Goal: Task Accomplishment & Management: Manage account settings

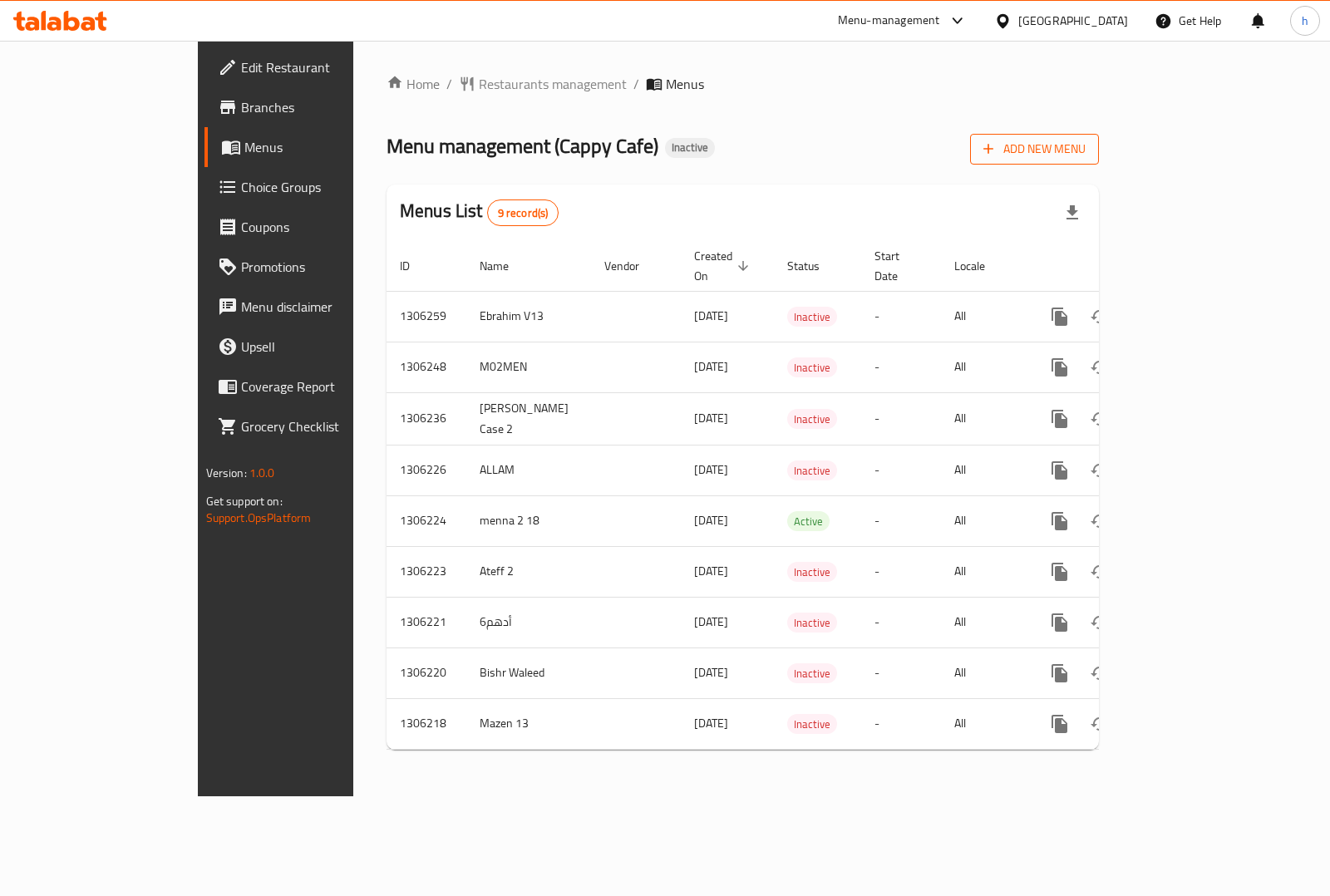
click at [1085, 151] on span "Add New Menu" at bounding box center [1034, 148] width 102 height 21
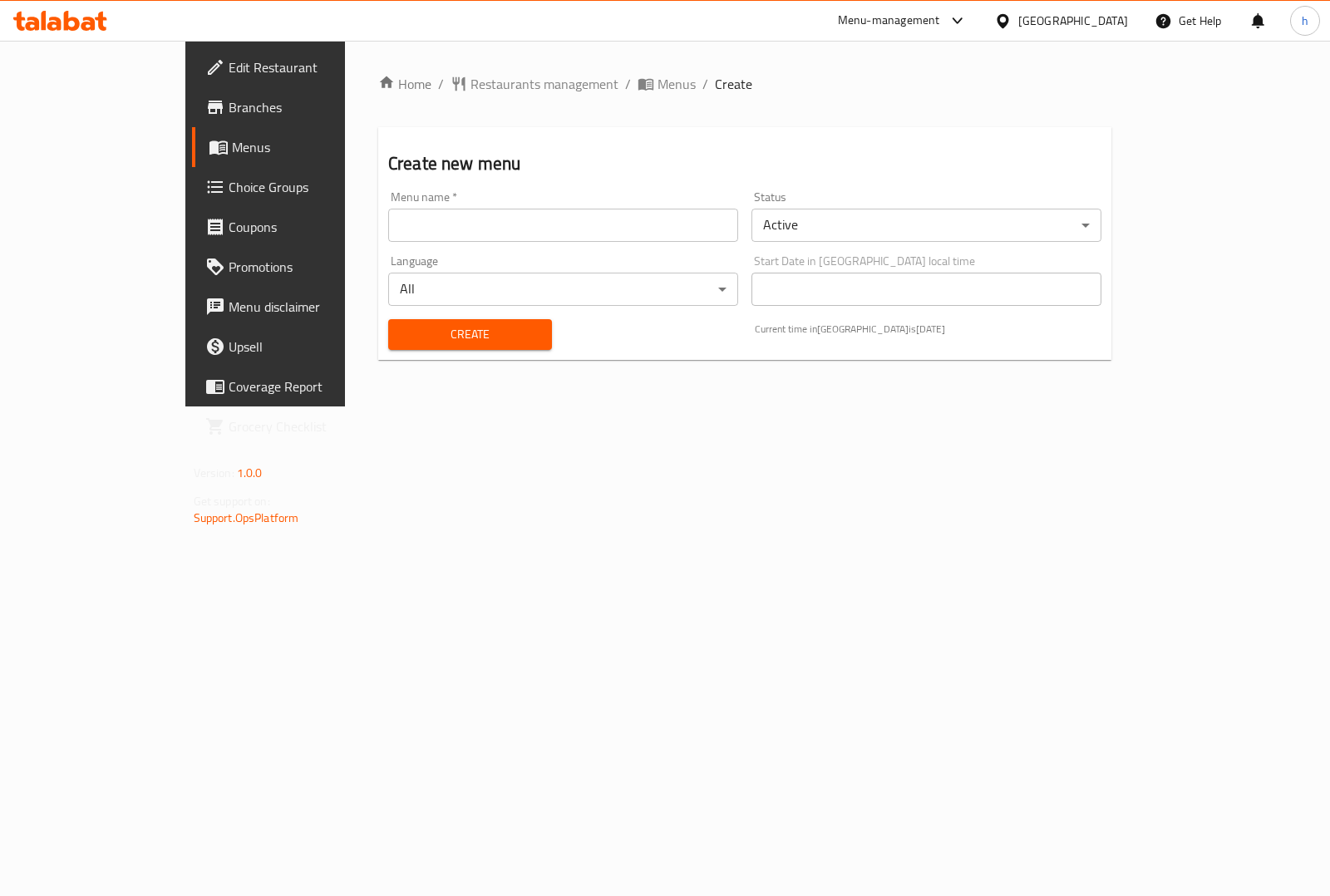
drag, startPoint x: 430, startPoint y: 208, endPoint x: 426, endPoint y: 217, distance: 9.8
click at [430, 208] on input "text" at bounding box center [563, 224] width 350 height 33
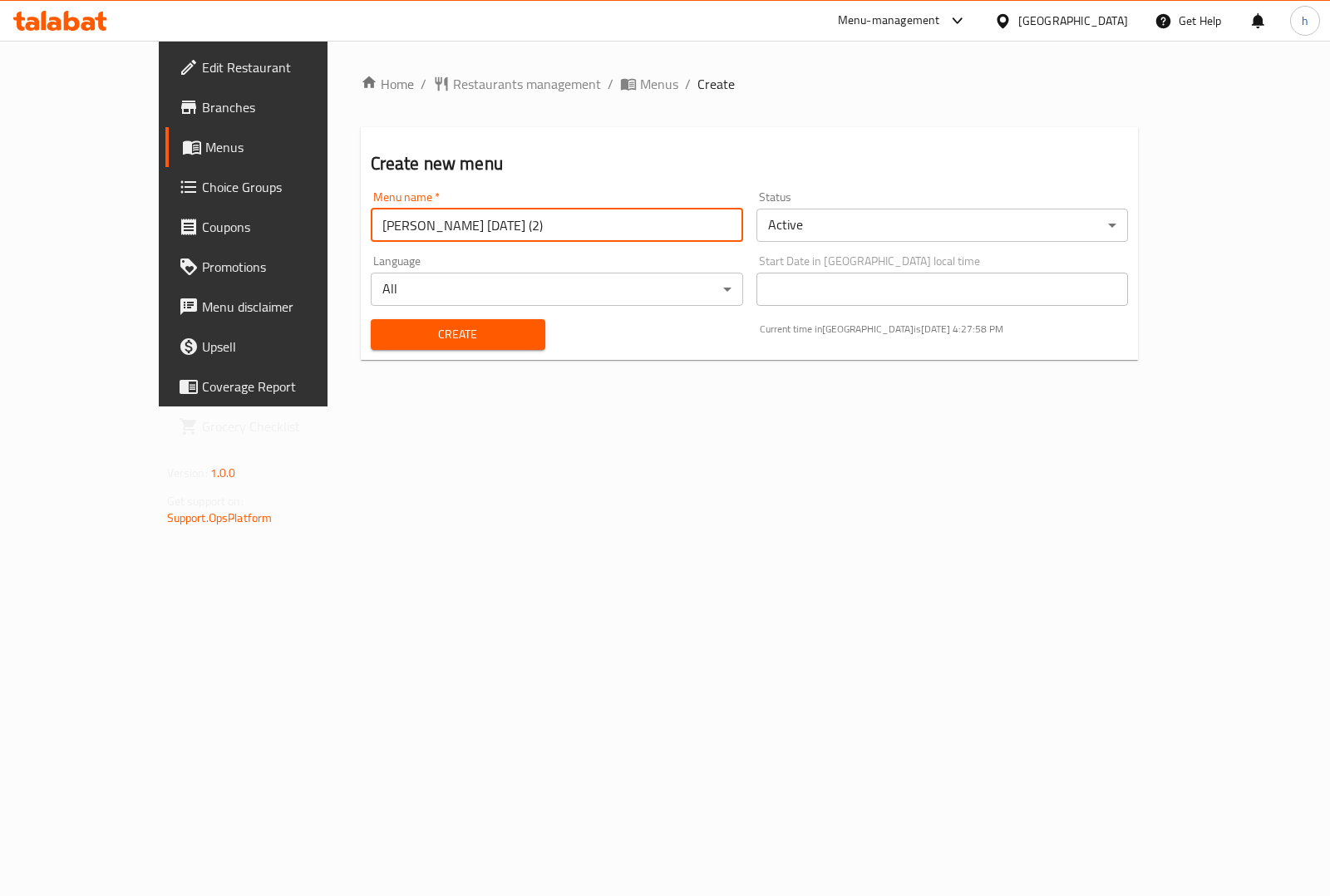
click at [370, 230] on input "[PERSON_NAME] [DATE] (2)" at bounding box center [556, 224] width 372 height 33
type input "[PERSON_NAME] [DATE] (2)"
click at [384, 326] on span "Create" at bounding box center [457, 334] width 148 height 21
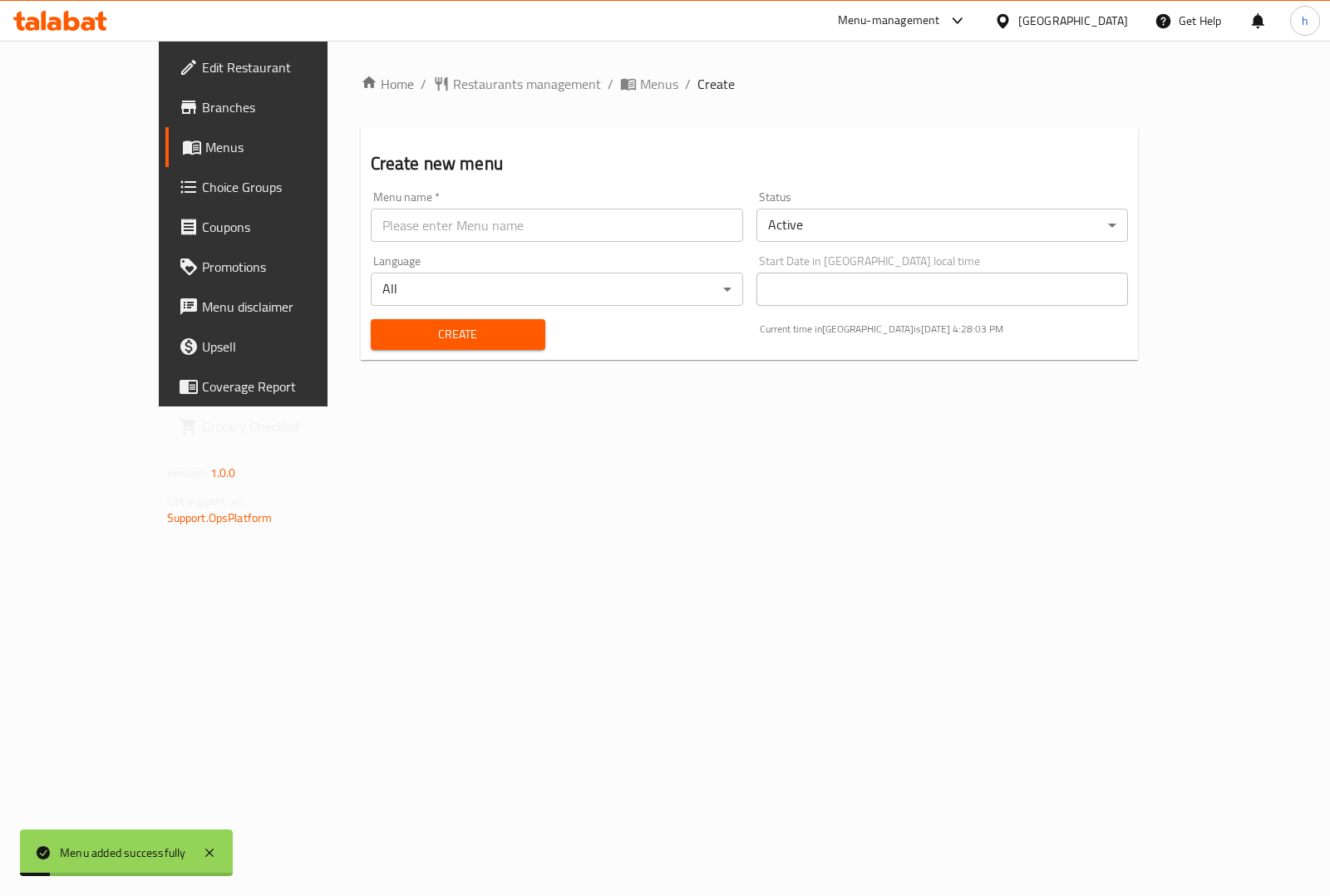
click at [205, 146] on span "Menus" at bounding box center [286, 147] width 162 height 20
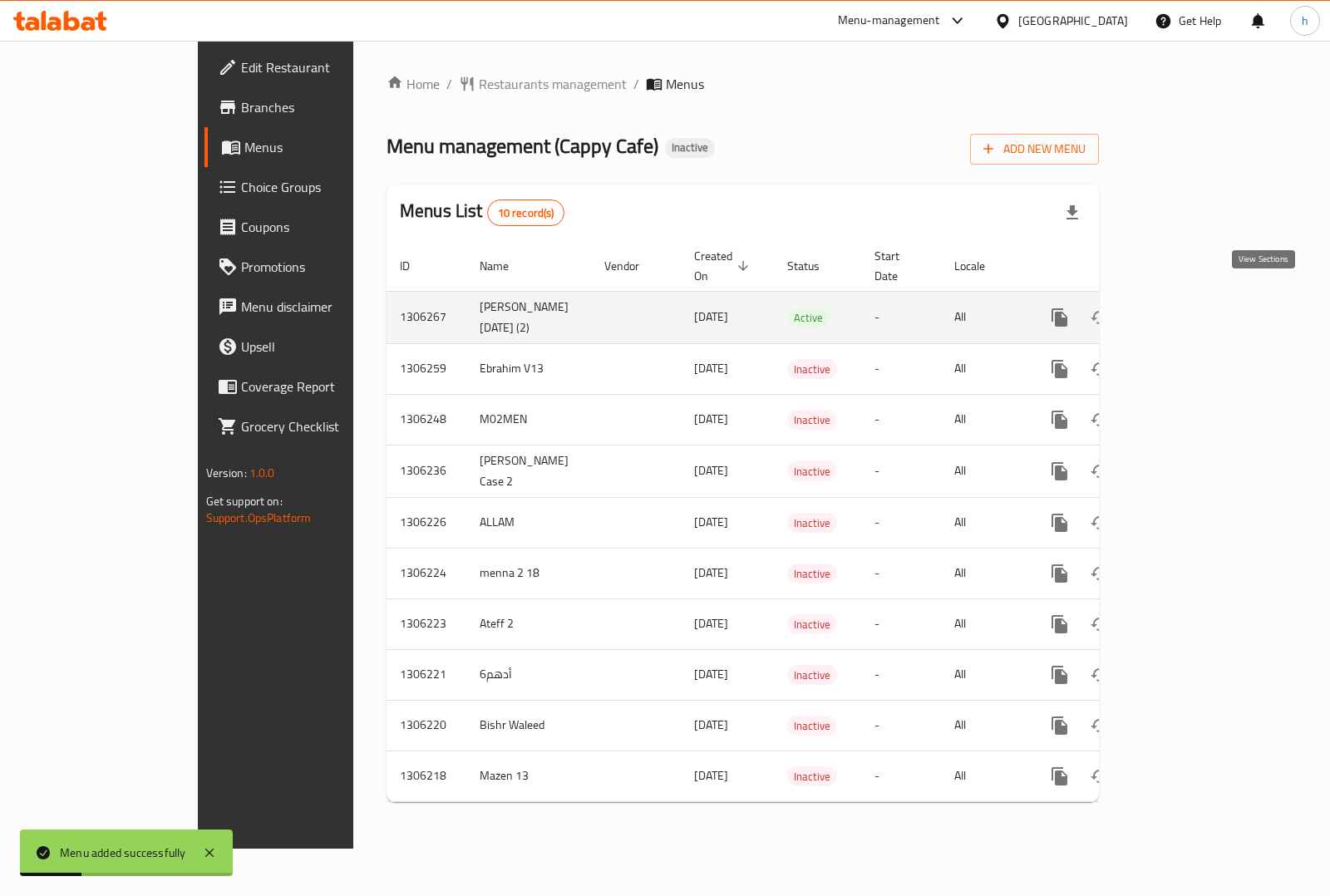
click at [1189, 307] on icon "enhanced table" at bounding box center [1180, 317] width 20 height 20
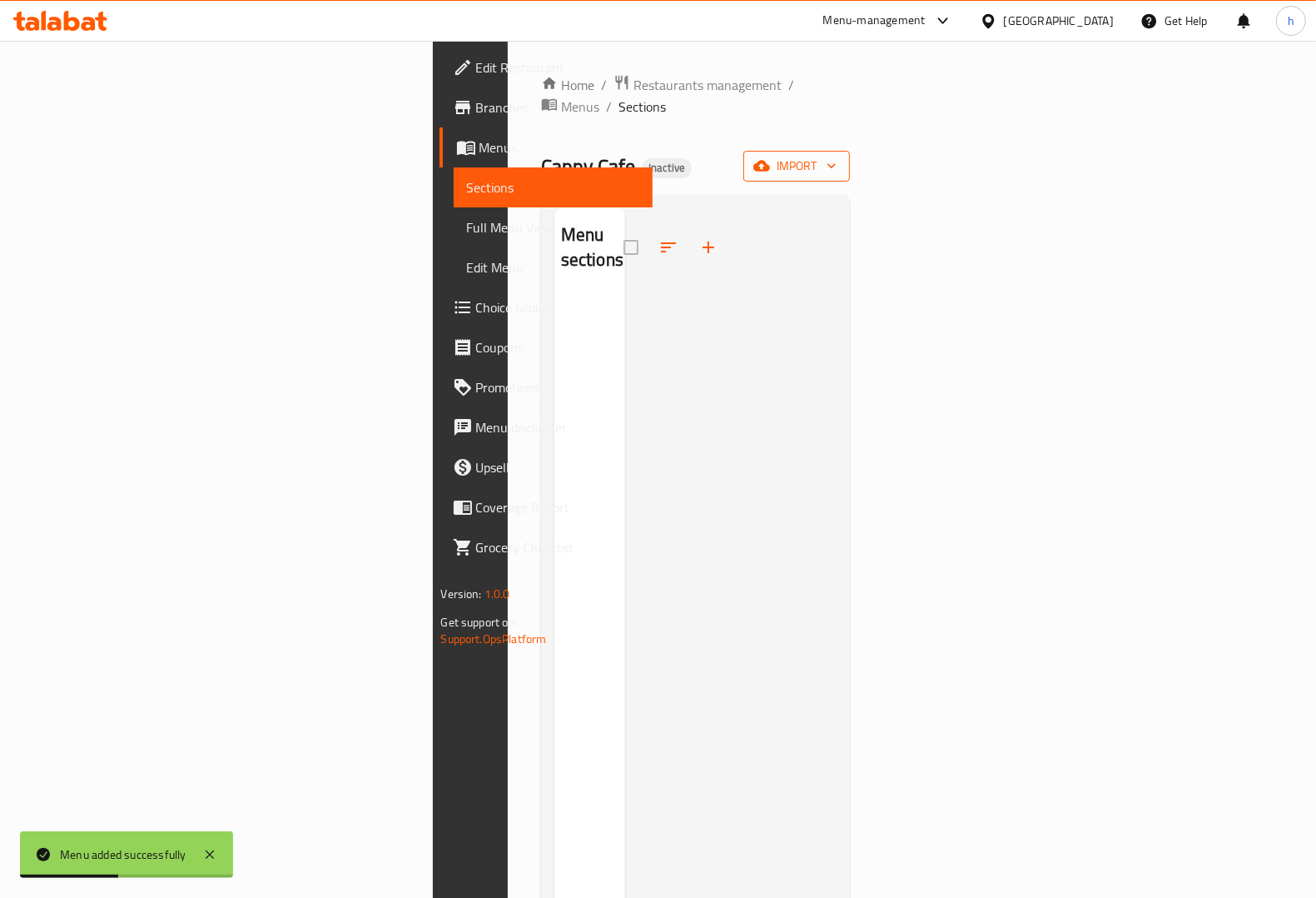
click at [837, 156] on span "import" at bounding box center [796, 166] width 80 height 21
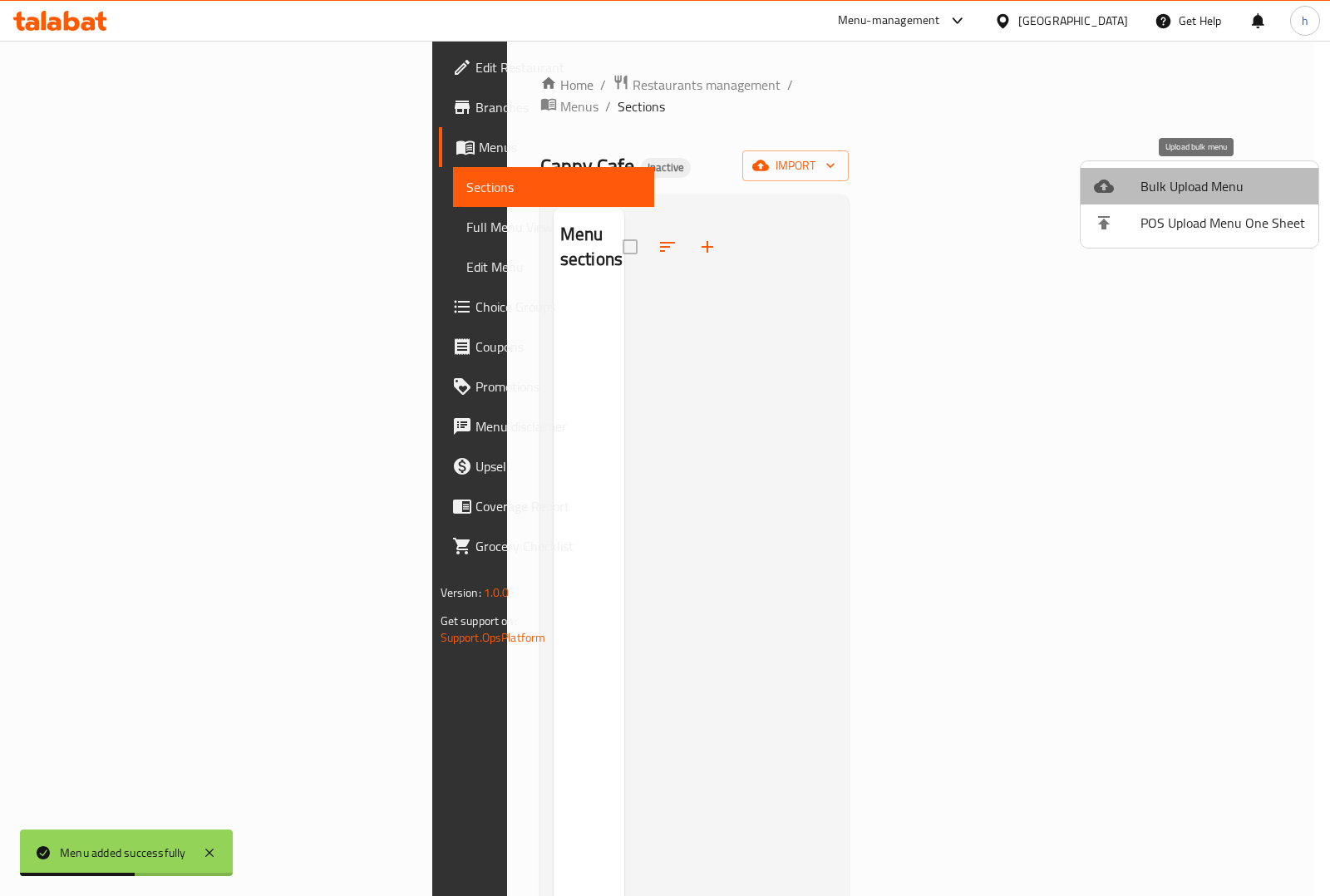
click at [1203, 188] on span "Bulk Upload Menu" at bounding box center [1222, 186] width 165 height 20
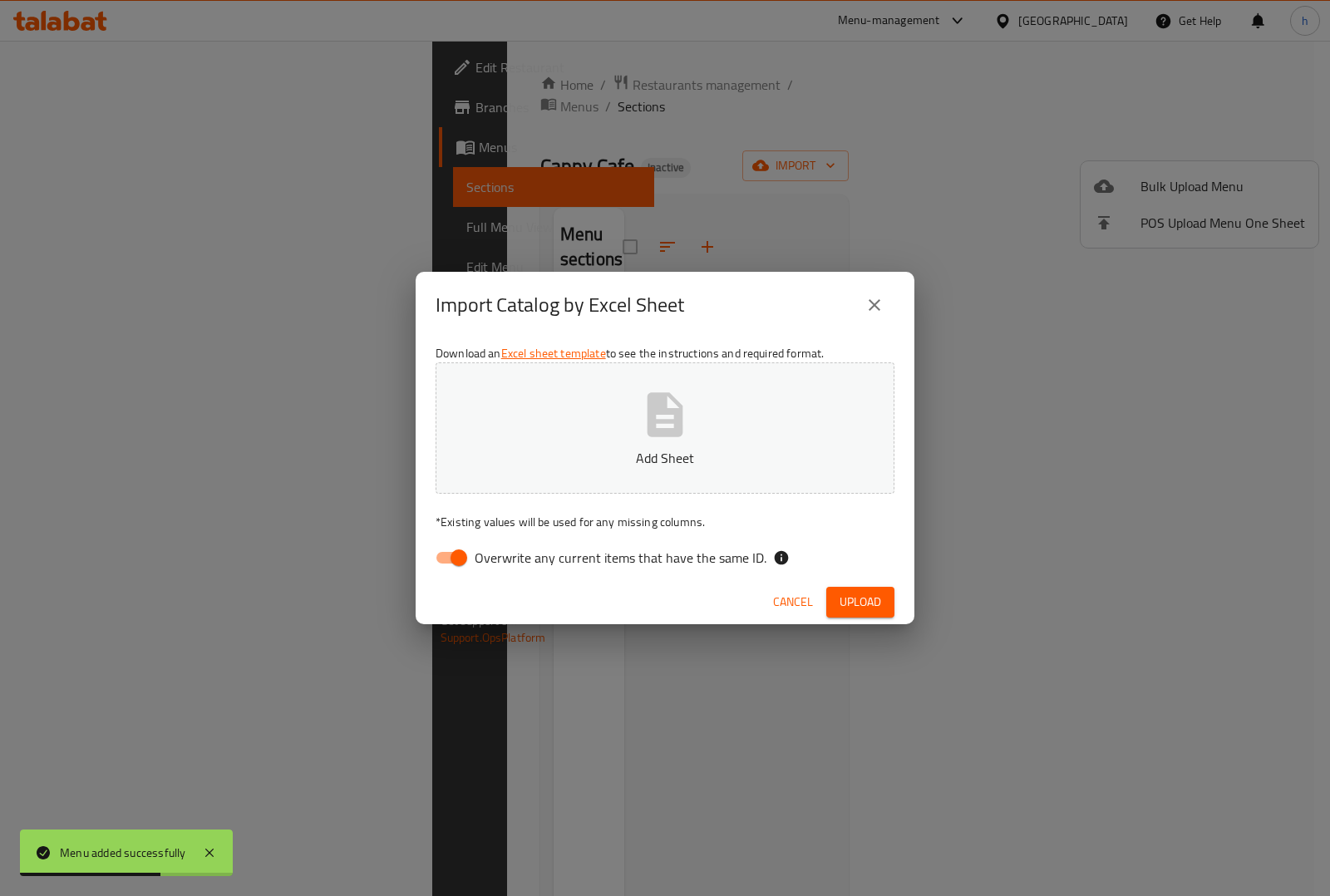
click at [560, 564] on span "Overwrite any current items that have the same ID." at bounding box center [620, 558] width 292 height 20
click at [506, 564] on input "Overwrite any current items that have the same ID." at bounding box center [458, 557] width 95 height 31
checkbox input "false"
click at [657, 458] on p "Add Sheet" at bounding box center [665, 458] width 408 height 20
click at [849, 592] on span "Upload" at bounding box center [860, 602] width 41 height 21
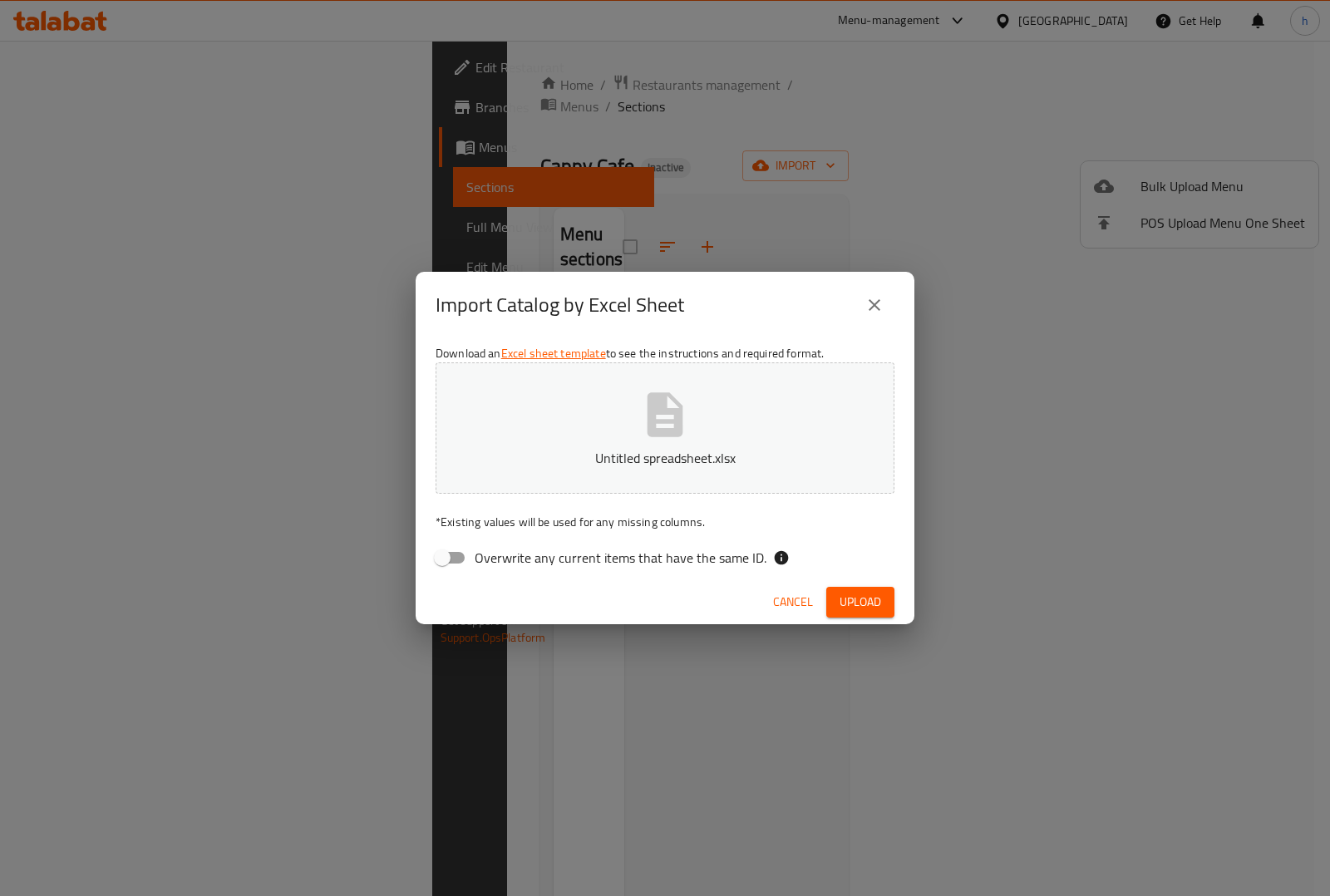
click at [861, 592] on span "Upload" at bounding box center [860, 602] width 41 height 21
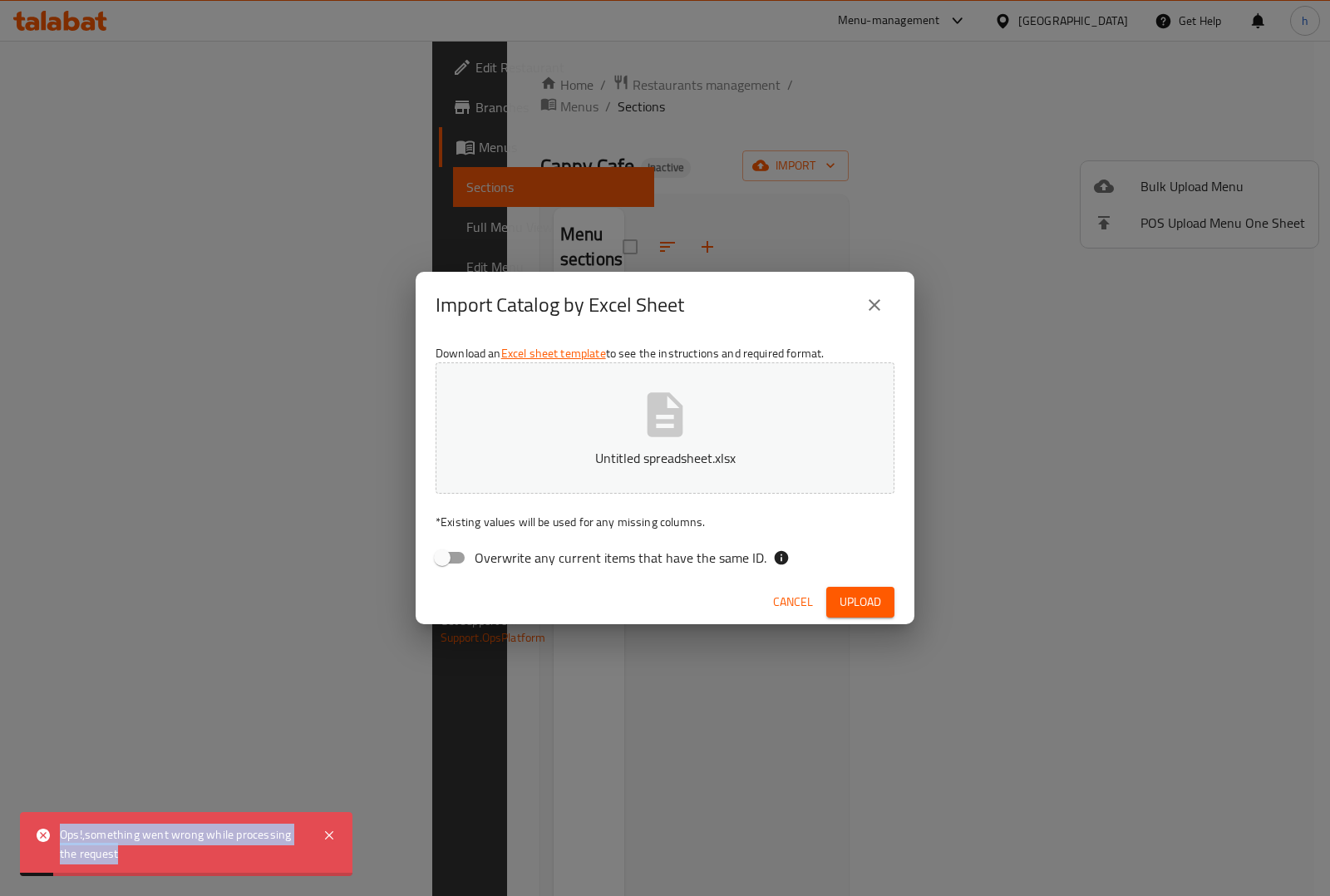
drag, startPoint x: 127, startPoint y: 854, endPoint x: 61, endPoint y: 844, distance: 66.8
click at [61, 844] on div "Ops!,something went wrong while processing the request" at bounding box center [183, 844] width 246 height 37
click at [797, 602] on span "Cancel" at bounding box center [792, 602] width 40 height 21
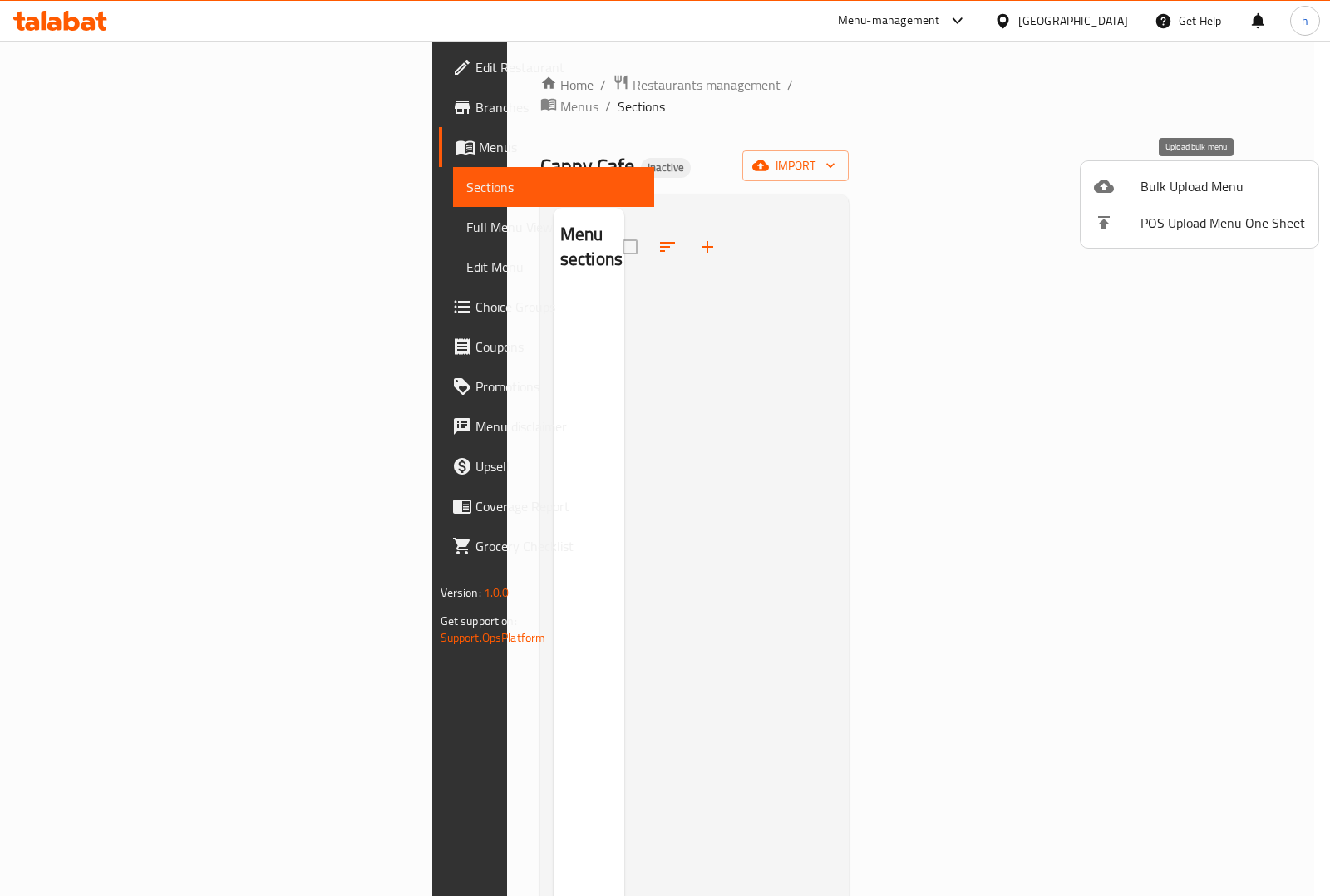
click at [1201, 179] on span "Bulk Upload Menu" at bounding box center [1222, 186] width 165 height 20
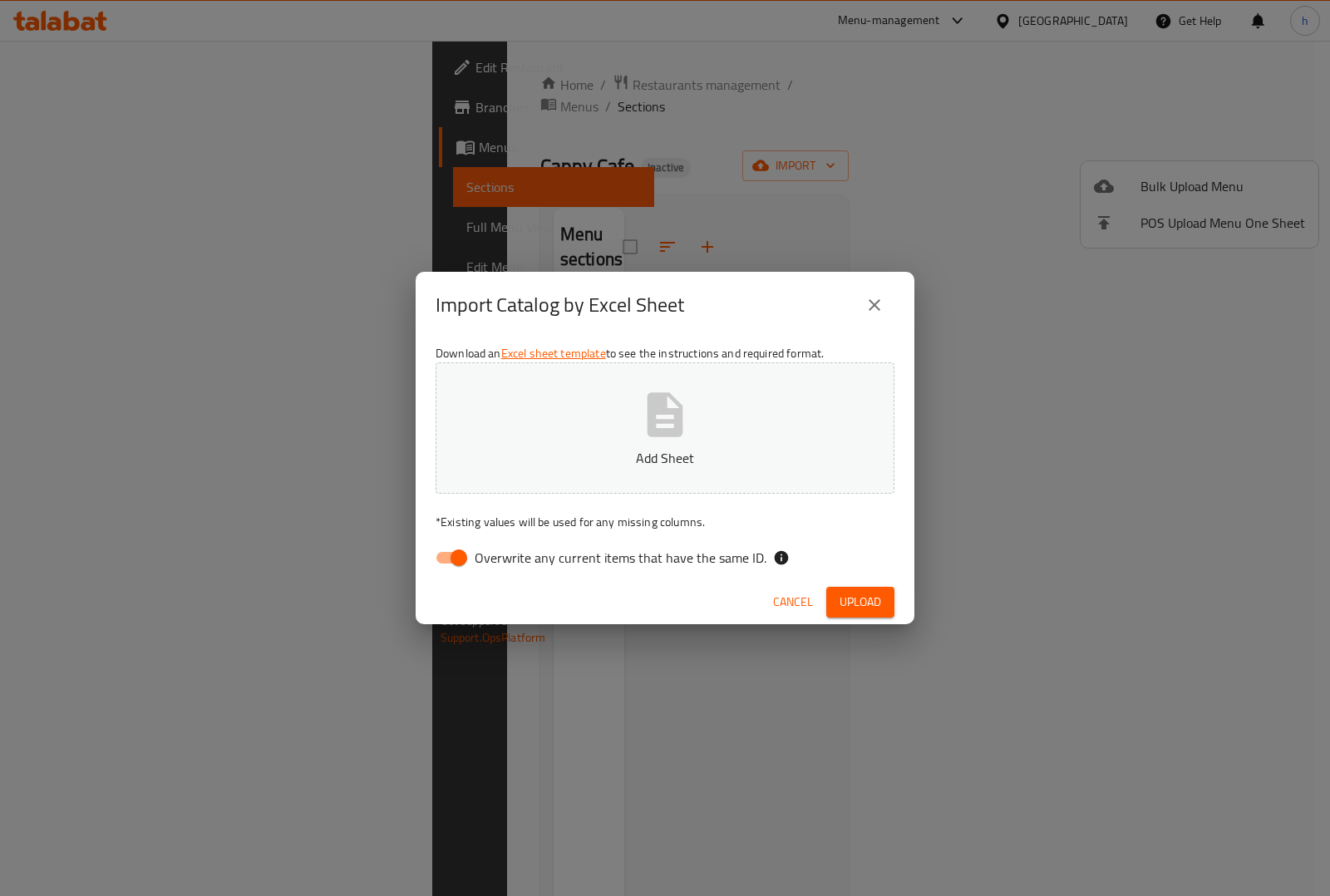
click at [533, 564] on span "Overwrite any current items that have the same ID." at bounding box center [620, 558] width 292 height 20
click at [506, 564] on input "Overwrite any current items that have the same ID." at bounding box center [458, 557] width 95 height 31
checkbox input "false"
click at [631, 406] on button "Add Sheet" at bounding box center [665, 428] width 459 height 132
click at [874, 596] on span "Upload" at bounding box center [860, 602] width 41 height 21
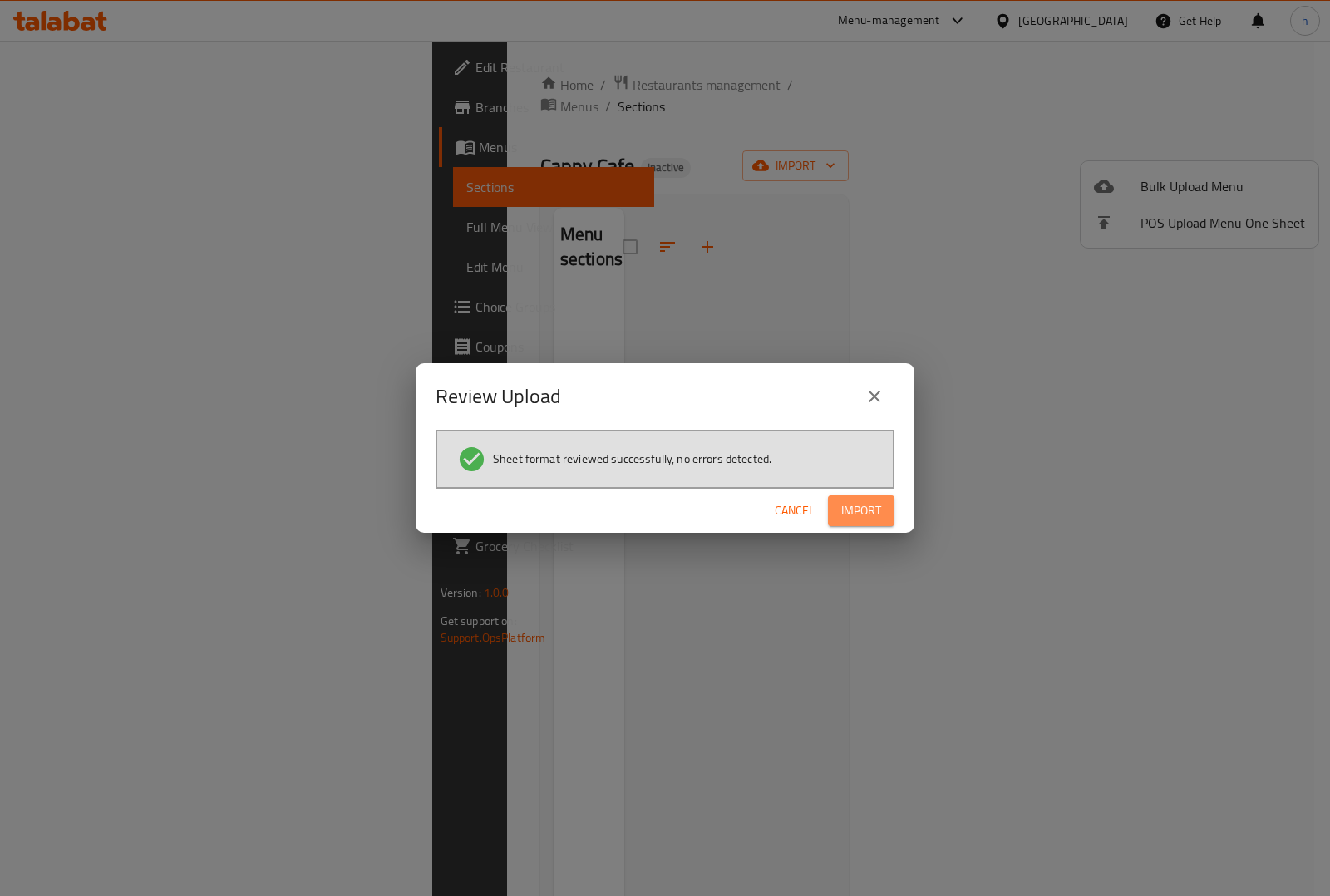
click at [873, 518] on span "Import" at bounding box center [861, 510] width 40 height 21
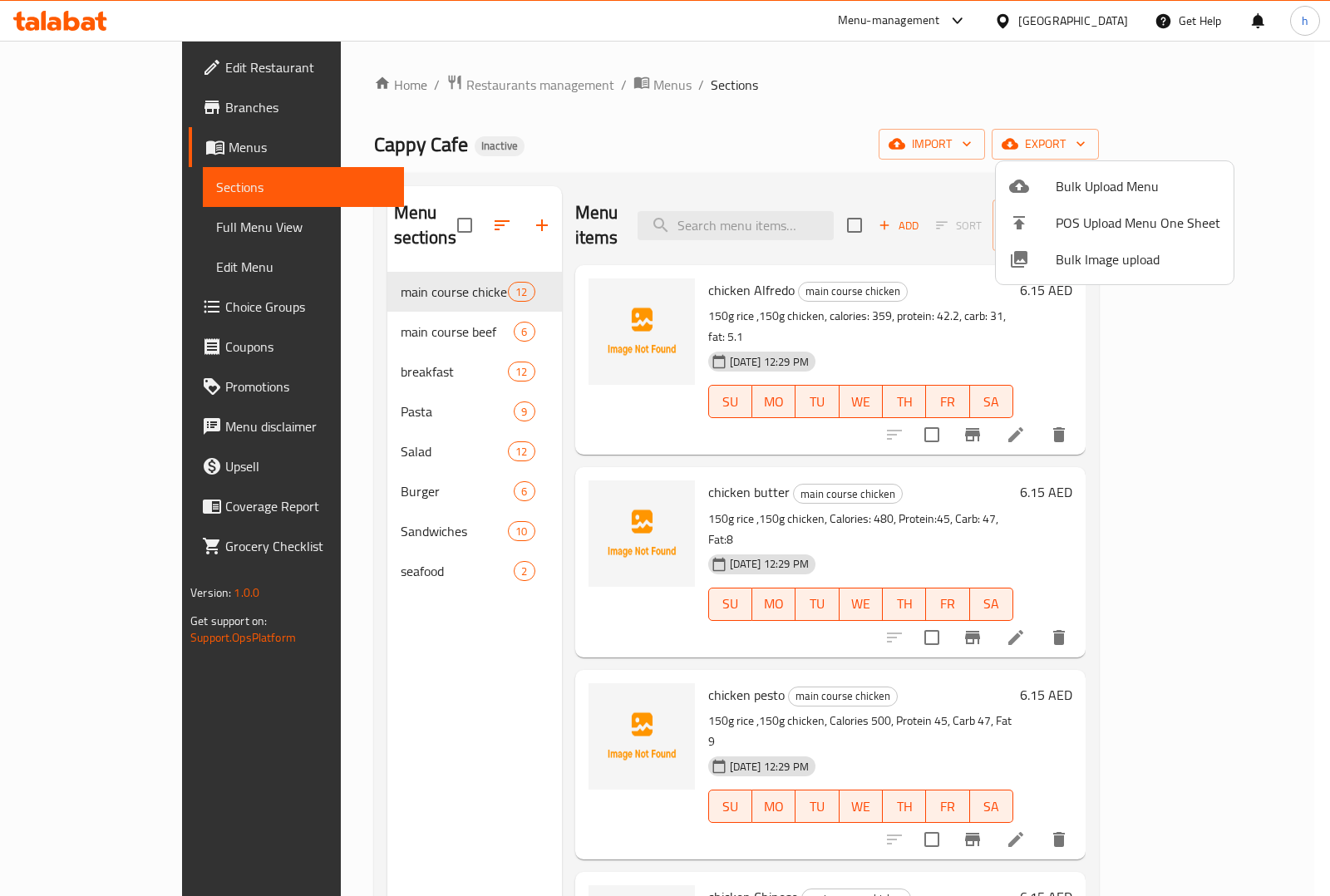
click at [313, 359] on div at bounding box center [665, 448] width 1330 height 896
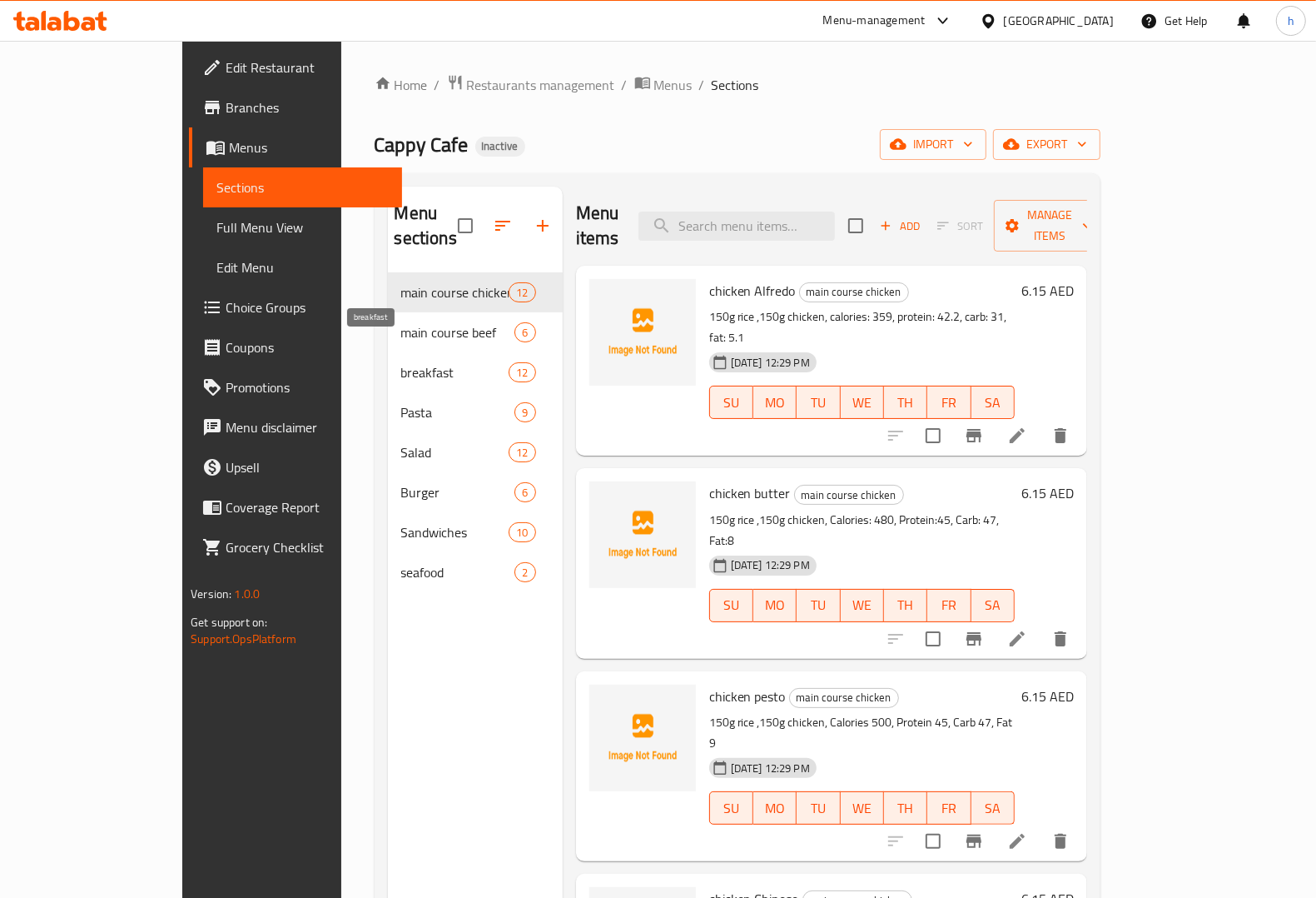
click at [401, 362] on span "breakfast" at bounding box center [456, 372] width 108 height 20
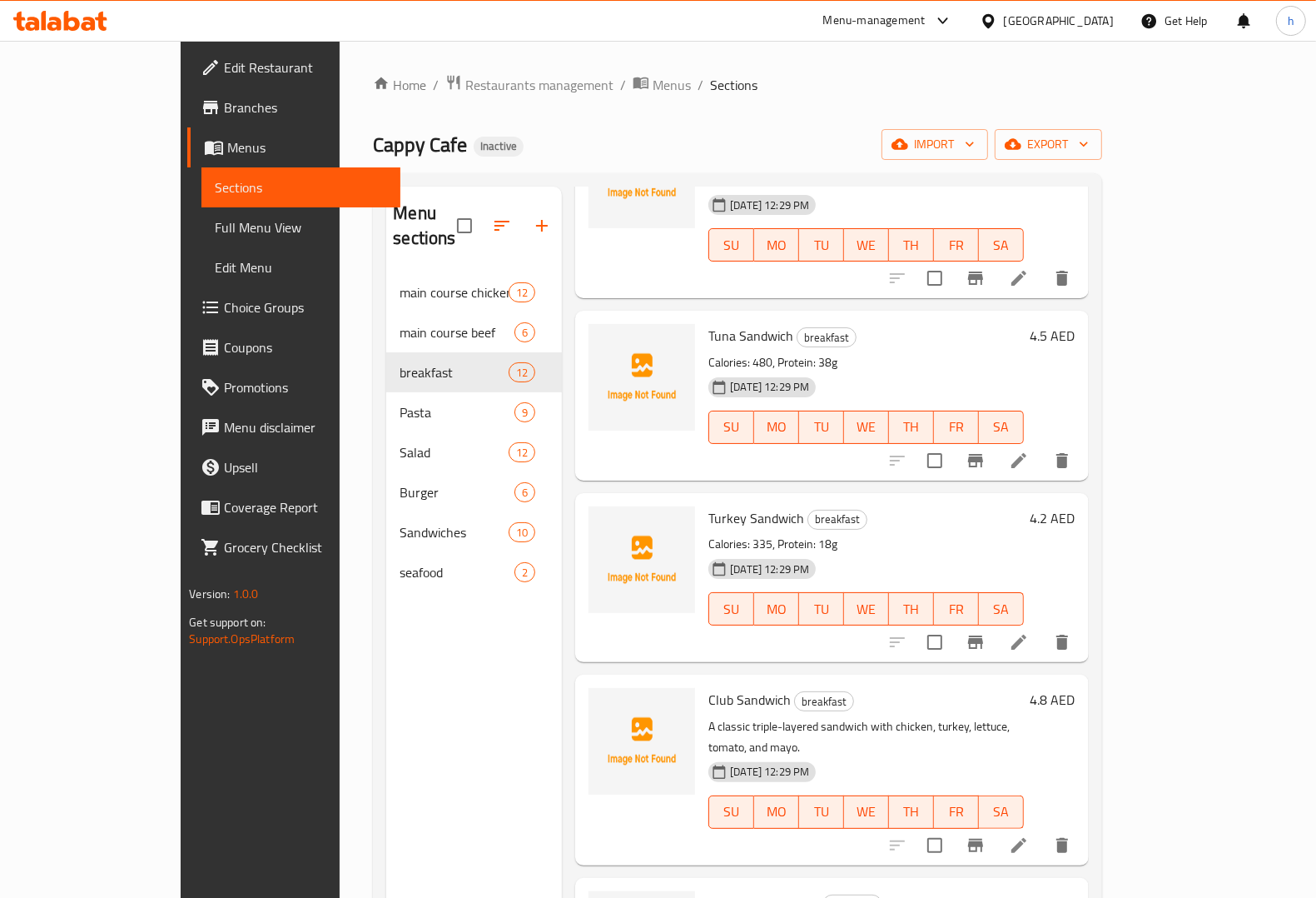
scroll to position [1325, 0]
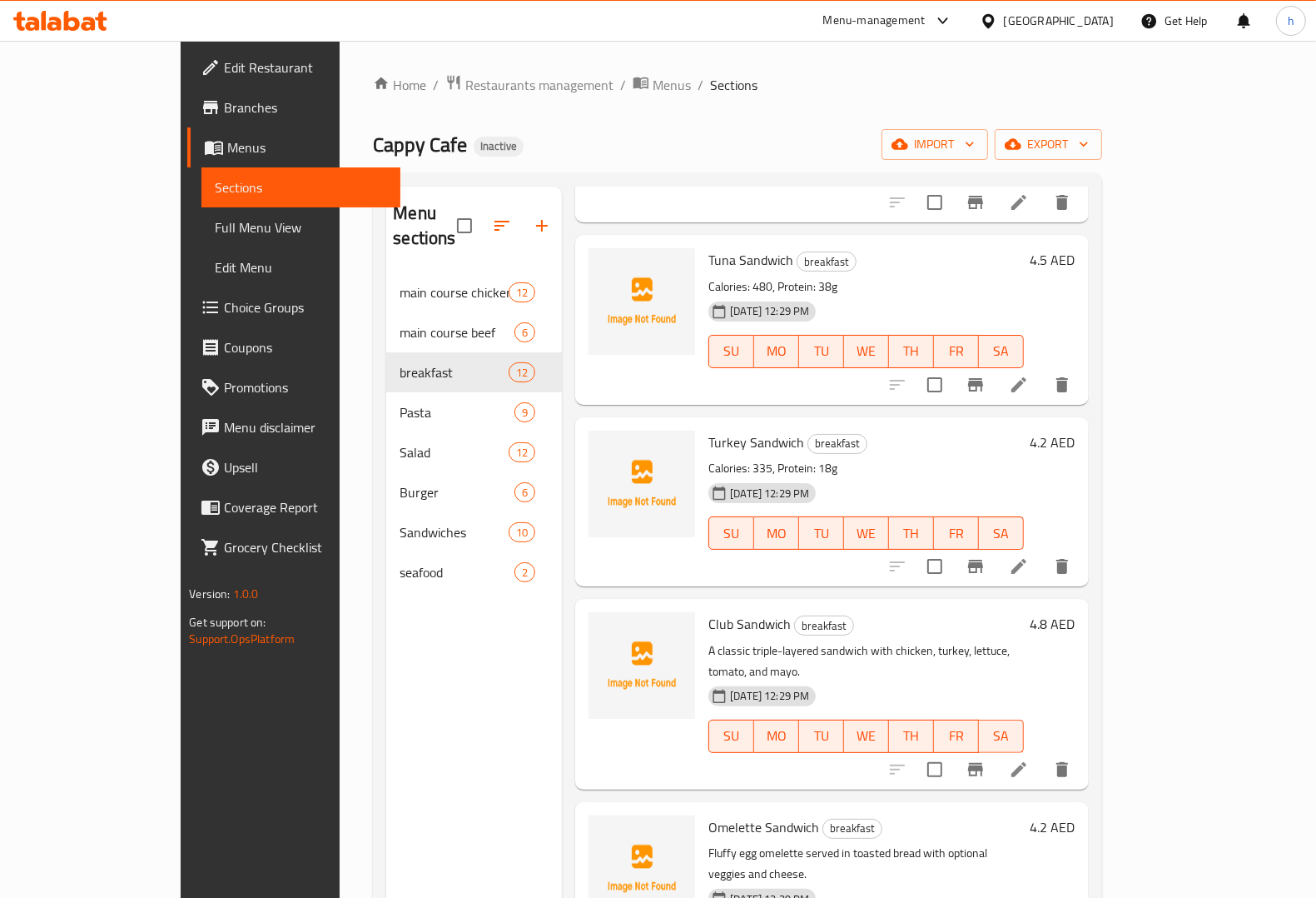
click at [224, 302] on span "Choice Groups" at bounding box center [305, 308] width 163 height 20
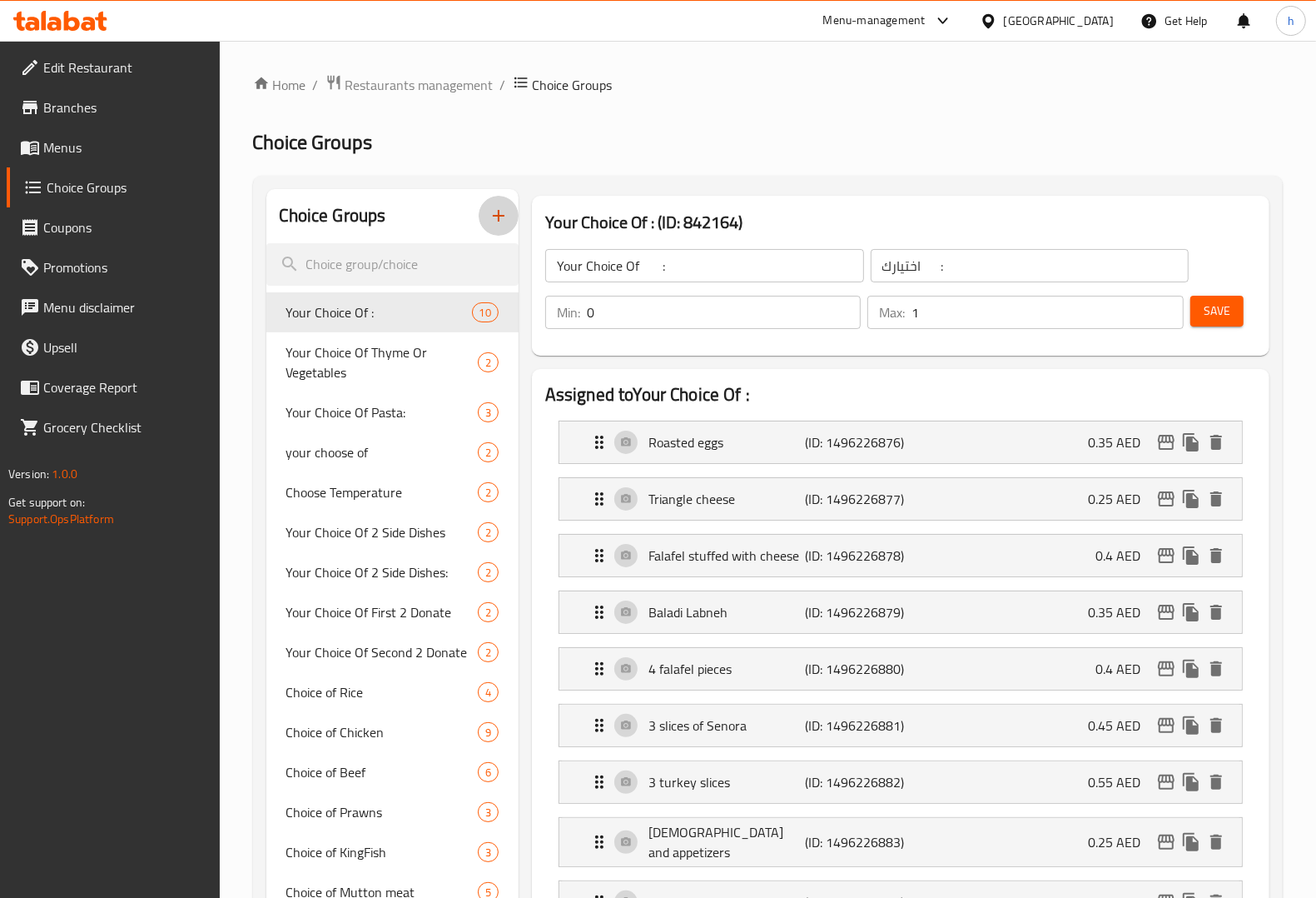
click at [502, 219] on icon "button" at bounding box center [499, 216] width 20 height 20
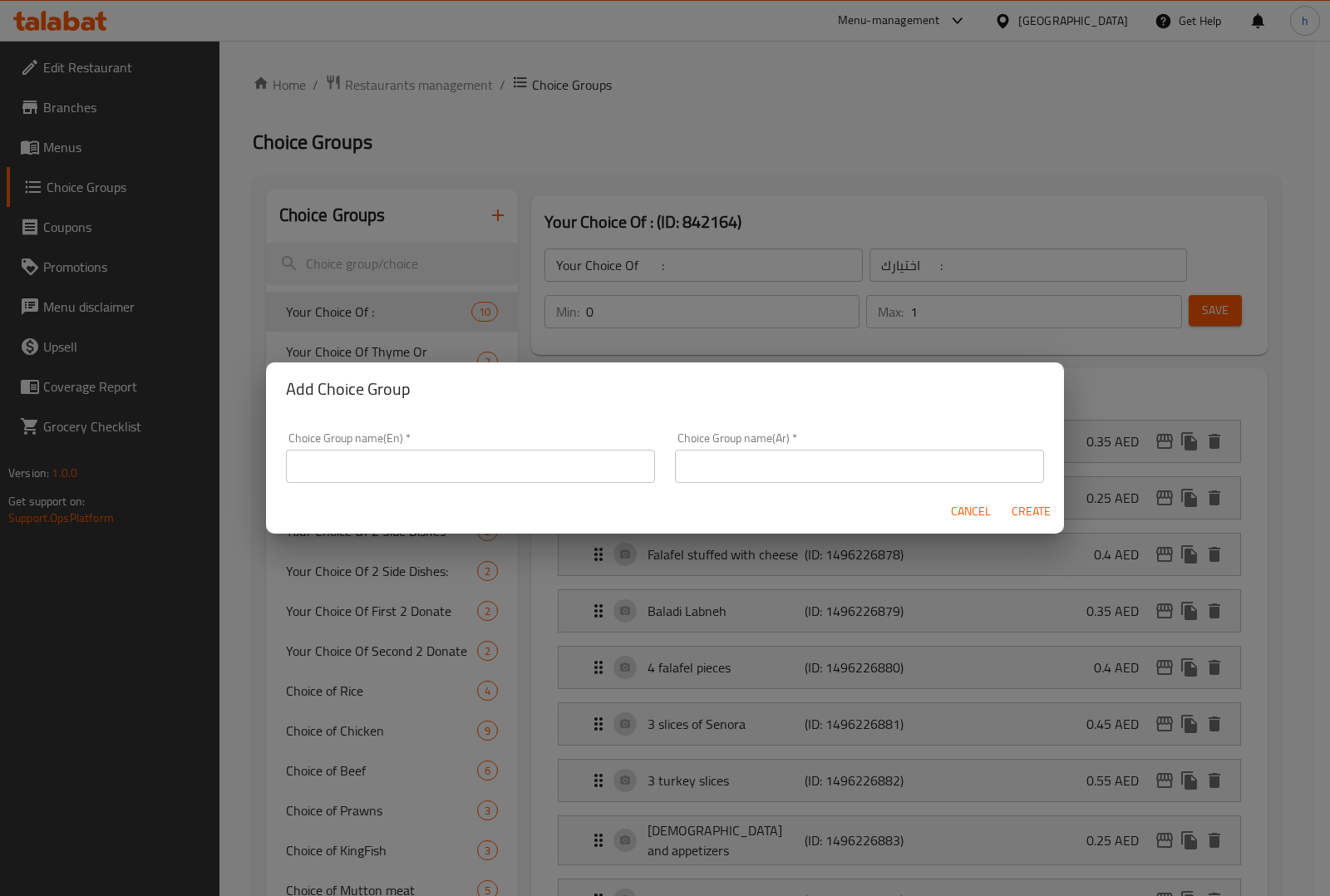
click at [492, 465] on input "text" at bounding box center [470, 466] width 369 height 33
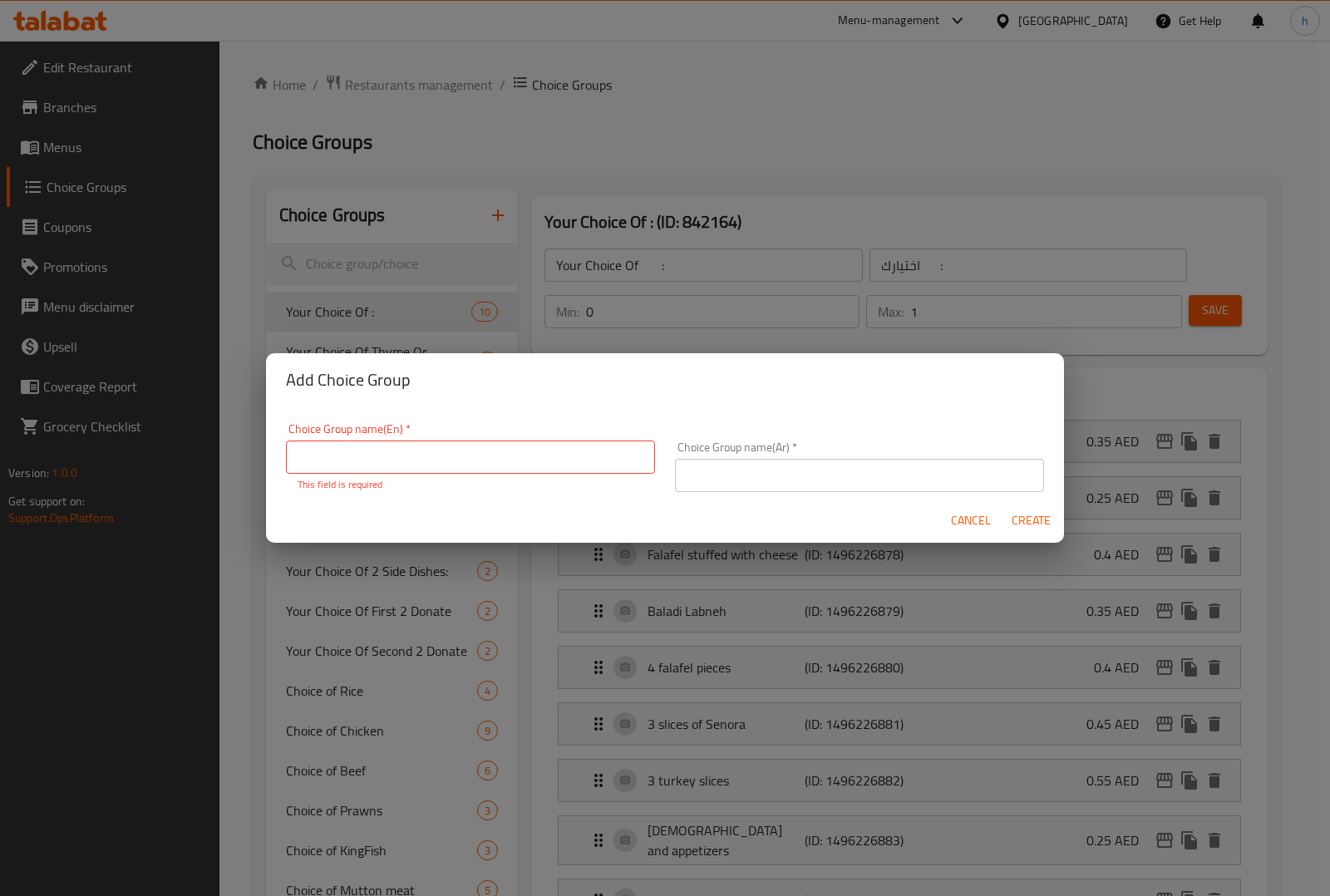
click at [401, 450] on input "text" at bounding box center [470, 456] width 369 height 33
paste input "served with"
type input "served with"
click at [721, 467] on input "text" at bounding box center [859, 475] width 369 height 33
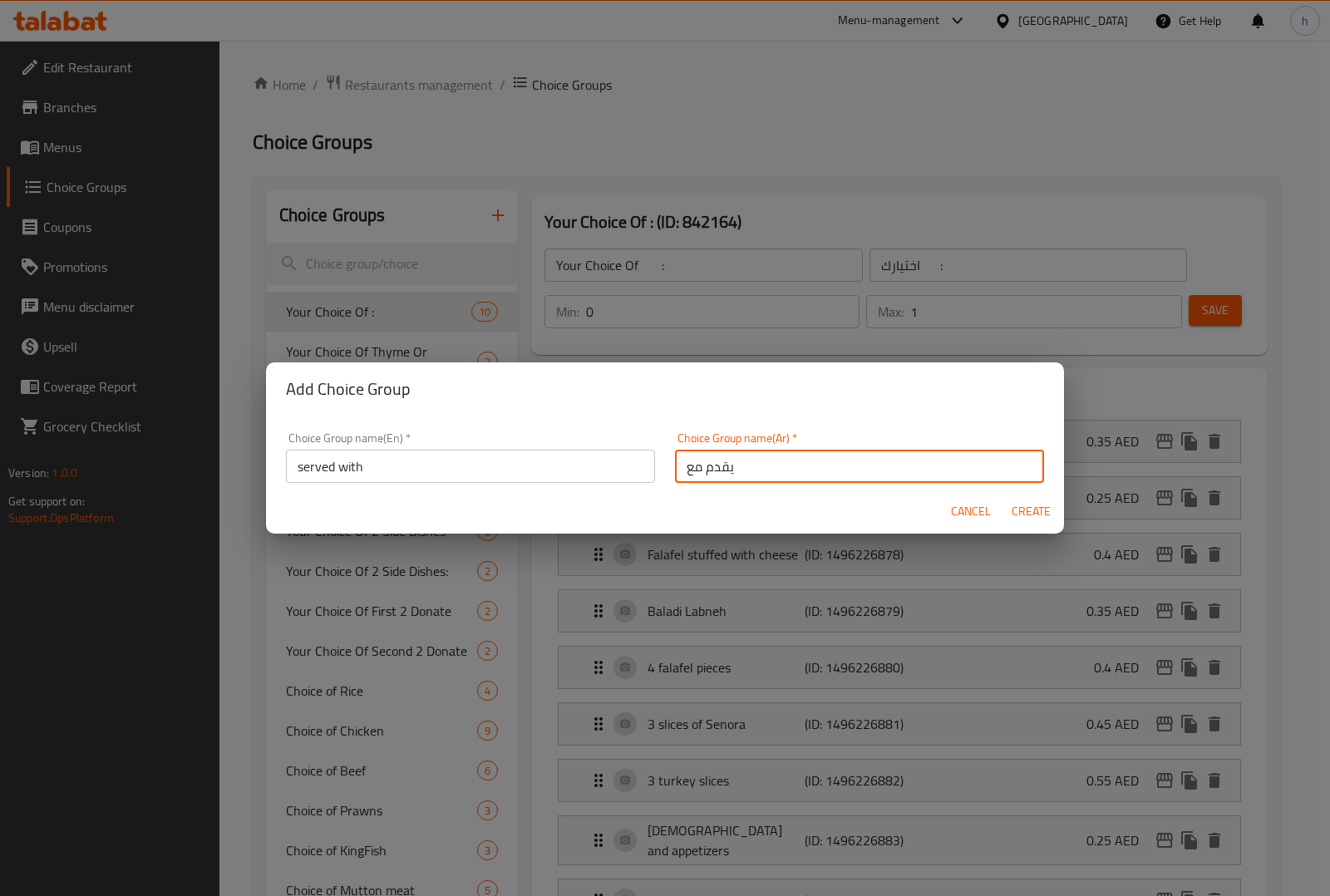
type input "يقدم مع"
click at [1032, 508] on span "Create" at bounding box center [1030, 511] width 40 height 21
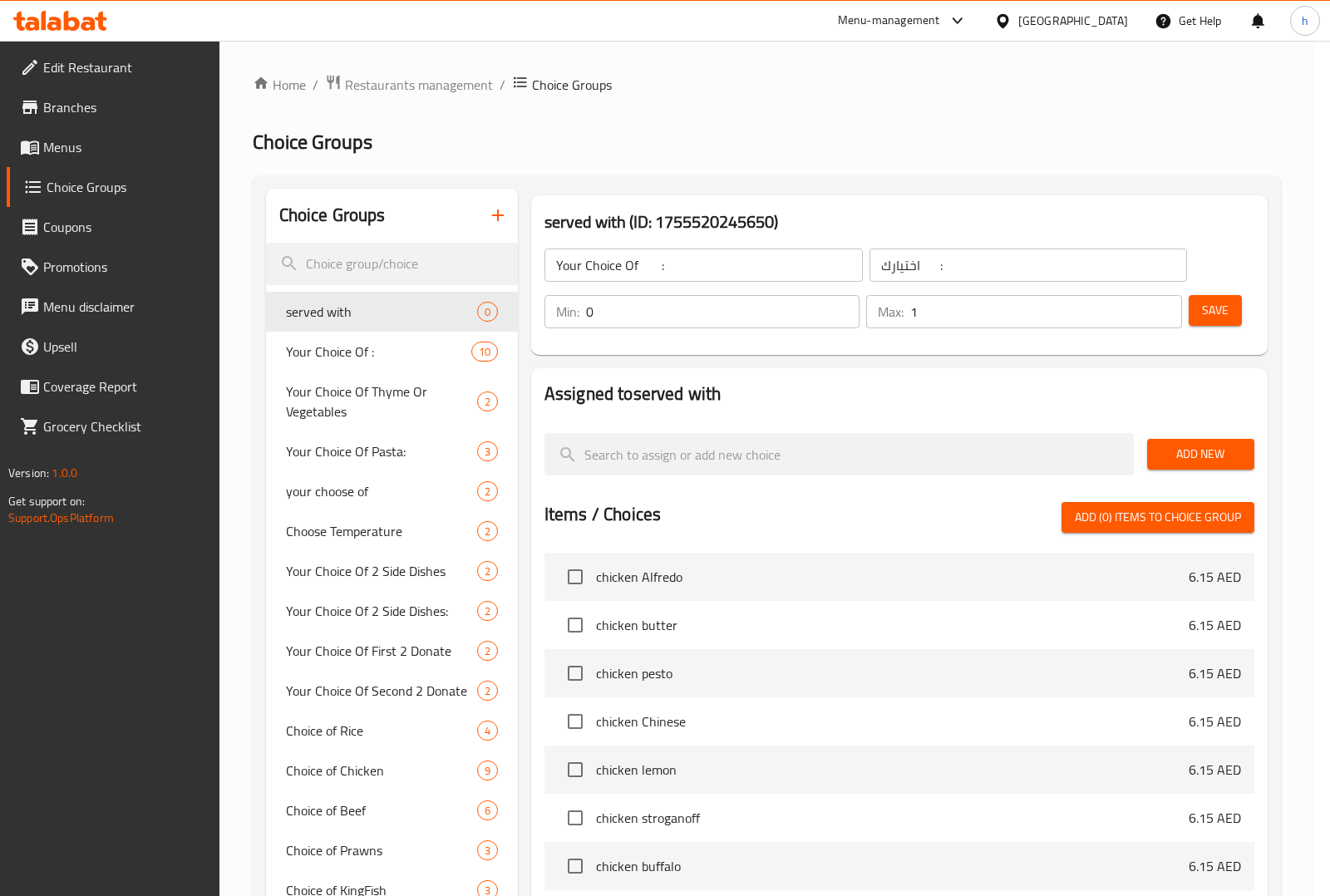
type input "served with"
type input "يقدم مع"
type input "0"
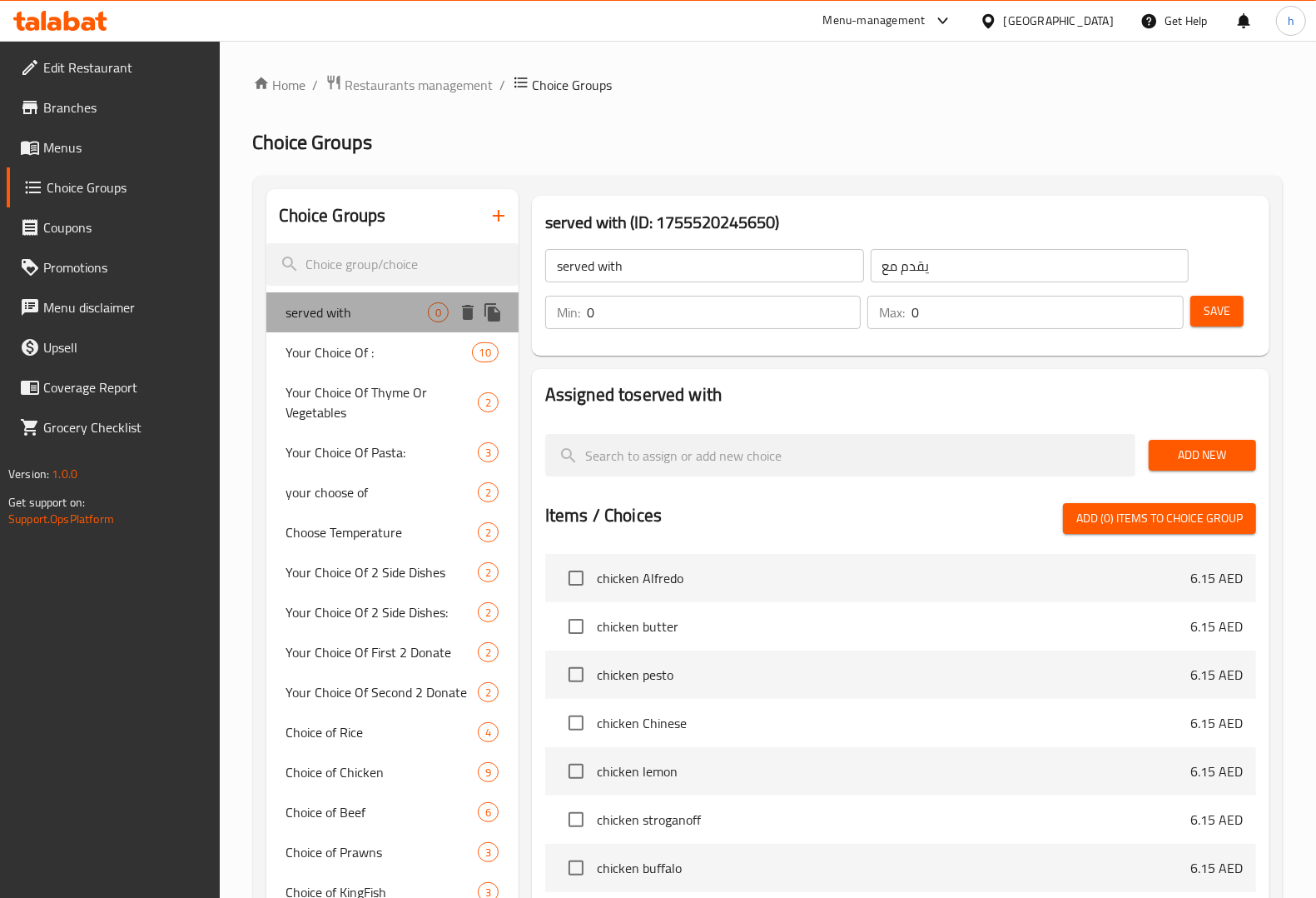
click at [358, 315] on span "served with" at bounding box center [357, 312] width 141 height 20
click at [642, 306] on input "0" at bounding box center [724, 312] width 274 height 33
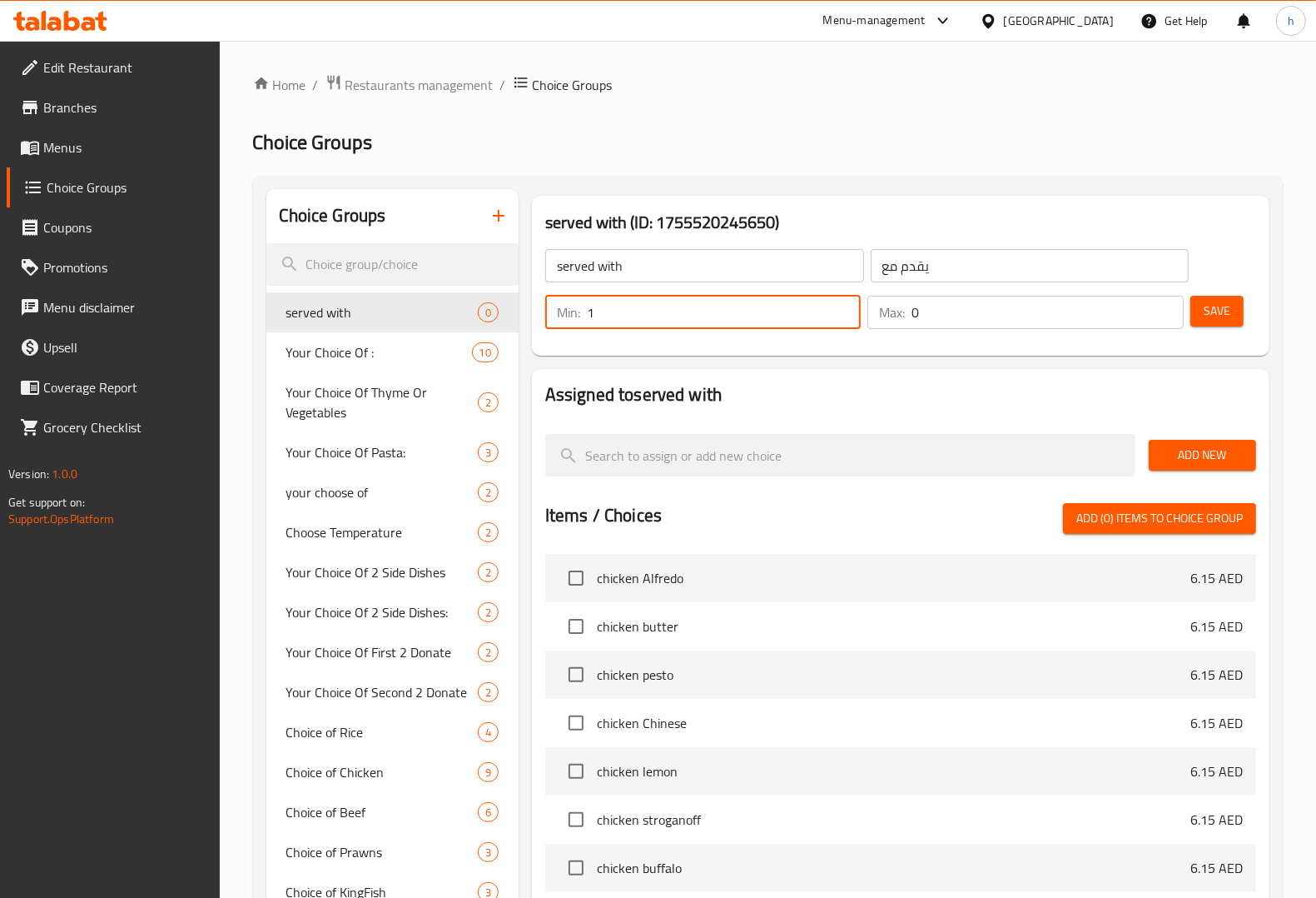
type input "1"
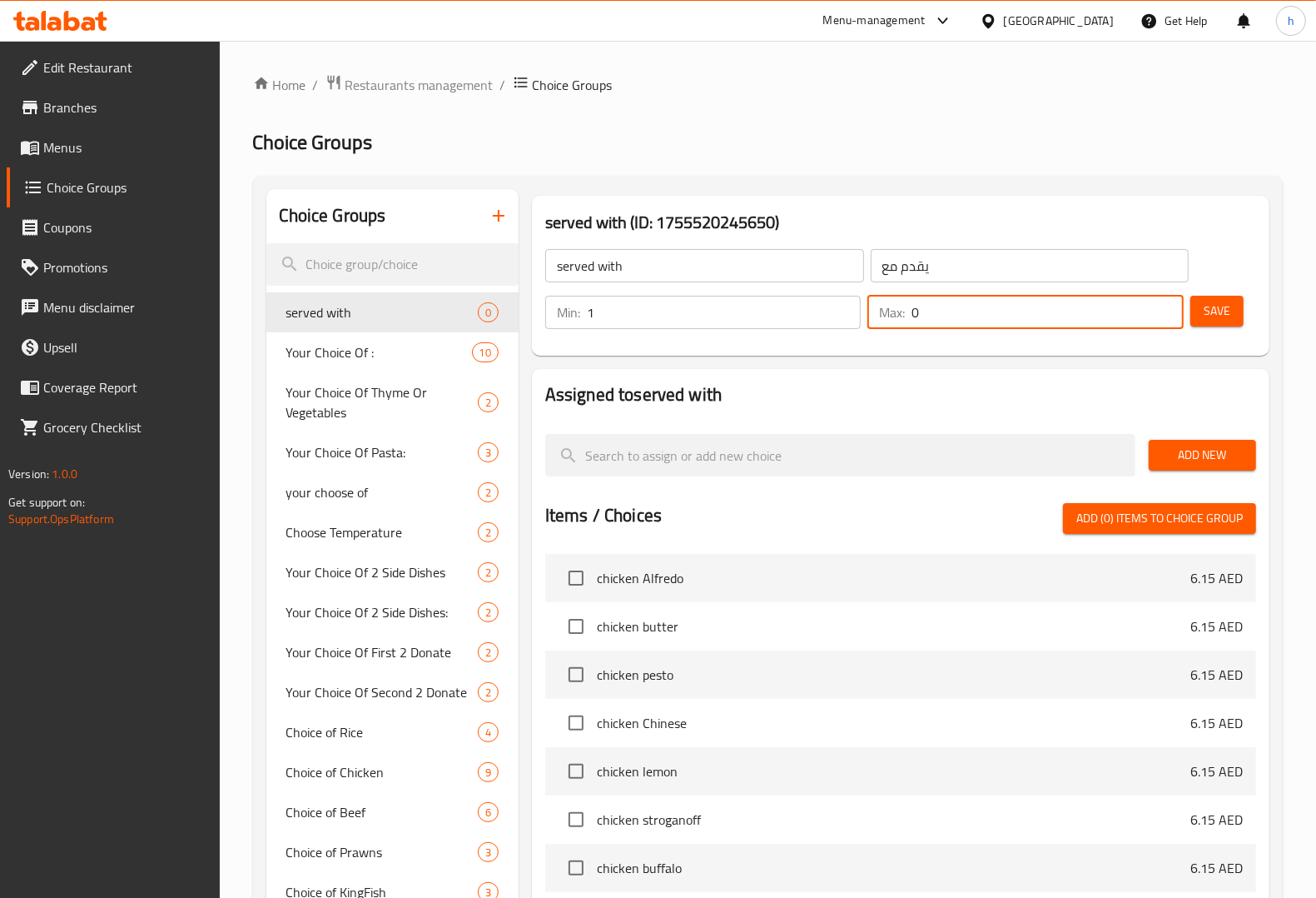
click at [968, 323] on input "0" at bounding box center [1046, 312] width 271 height 33
type input "1"
click at [1213, 458] on span "Add New" at bounding box center [1203, 455] width 81 height 21
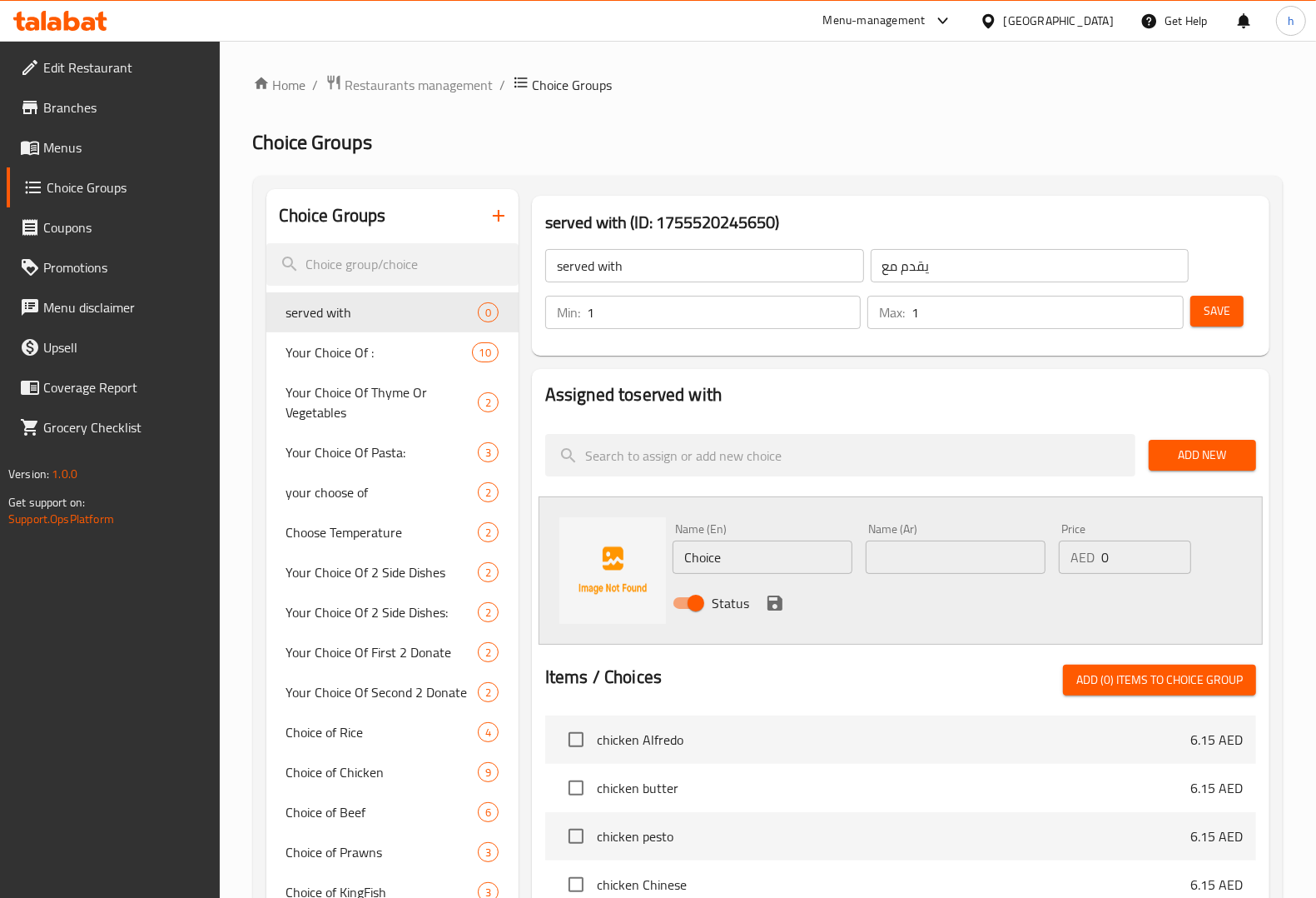
click at [739, 551] on input "Choice" at bounding box center [762, 556] width 180 height 33
paste input "veggies and cheese."
click at [685, 565] on input "veggies and cheese." at bounding box center [762, 556] width 180 height 33
type input "veggies and cheese."
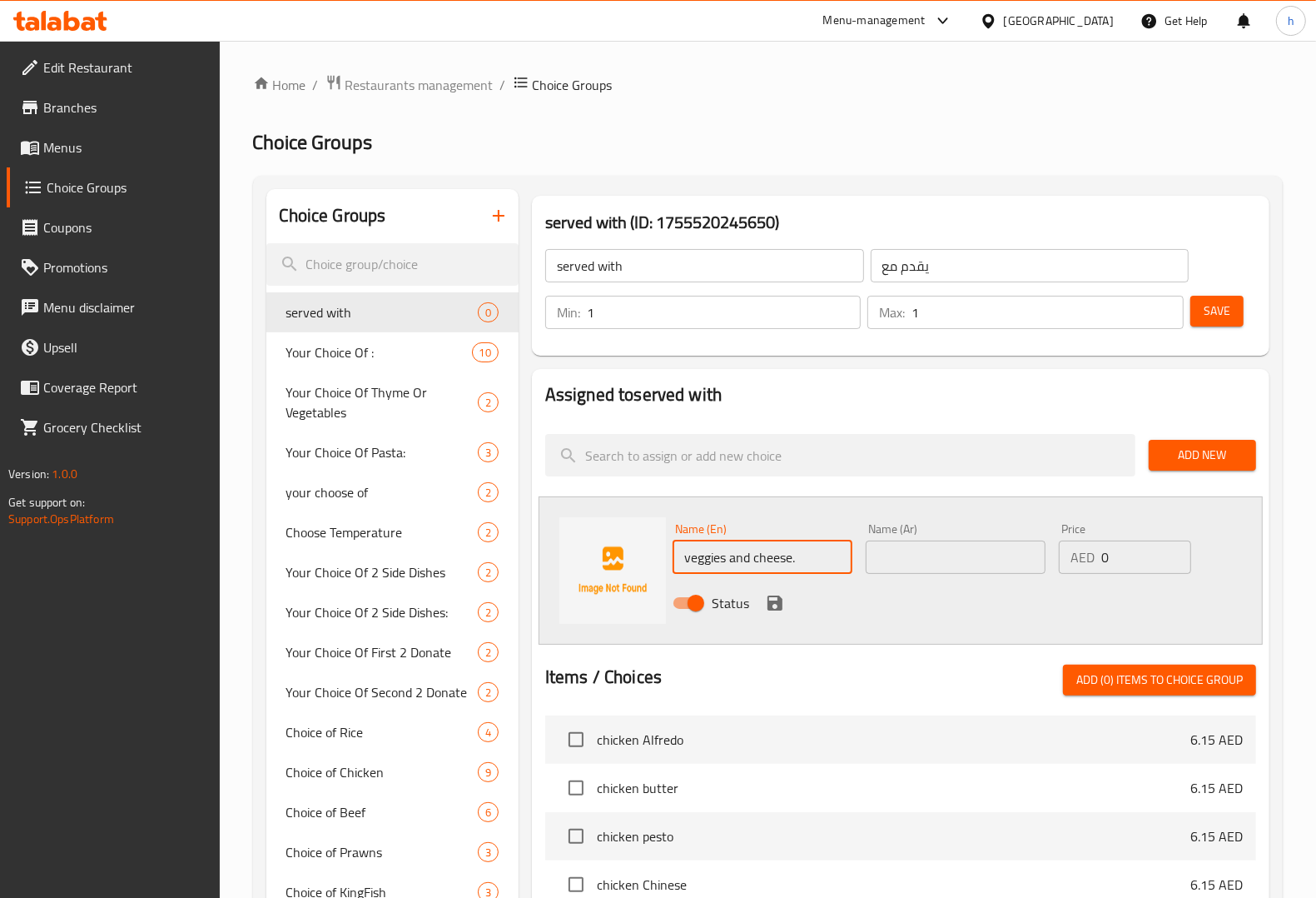
click at [980, 558] on input "text" at bounding box center [955, 556] width 180 height 33
paste input "الخضار والجبن"
click at [922, 563] on input "الخضار والجبن" at bounding box center [955, 556] width 180 height 33
type input "الخضروات والجبن"
click at [781, 609] on icon "save" at bounding box center [775, 603] width 15 height 15
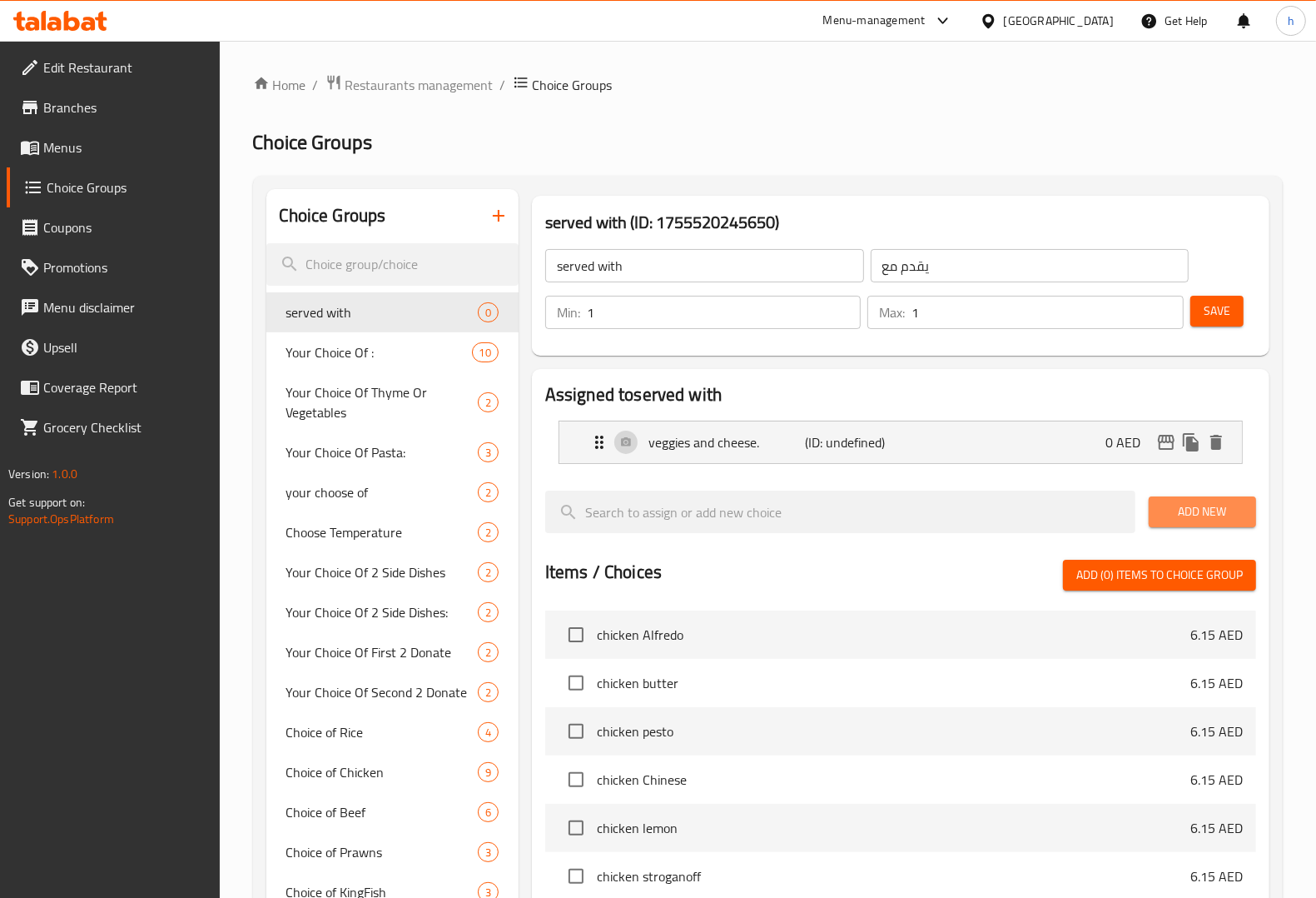
click at [1175, 506] on span "Add New" at bounding box center [1203, 512] width 81 height 21
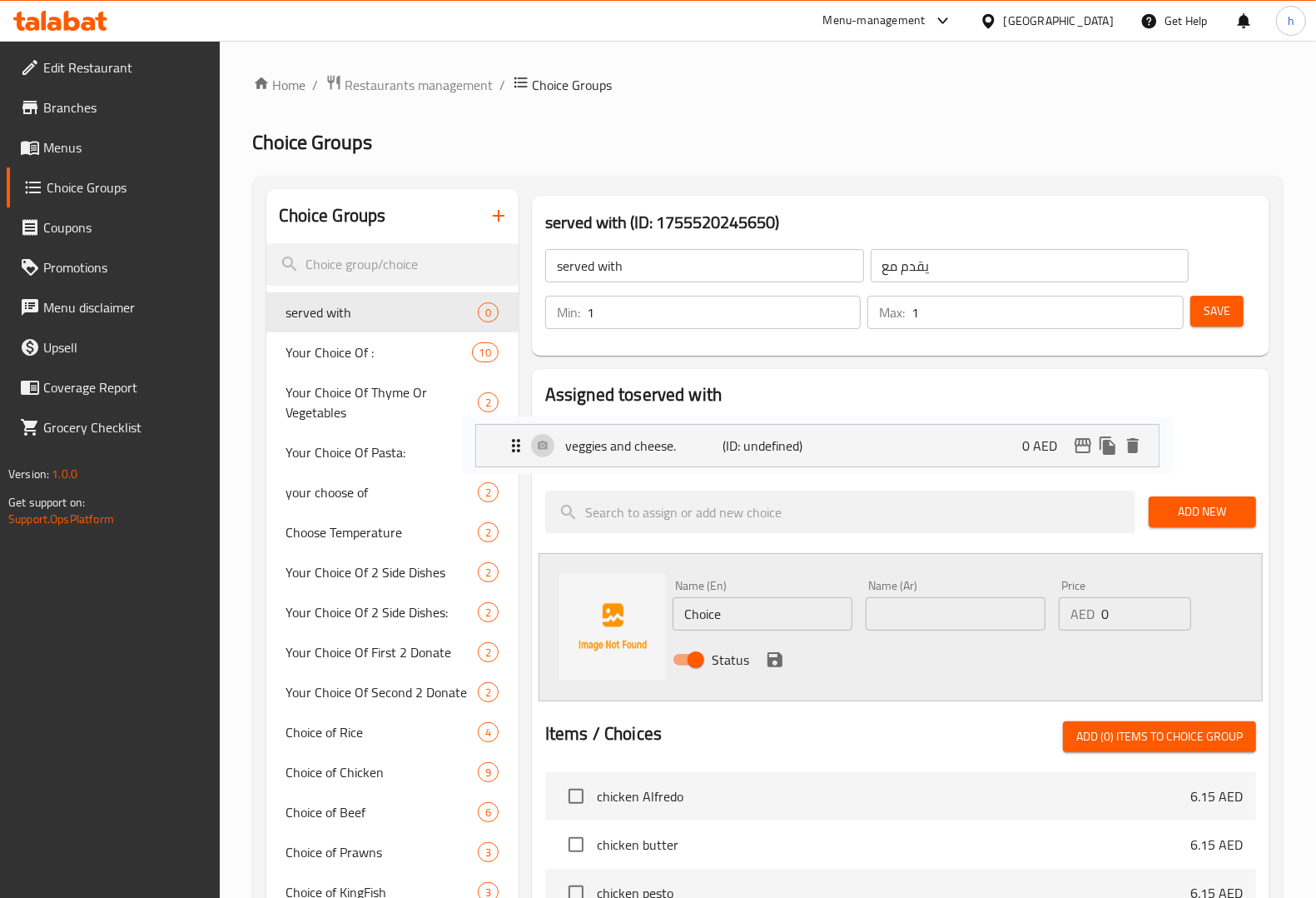
drag, startPoint x: 733, startPoint y: 440, endPoint x: 679, endPoint y: 442, distance: 54.0
click at [679, 442] on nav "veggies and cheese. (ID: undefined) 0 AED Name (En) veggies and cheese. Name (E…" at bounding box center [900, 442] width 711 height 70
click at [713, 613] on input "Choice" at bounding box center [762, 613] width 180 height 33
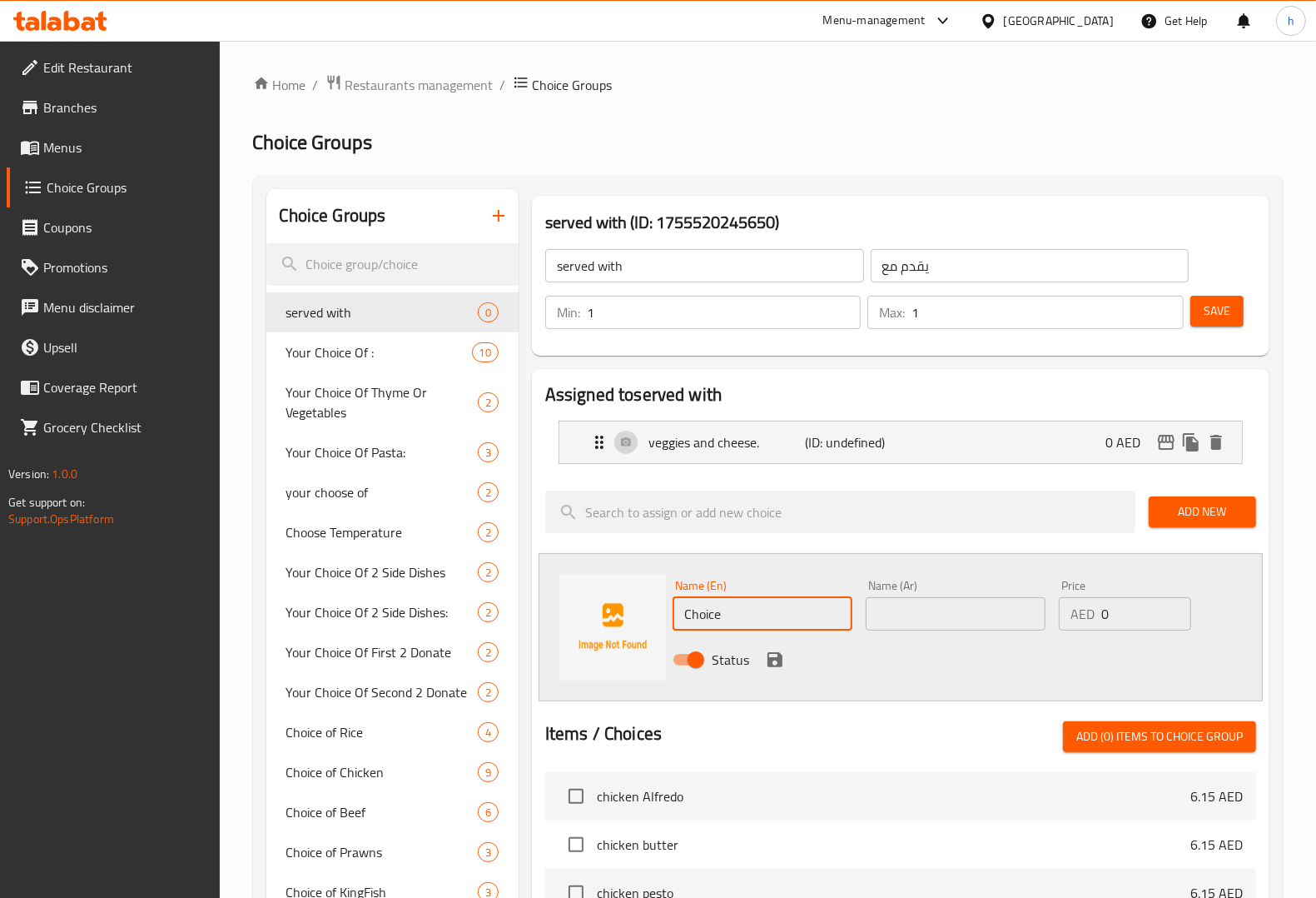
paste input "veggies and cheese."
click at [689, 618] on input "veggies and cheese" at bounding box center [762, 613] width 180 height 33
paste input "Without"
drag, startPoint x: 804, startPoint y: 621, endPoint x: 862, endPoint y: 619, distance: 58.0
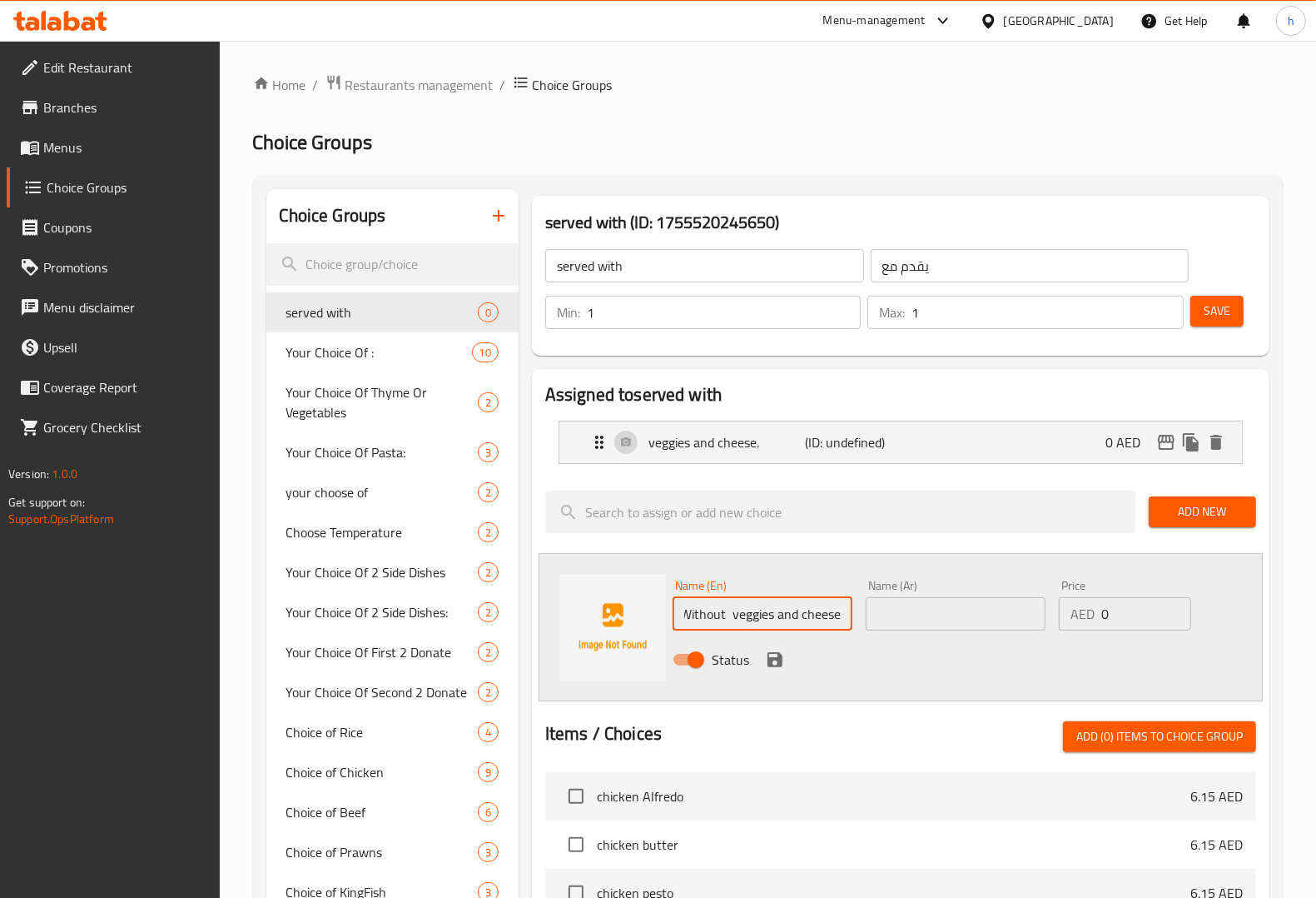
click at [862, 619] on div "Name (En) Without veggies and cheese Name (En) Name (Ar) Name (Ar) Price AED 0 …" at bounding box center [956, 627] width 580 height 109
type input "Without veggies and cheese"
click at [1001, 621] on input "text" at bounding box center [955, 613] width 180 height 33
paste input "بدون الخضار والجبن."
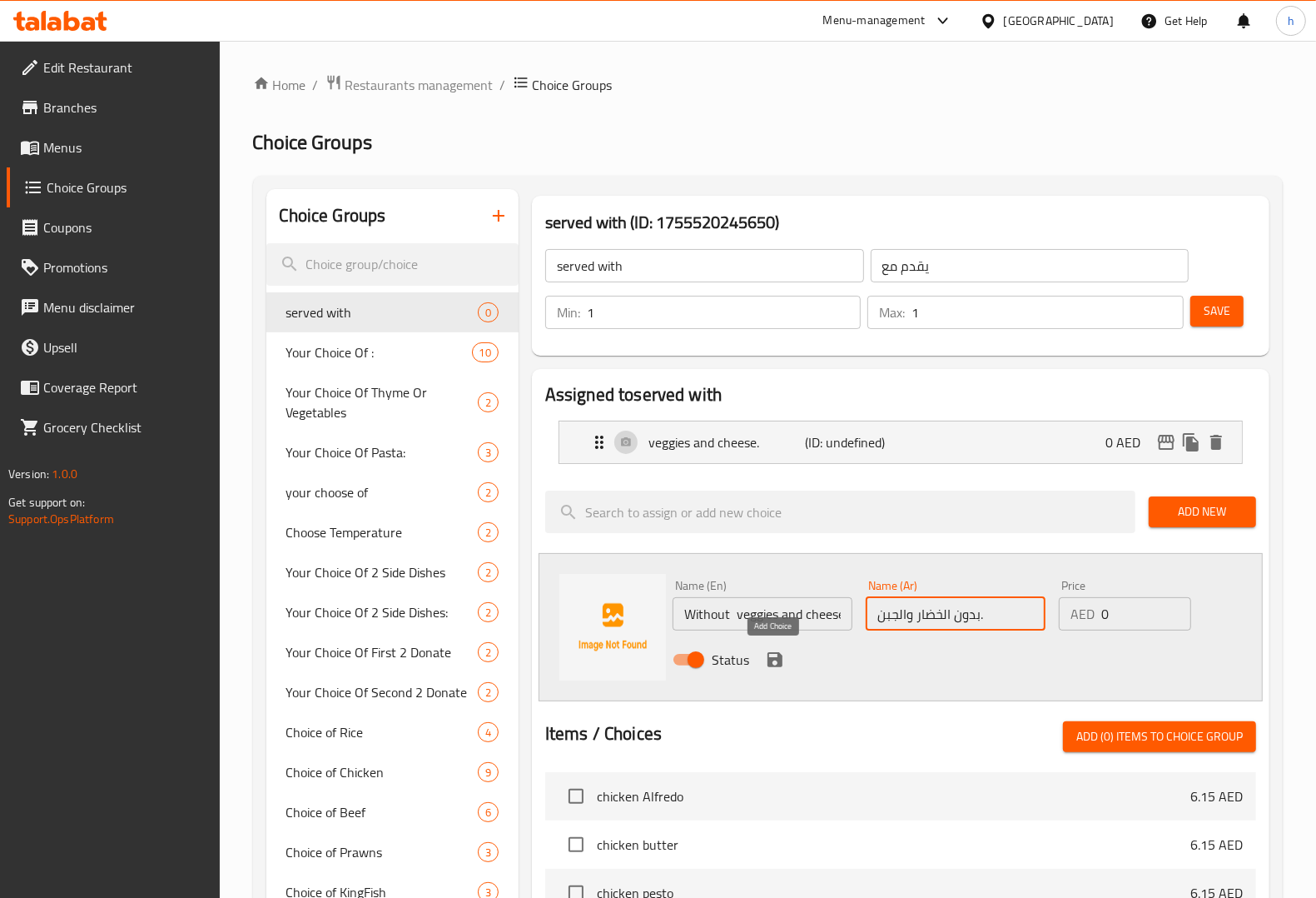
type input "بدون الخضار والجبن."
click at [773, 666] on icon "save" at bounding box center [775, 660] width 15 height 15
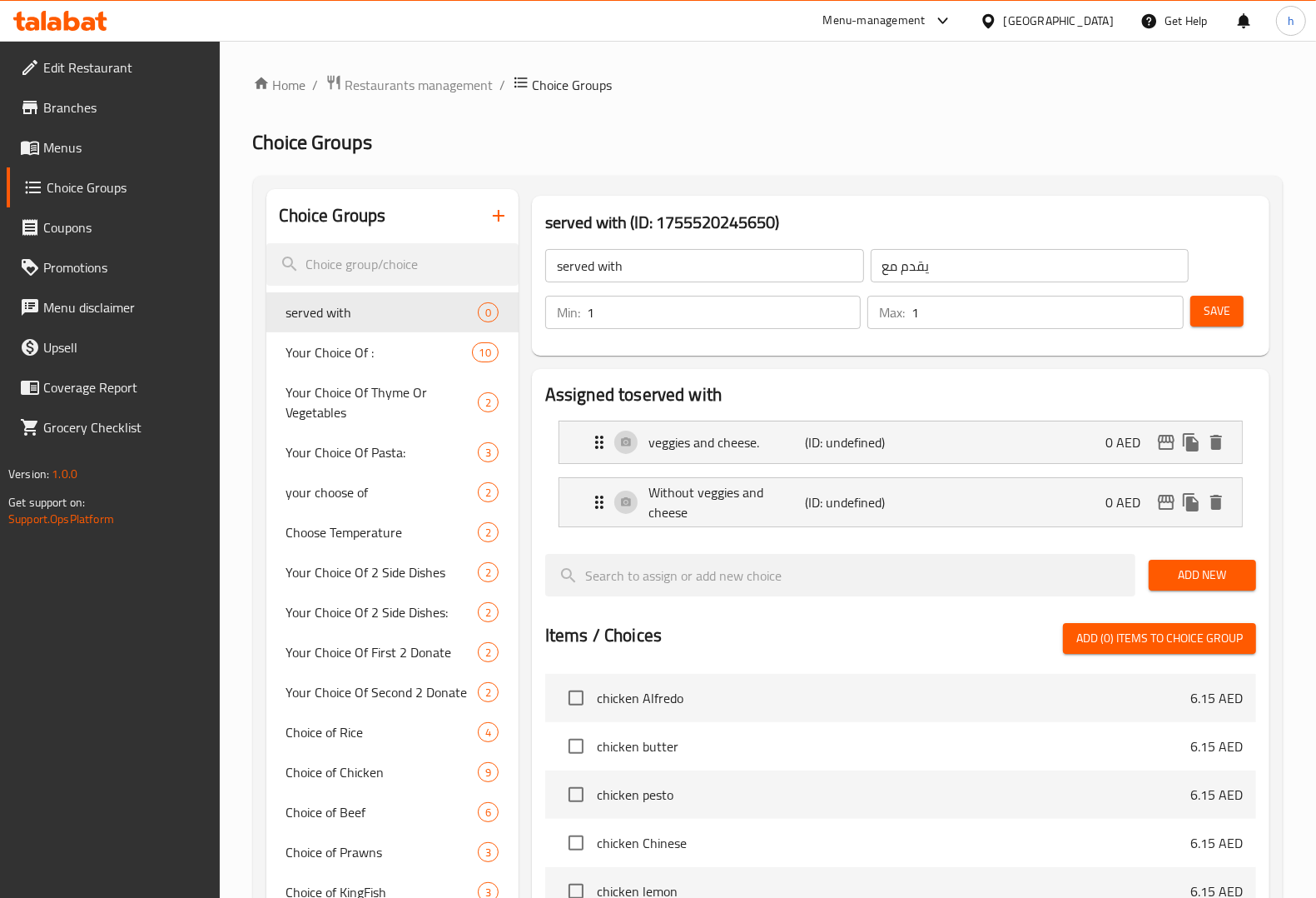
click at [1240, 312] on button "Save" at bounding box center [1216, 311] width 53 height 30
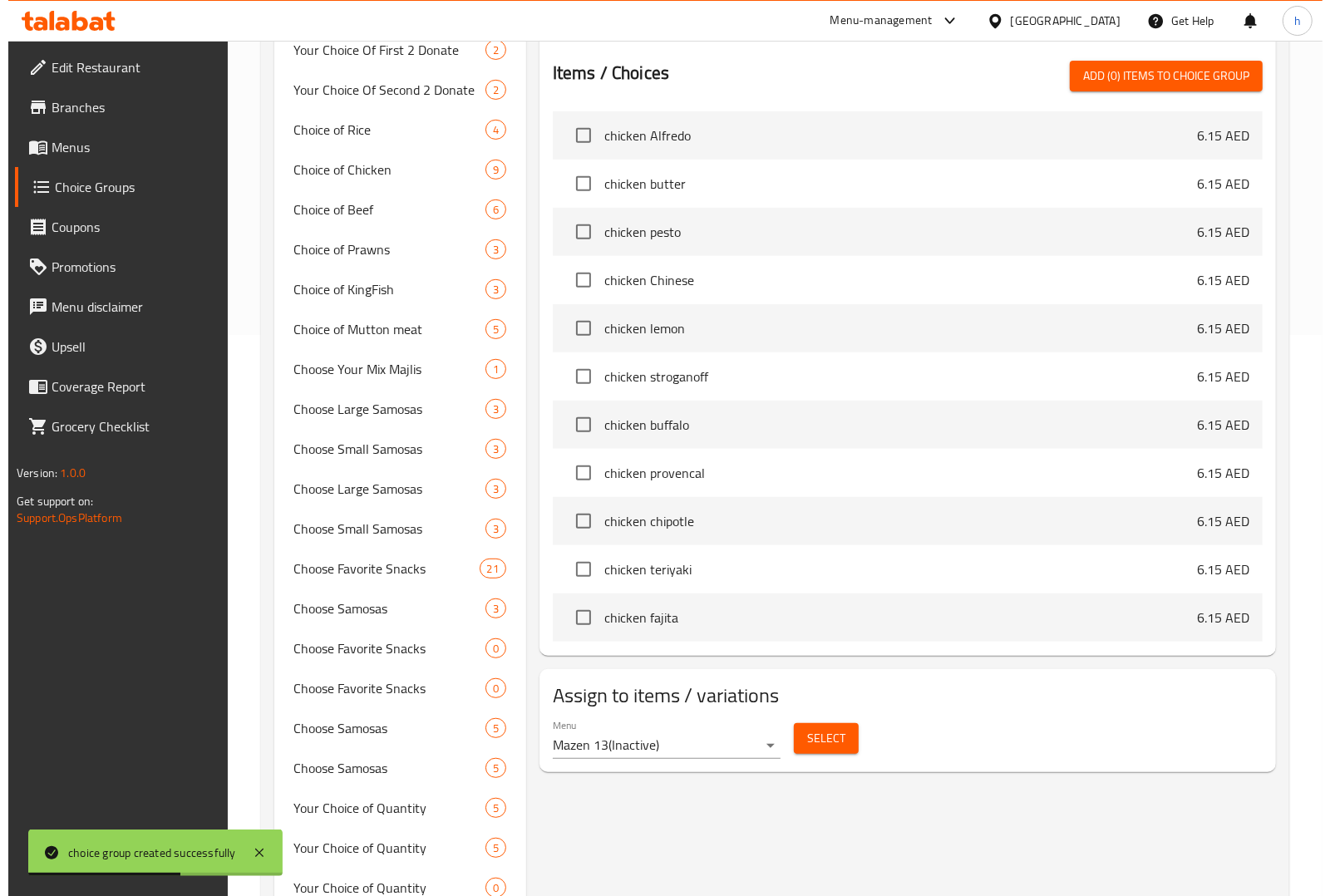
scroll to position [831, 0]
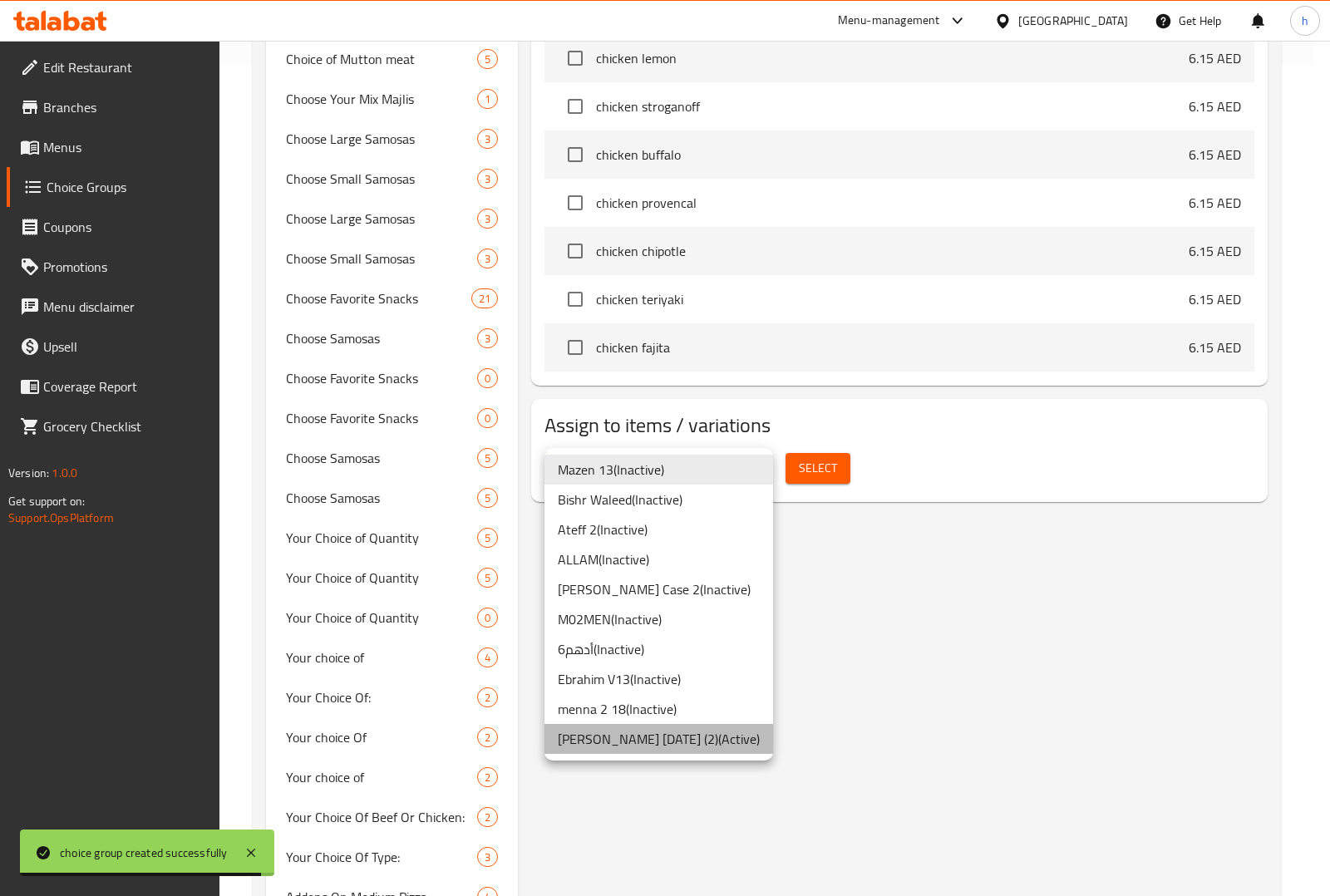
click at [692, 737] on li "[PERSON_NAME] [DATE] (2) ( Active )" at bounding box center [658, 738] width 229 height 30
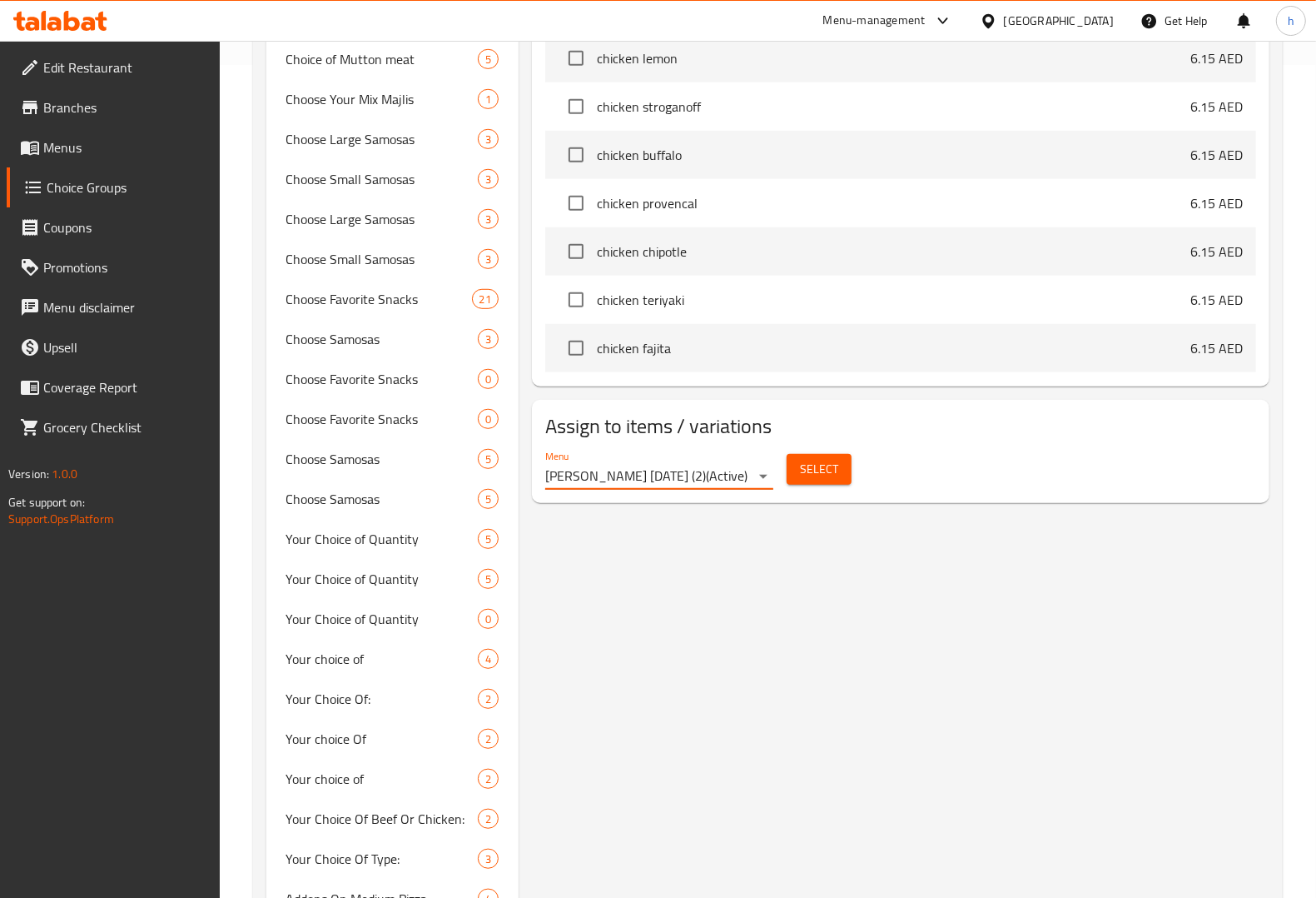
click at [841, 466] on button "Select" at bounding box center [819, 469] width 65 height 30
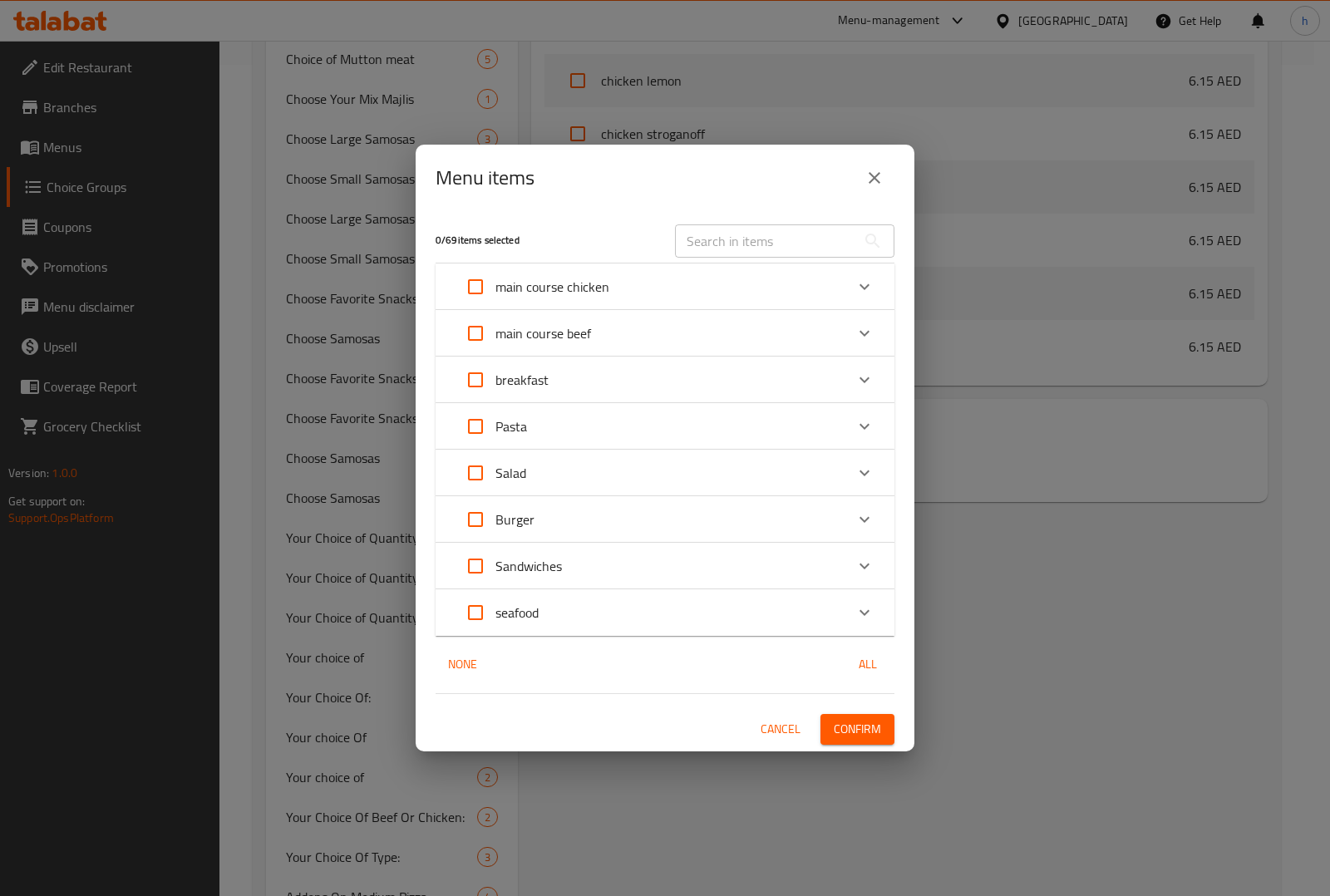
click at [619, 389] on div "breakfast" at bounding box center [650, 379] width 389 height 40
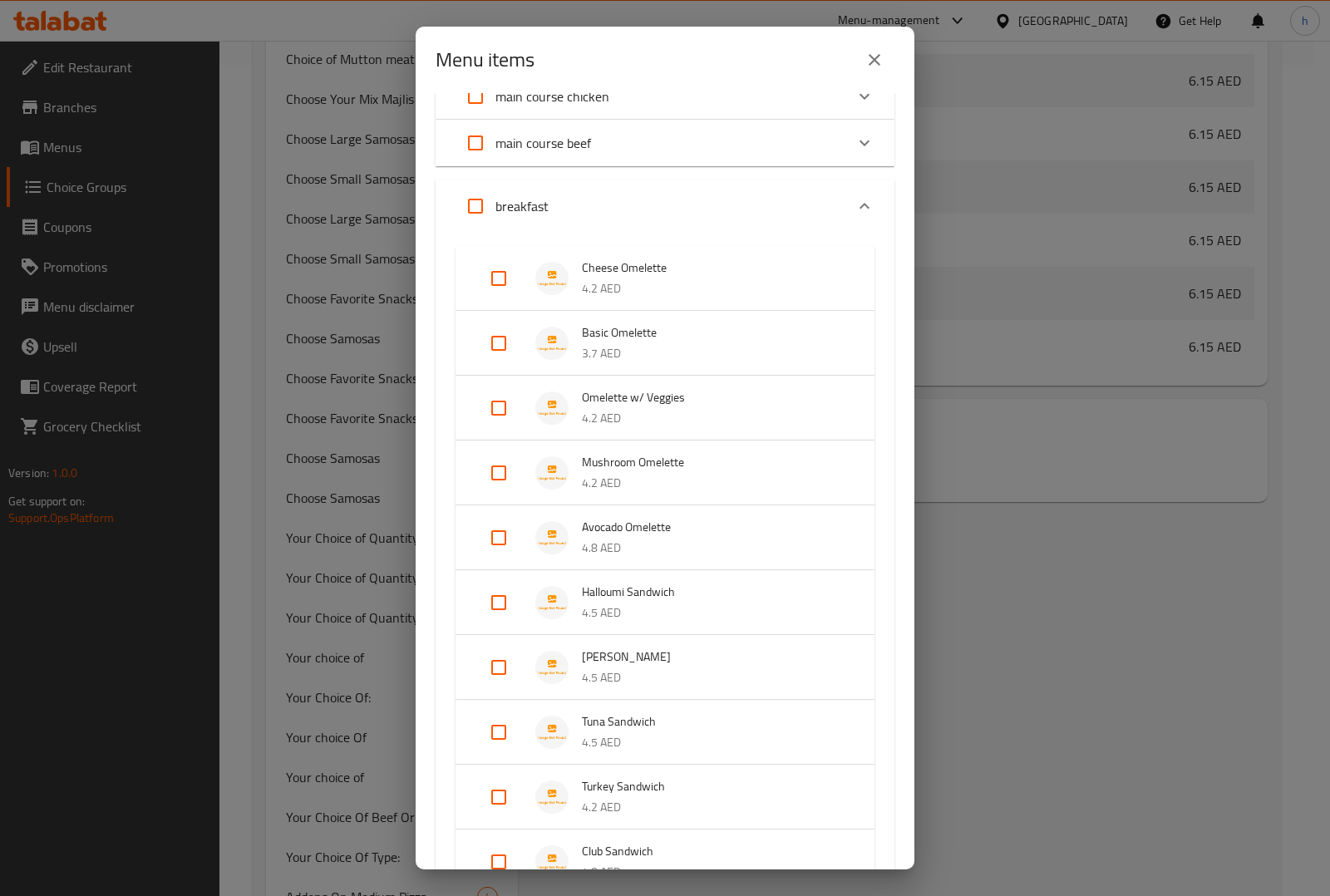
scroll to position [520, 0]
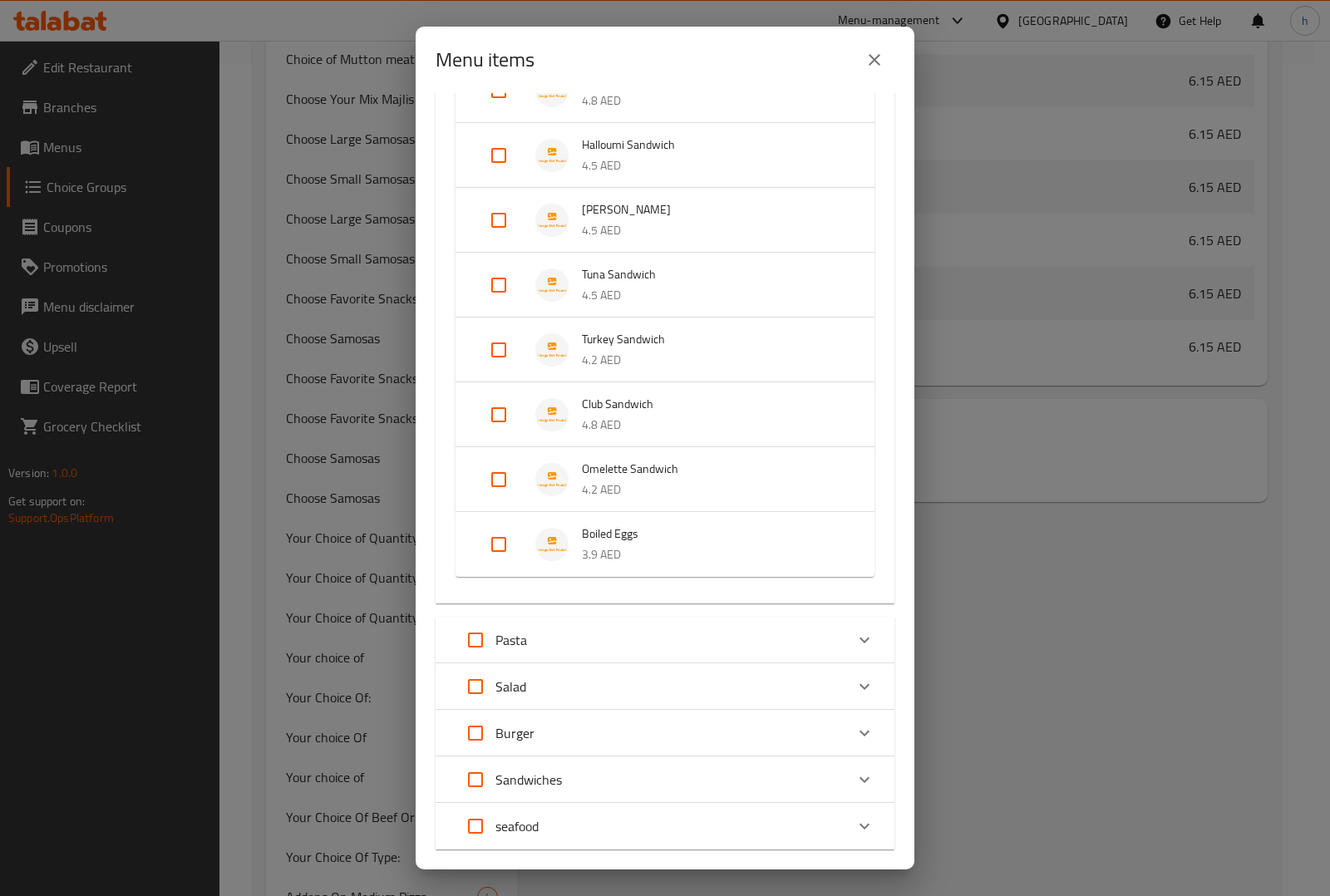
click at [665, 473] on span "Omelette Sandwich" at bounding box center [711, 469] width 259 height 21
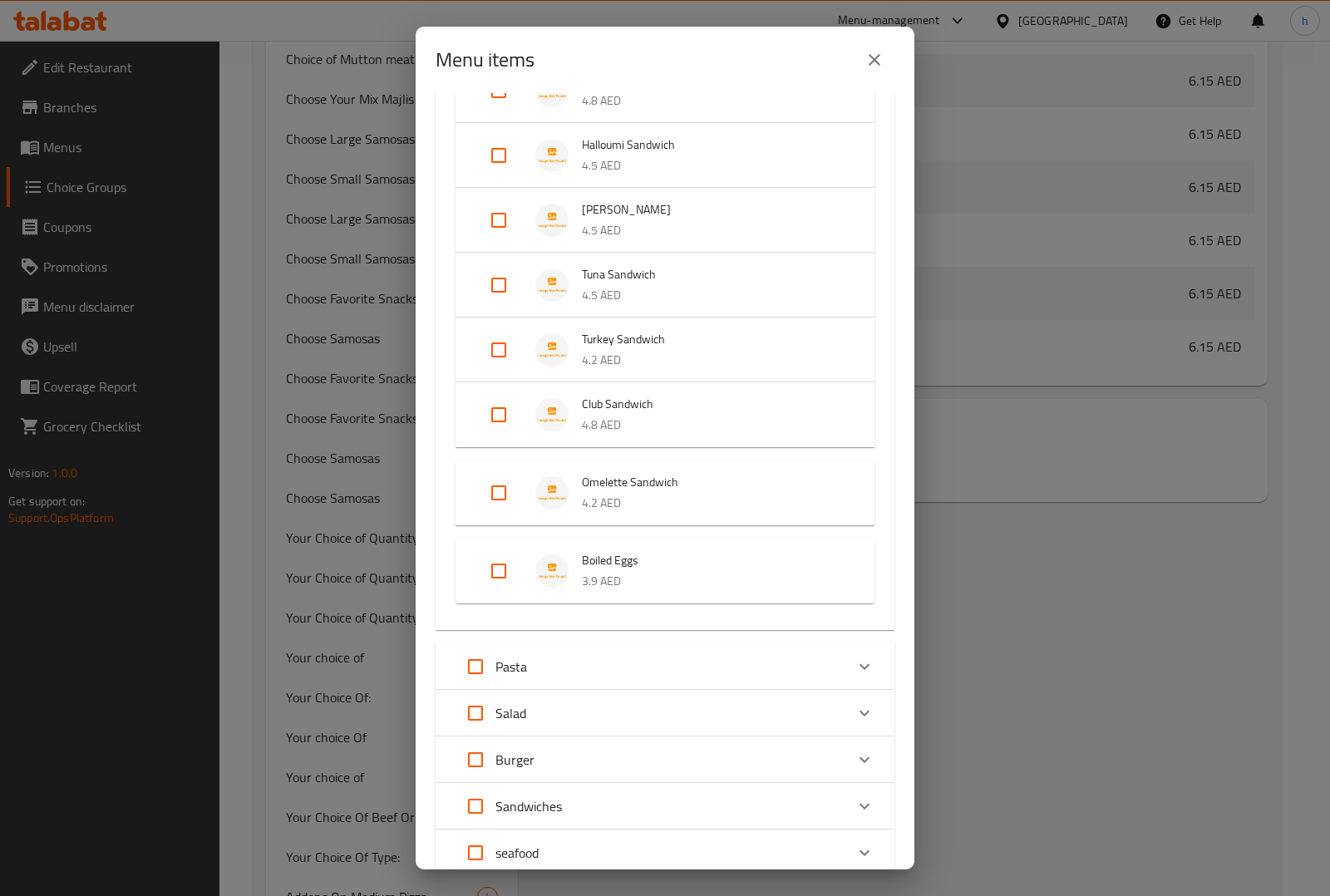
click at [486, 499] on input "Expand" at bounding box center [498, 492] width 40 height 40
checkbox input "true"
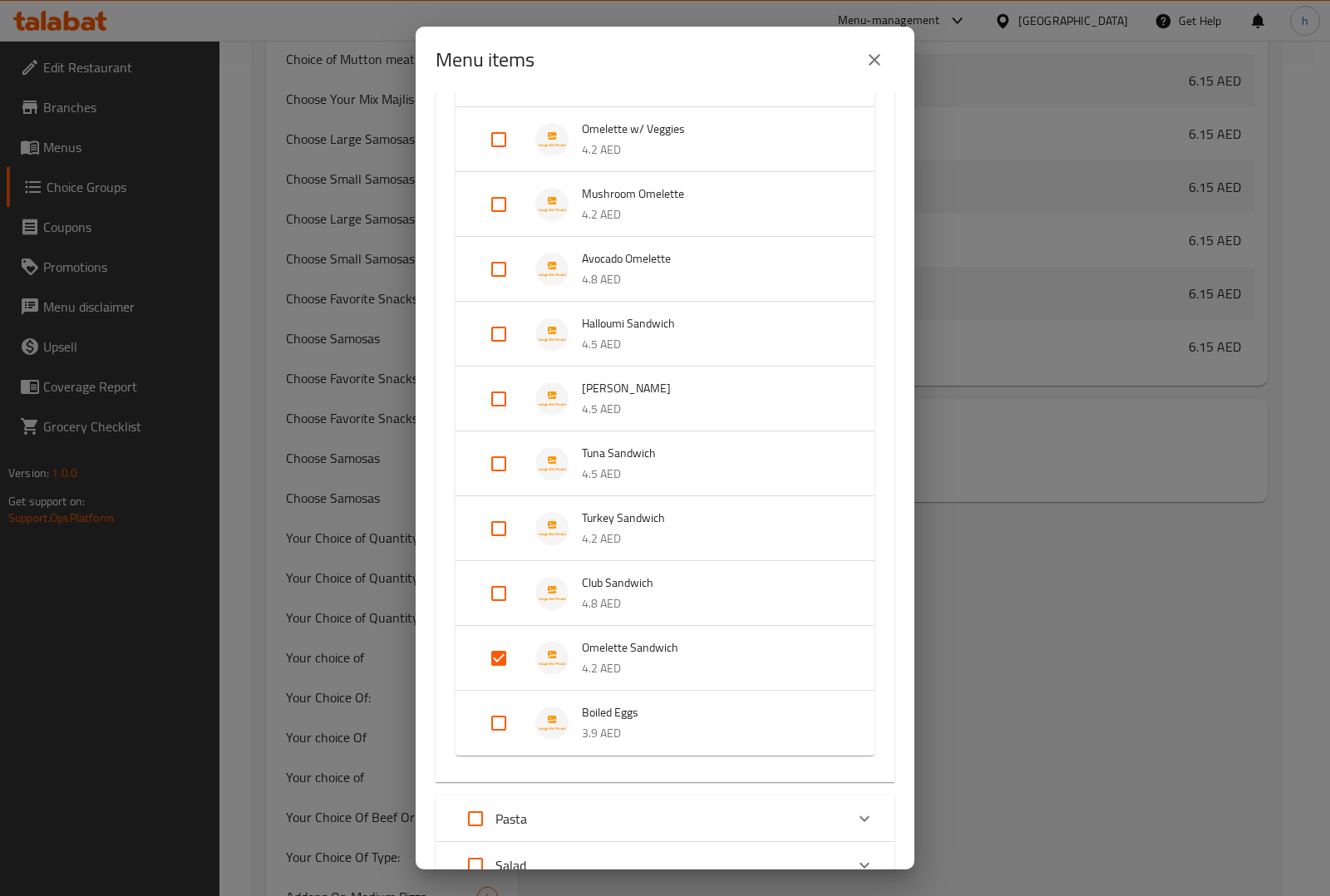
scroll to position [311, 0]
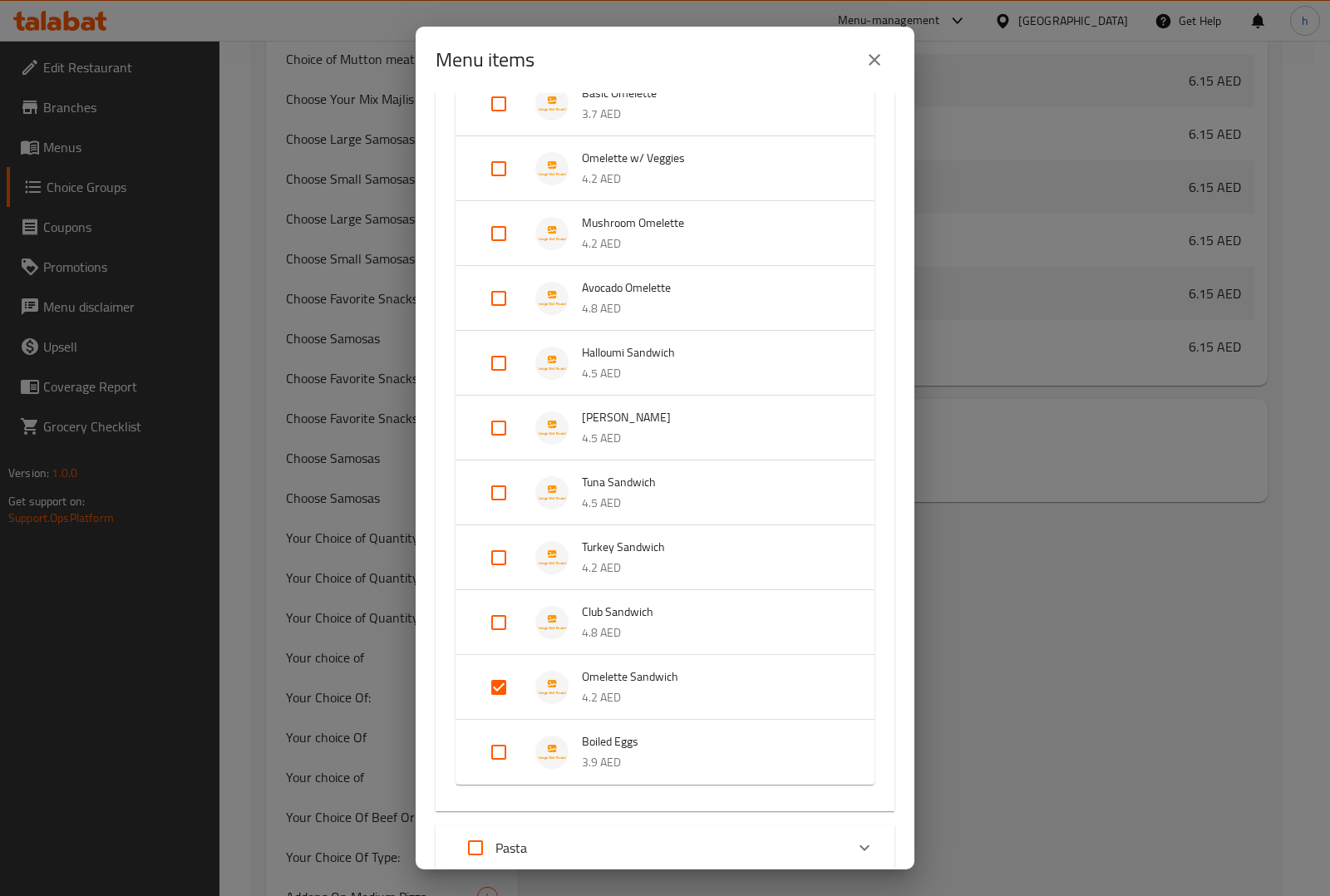
click at [638, 679] on span "Omelette Sandwich" at bounding box center [711, 677] width 259 height 21
click at [638, 680] on span "Omelette Sandwich" at bounding box center [711, 690] width 259 height 21
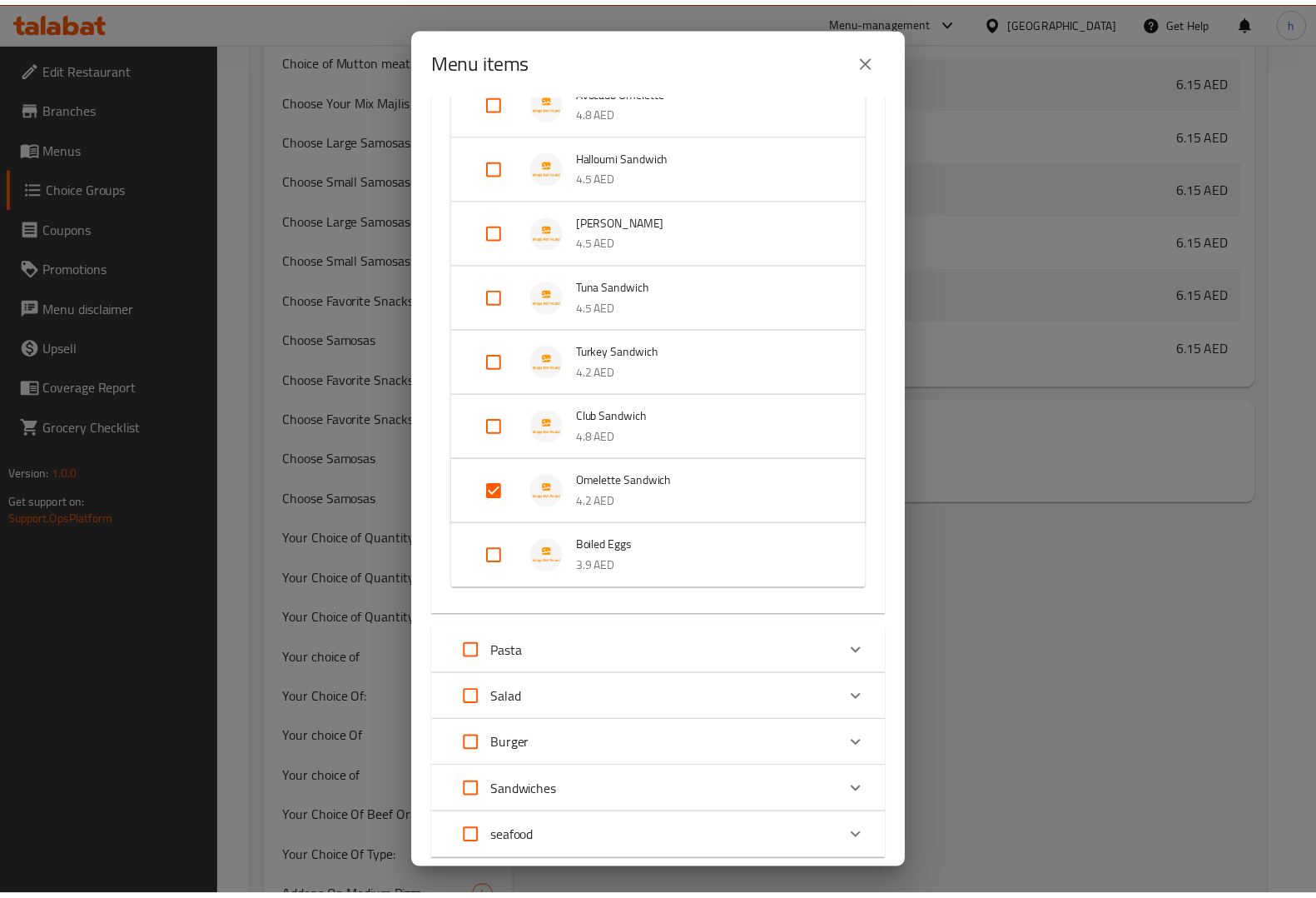
scroll to position [614, 0]
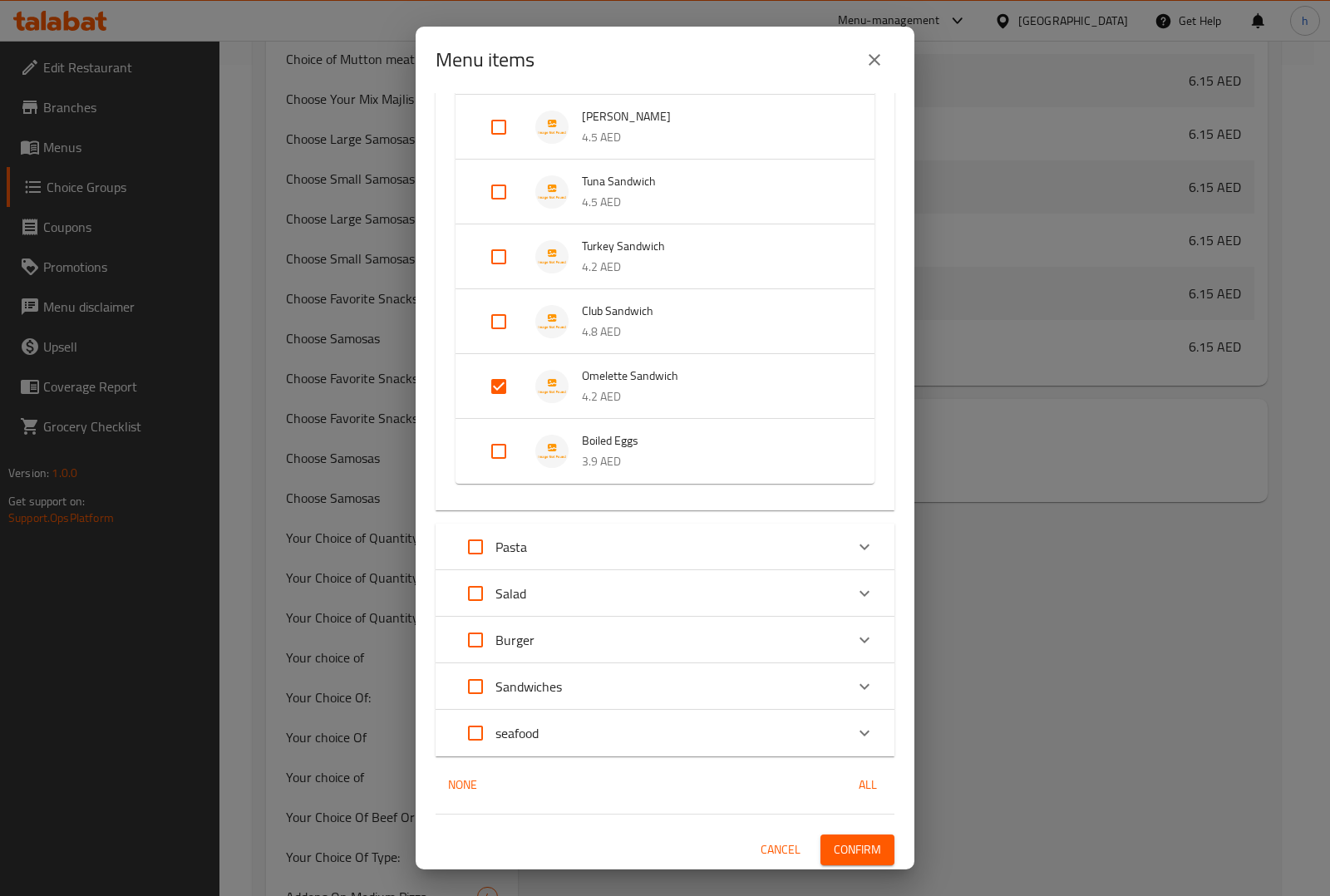
click at [841, 850] on span "Confirm" at bounding box center [857, 850] width 47 height 21
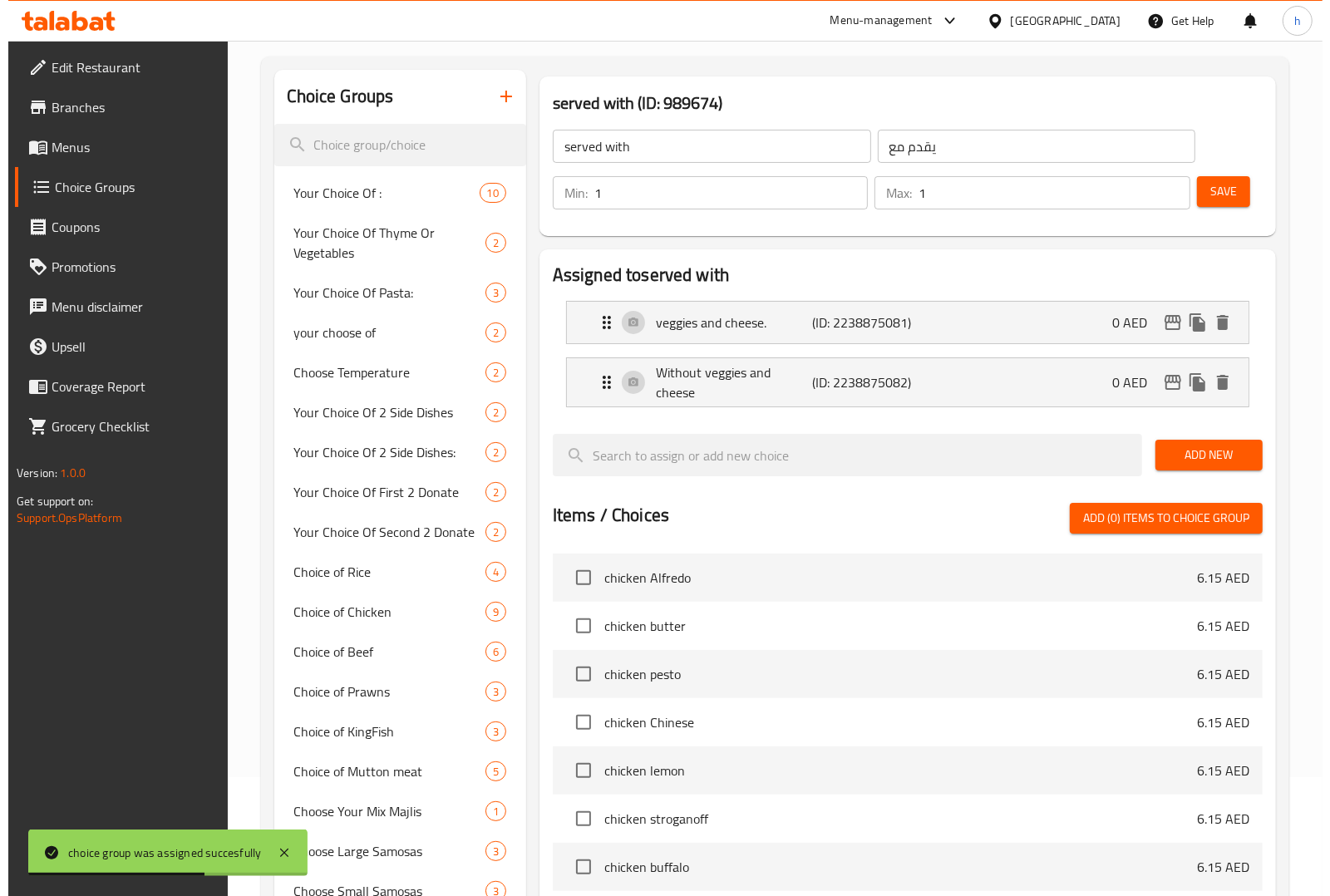
scroll to position [104, 0]
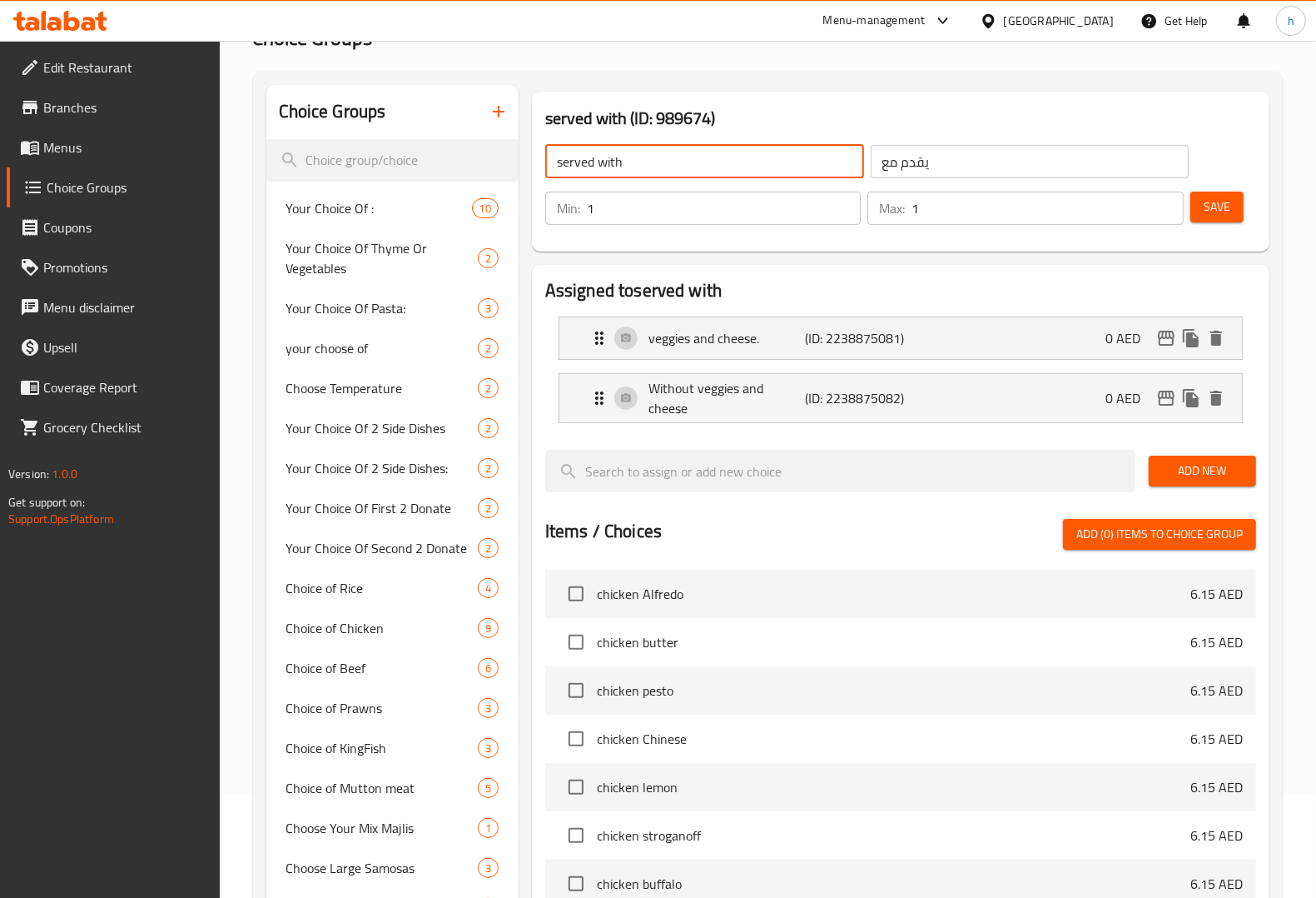
drag, startPoint x: 639, startPoint y: 154, endPoint x: 521, endPoint y: 163, distance: 118.3
click at [494, 114] on icon "button" at bounding box center [499, 112] width 20 height 20
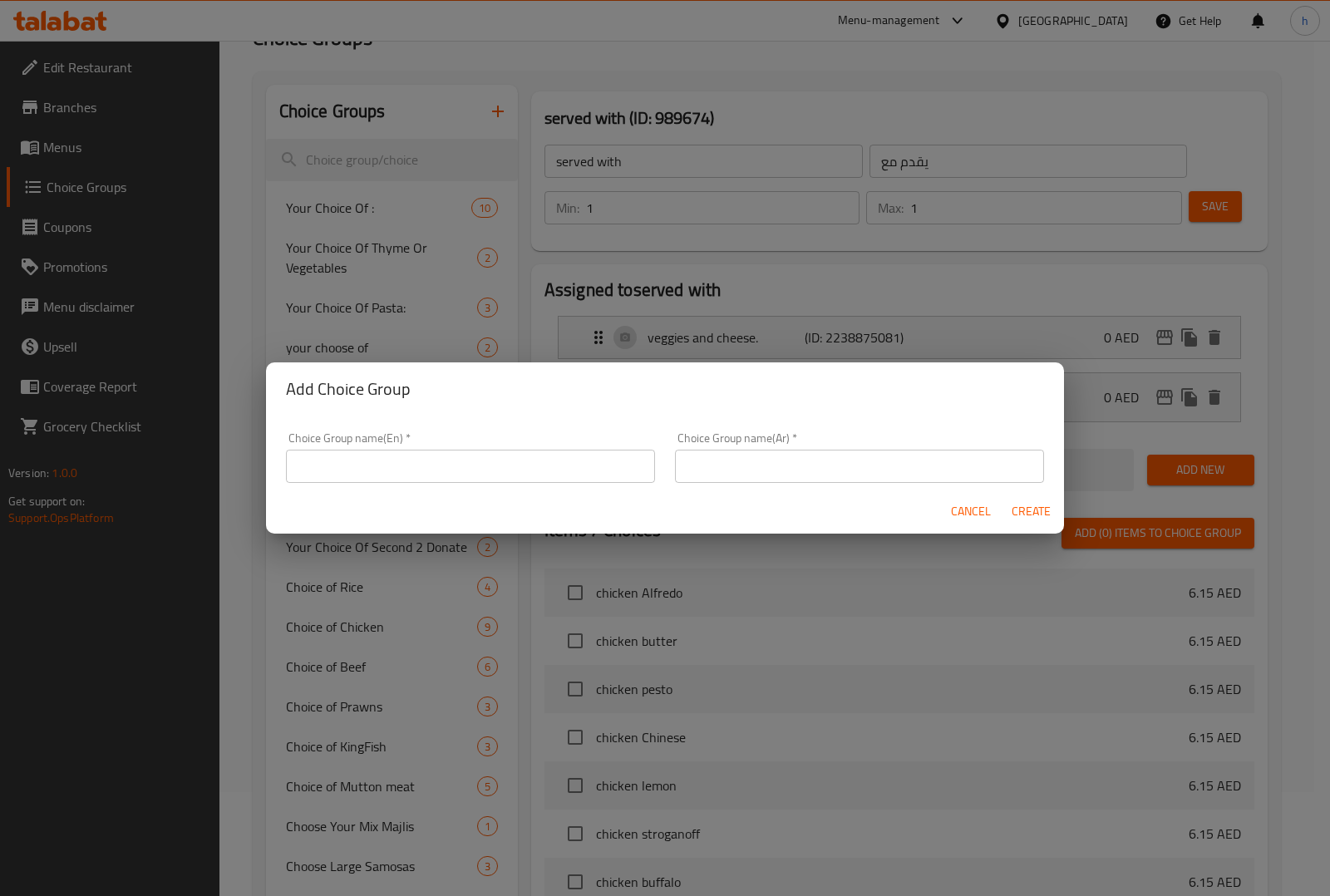
click at [437, 461] on input "text" at bounding box center [470, 466] width 369 height 33
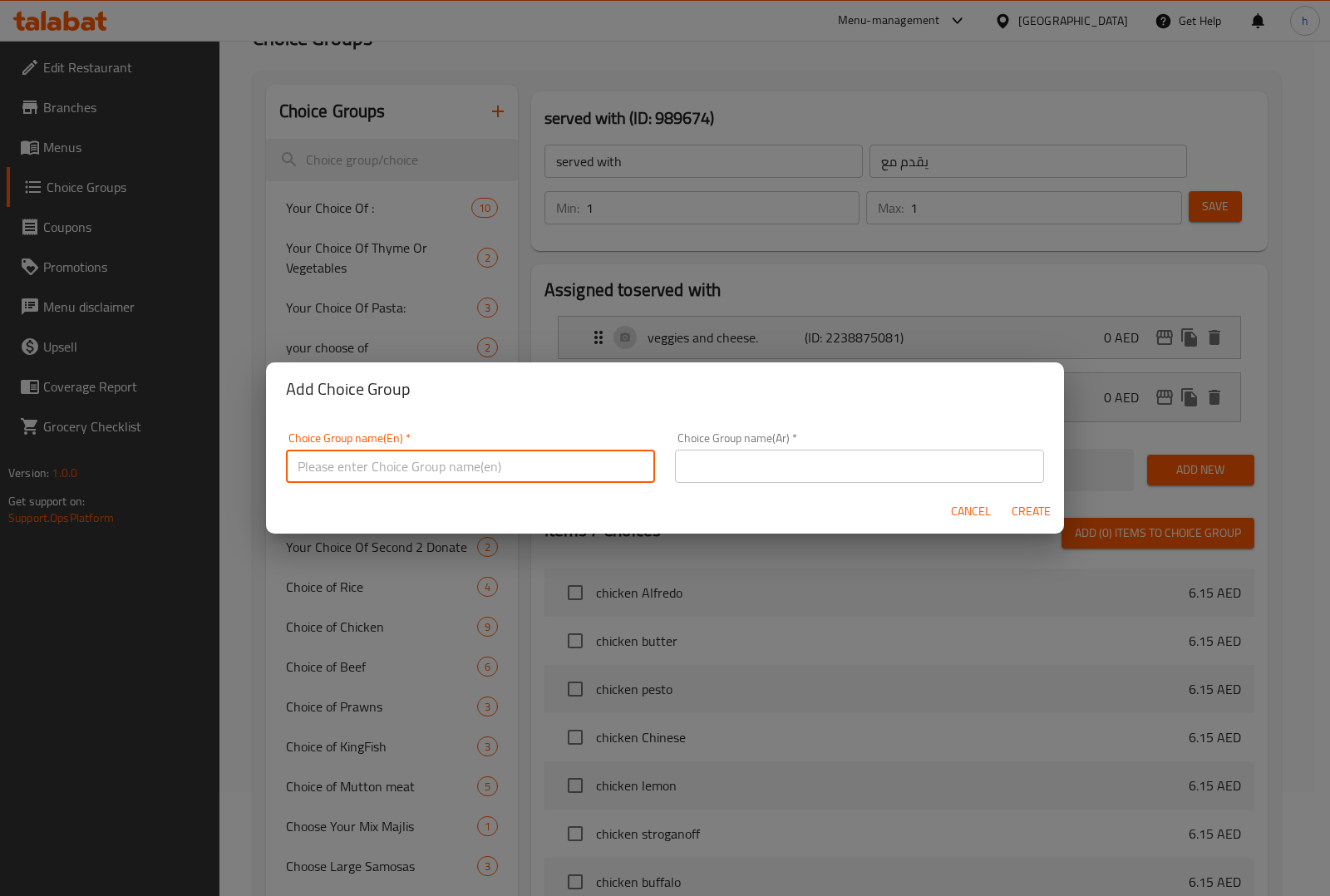
paste input "served with"
type input "served with"
click at [741, 464] on input "text" at bounding box center [859, 466] width 369 height 33
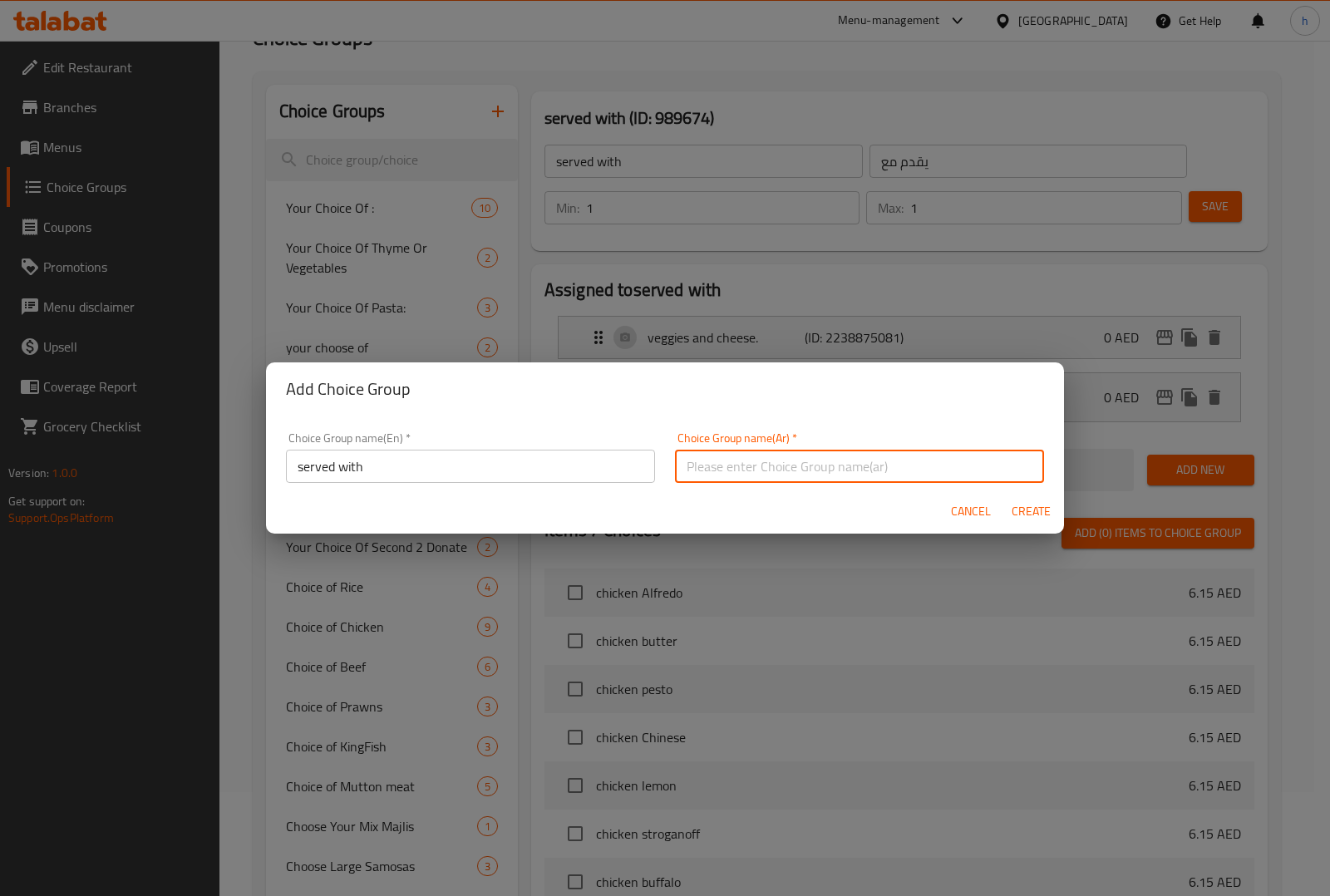
type input "d"
type input "يقدم مع"
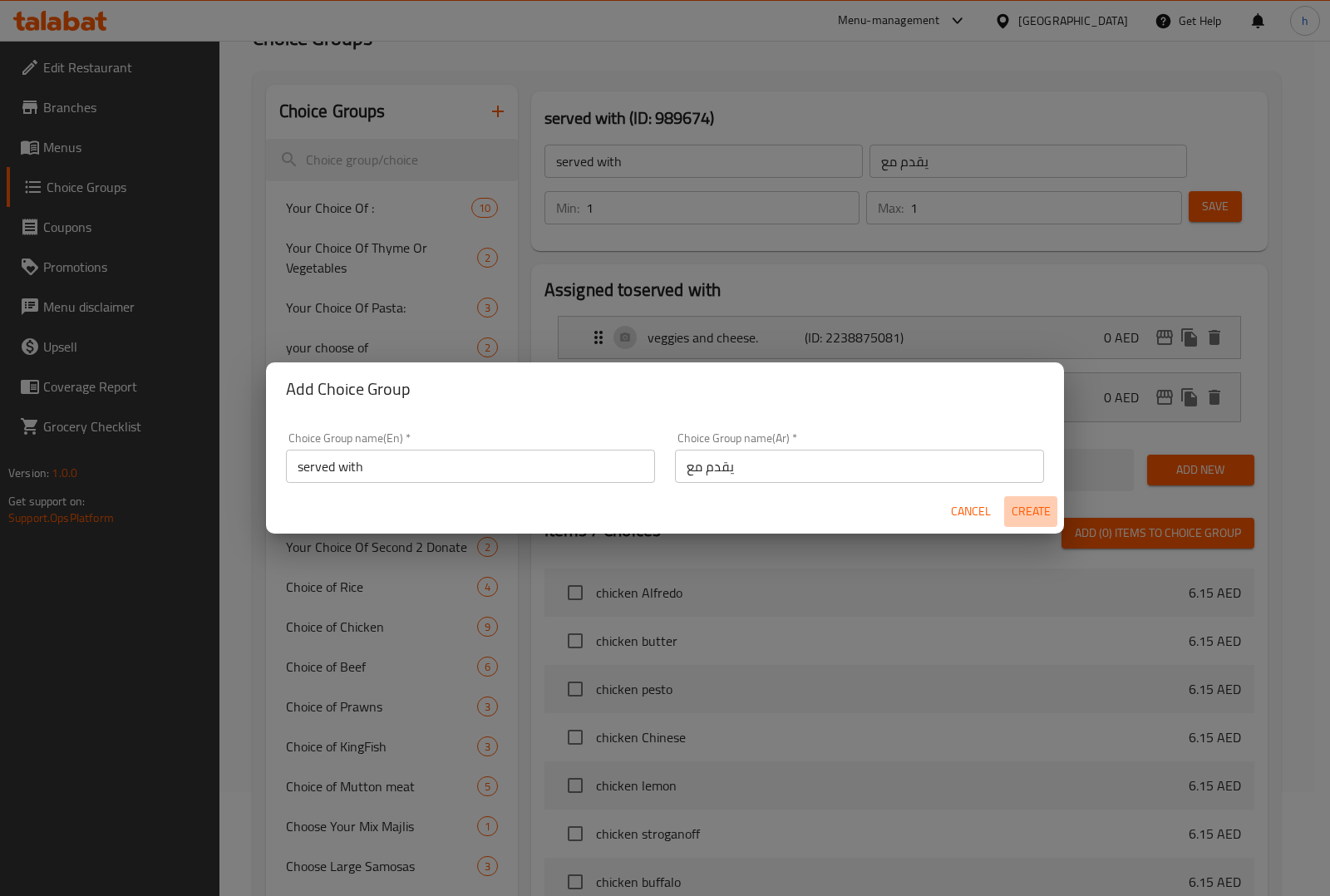
click at [1041, 512] on span "Create" at bounding box center [1030, 511] width 40 height 21
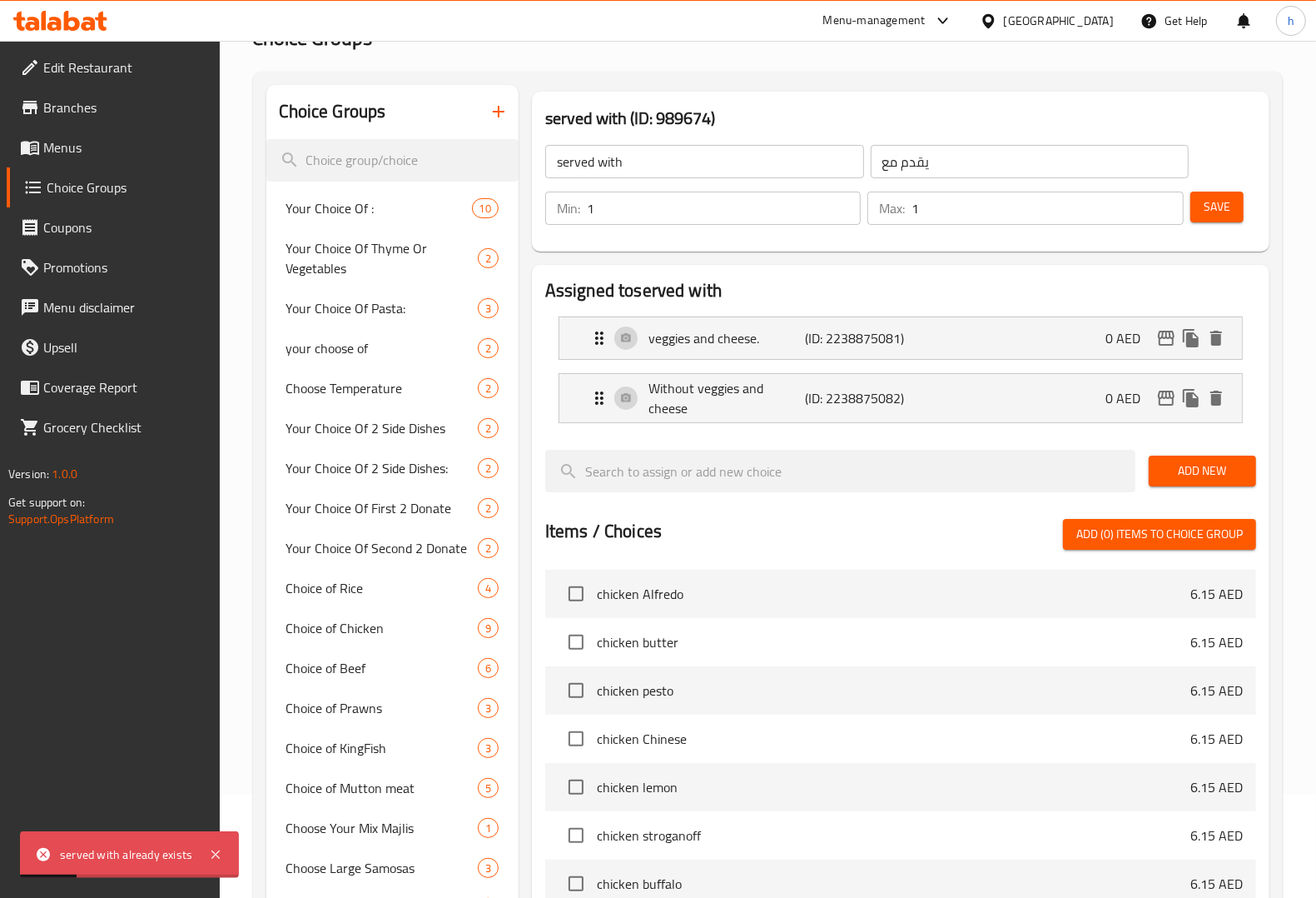
click at [509, 113] on button "button" at bounding box center [498, 111] width 40 height 40
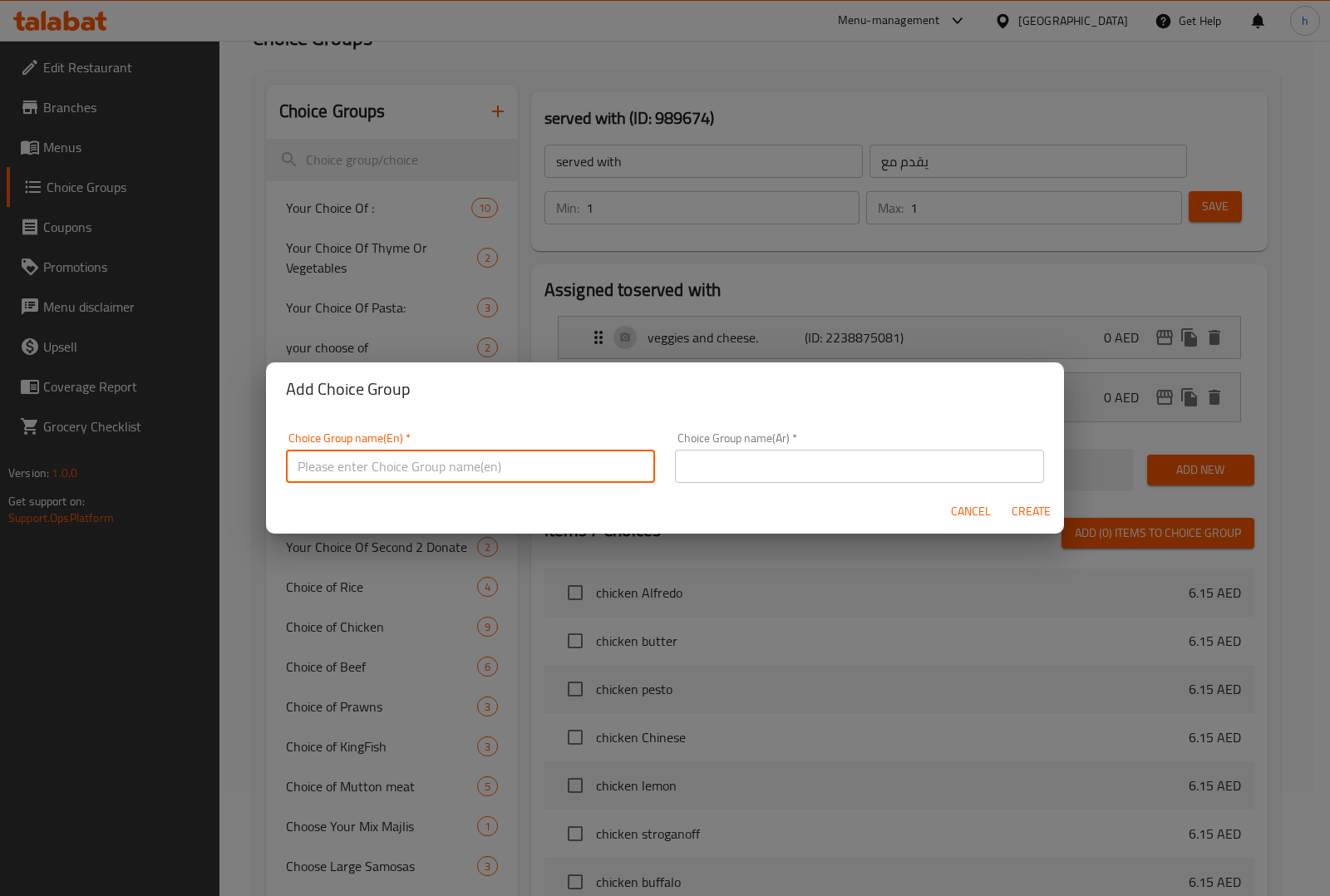
click at [442, 473] on input "text" at bounding box center [470, 466] width 369 height 33
type input "غ"
type input "Your Choice Of"
drag, startPoint x: 460, startPoint y: 478, endPoint x: 297, endPoint y: 478, distance: 163.0
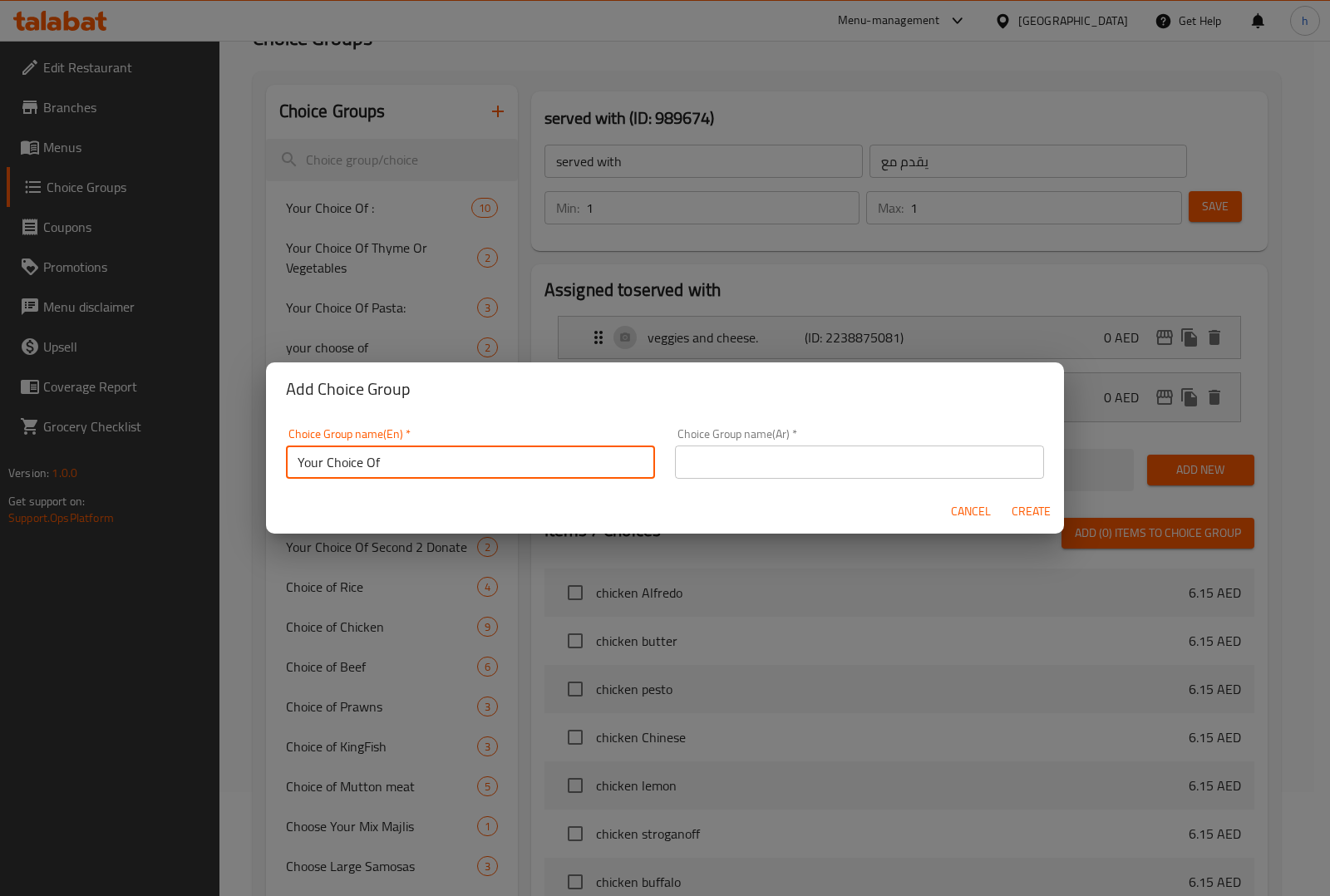
click at [297, 478] on input "Your Choice Of" at bounding box center [470, 461] width 369 height 33
click at [782, 457] on input "text" at bounding box center [859, 461] width 369 height 33
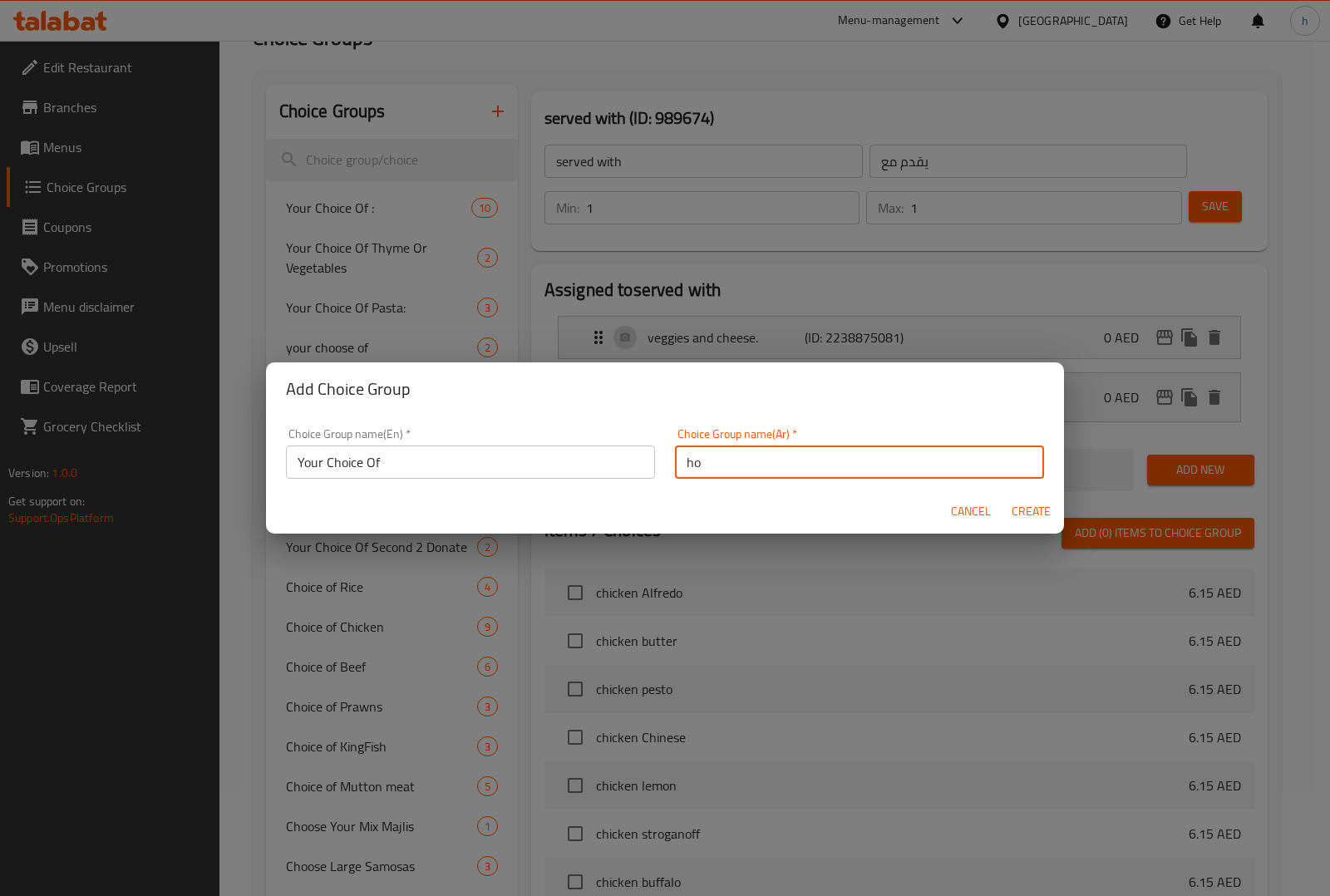
type input "h"
type input "اختيارك من"
click at [487, 473] on input "Your Choice Of" at bounding box center [470, 461] width 369 height 33
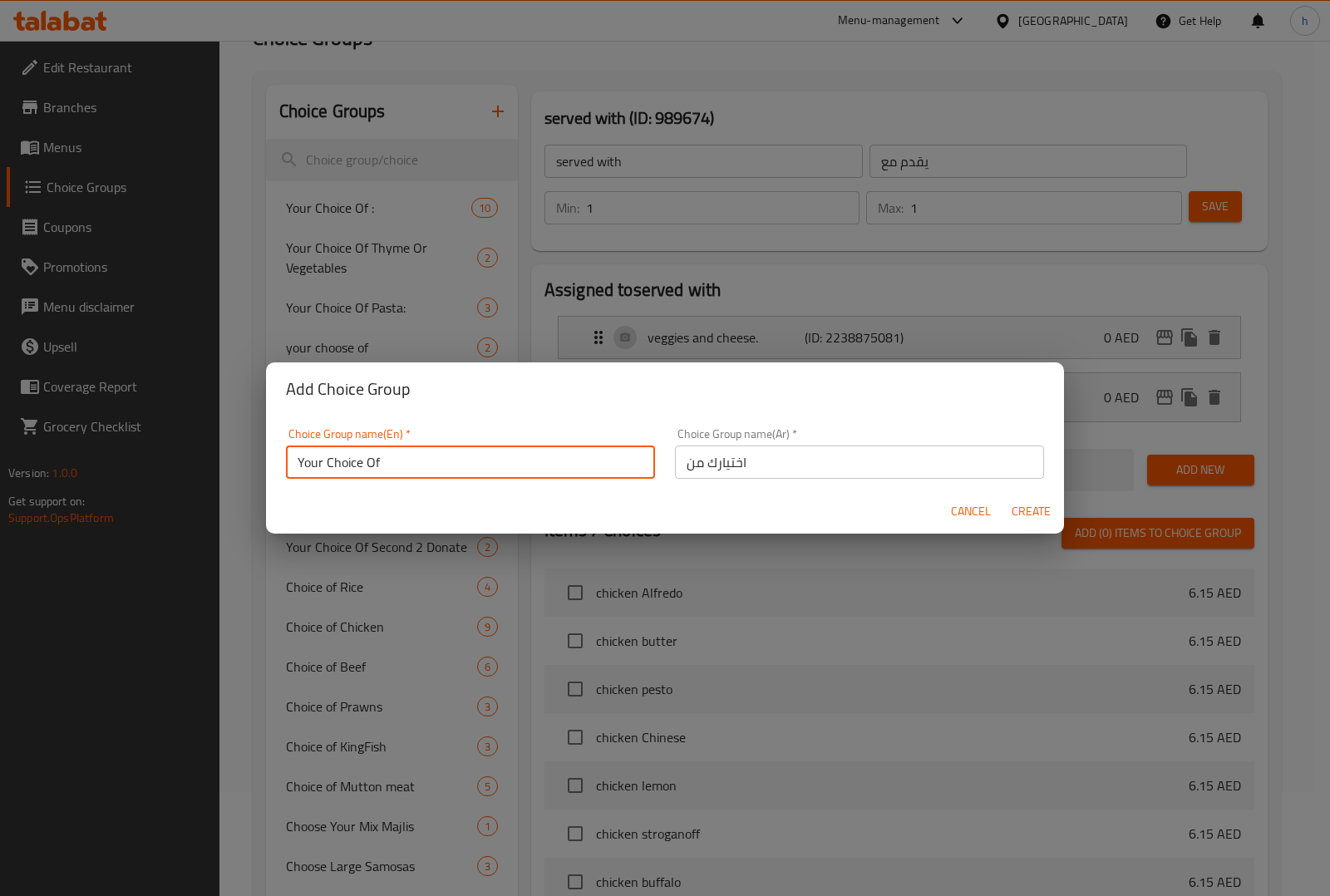
click at [487, 473] on input "Your Choice Of" at bounding box center [470, 461] width 369 height 33
click at [1020, 504] on span "Create" at bounding box center [1030, 511] width 40 height 21
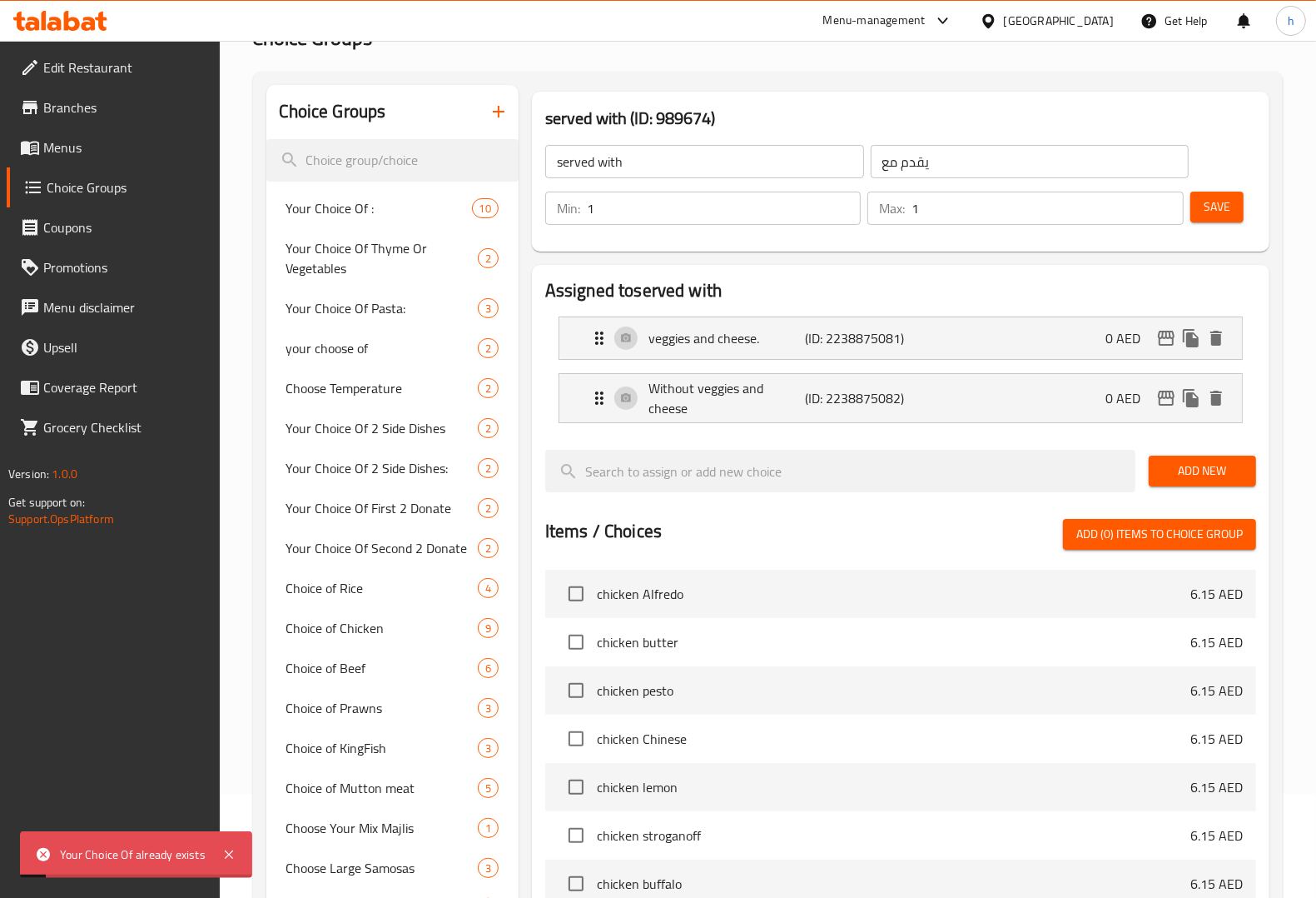
click at [496, 118] on icon "button" at bounding box center [499, 112] width 20 height 20
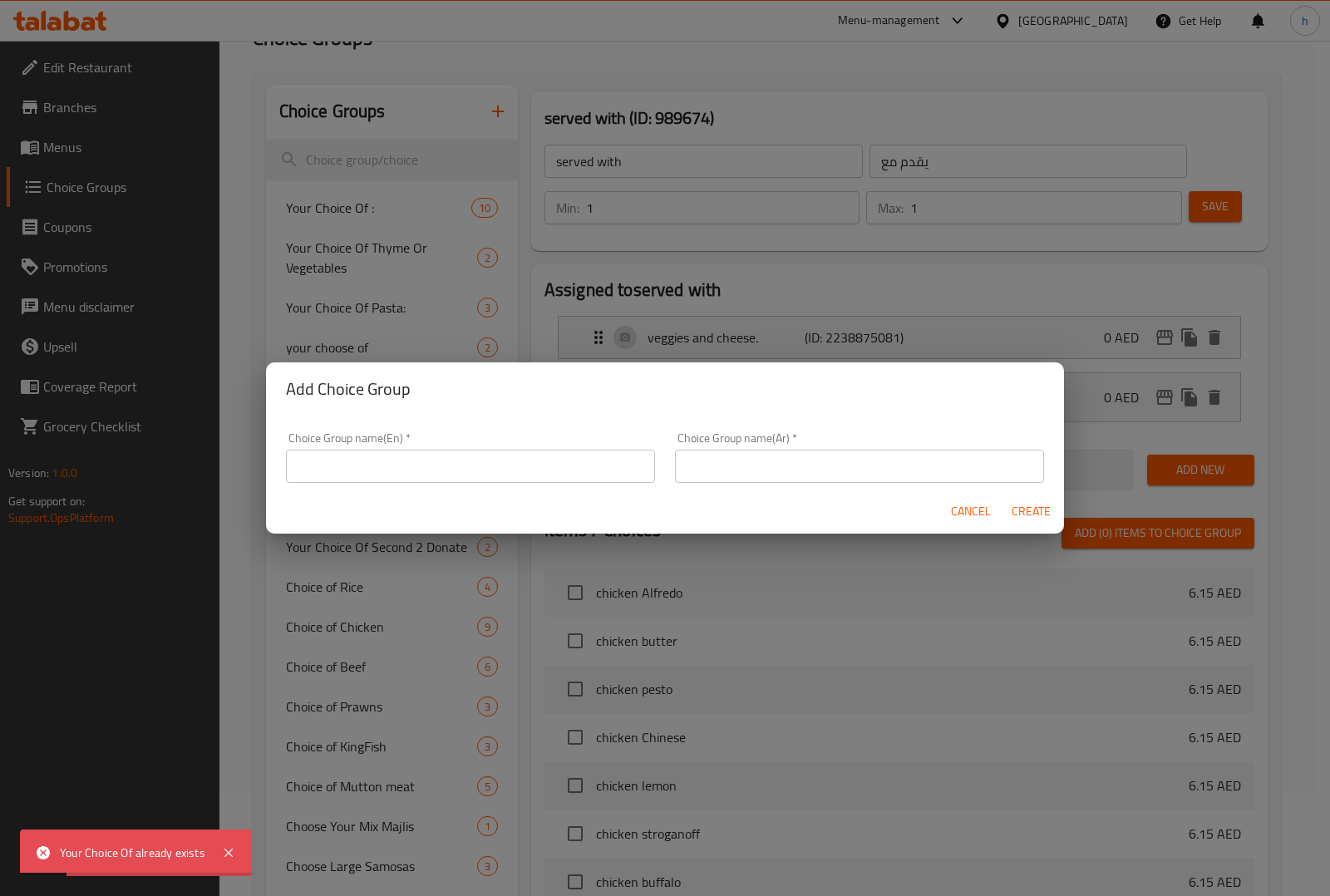
click at [476, 470] on input "text" at bounding box center [470, 466] width 369 height 33
paste input "Your Choice Of"
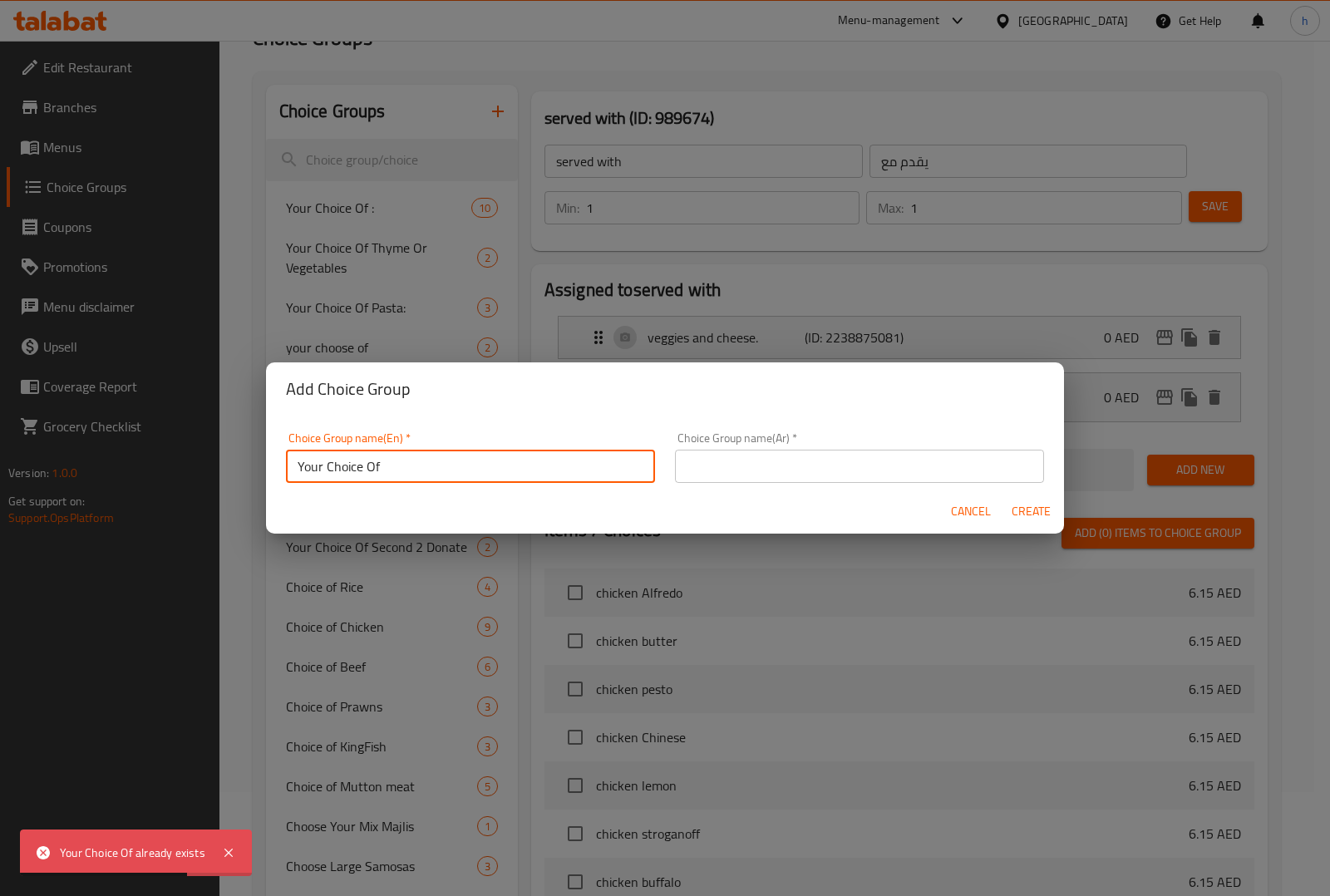
drag, startPoint x: 404, startPoint y: 467, endPoint x: 366, endPoint y: 467, distance: 38.0
click at [366, 467] on input "Your Choice Of" at bounding box center [470, 466] width 369 height 33
click at [305, 471] on input "Your Choice Of" at bounding box center [470, 466] width 369 height 33
type input "your Choice Of"
click at [737, 467] on input "text" at bounding box center [859, 466] width 369 height 33
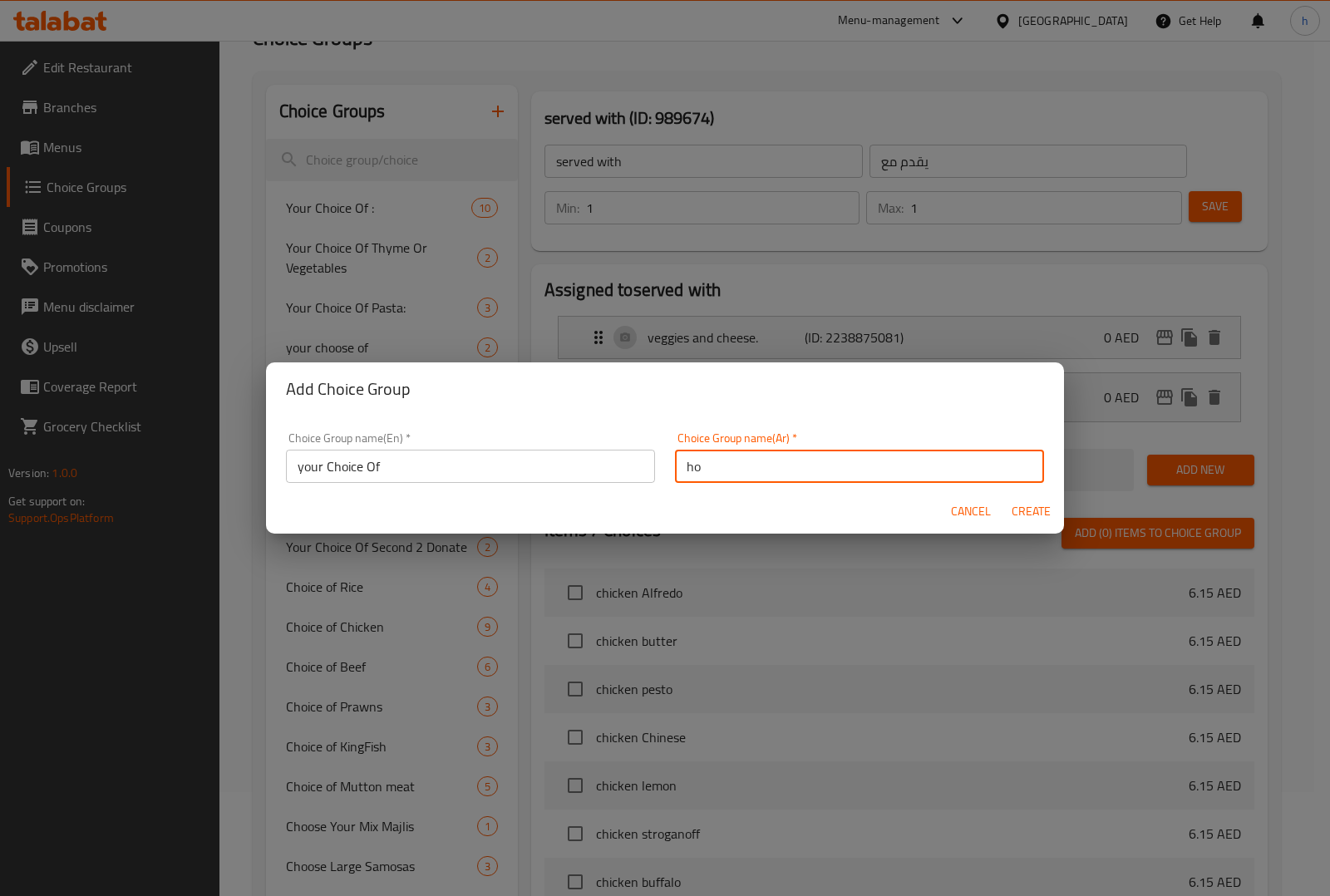
type input "h"
click at [707, 472] on input "اختيارم مـن" at bounding box center [859, 461] width 369 height 33
type input "اختيارك مـن"
click at [547, 474] on input "your Choice Of" at bounding box center [470, 461] width 369 height 33
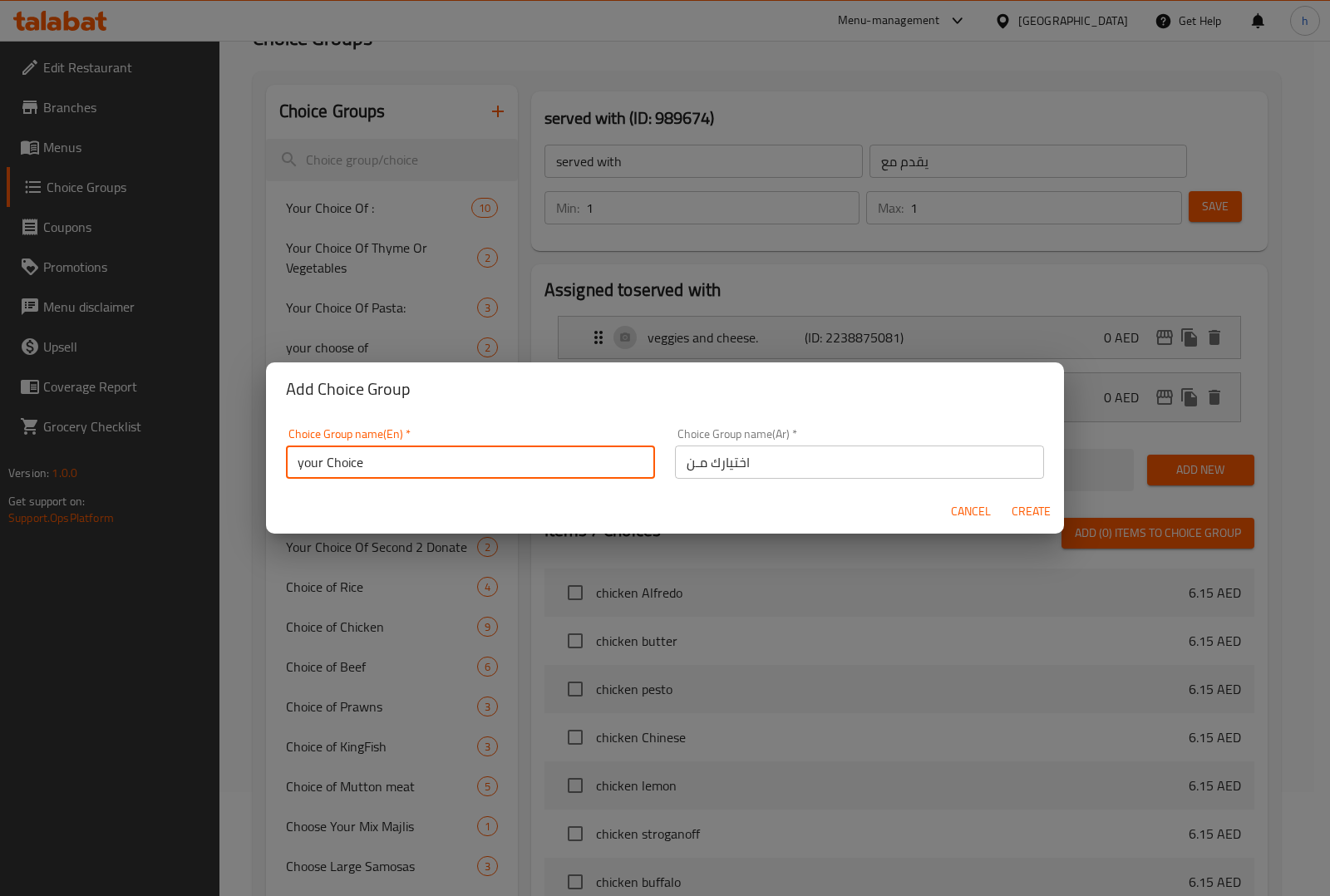
type input "your Choice"
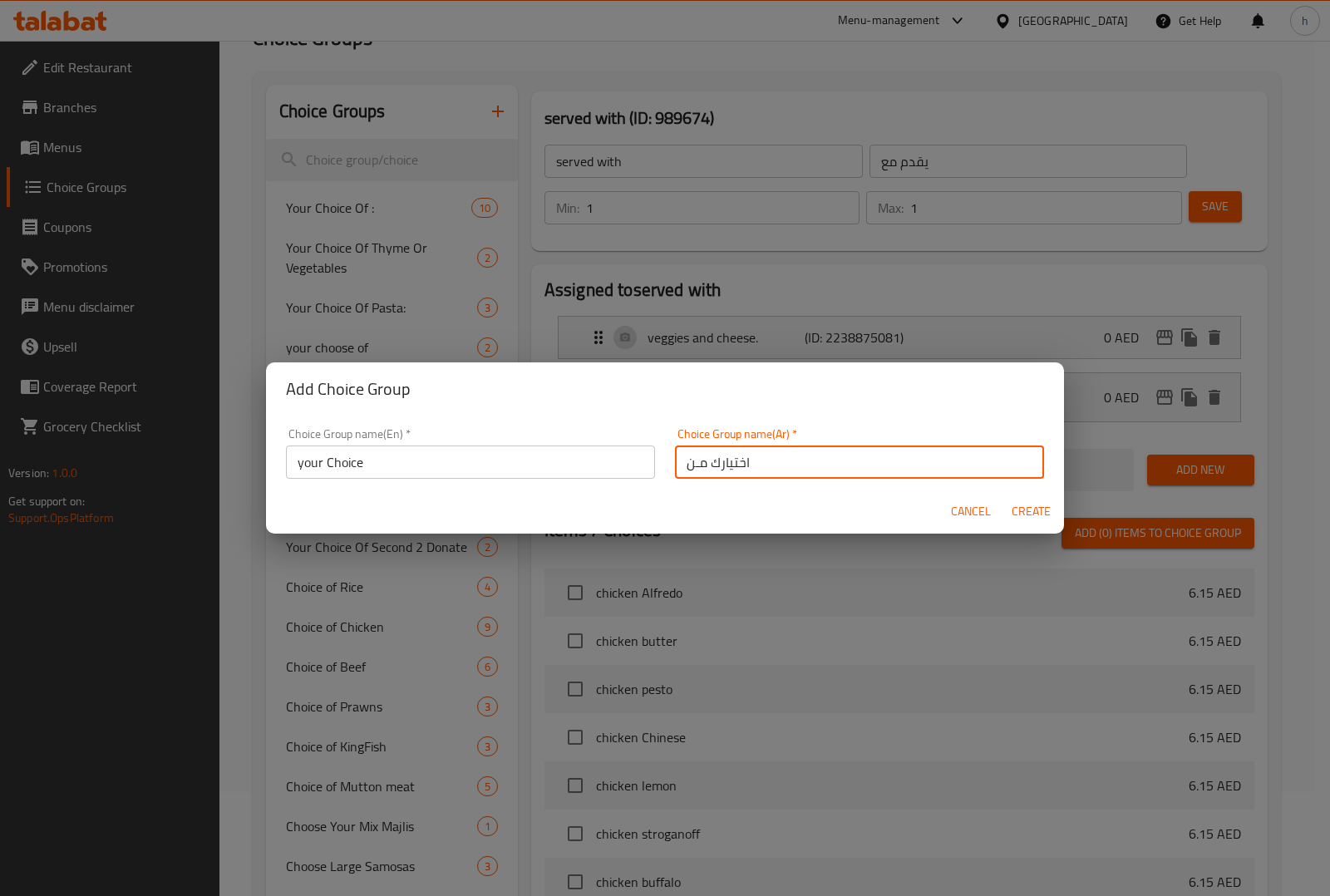
click at [695, 465] on input "اختيارك مـن" at bounding box center [859, 461] width 369 height 33
type input "اختيارك"
click at [659, 503] on div "Cancel Create" at bounding box center [664, 511] width 797 height 44
click at [1036, 510] on span "Create" at bounding box center [1030, 511] width 40 height 21
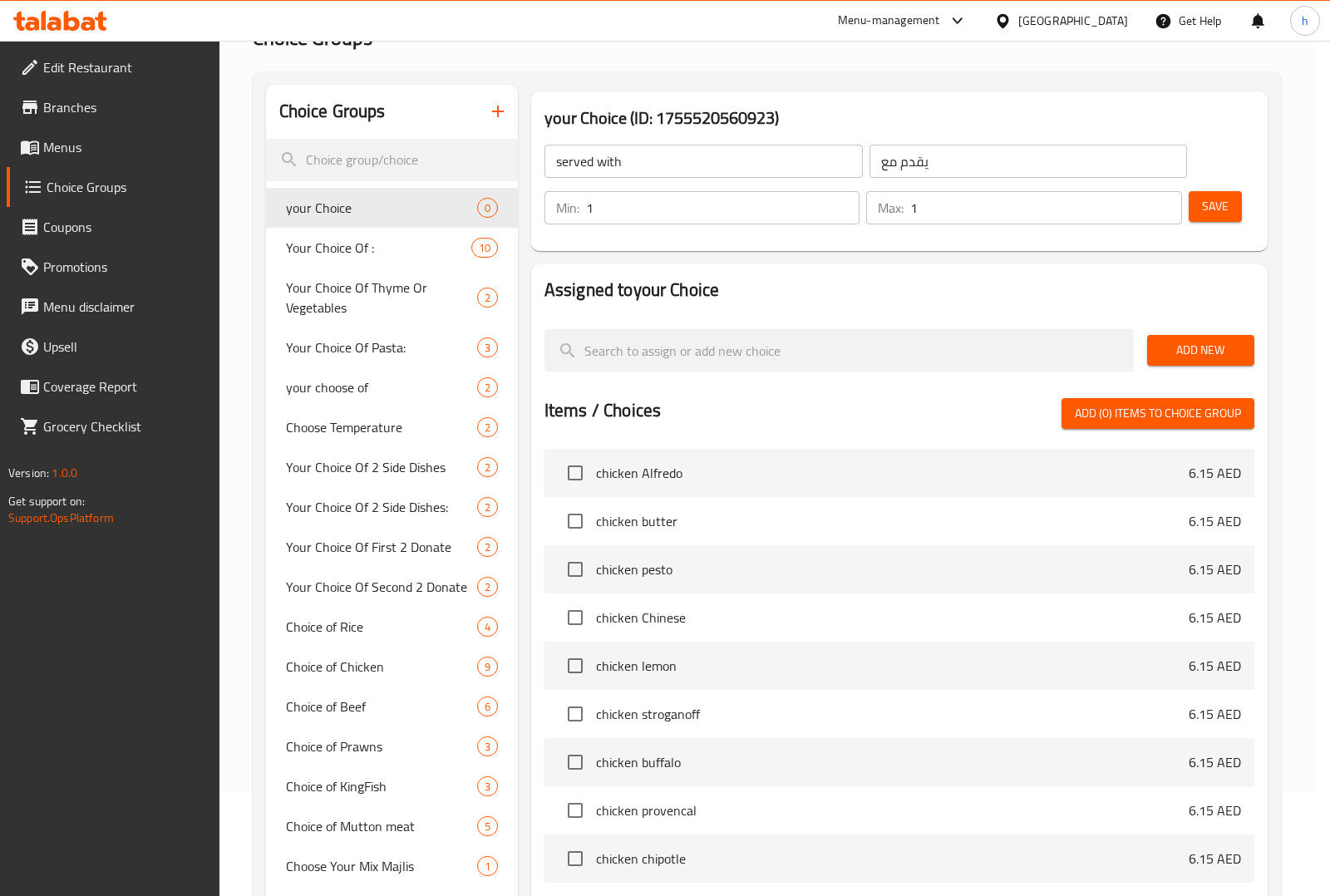
type input "your Choice"
type input "اختيارك"
type input "0"
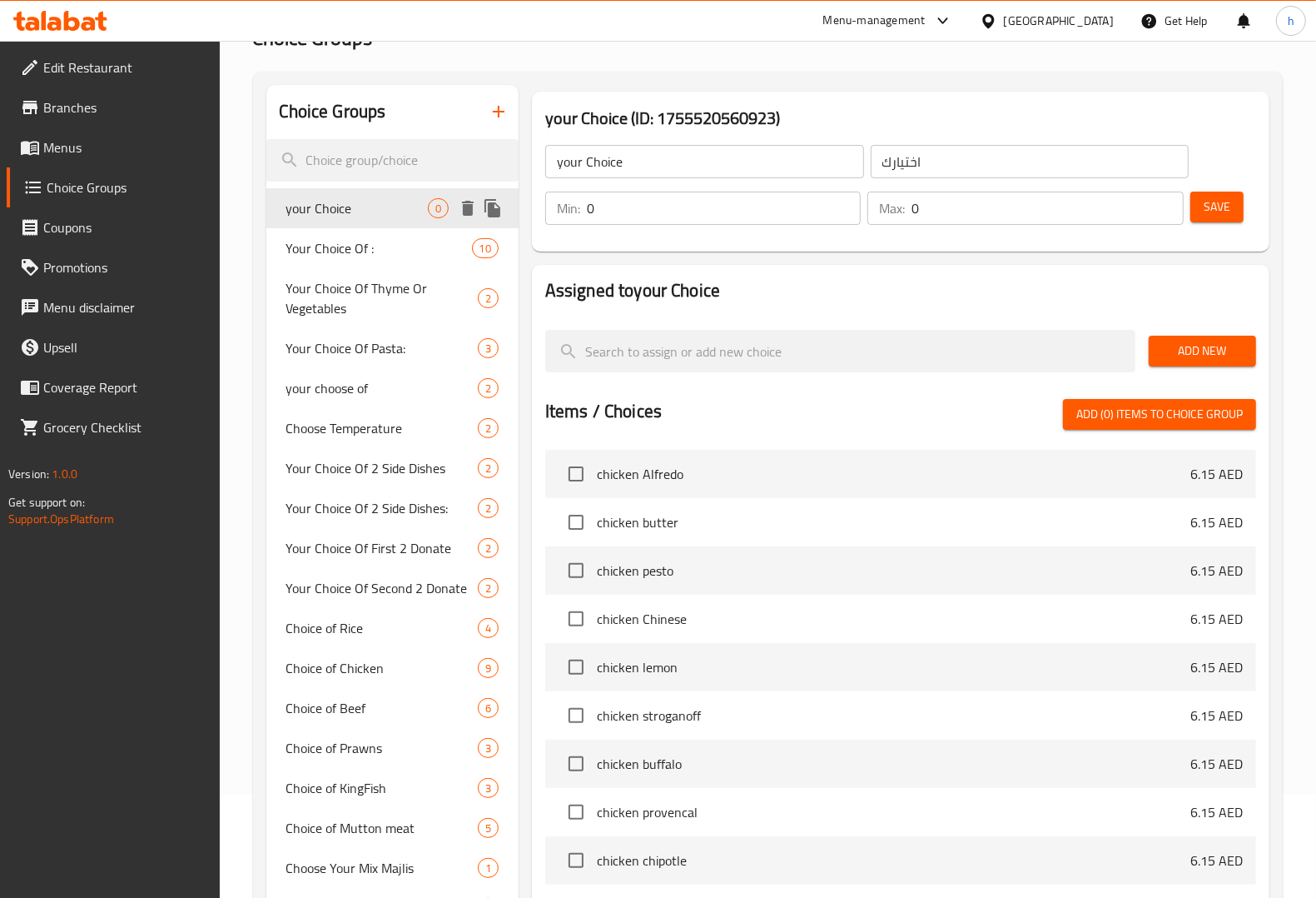
click at [358, 213] on span "your Choice" at bounding box center [357, 208] width 141 height 20
click at [664, 206] on input "0" at bounding box center [724, 208] width 274 height 33
type input "1"
click at [963, 201] on input "0" at bounding box center [1046, 208] width 271 height 33
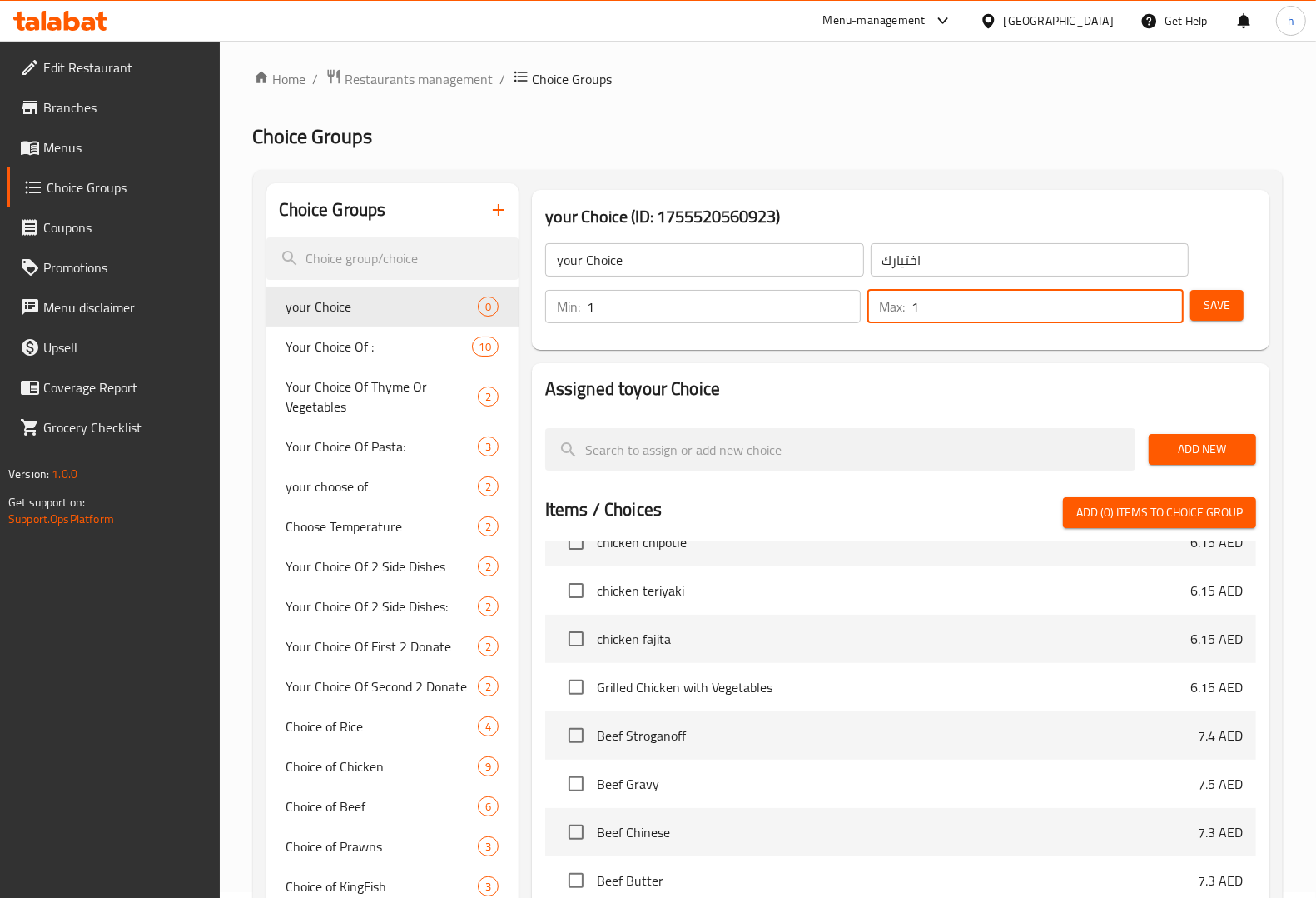
scroll to position [0, 0]
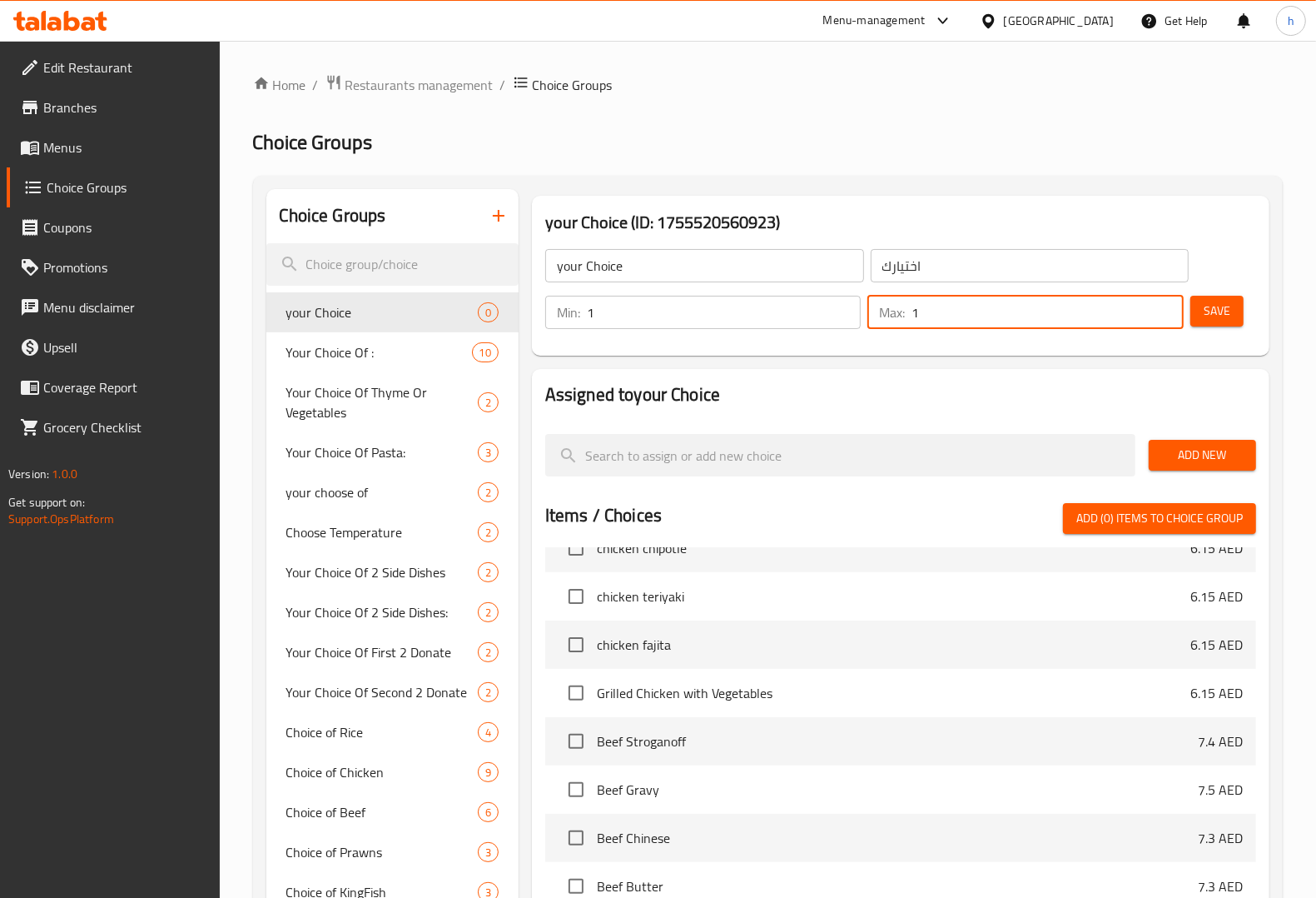
type input "1"
click at [1209, 455] on span "Add New" at bounding box center [1203, 455] width 81 height 21
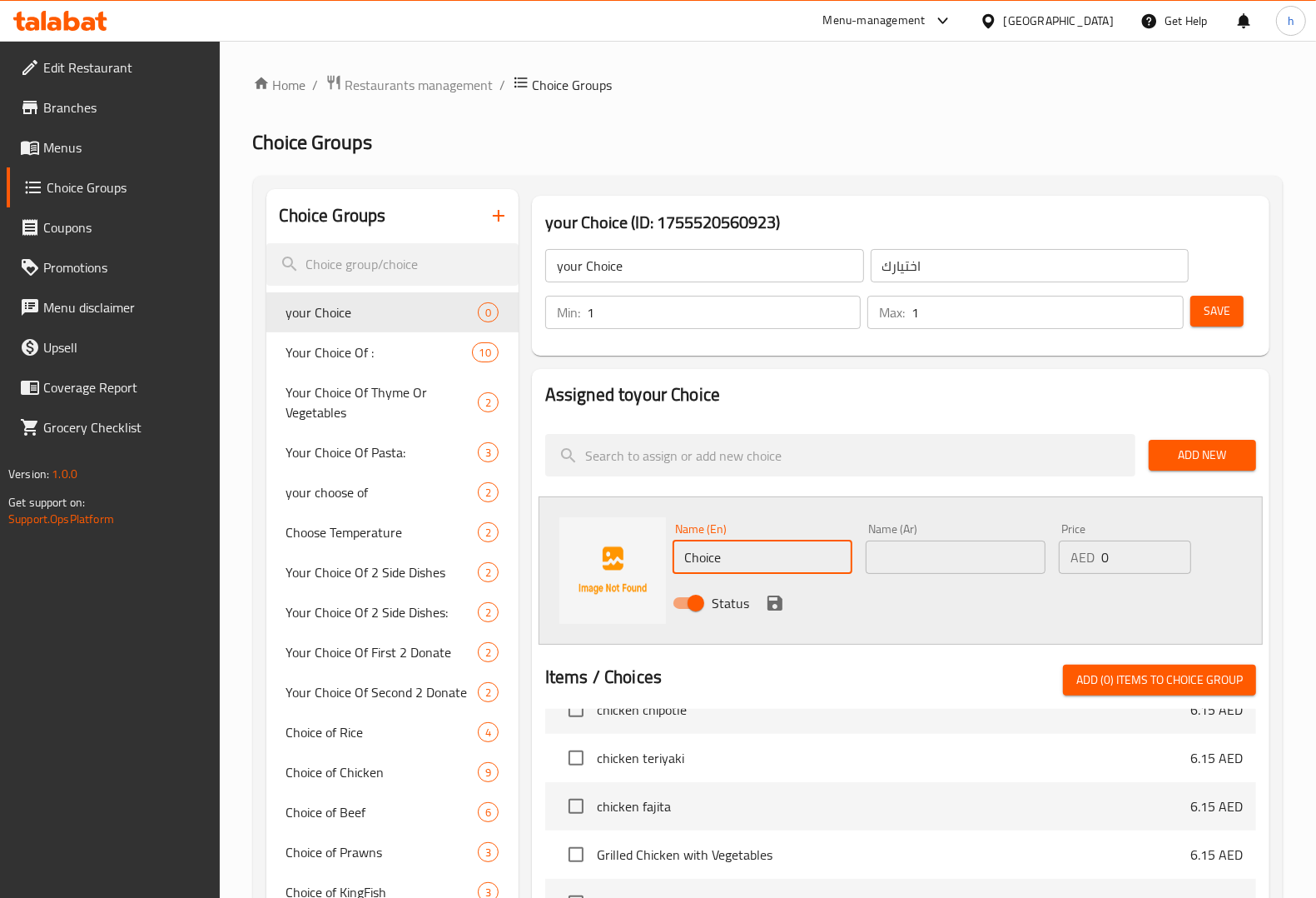
click at [729, 556] on input "Choice" at bounding box center [762, 556] width 180 height 33
paste input "rice"
type input "rice"
click at [917, 568] on input "text" at bounding box center [955, 556] width 180 height 33
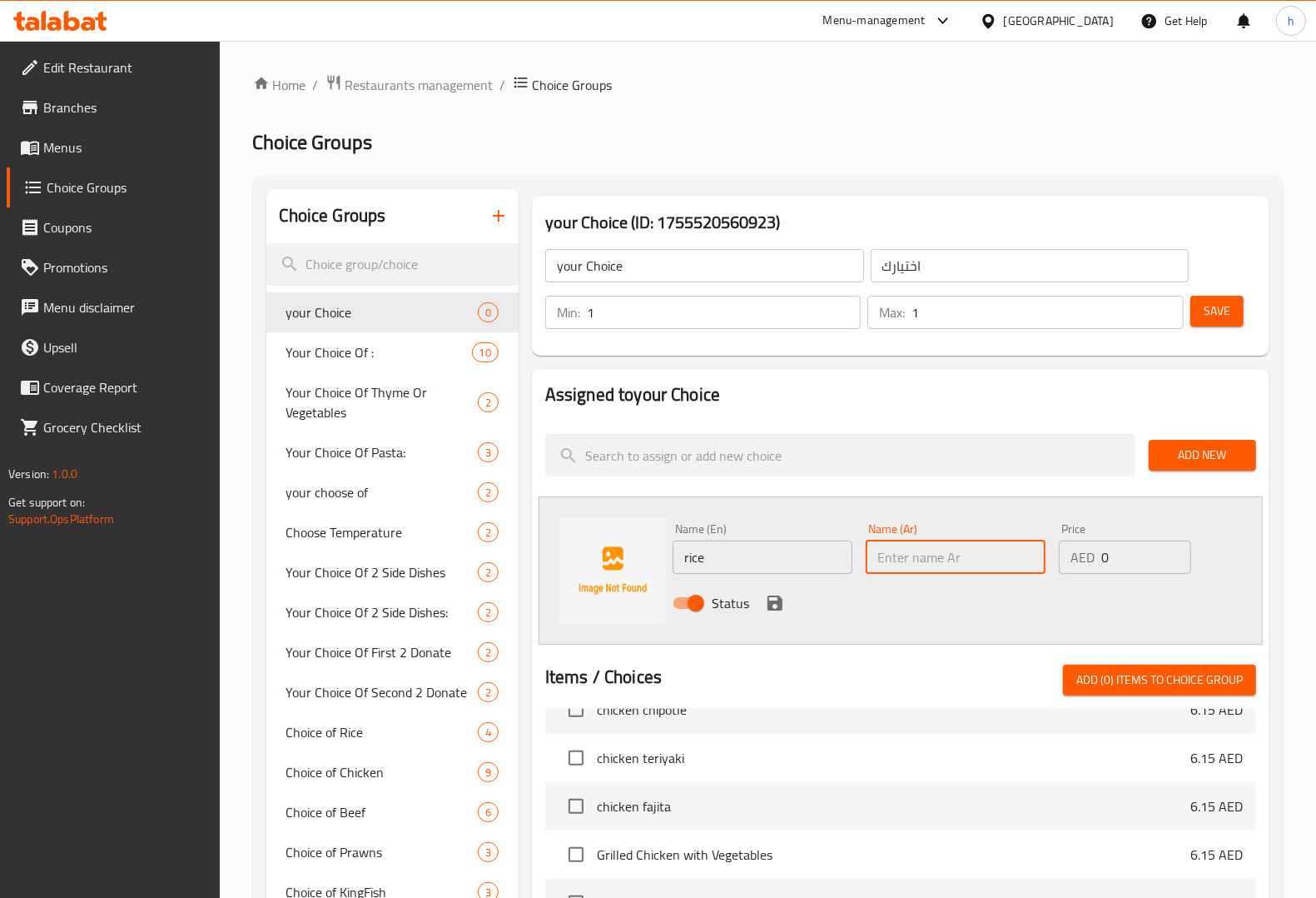
type input "ا"
type input "أ"
type input "أرز"
click at [779, 602] on icon "save" at bounding box center [775, 603] width 15 height 15
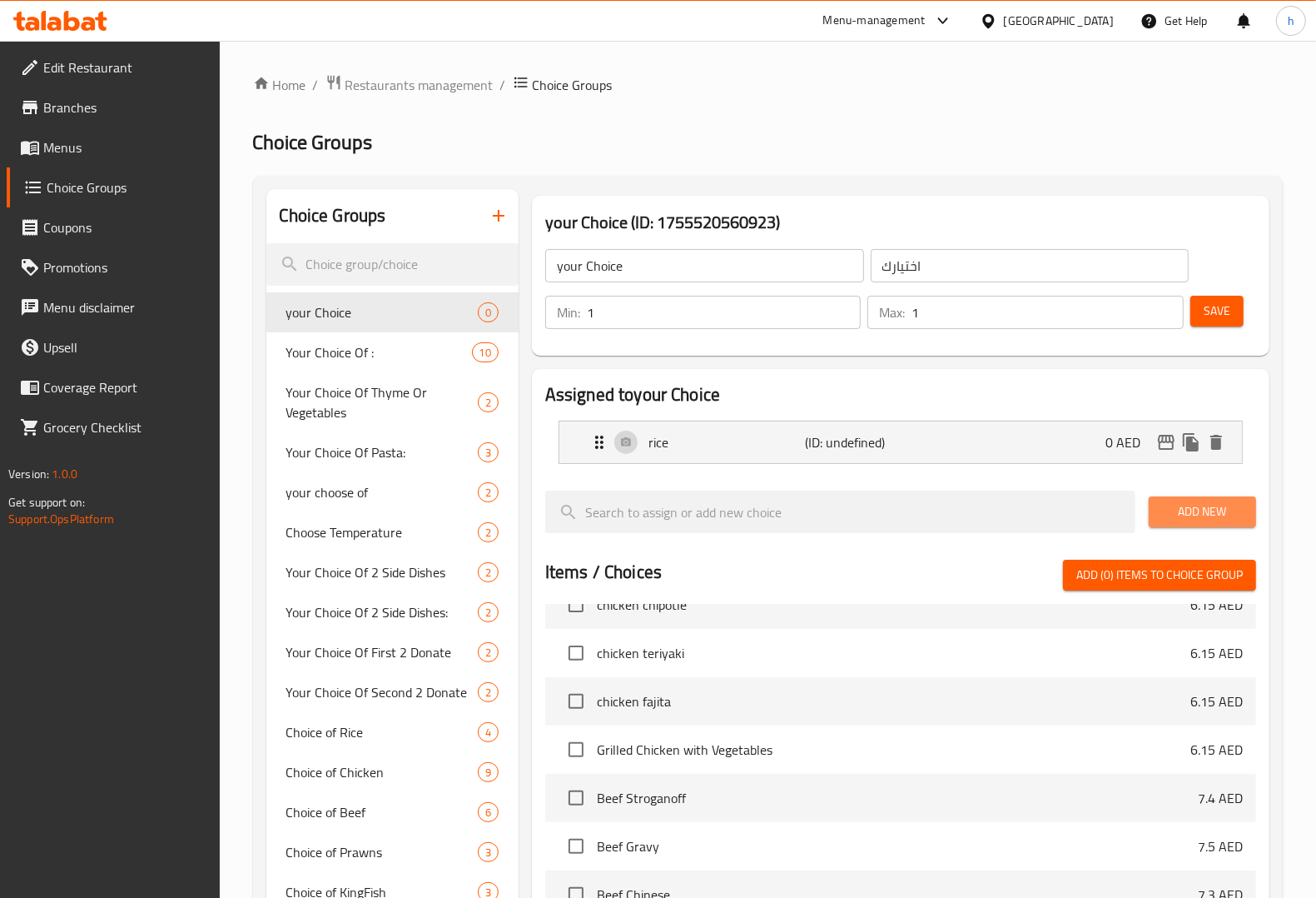
click at [1204, 515] on span "Add New" at bounding box center [1203, 512] width 81 height 21
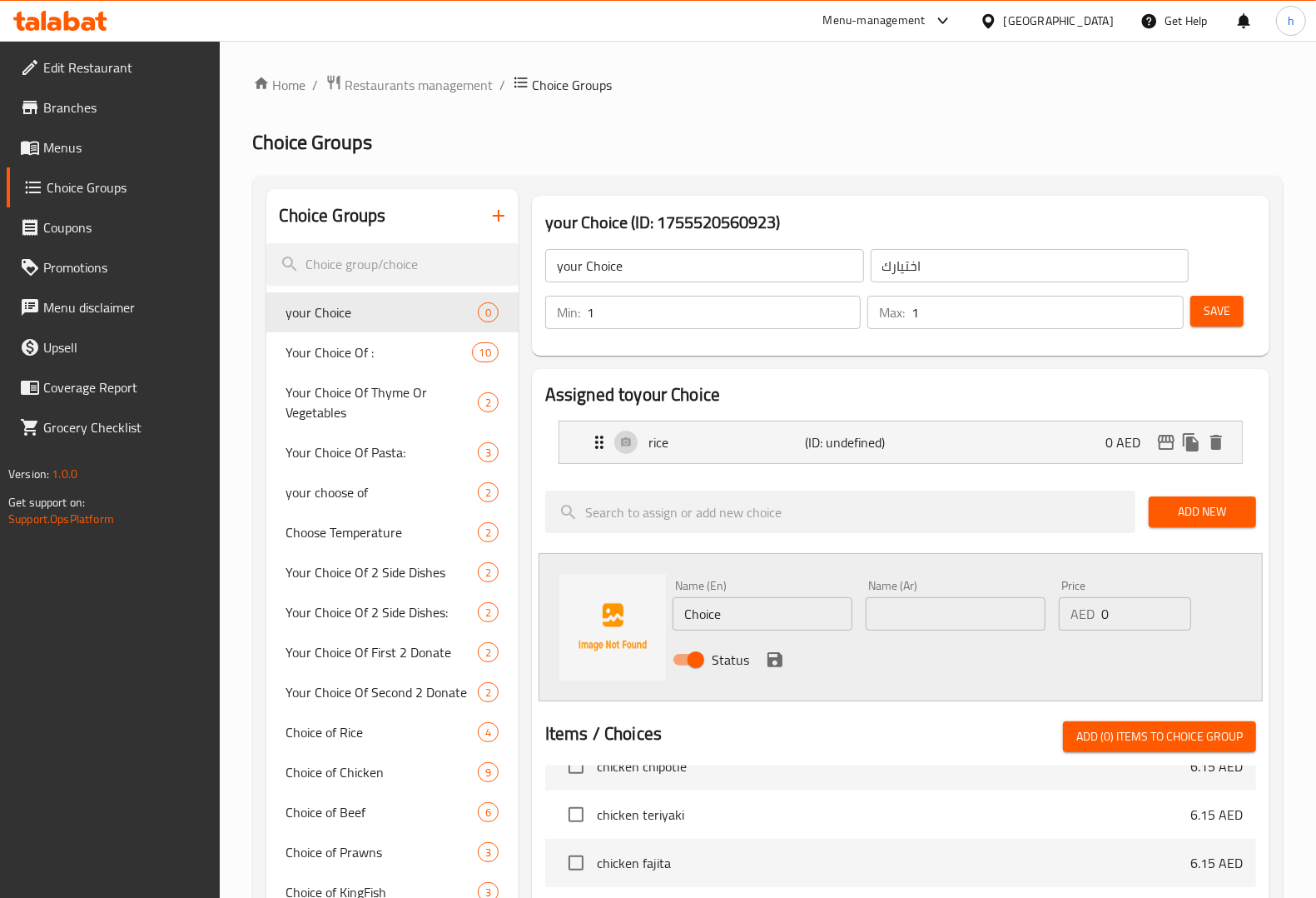
click at [783, 614] on input "Choice" at bounding box center [762, 613] width 180 height 33
type input "ل"
type input "greens"
click at [929, 613] on input "text" at bounding box center [955, 613] width 180 height 33
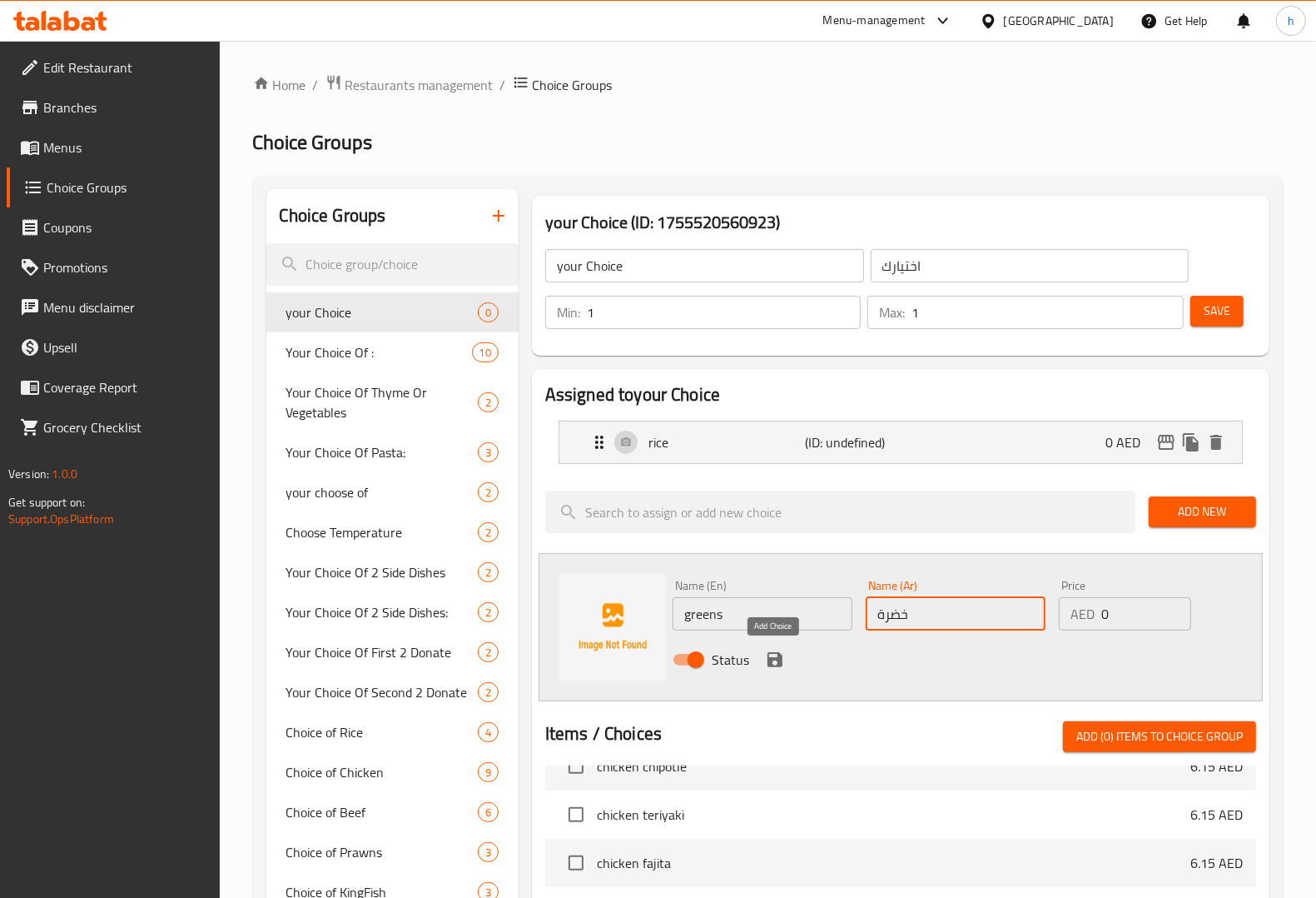
type input "خضرة"
click at [781, 664] on icon "save" at bounding box center [775, 660] width 15 height 15
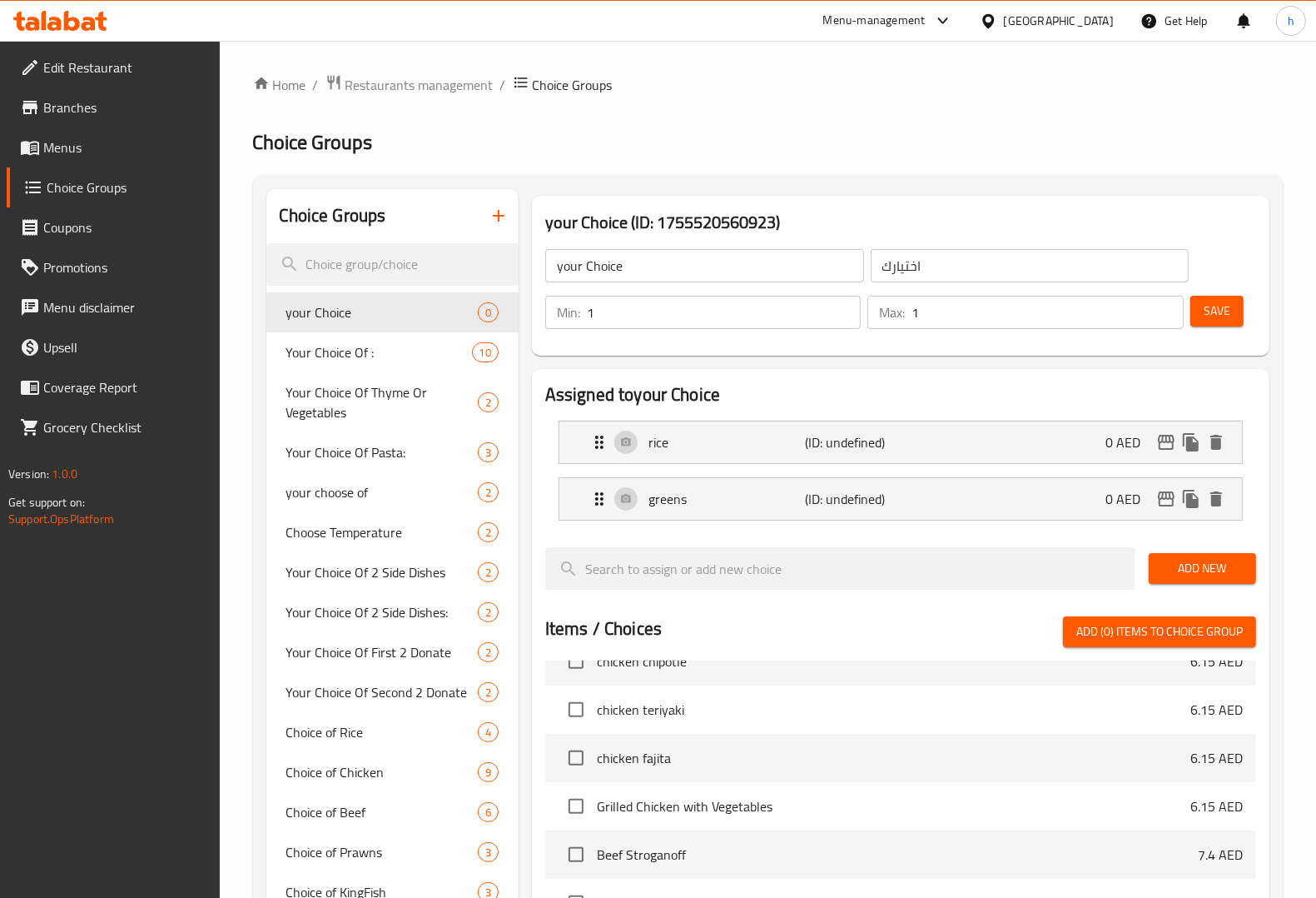
click at [1217, 317] on span "Save" at bounding box center [1217, 311] width 27 height 21
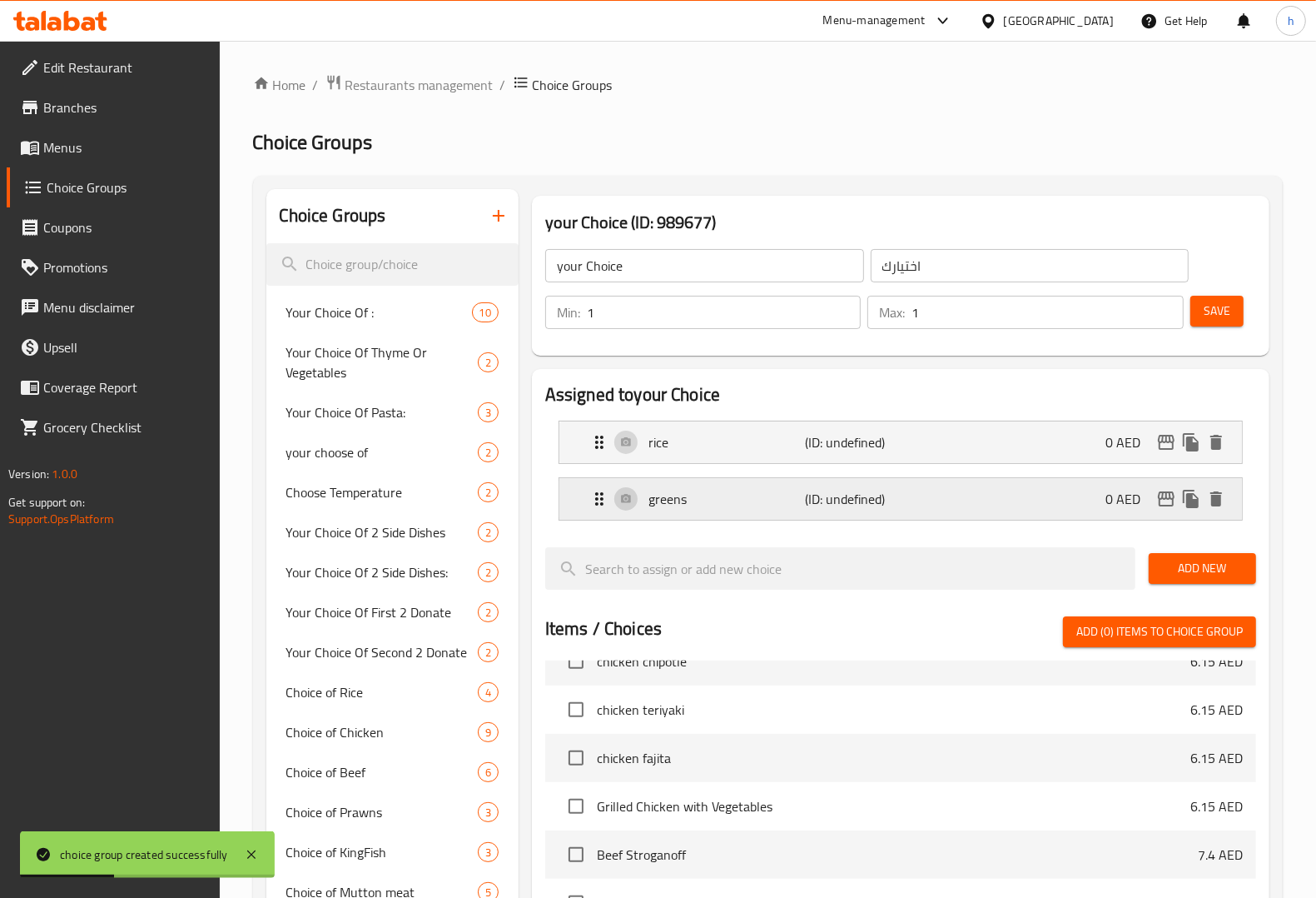
scroll to position [104, 0]
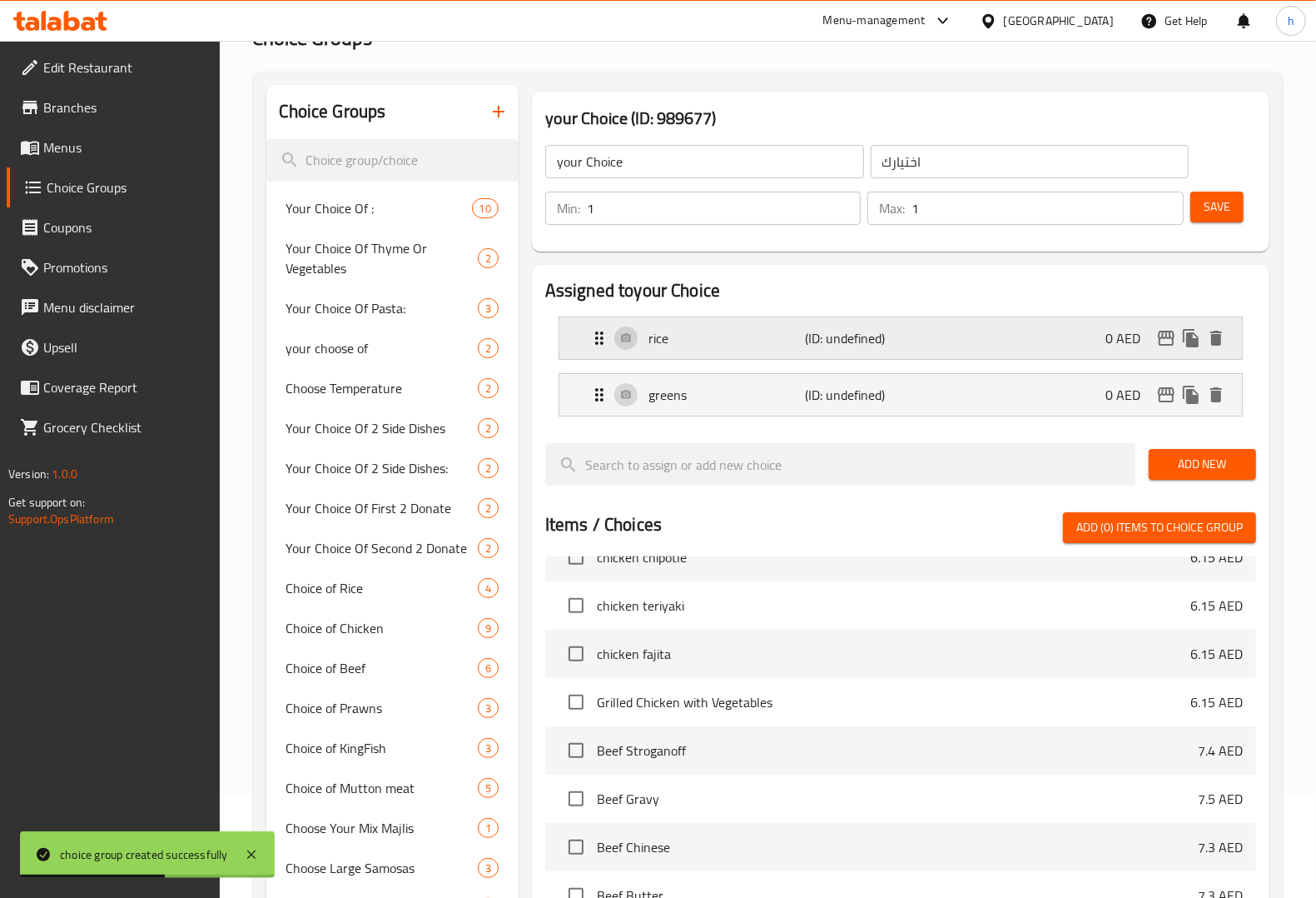
click at [868, 335] on p "(ID: undefined)" at bounding box center [858, 338] width 105 height 20
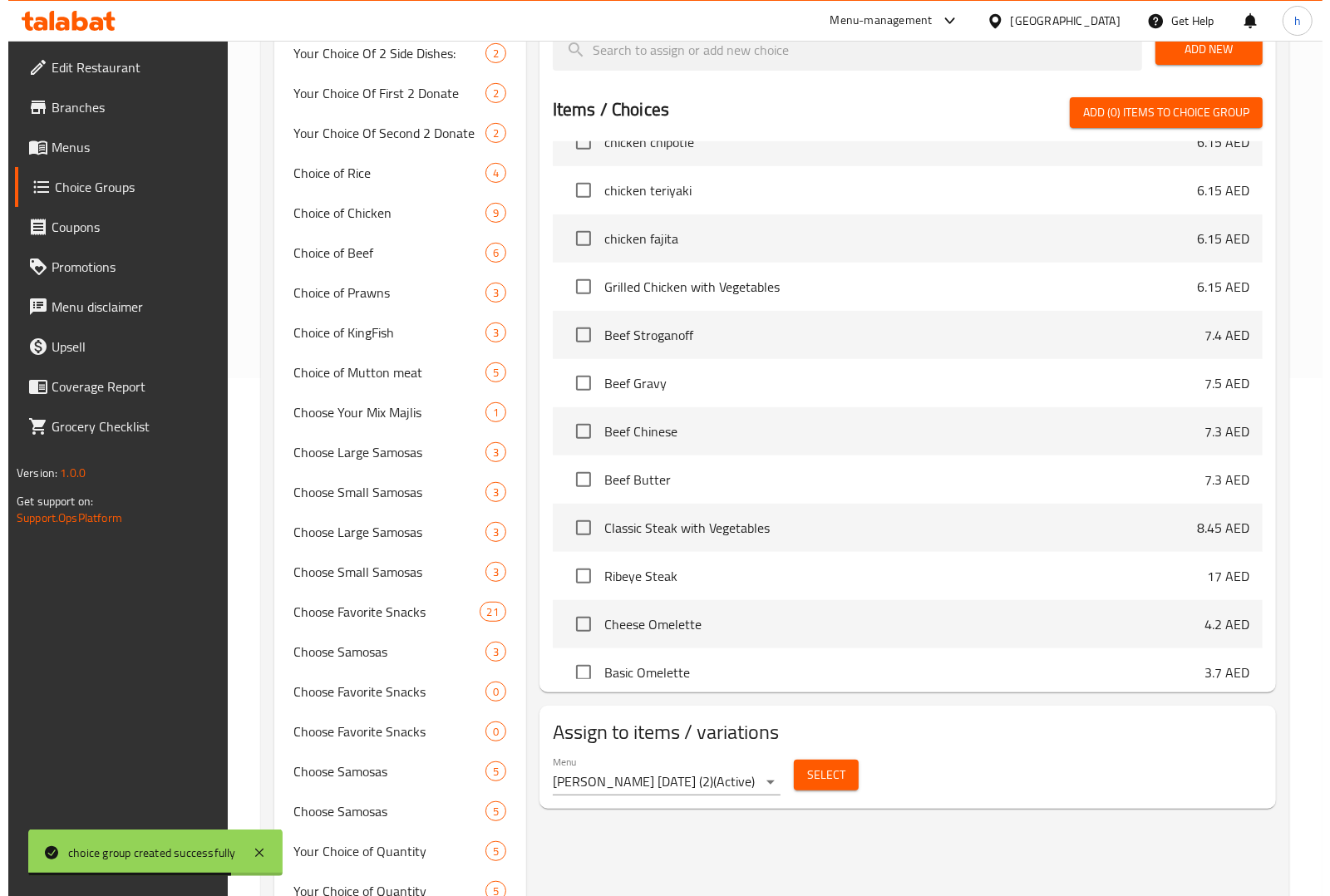
scroll to position [727, 0]
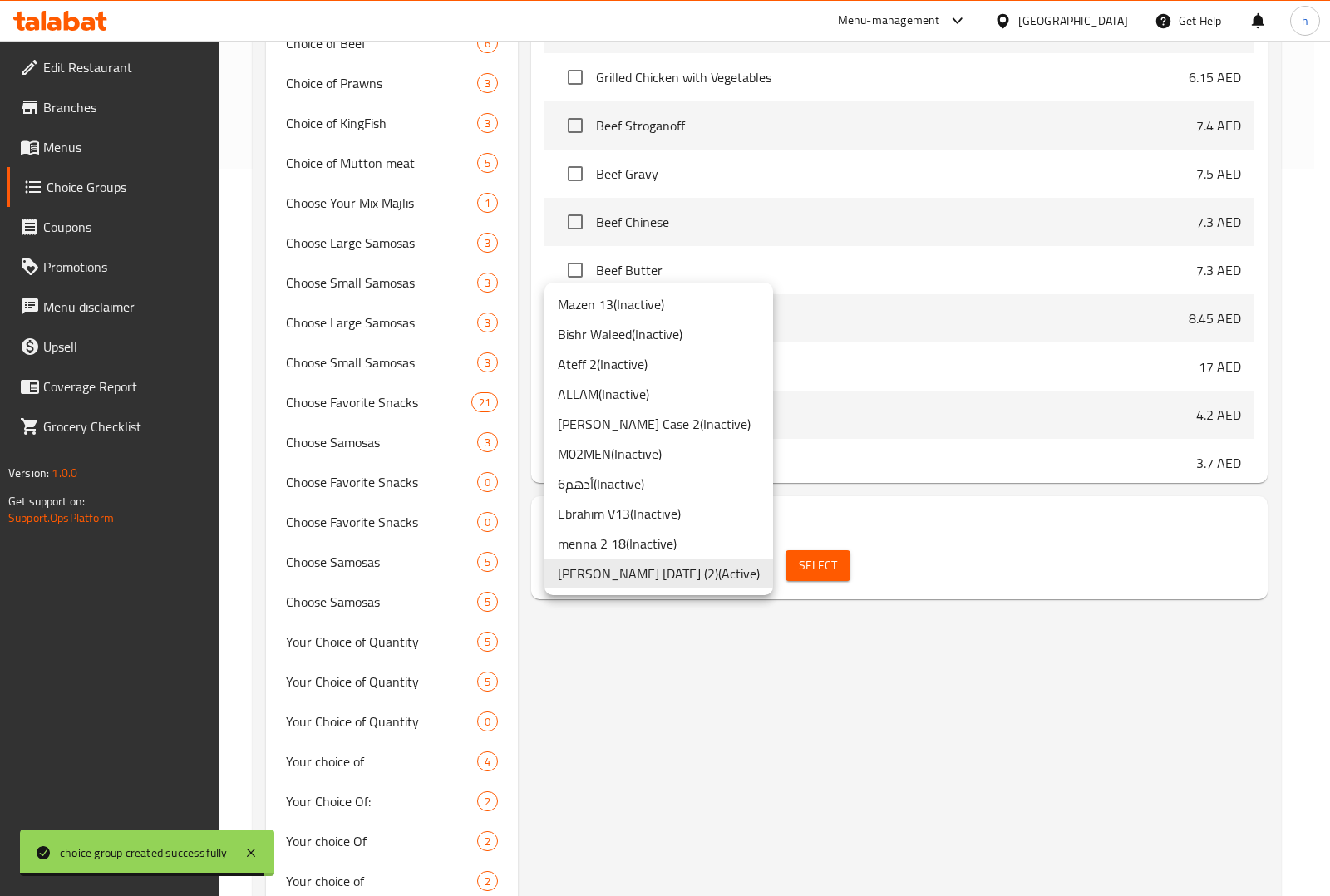
click at [775, 641] on div at bounding box center [665, 448] width 1330 height 896
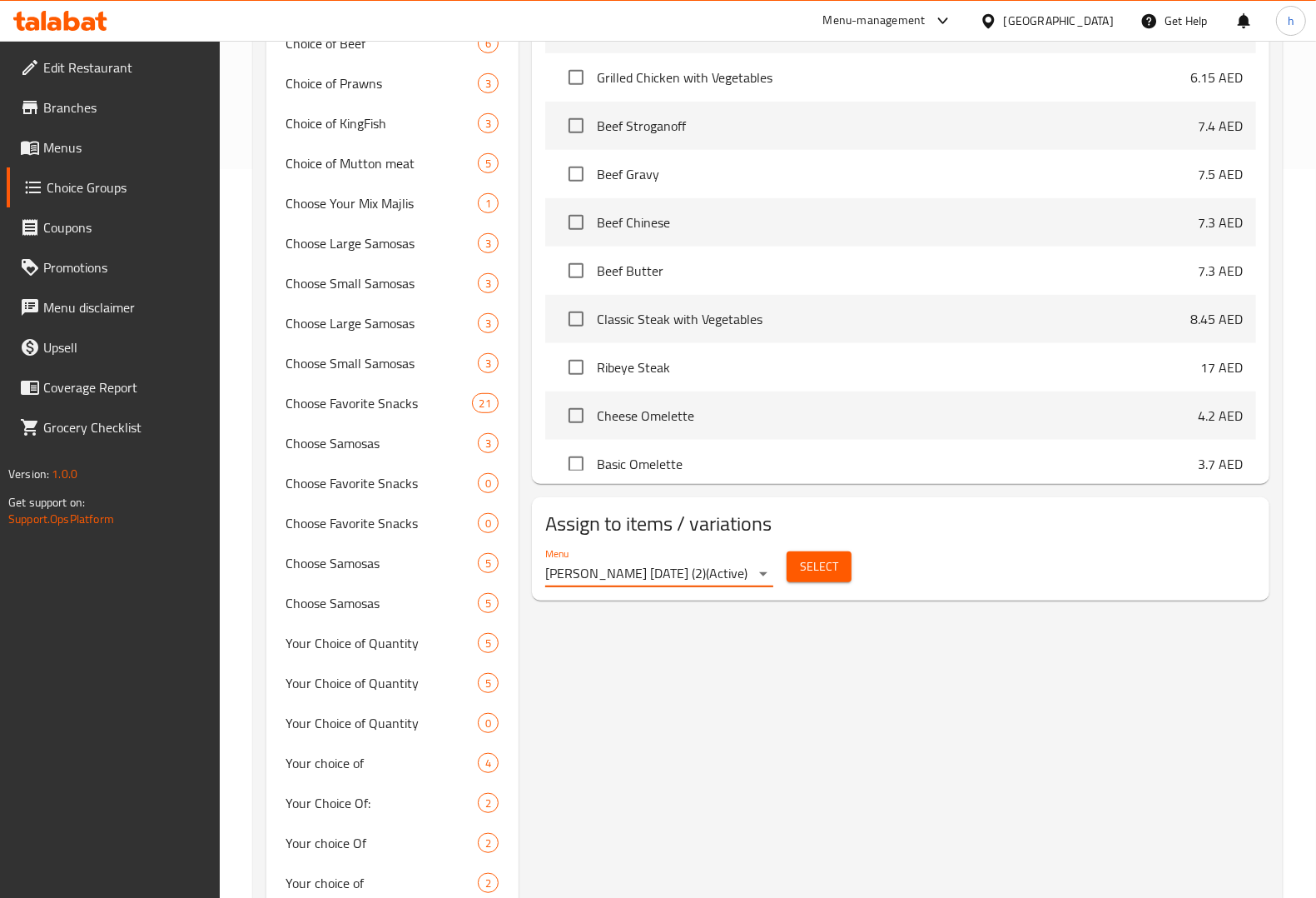
click at [814, 567] on span "Select" at bounding box center [818, 567] width 38 height 21
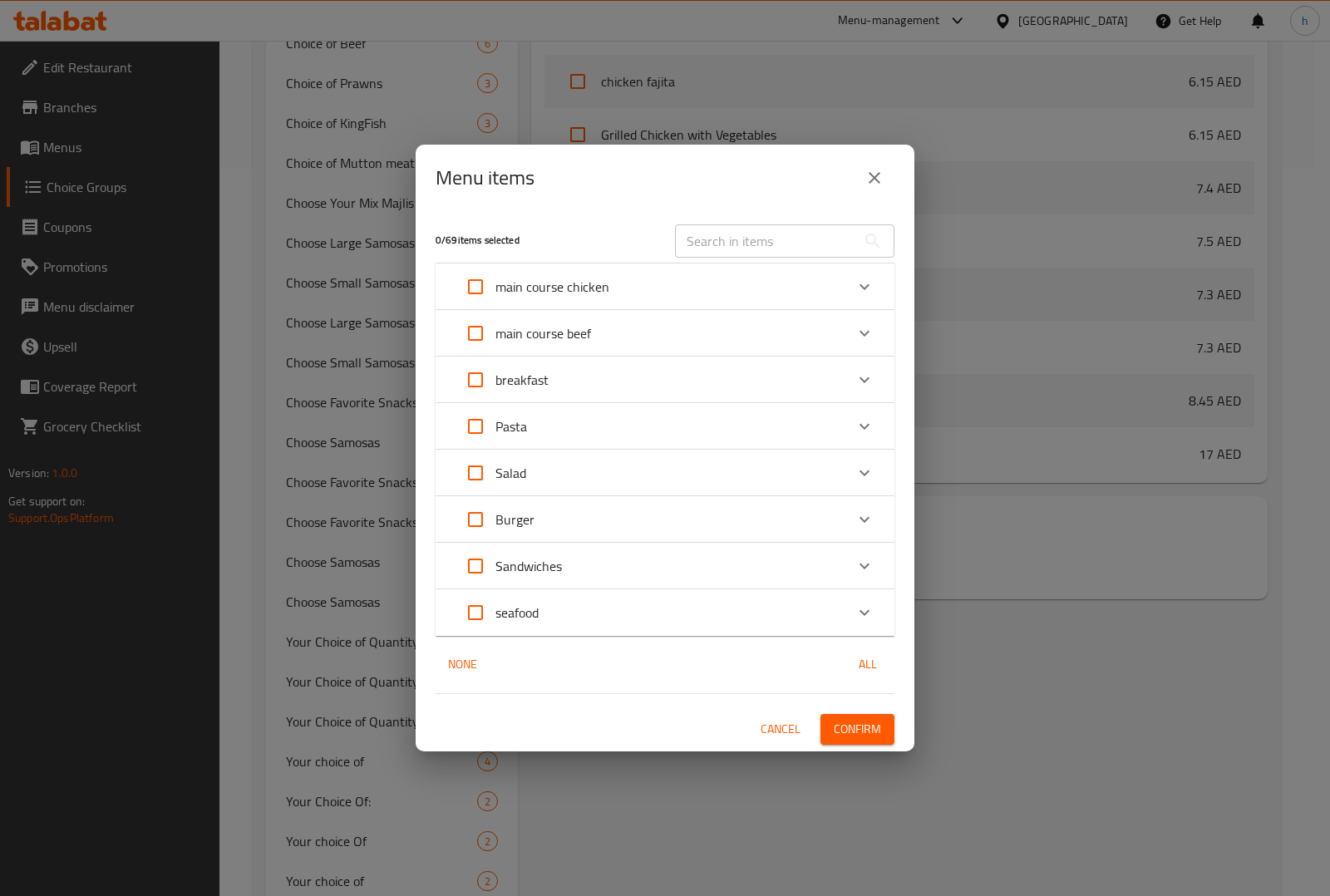
click at [563, 424] on div "Pasta" at bounding box center [650, 426] width 389 height 40
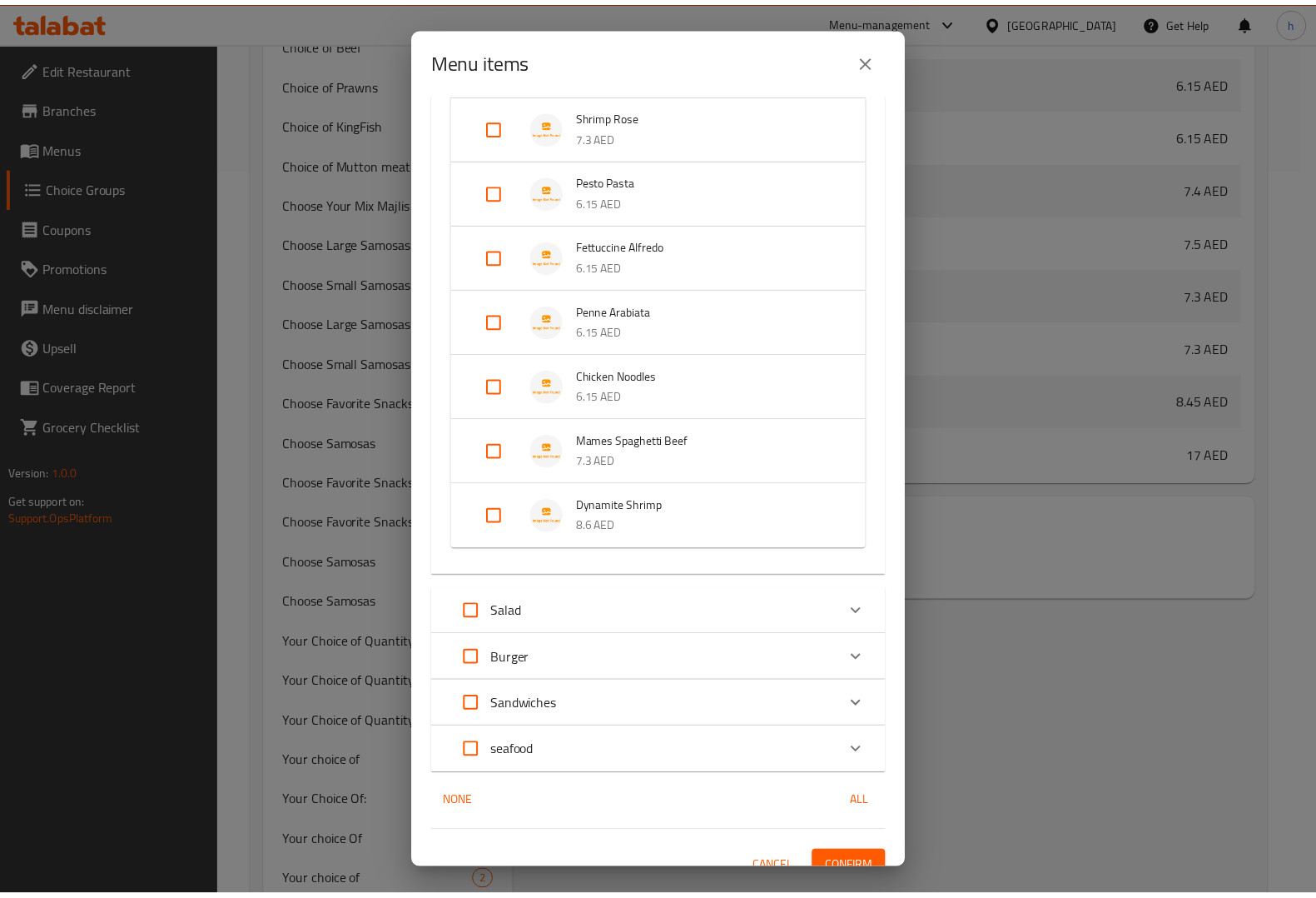
scroll to position [419, 0]
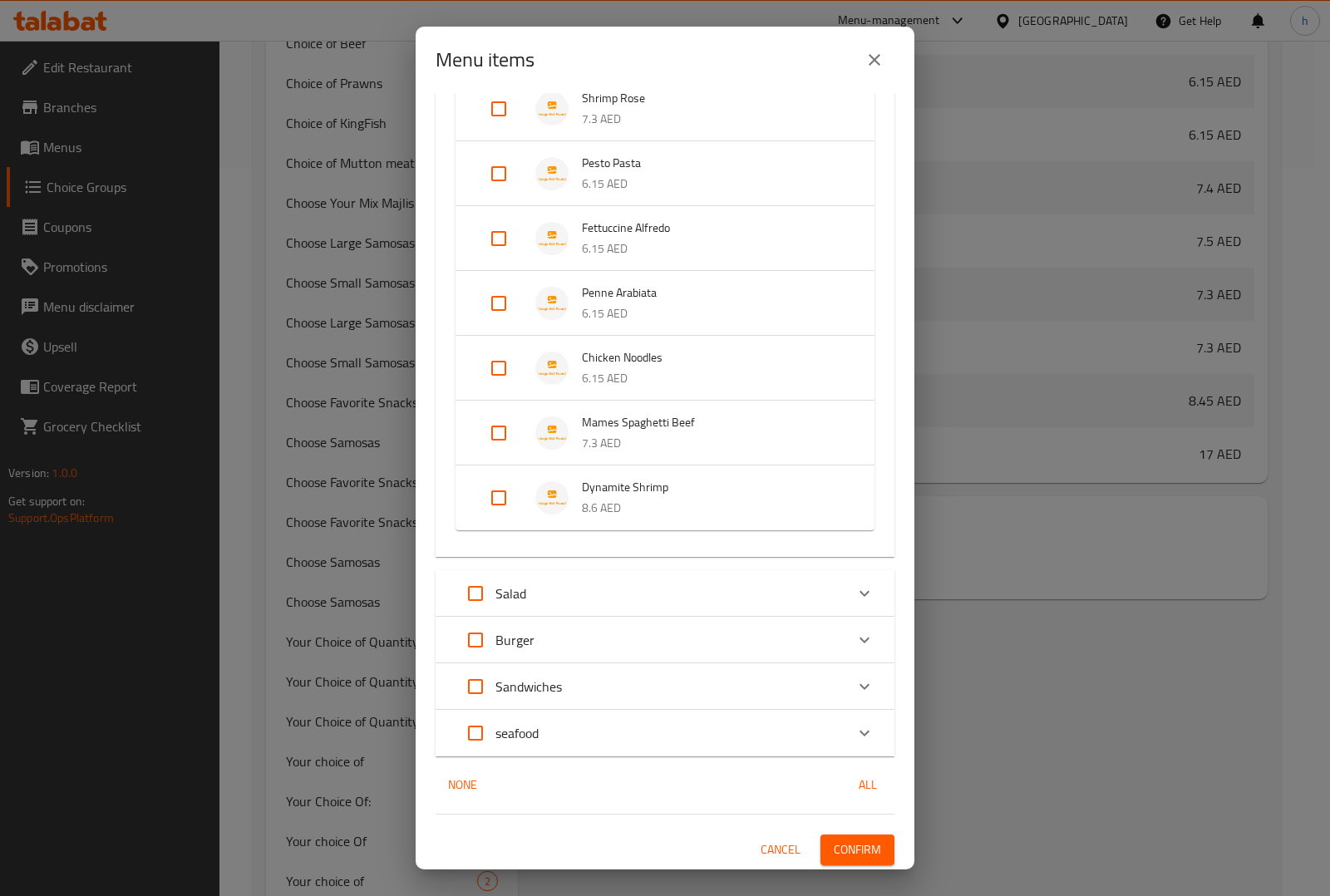
click at [641, 501] on p "8.6 AED" at bounding box center [711, 508] width 259 height 21
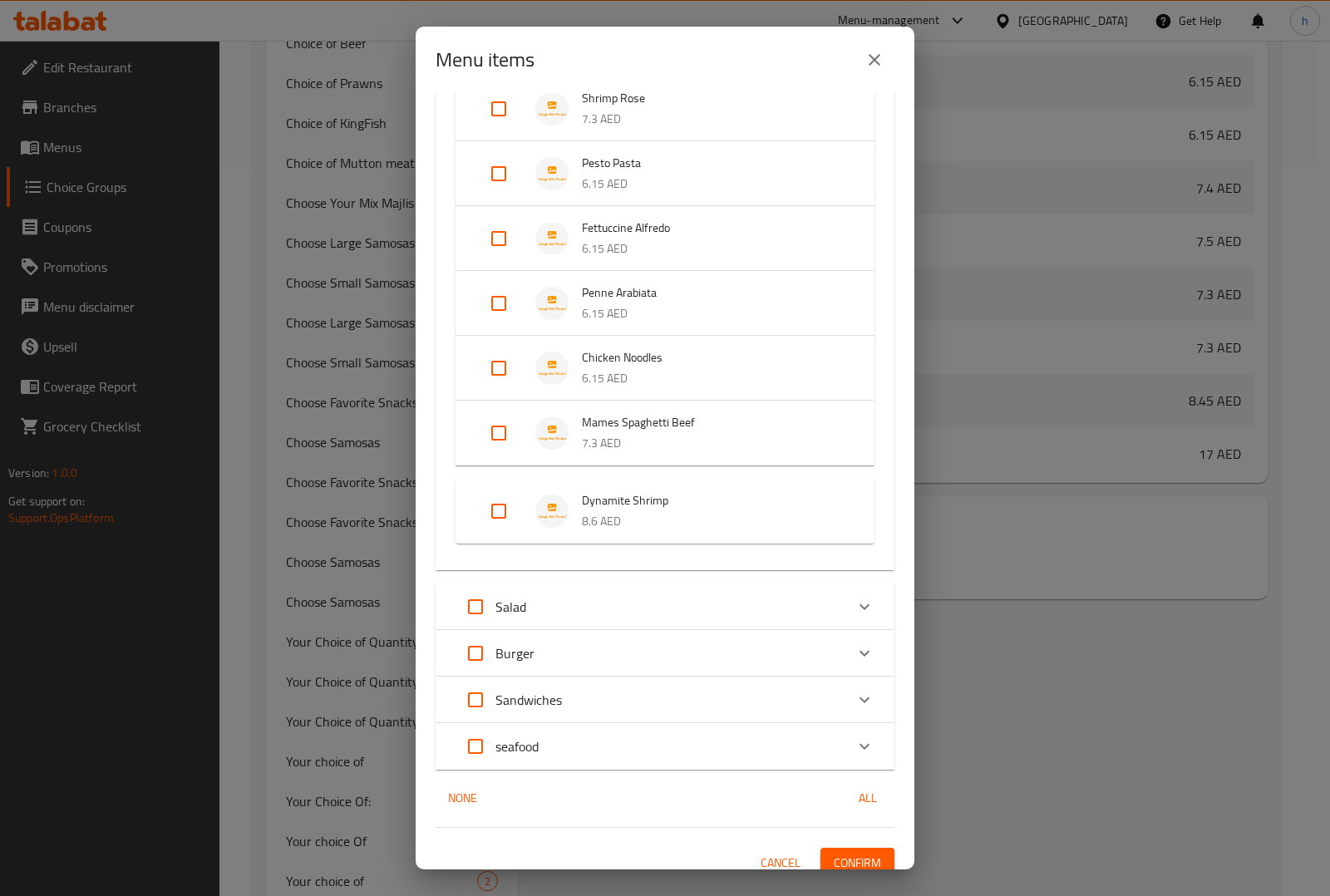
click at [510, 511] on input "Expand" at bounding box center [498, 510] width 40 height 40
checkbox input "true"
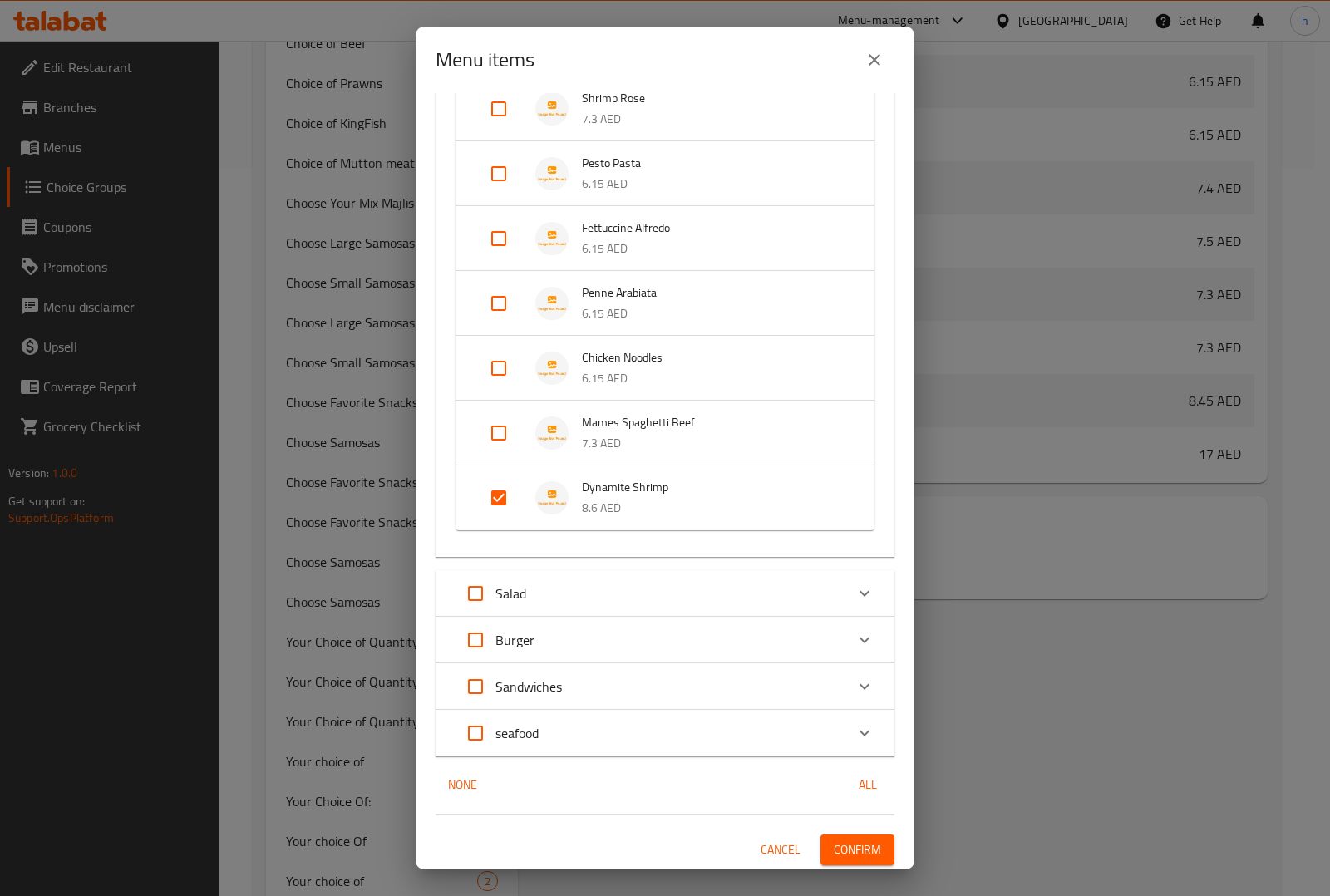
click at [848, 840] on span "Confirm" at bounding box center [857, 850] width 47 height 21
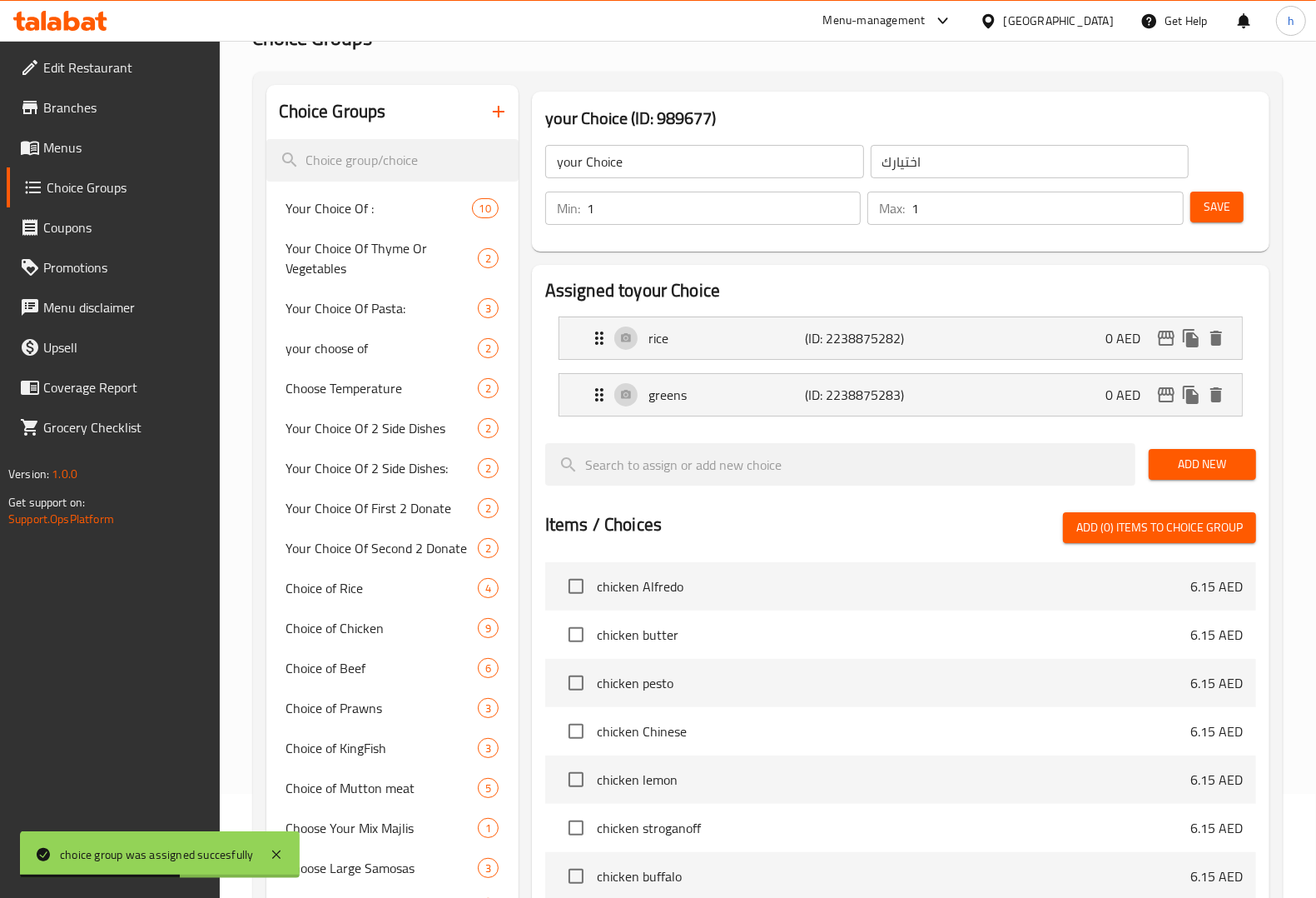
scroll to position [0, 0]
click at [79, 152] on span "Menus" at bounding box center [124, 147] width 163 height 20
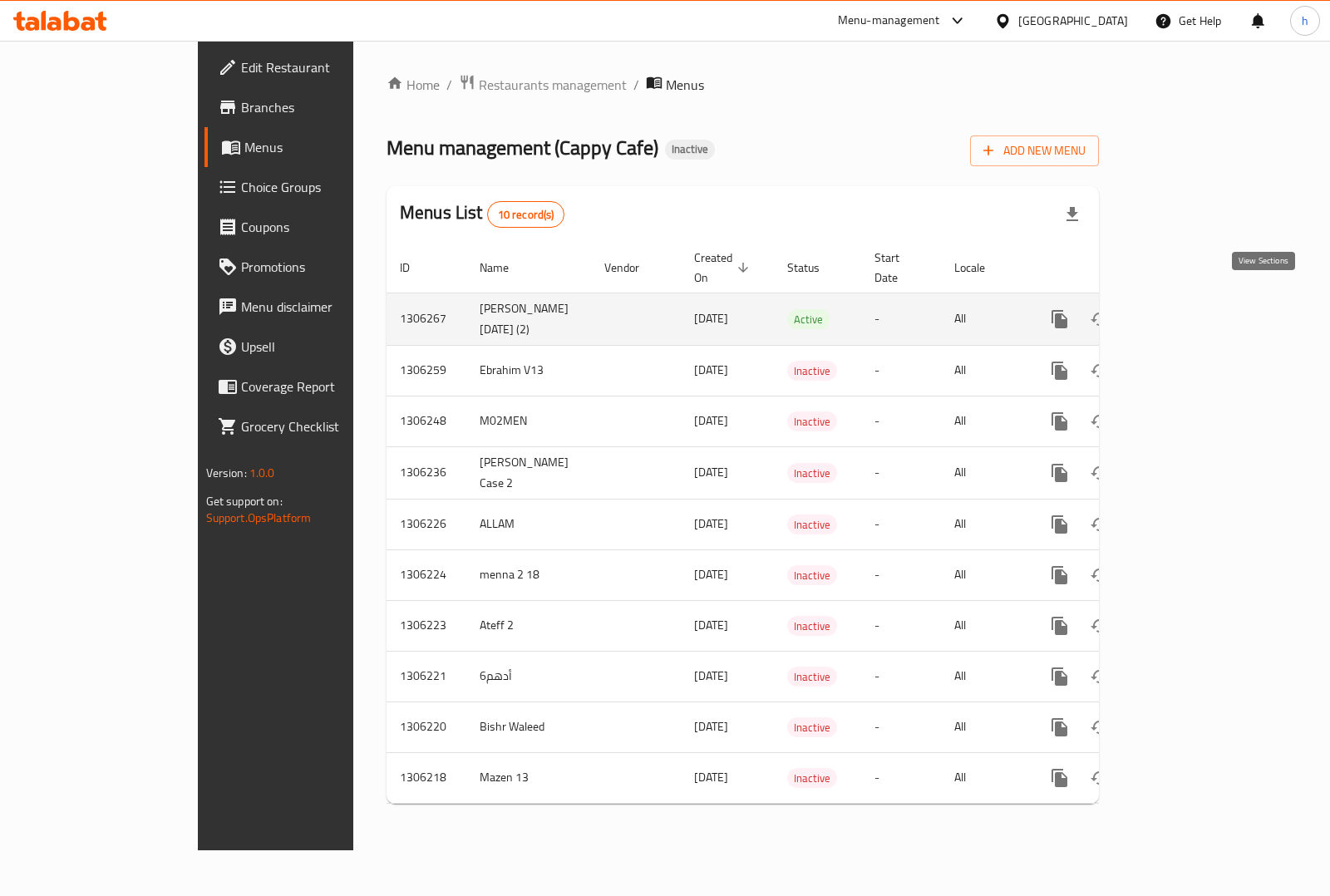
click at [1189, 309] on icon "enhanced table" at bounding box center [1180, 319] width 20 height 20
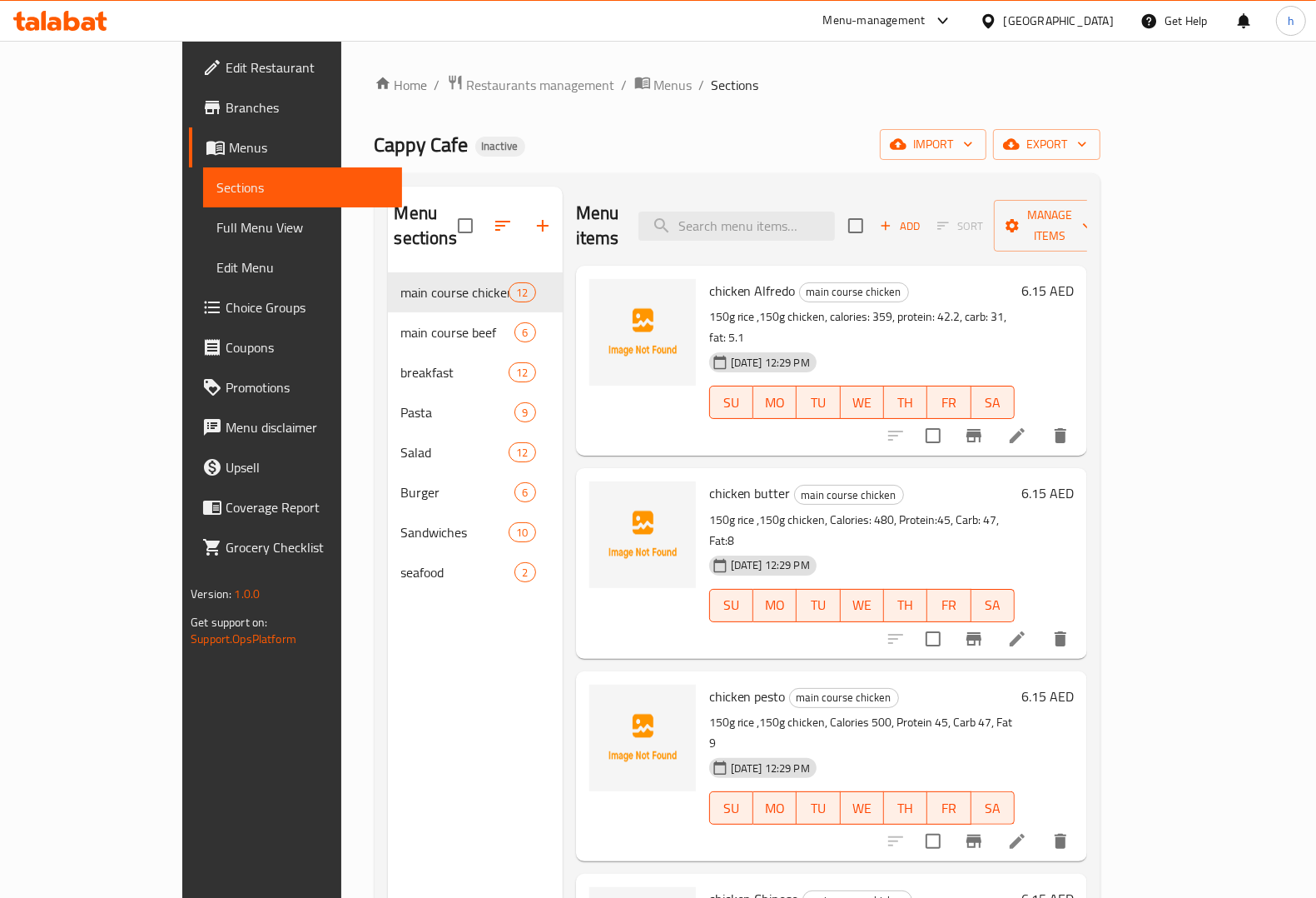
click at [203, 239] on link "Full Menu View" at bounding box center [302, 227] width 199 height 40
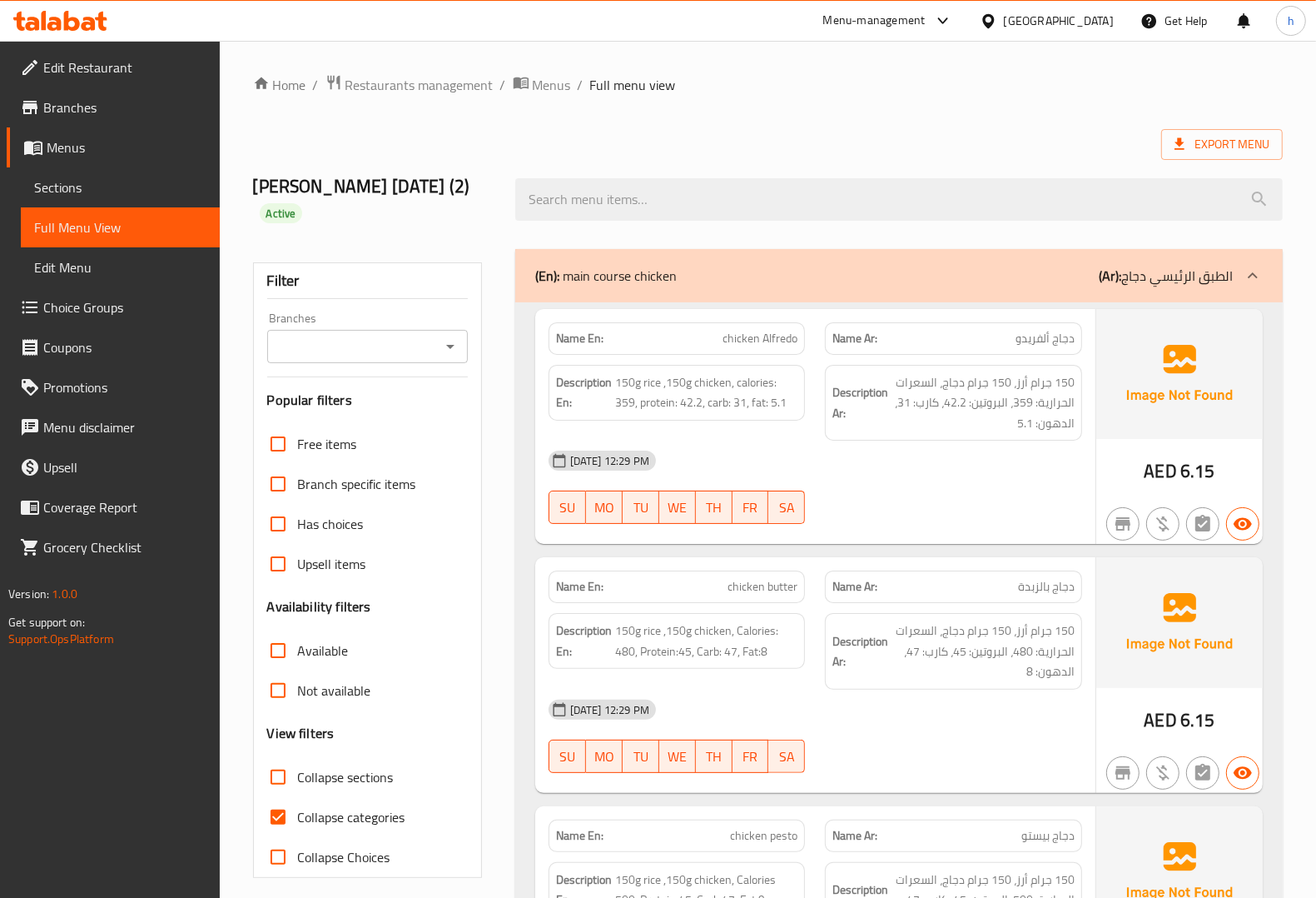
click at [941, 266] on div "(En): main course chicken (Ar): الطبق الرئيسي دجاج" at bounding box center [883, 276] width 697 height 20
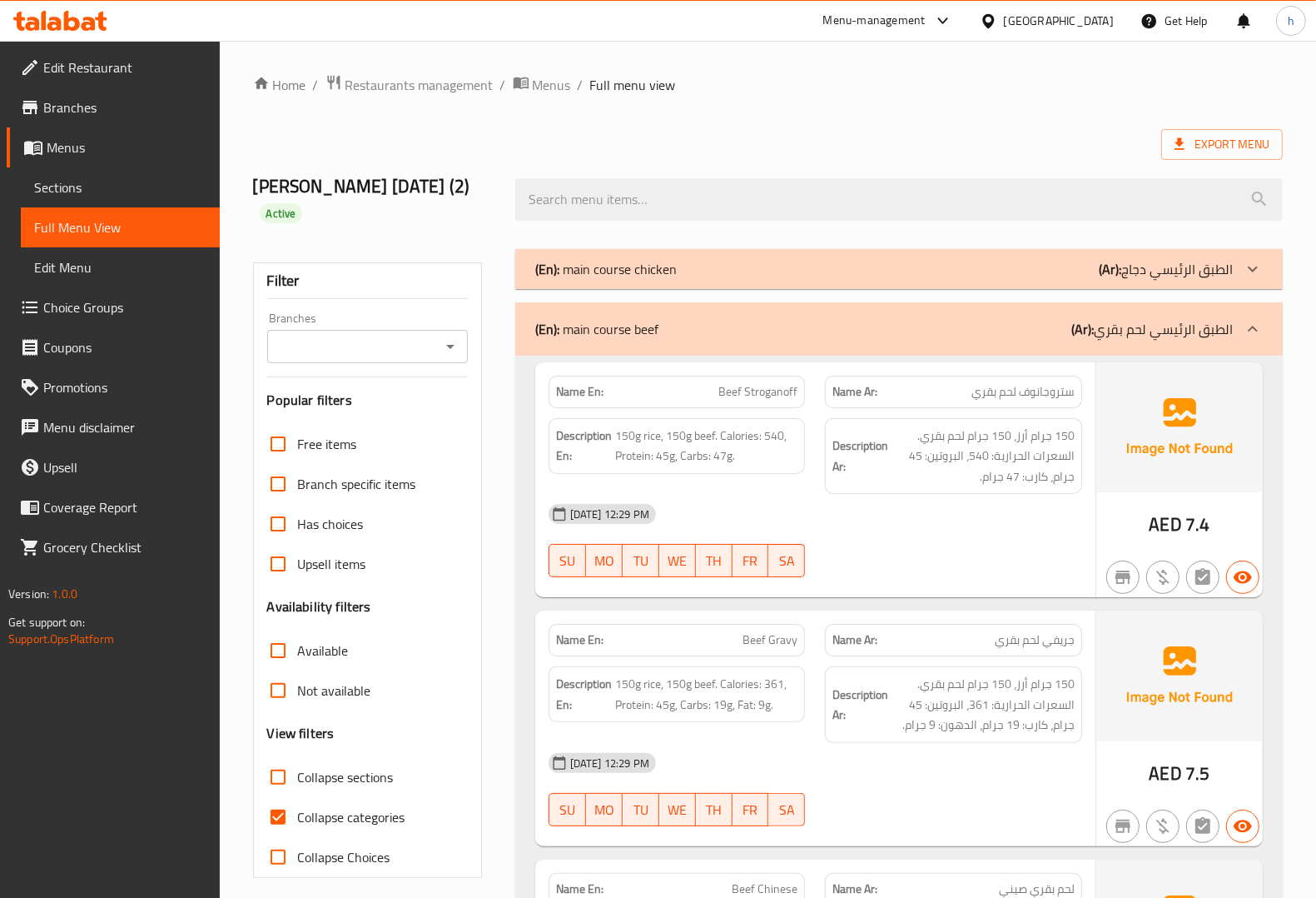
click at [962, 319] on div "(En): main course beef (Ar): الطبق الرئيسي لحم بقري" at bounding box center [883, 329] width 697 height 20
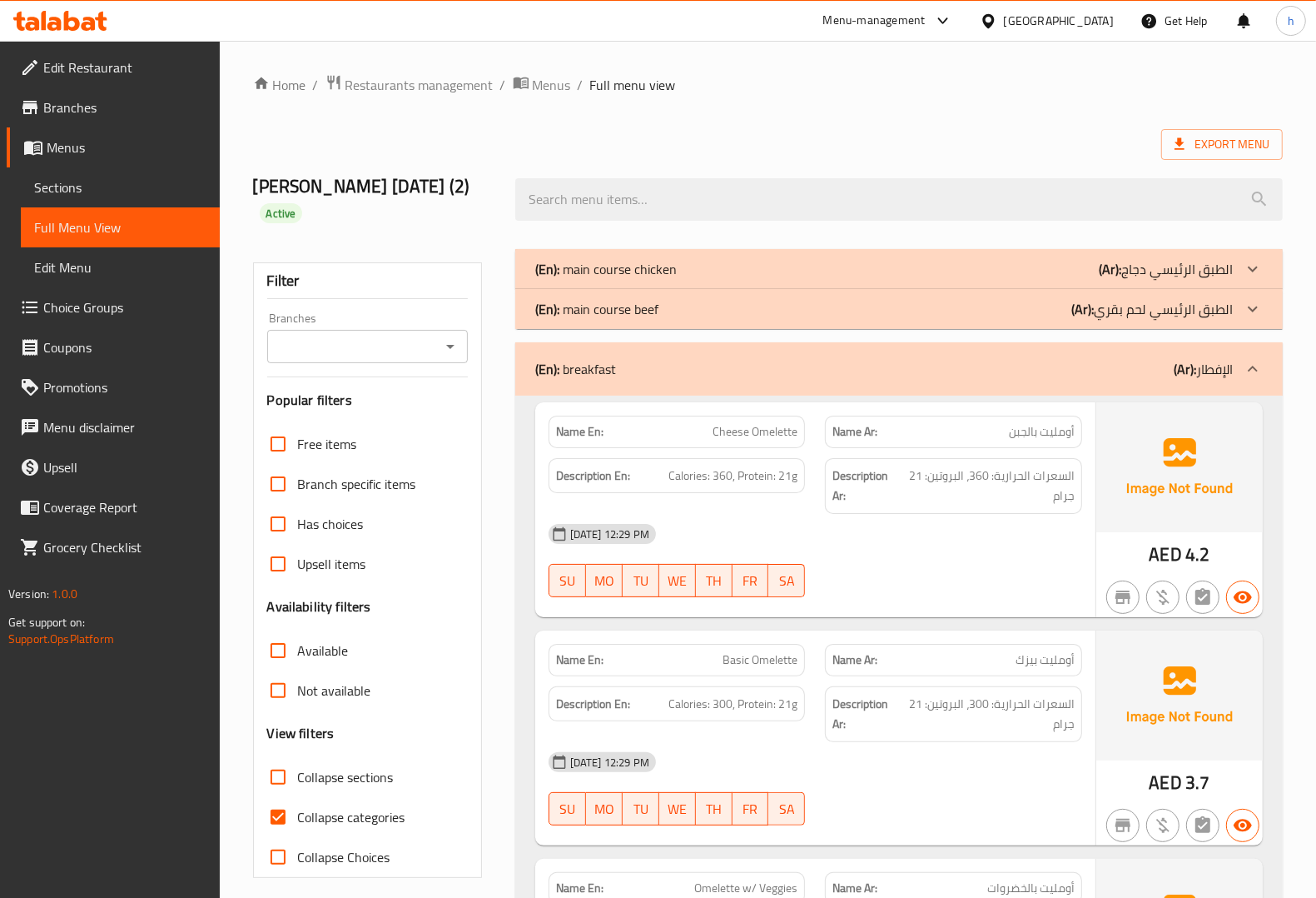
click at [947, 364] on div "(En): breakfast (Ar): الإفطار" at bounding box center [899, 369] width 767 height 53
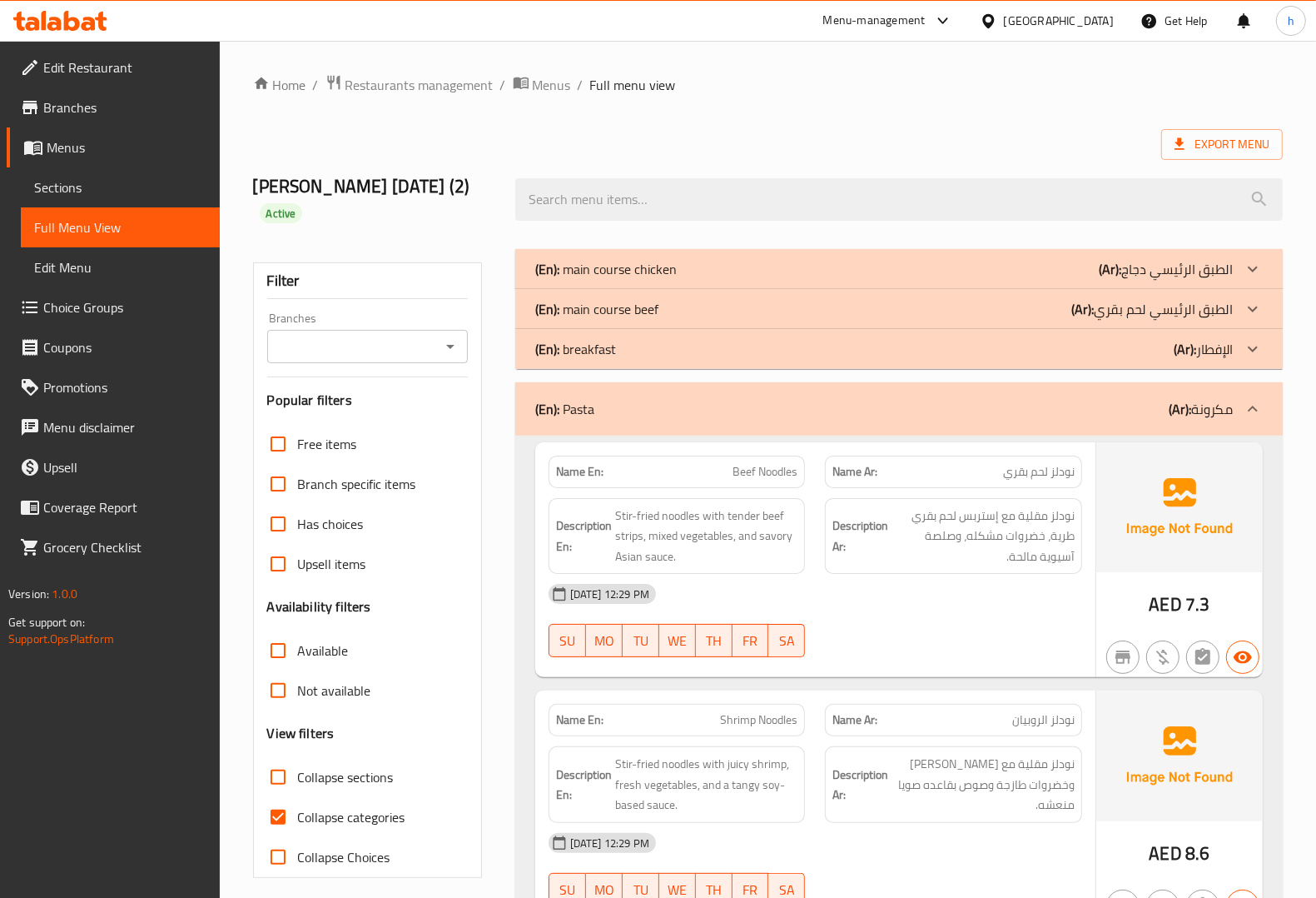
click at [983, 407] on div "(En): Pasta (Ar): مكرونة" at bounding box center [899, 408] width 767 height 53
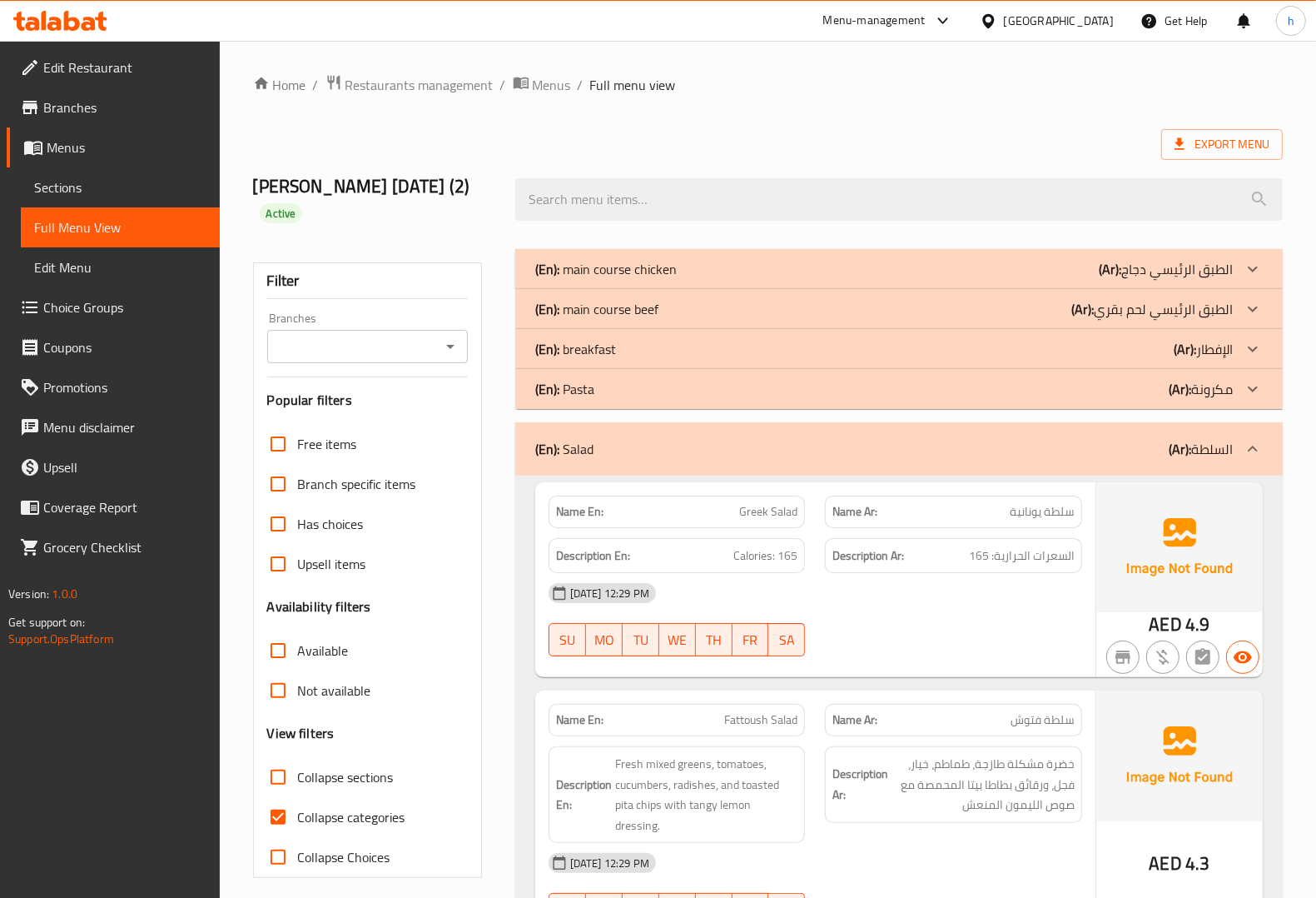
click at [1030, 439] on div "(En): Salad (Ar): السلطة" at bounding box center [883, 449] width 697 height 20
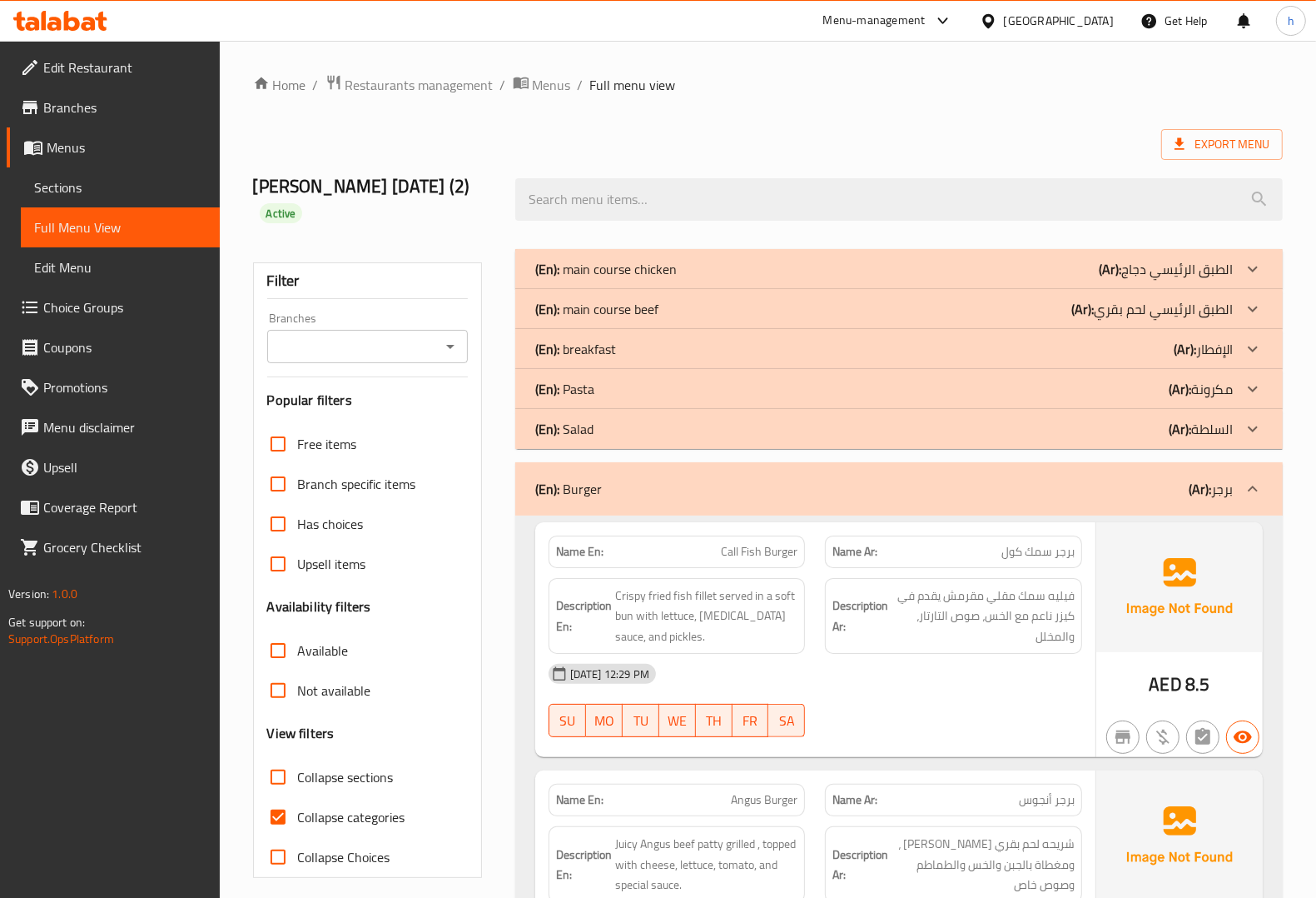
click at [1020, 479] on div "(En): Burger (Ar): برجر" at bounding box center [883, 489] width 697 height 20
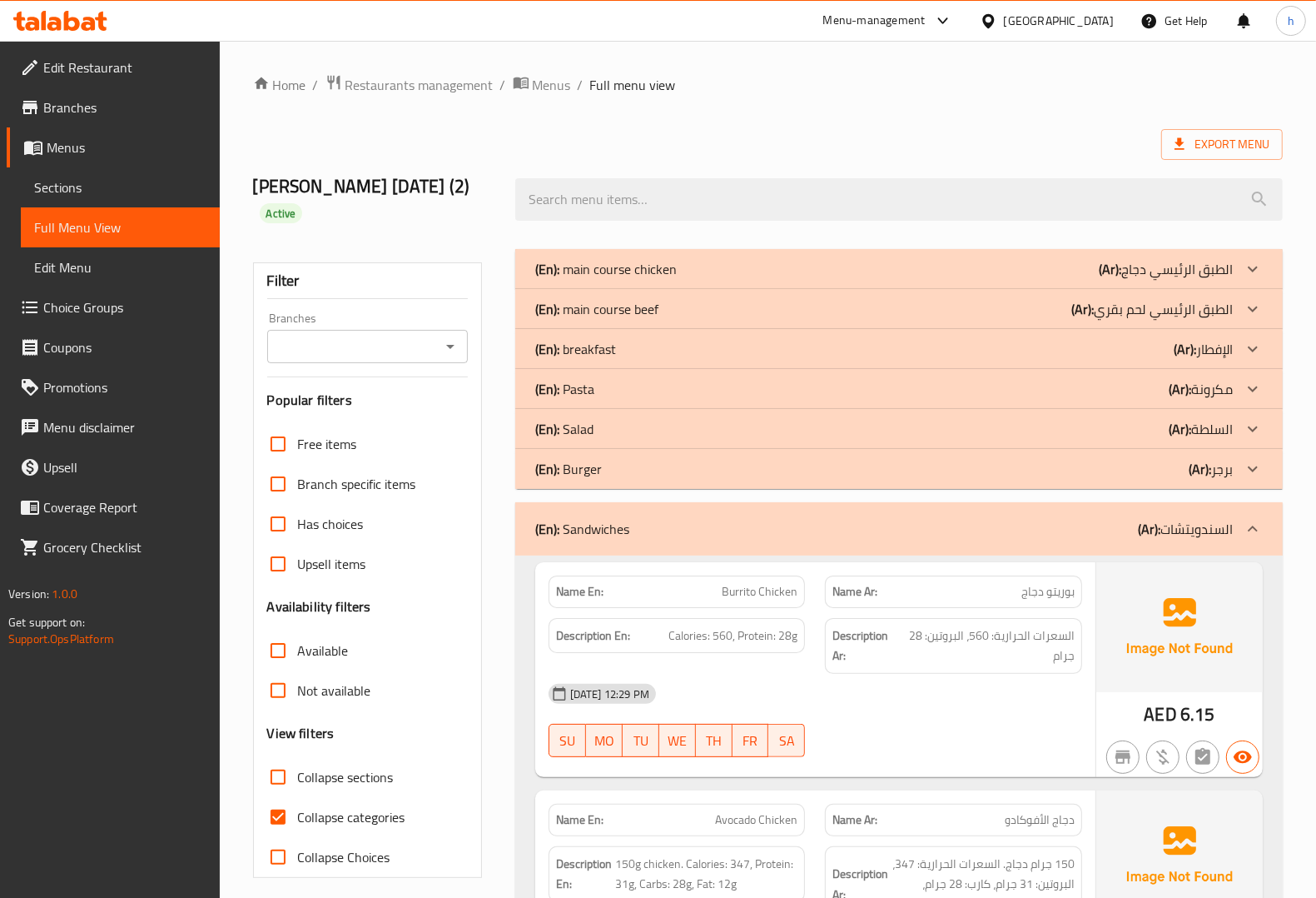
click at [991, 519] on div "(En): Sandwiches (Ar): السندويتشات" at bounding box center [883, 529] width 697 height 20
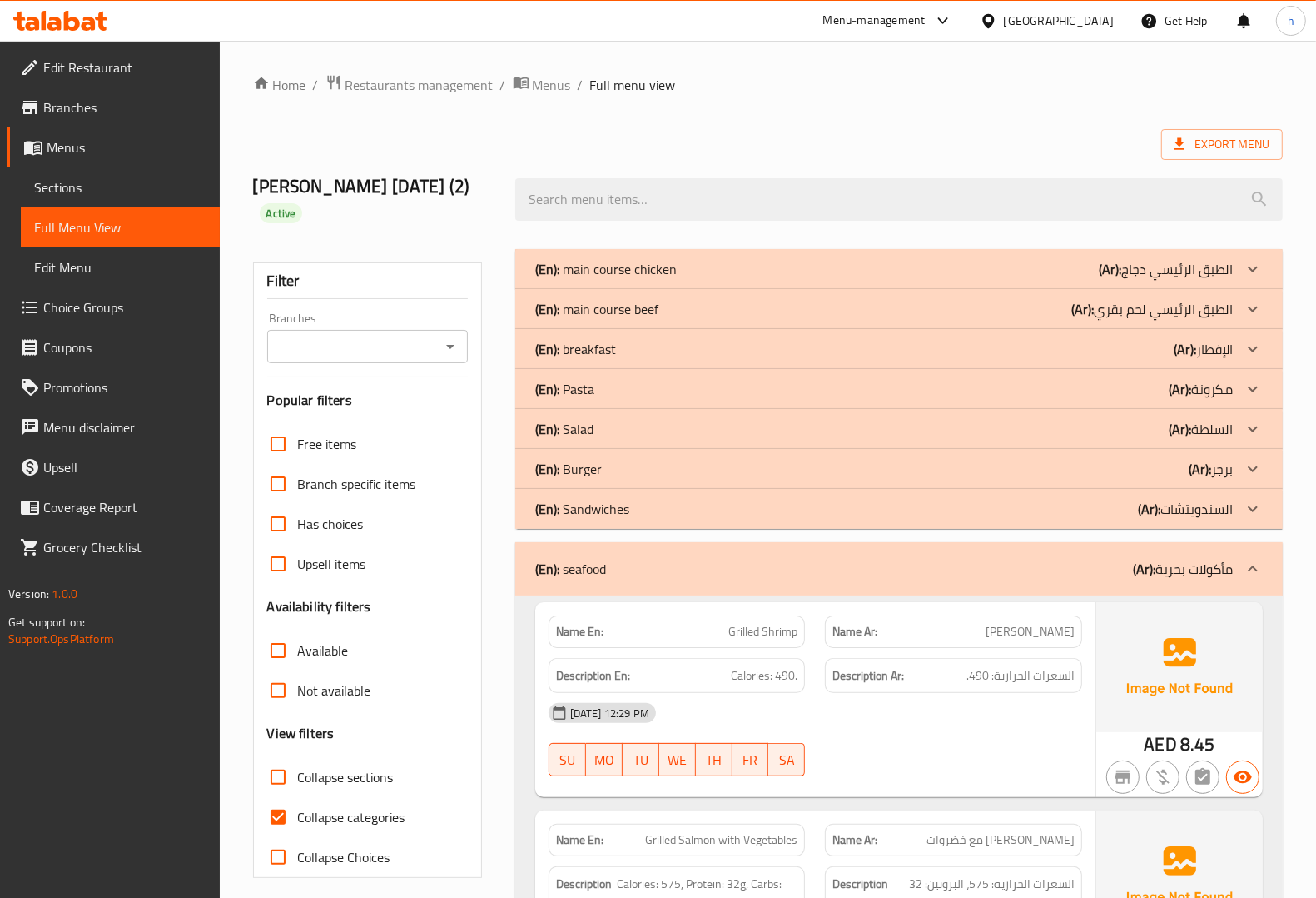
click at [975, 559] on div "(En): seafood (Ar): مأكولات بحرية" at bounding box center [883, 569] width 697 height 20
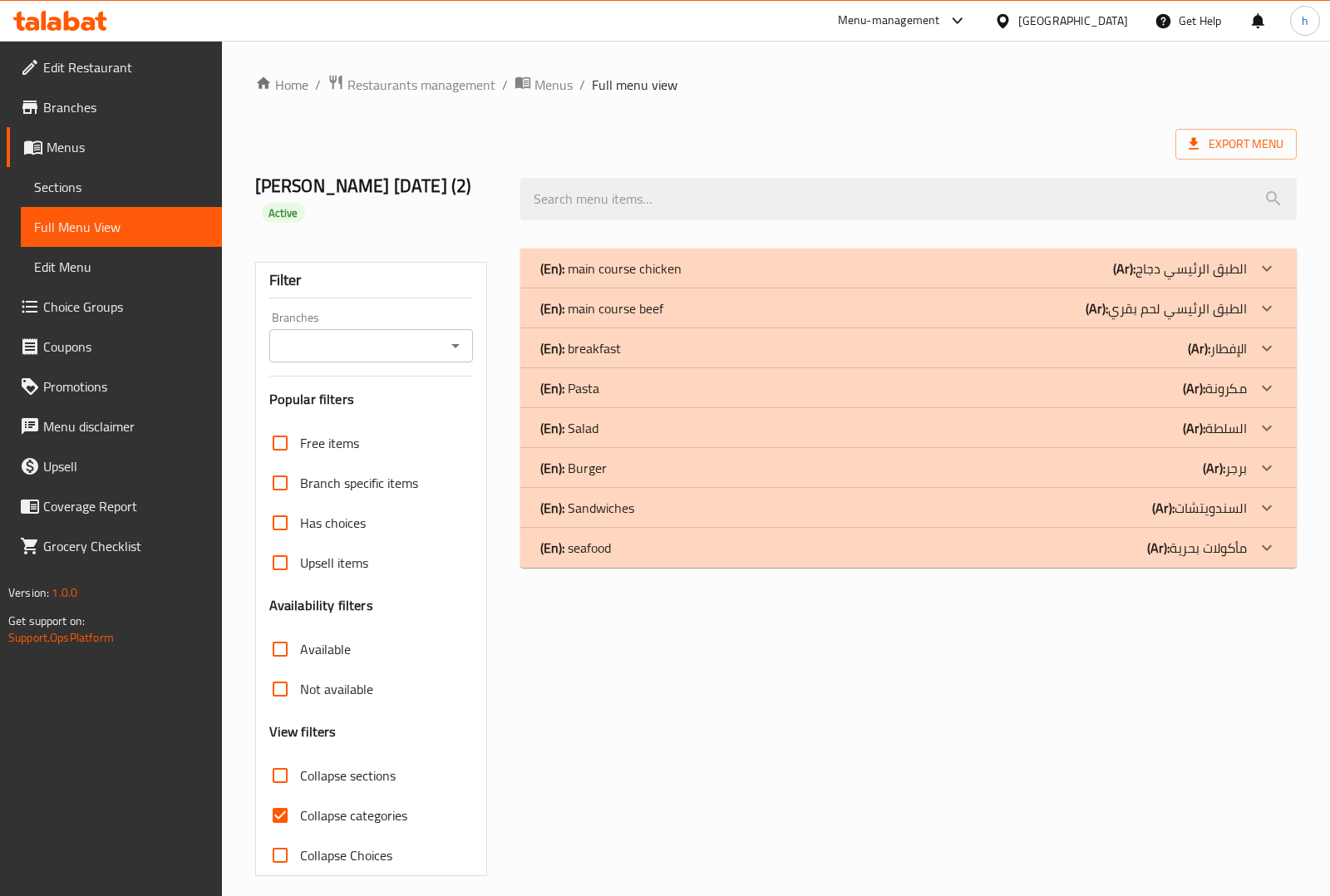
click at [1182, 278] on div "(En): breakfast (Ar): الإفطار" at bounding box center [893, 268] width 706 height 20
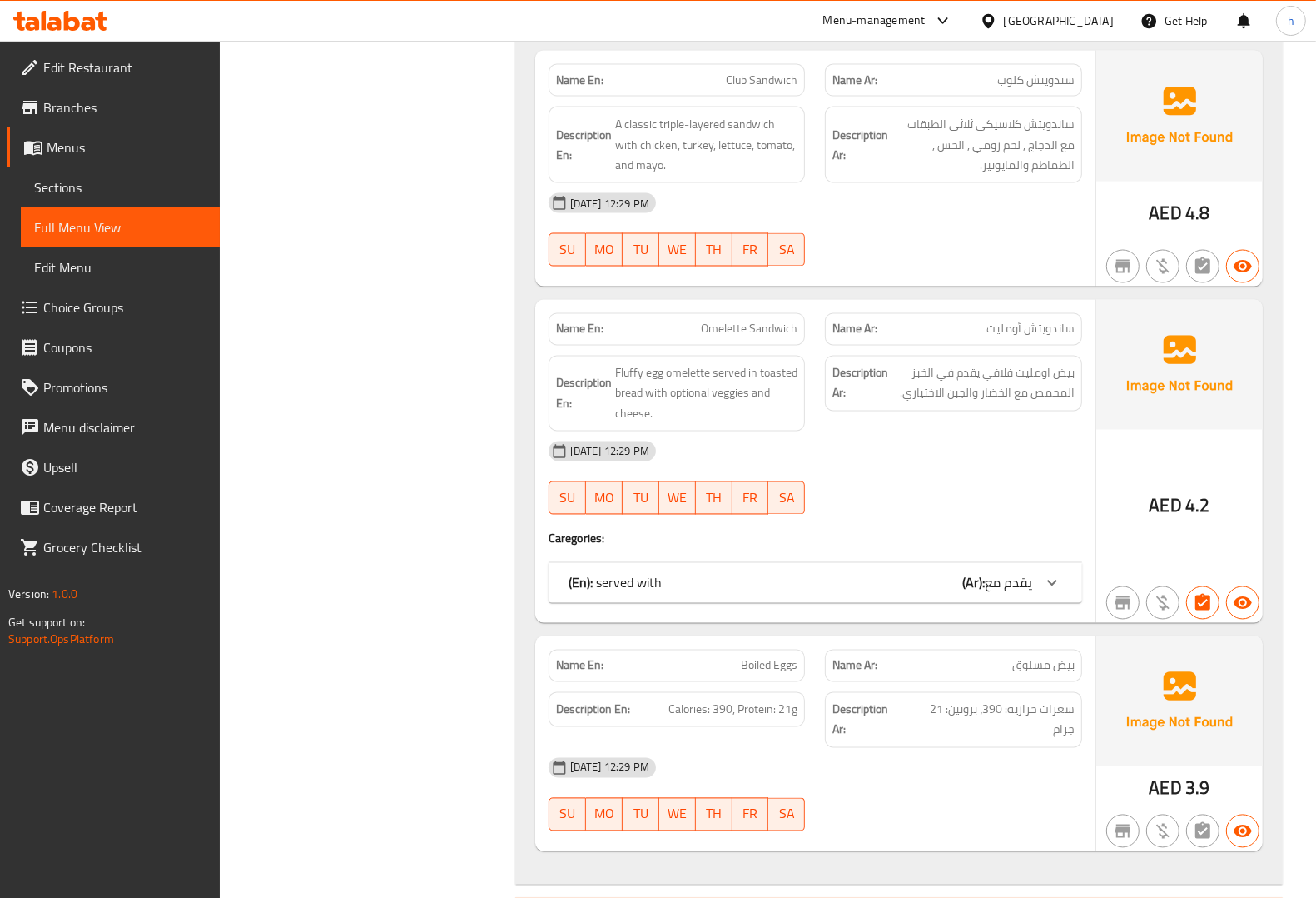
scroll to position [2367, 0]
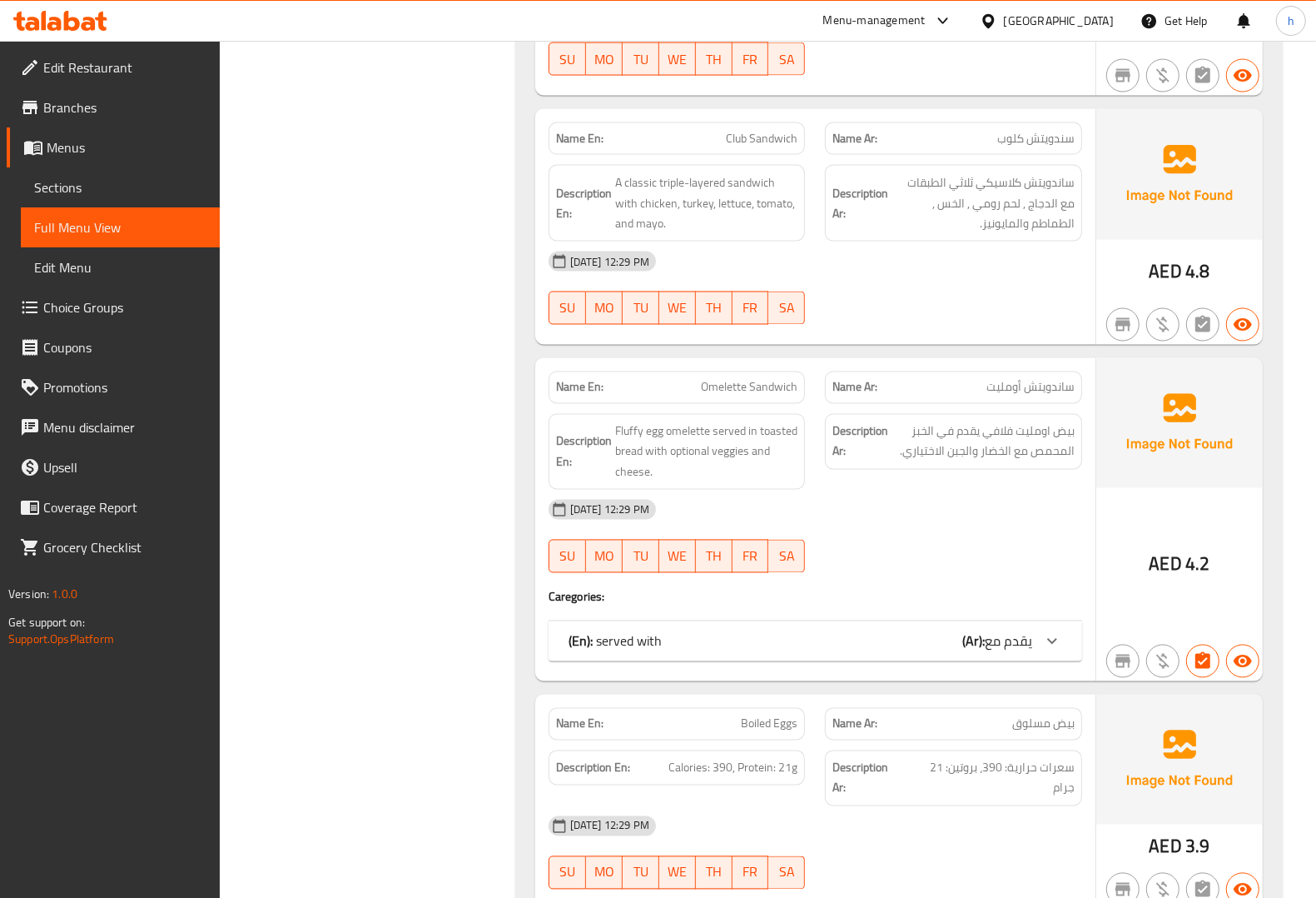
click at [1043, 631] on icon at bounding box center [1052, 641] width 20 height 20
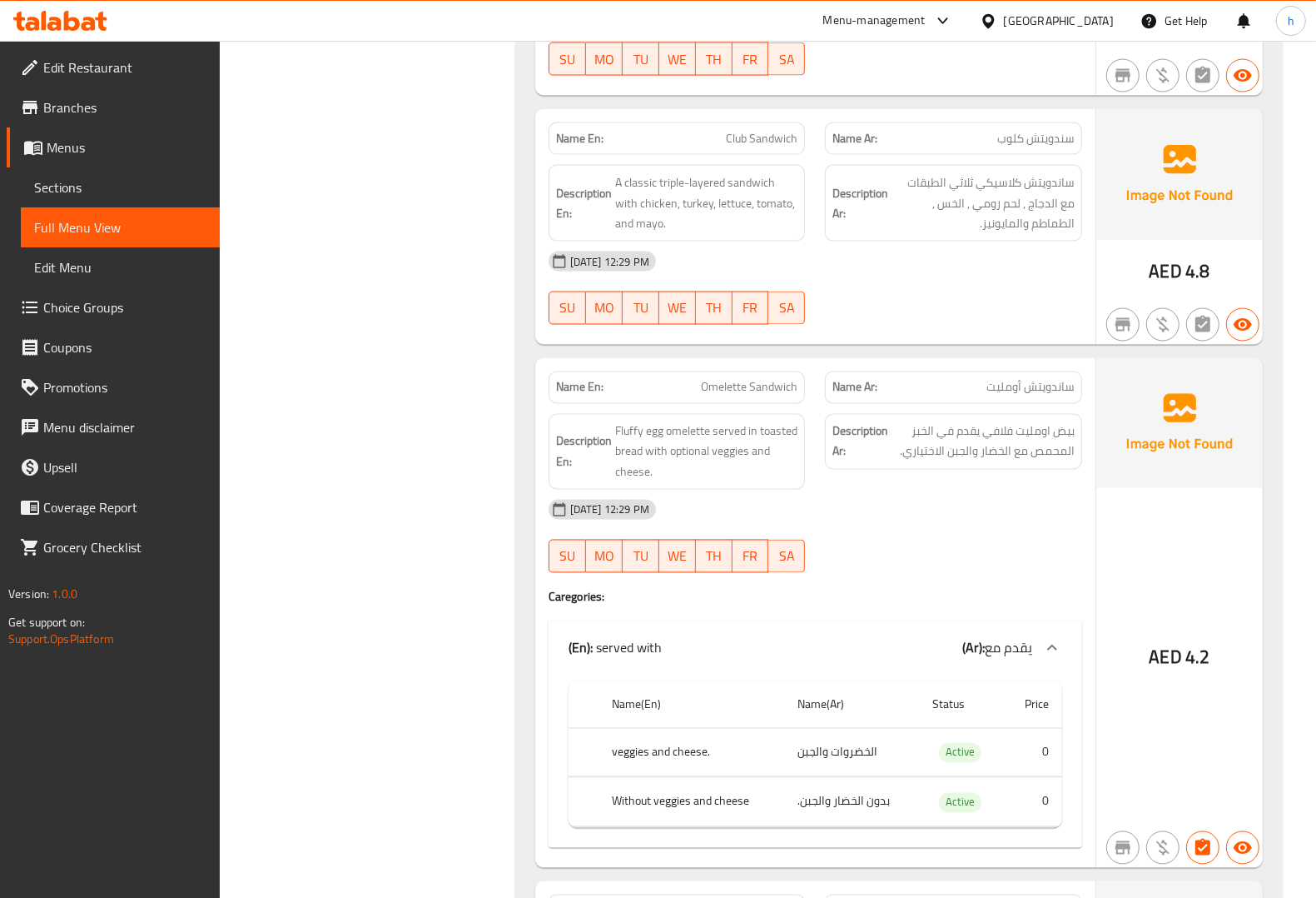
click at [1063, 628] on div at bounding box center [1051, 648] width 40 height 40
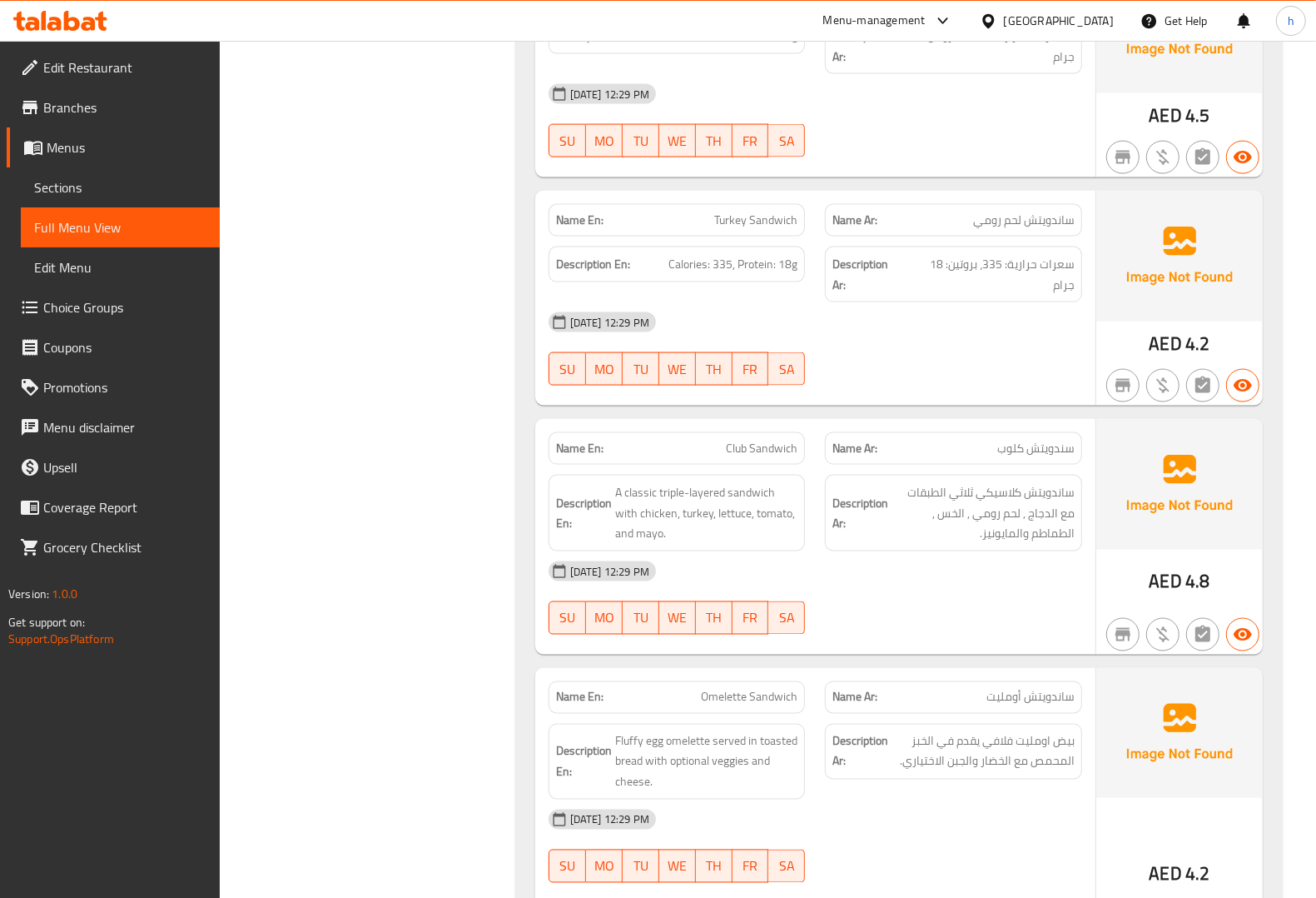
scroll to position [2159, 0]
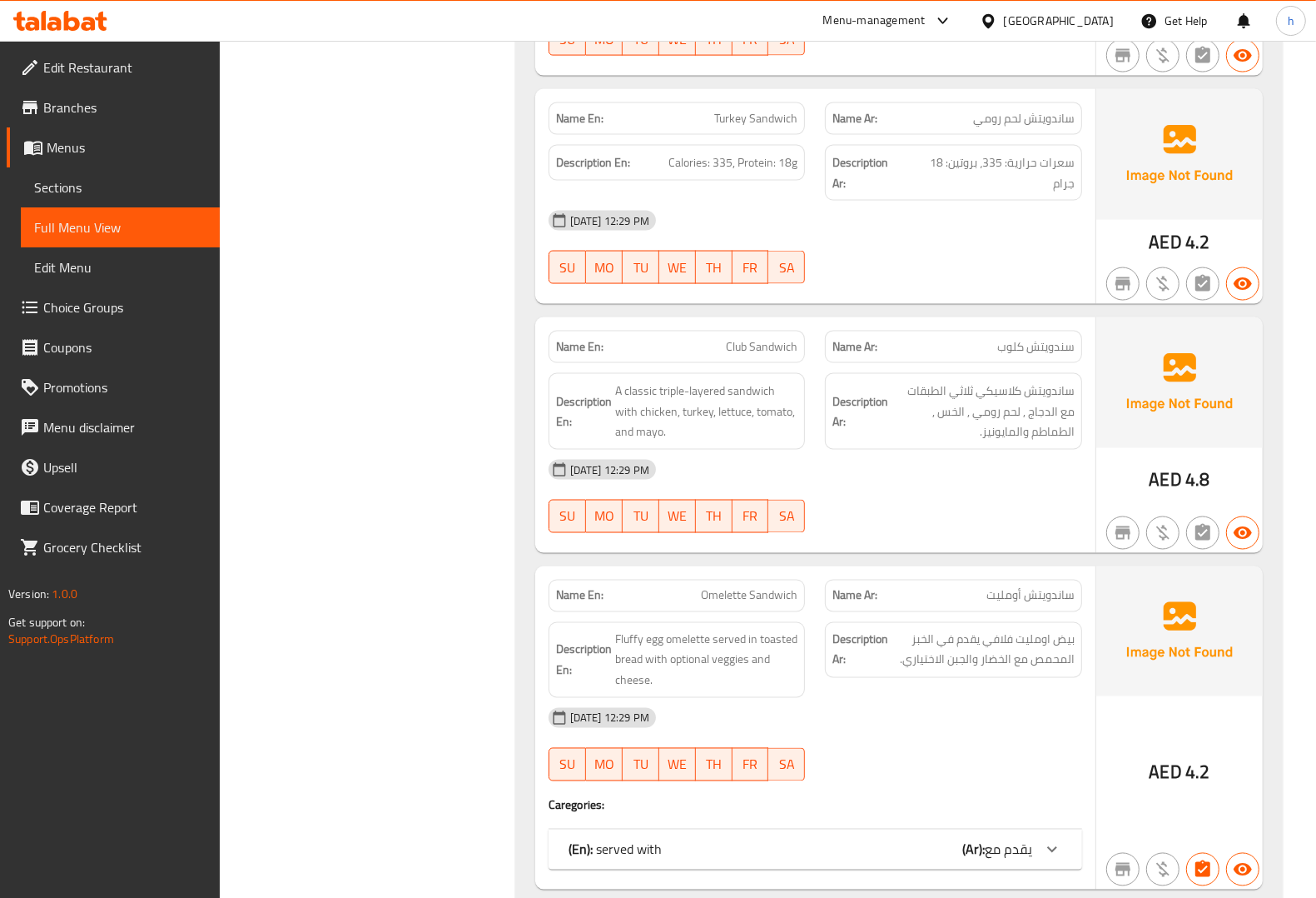
click at [997, 450] on div "[DATE] 12:29 PM" at bounding box center [815, 469] width 554 height 40
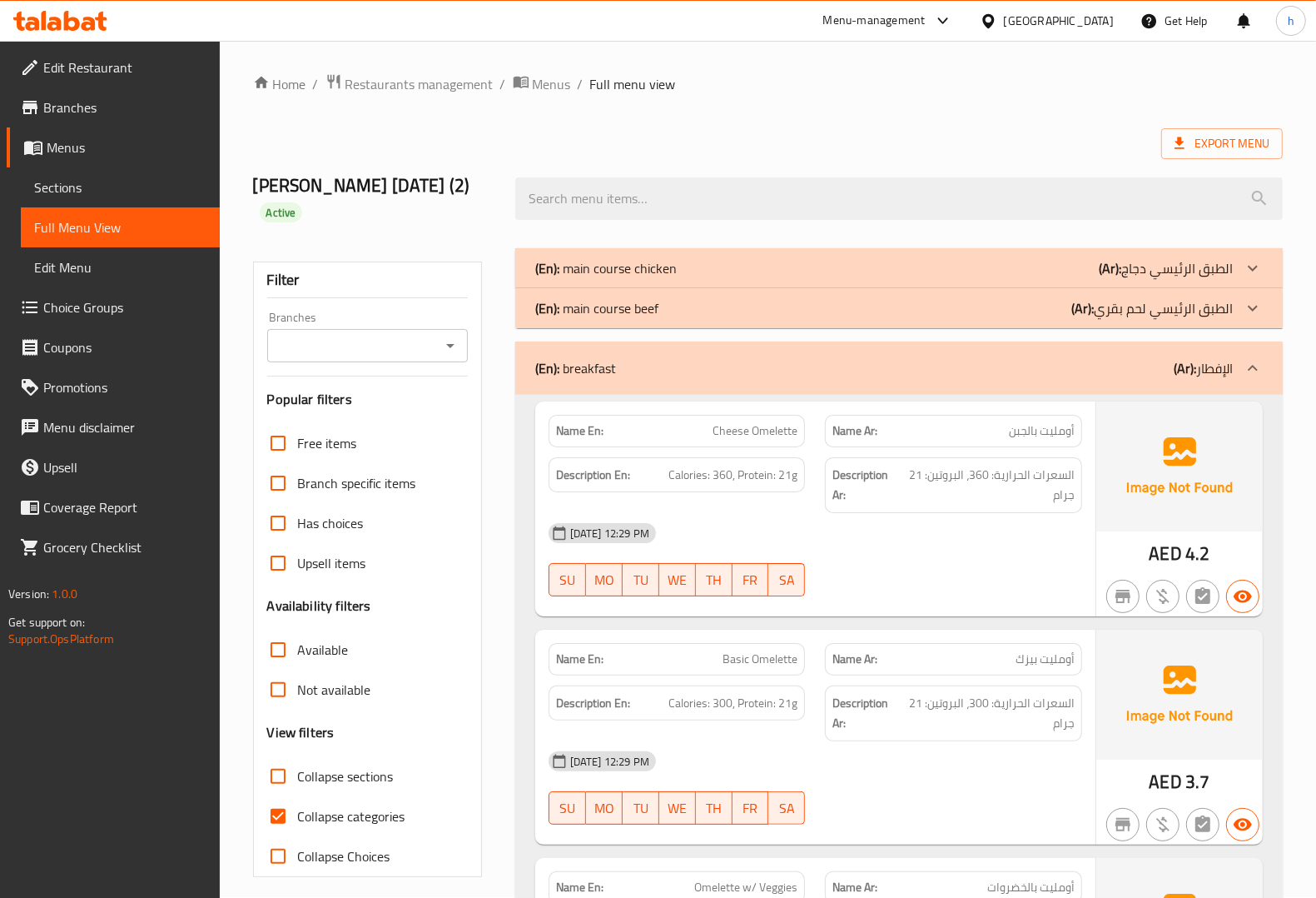
scroll to position [0, 0]
click at [726, 359] on div "(En): breakfast (Ar): الإفطار" at bounding box center [883, 369] width 697 height 20
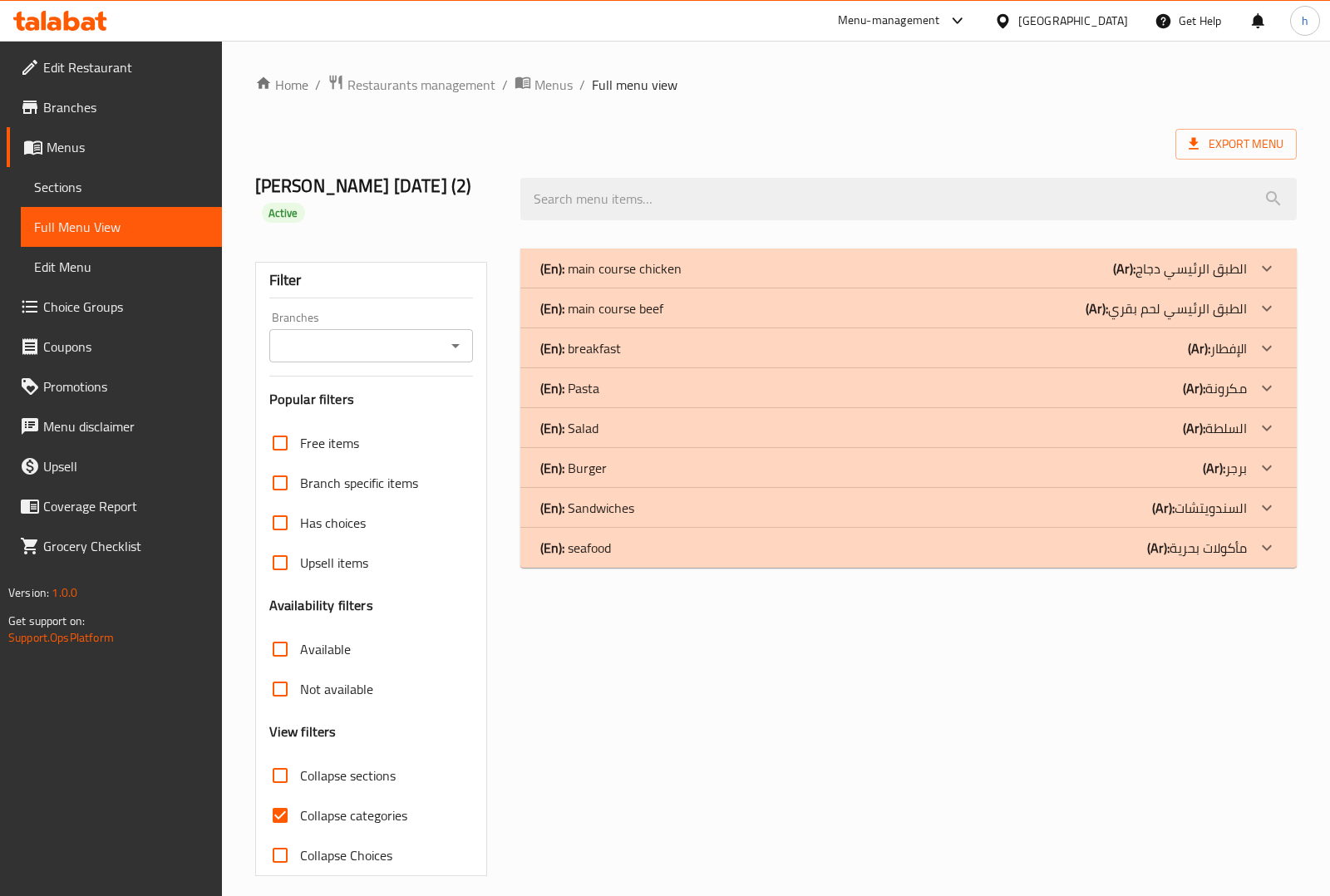
click at [831, 258] on div "(En): main course chicken (Ar): الطبق الرئيسي دجاج" at bounding box center [893, 268] width 706 height 20
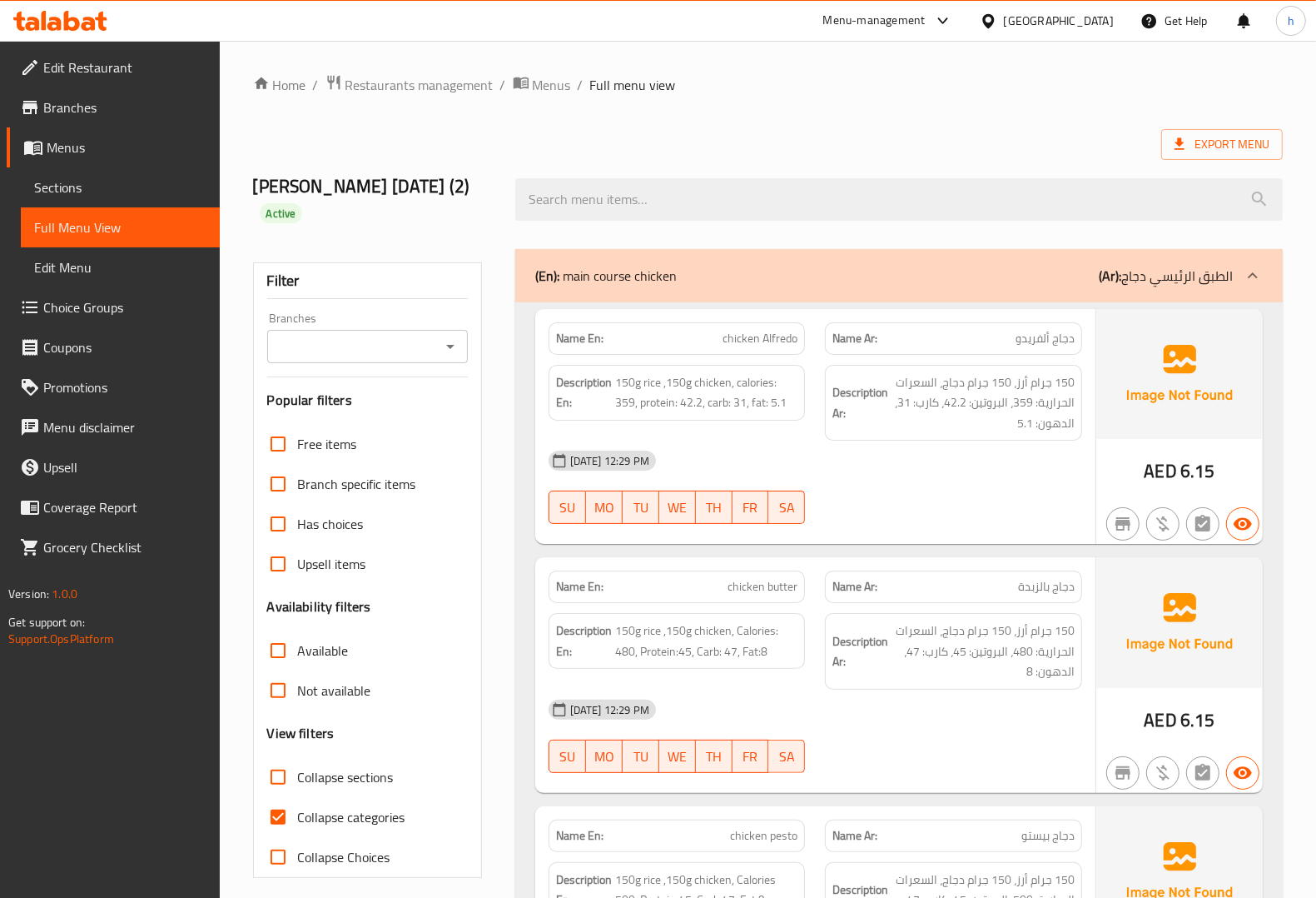
click at [839, 266] on div "(En): main course chicken (Ar): الطبق الرئيسي دجاج" at bounding box center [883, 276] width 697 height 20
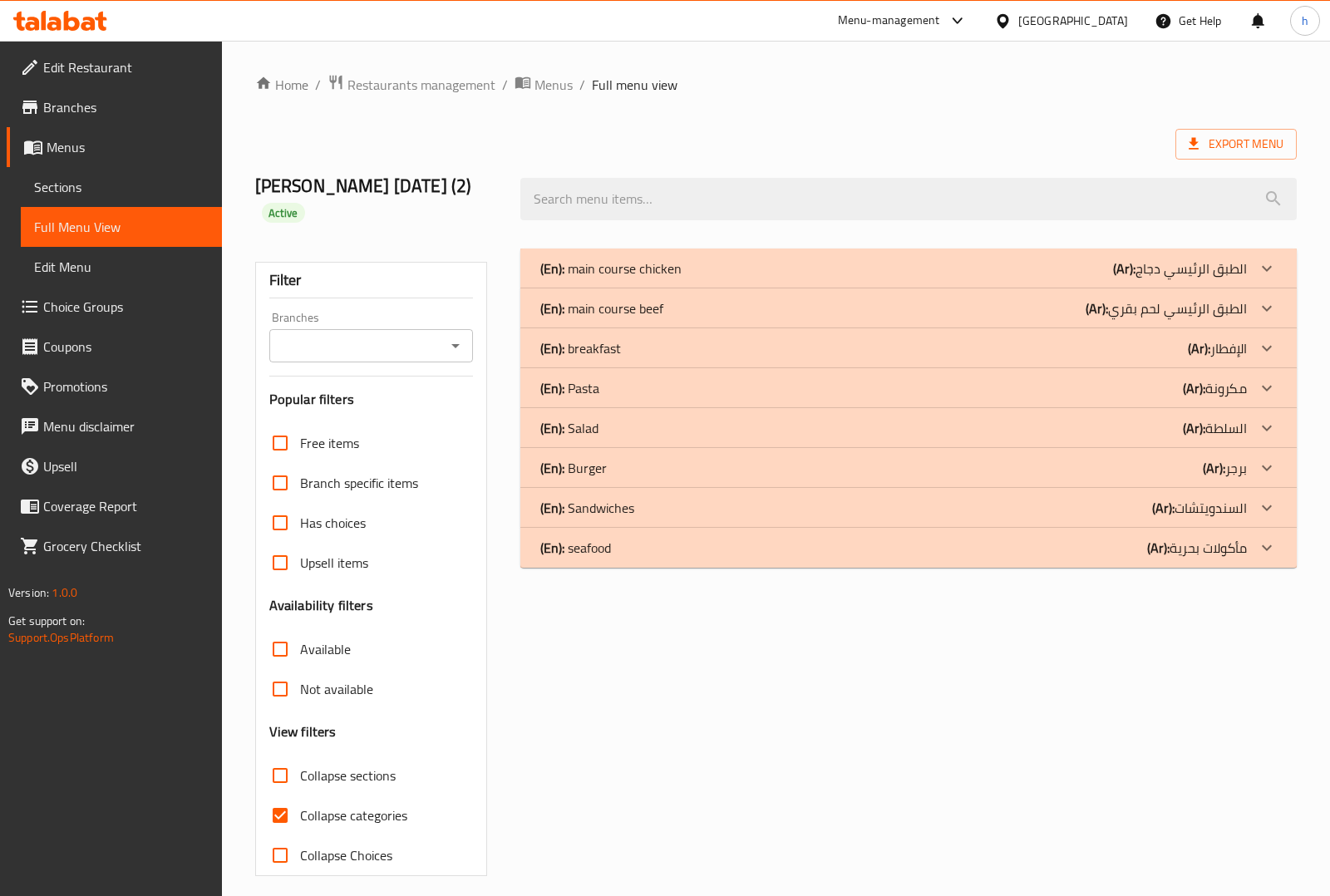
click at [871, 278] on div "(En): seafood (Ar): مأكولات بحرية" at bounding box center [893, 268] width 706 height 20
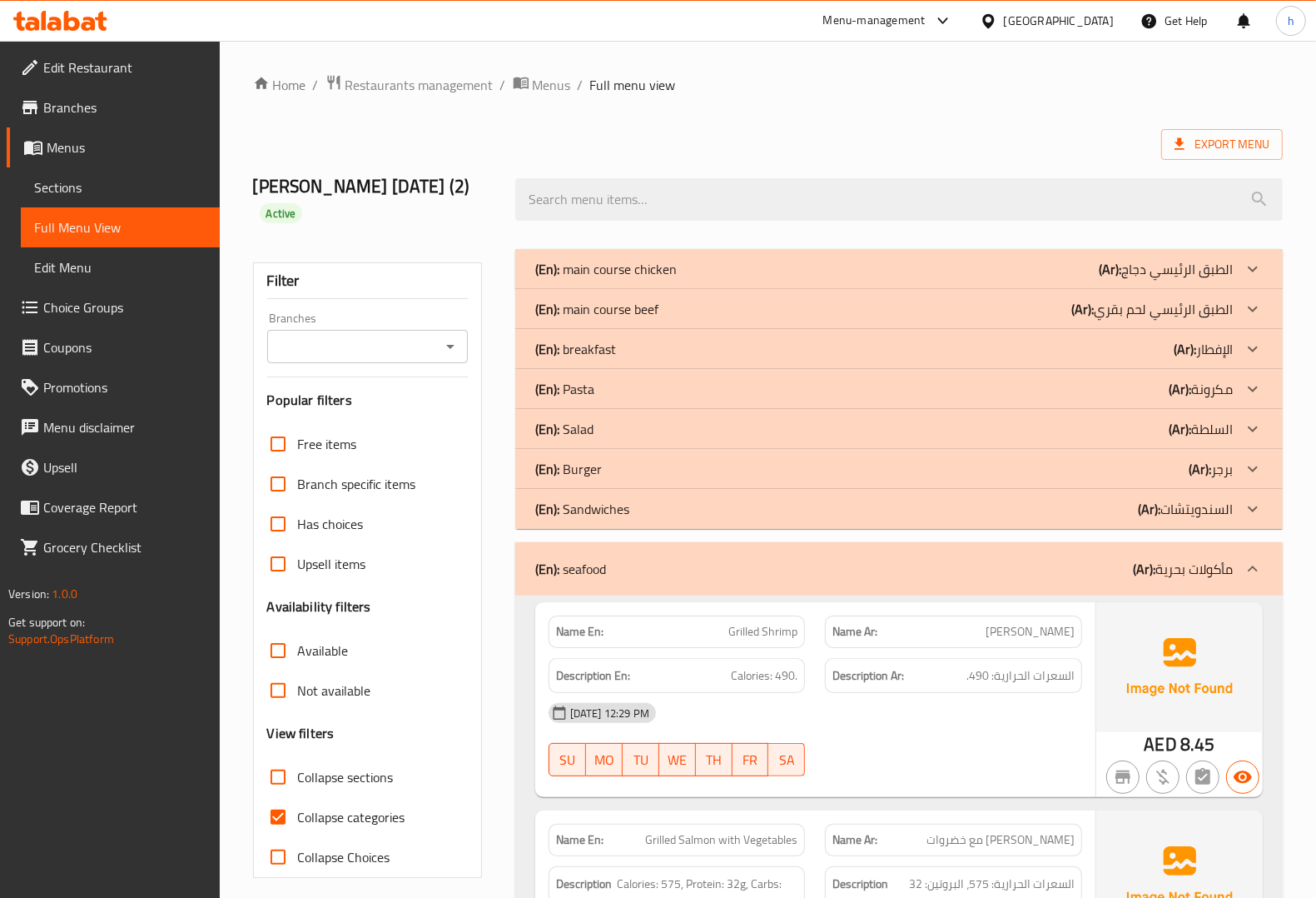
click at [899, 556] on div "(En): seafood (Ar): مأكولات بحرية" at bounding box center [899, 568] width 767 height 53
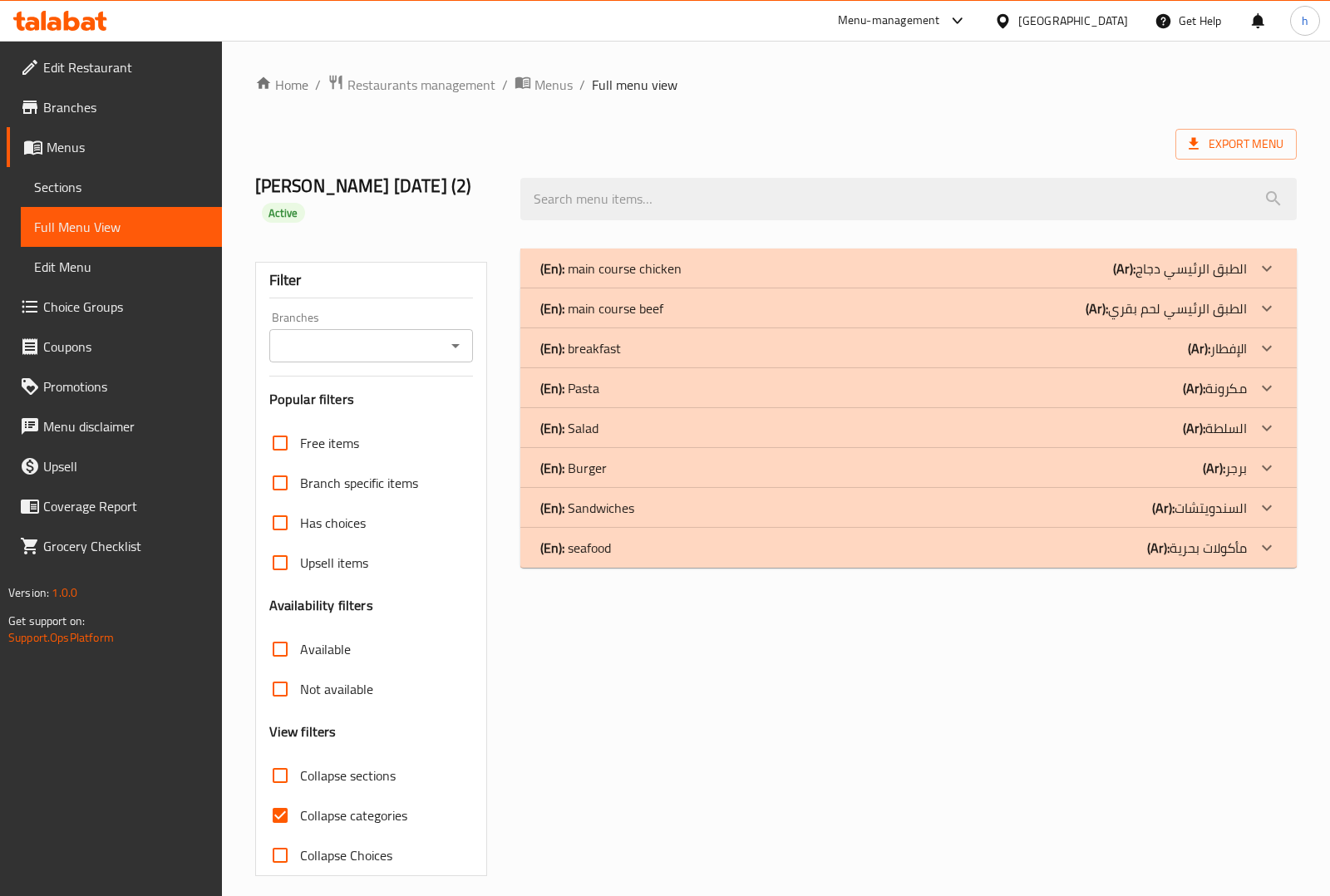
click at [1174, 278] on p "(Ar): الطبق الرئيسي لحم بقري" at bounding box center [1180, 268] width 134 height 20
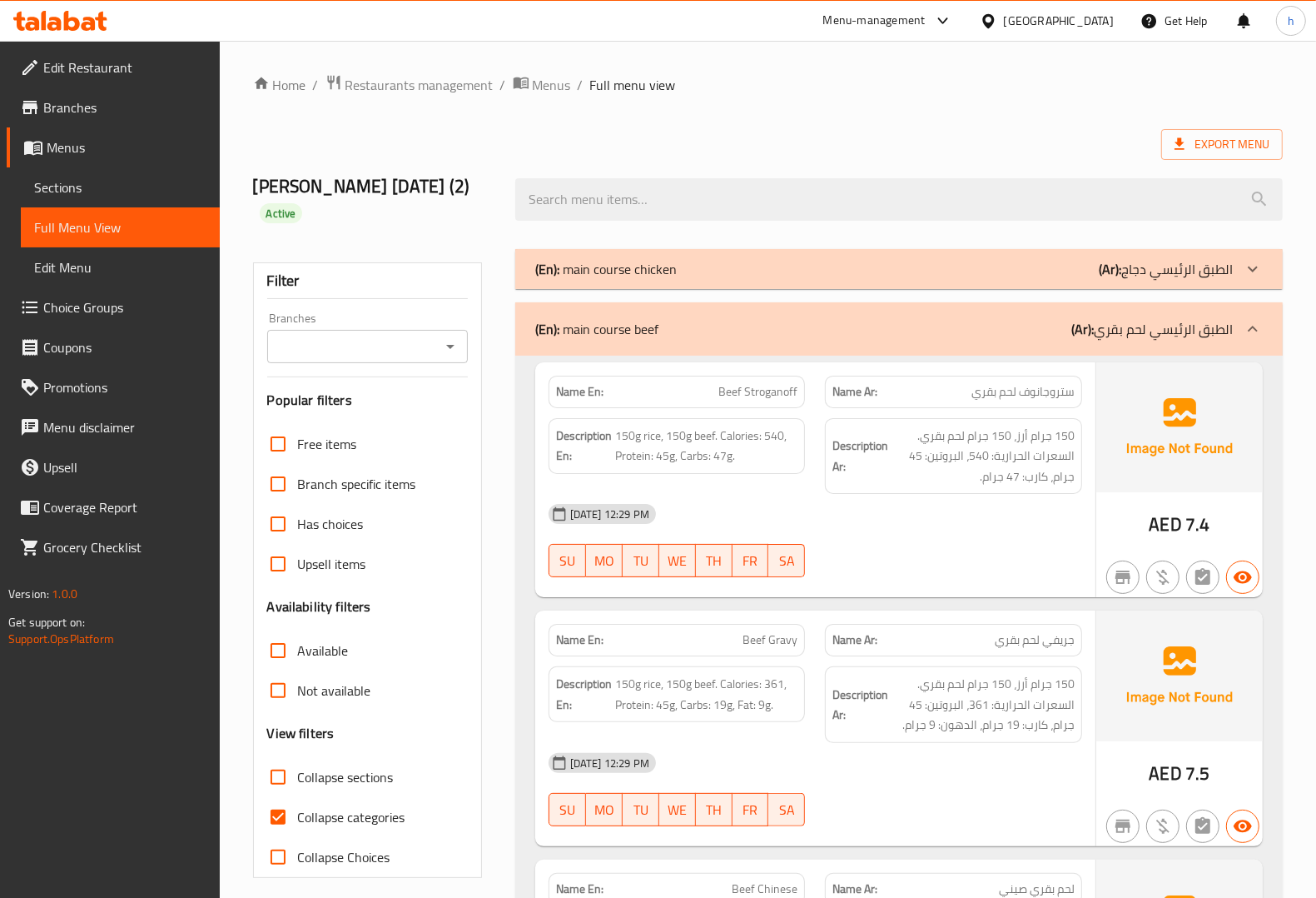
click at [1176, 302] on div "(En): main course beef (Ar): الطبق الرئيسي لحم بقري" at bounding box center [899, 328] width 767 height 53
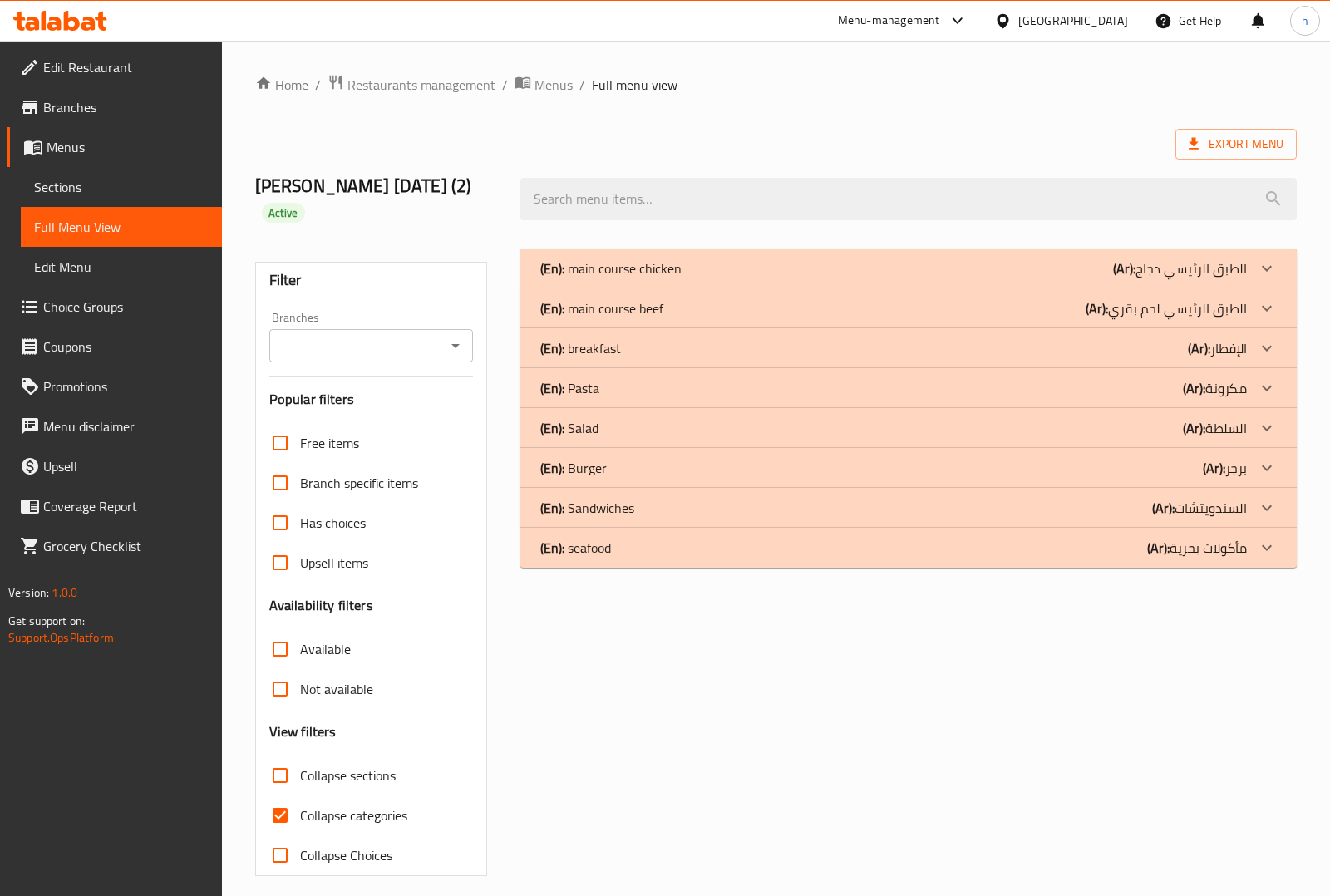
click at [93, 307] on span "Choice Groups" at bounding box center [126, 307] width 165 height 20
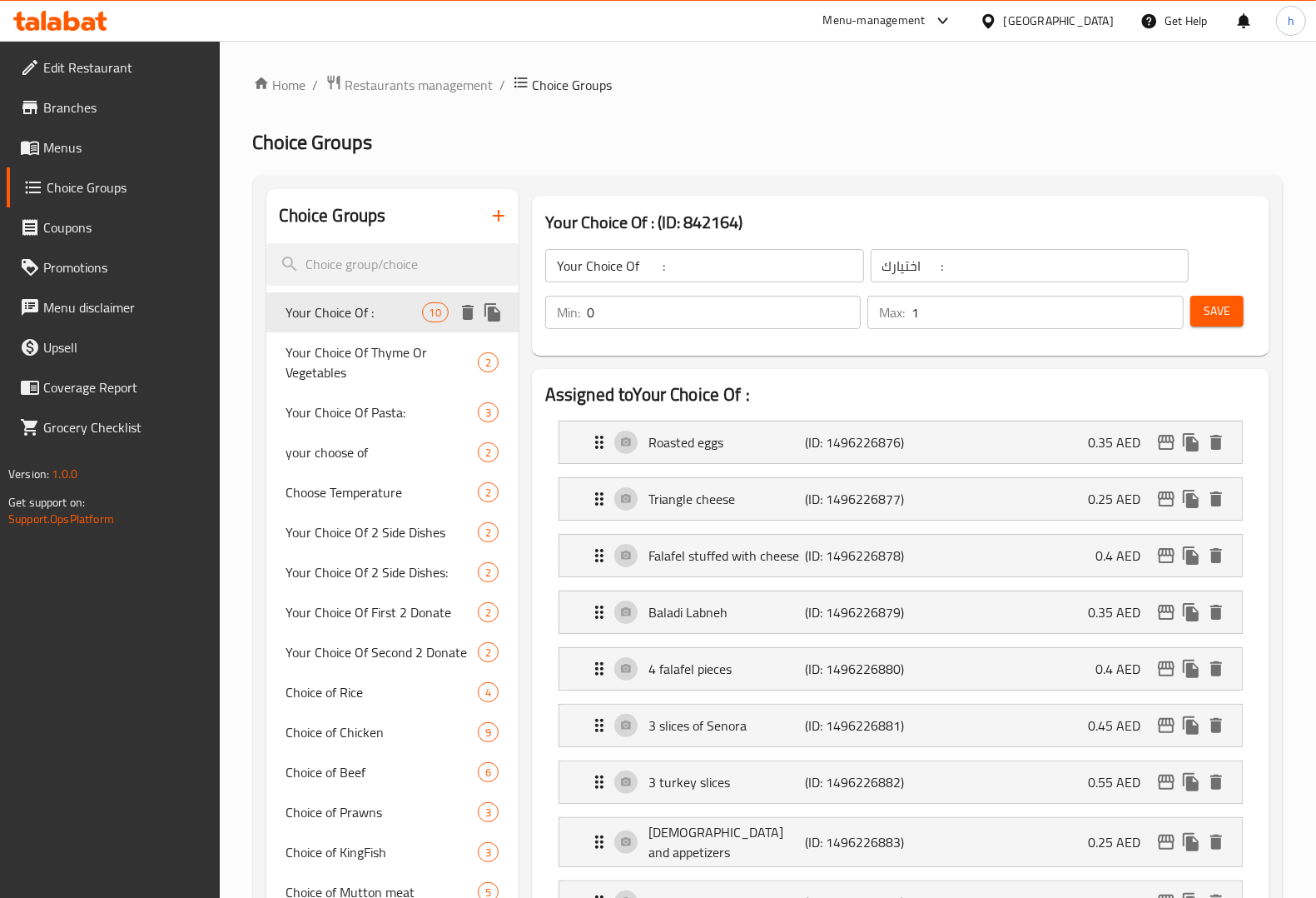
click at [346, 315] on span "Your Choice Of :" at bounding box center [354, 312] width 136 height 20
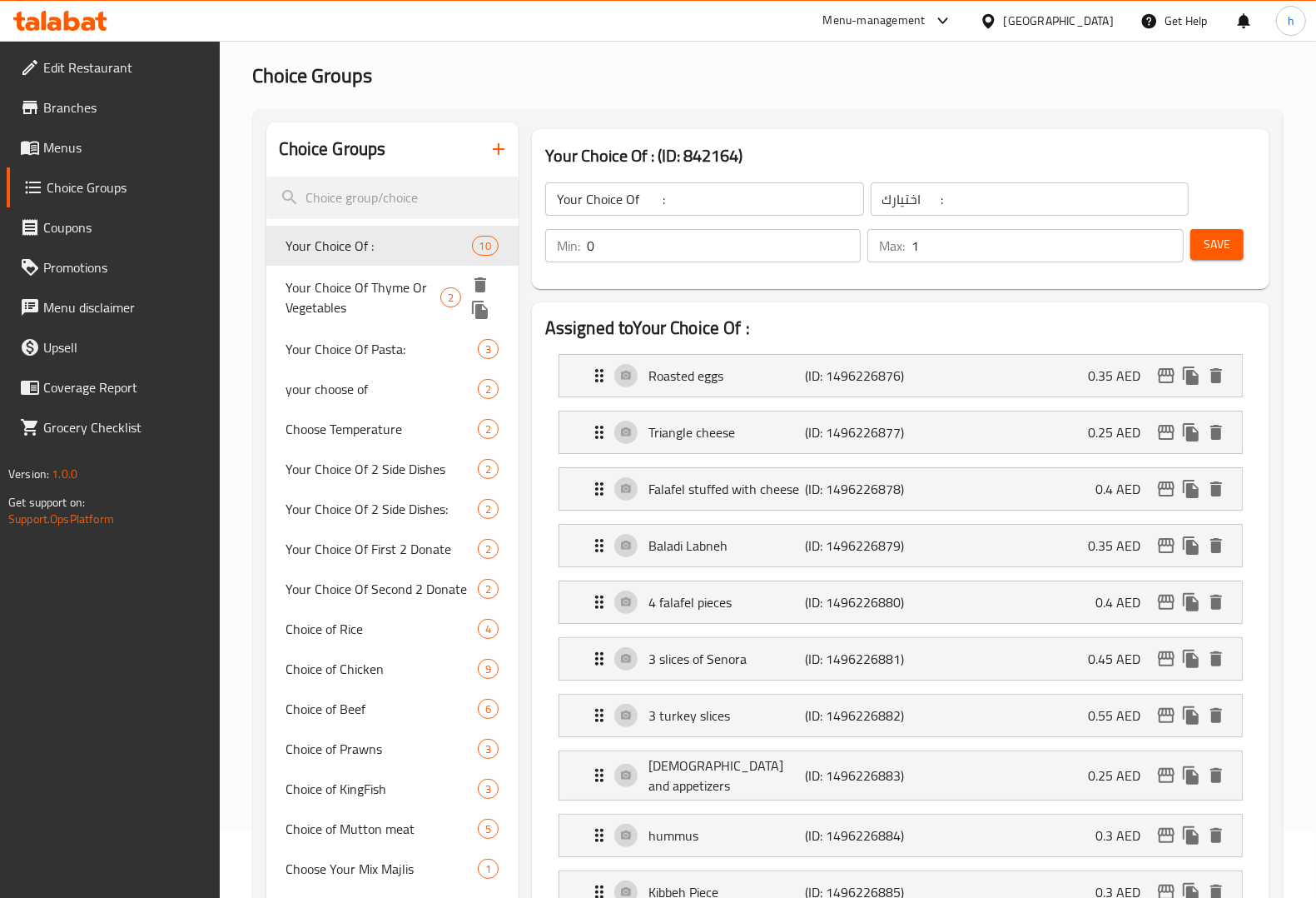
scroll to position [104, 0]
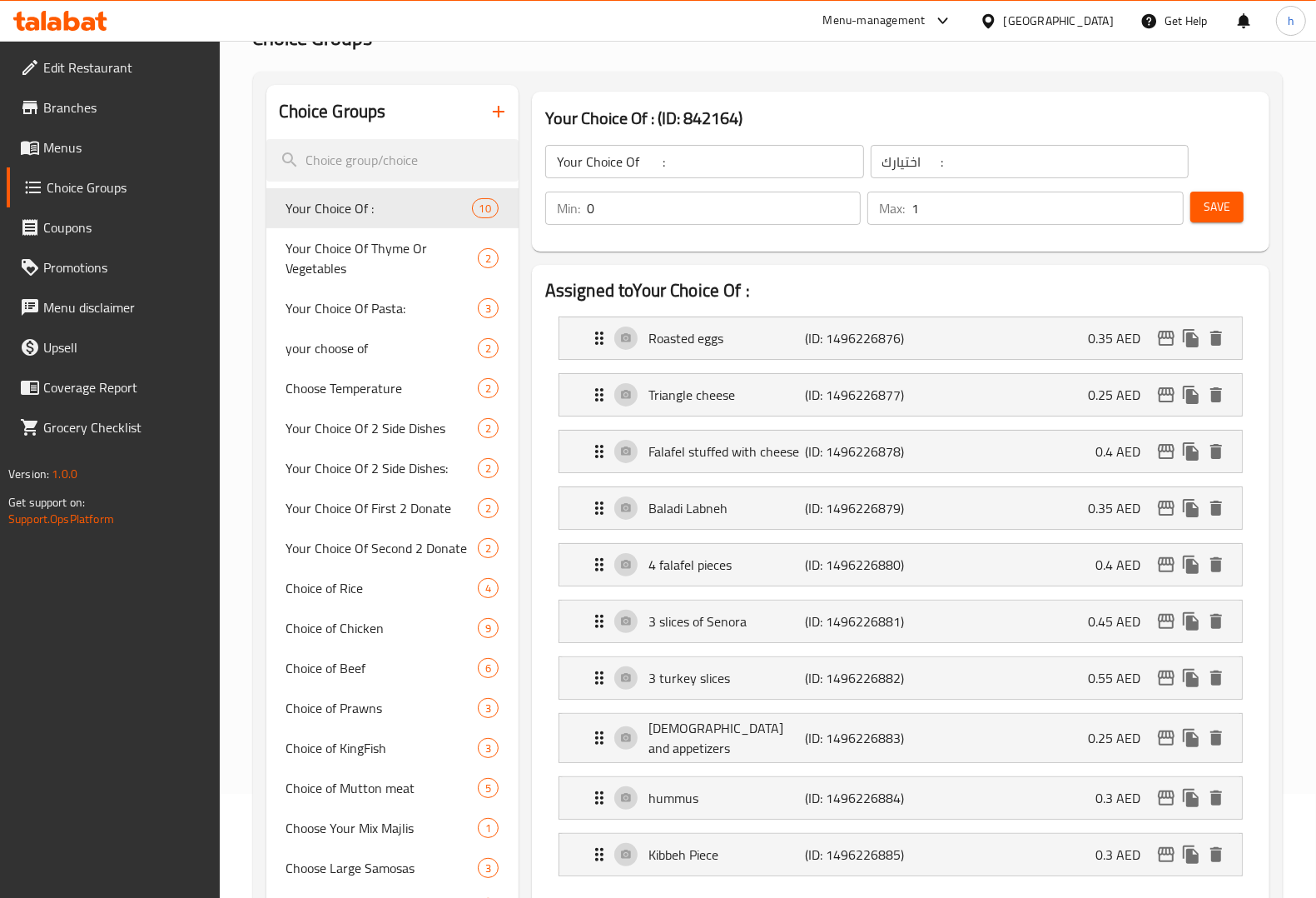
click at [85, 154] on span "Menus" at bounding box center [124, 147] width 163 height 20
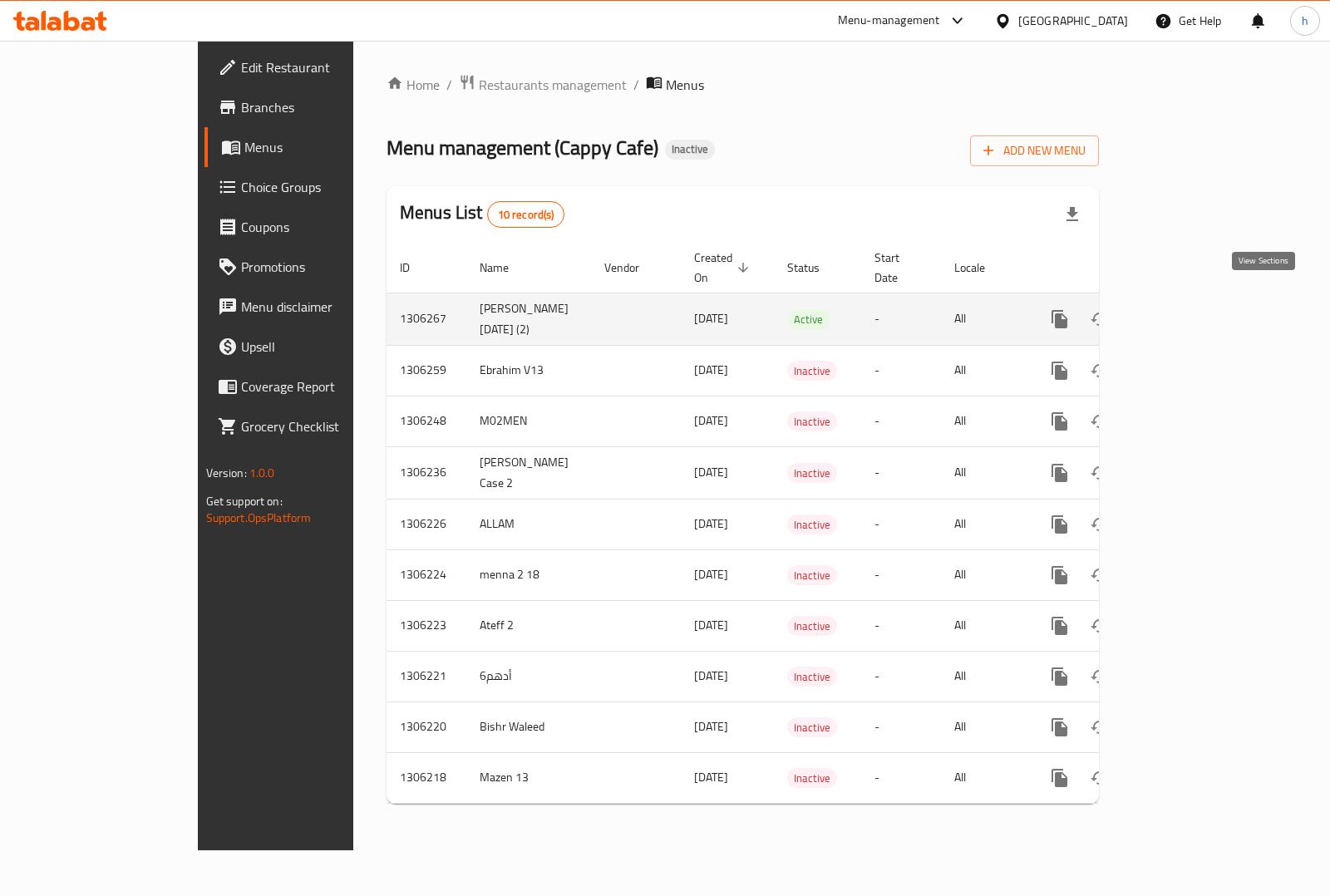
click at [1189, 309] on icon "enhanced table" at bounding box center [1180, 319] width 20 height 20
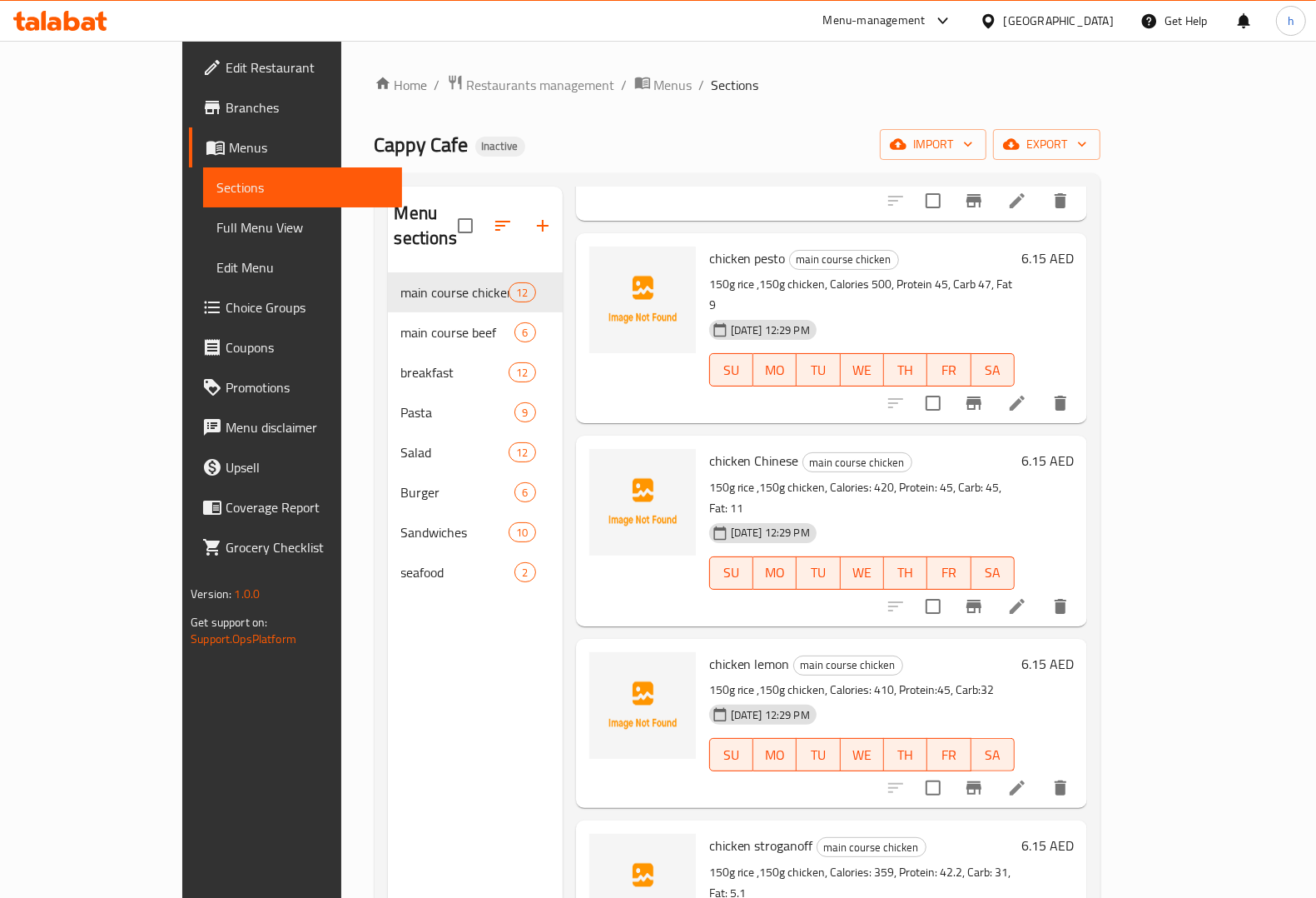
scroll to position [625, 0]
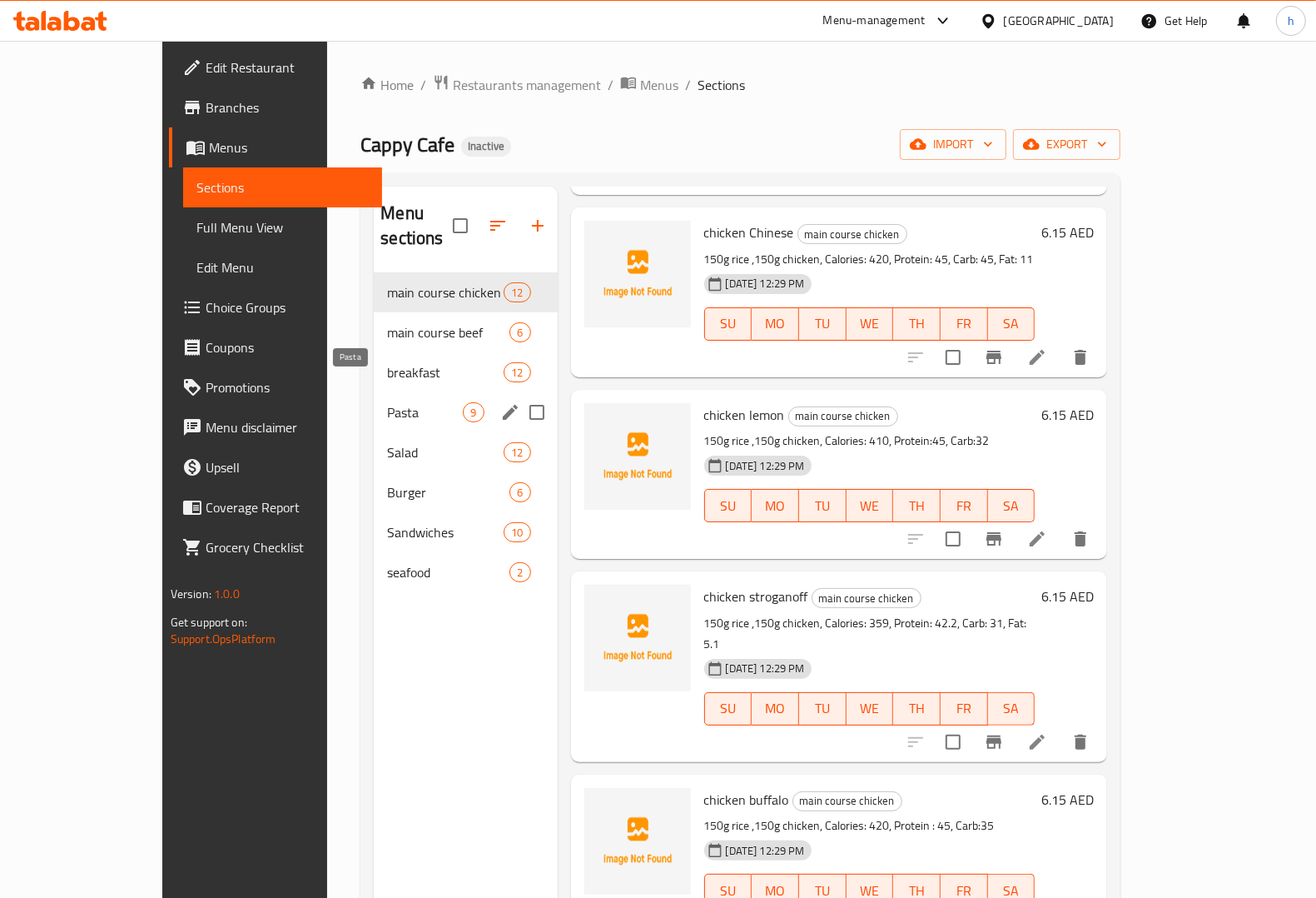
click at [387, 402] on span "Pasta" at bounding box center [425, 413] width 76 height 20
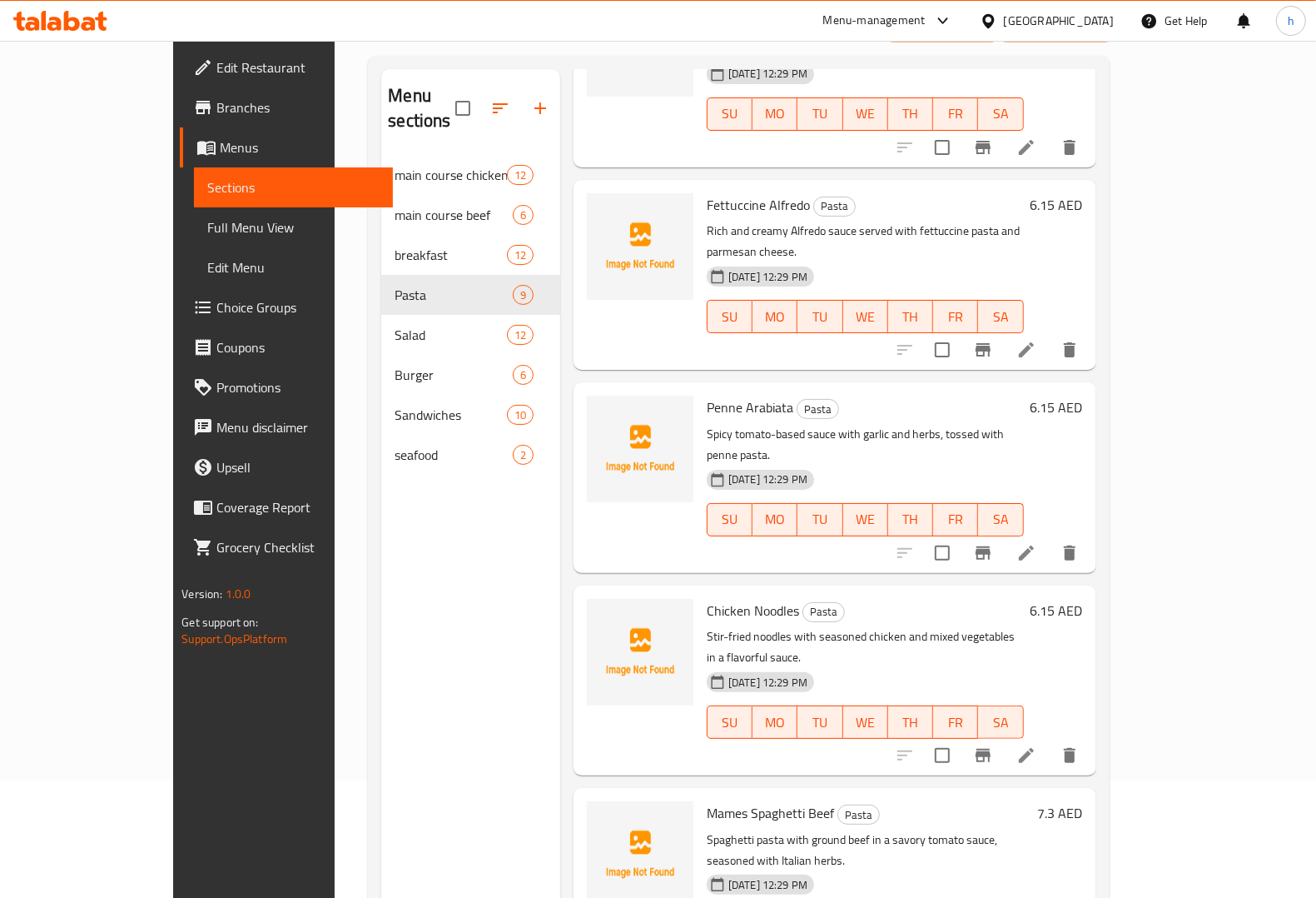
scroll to position [234, 0]
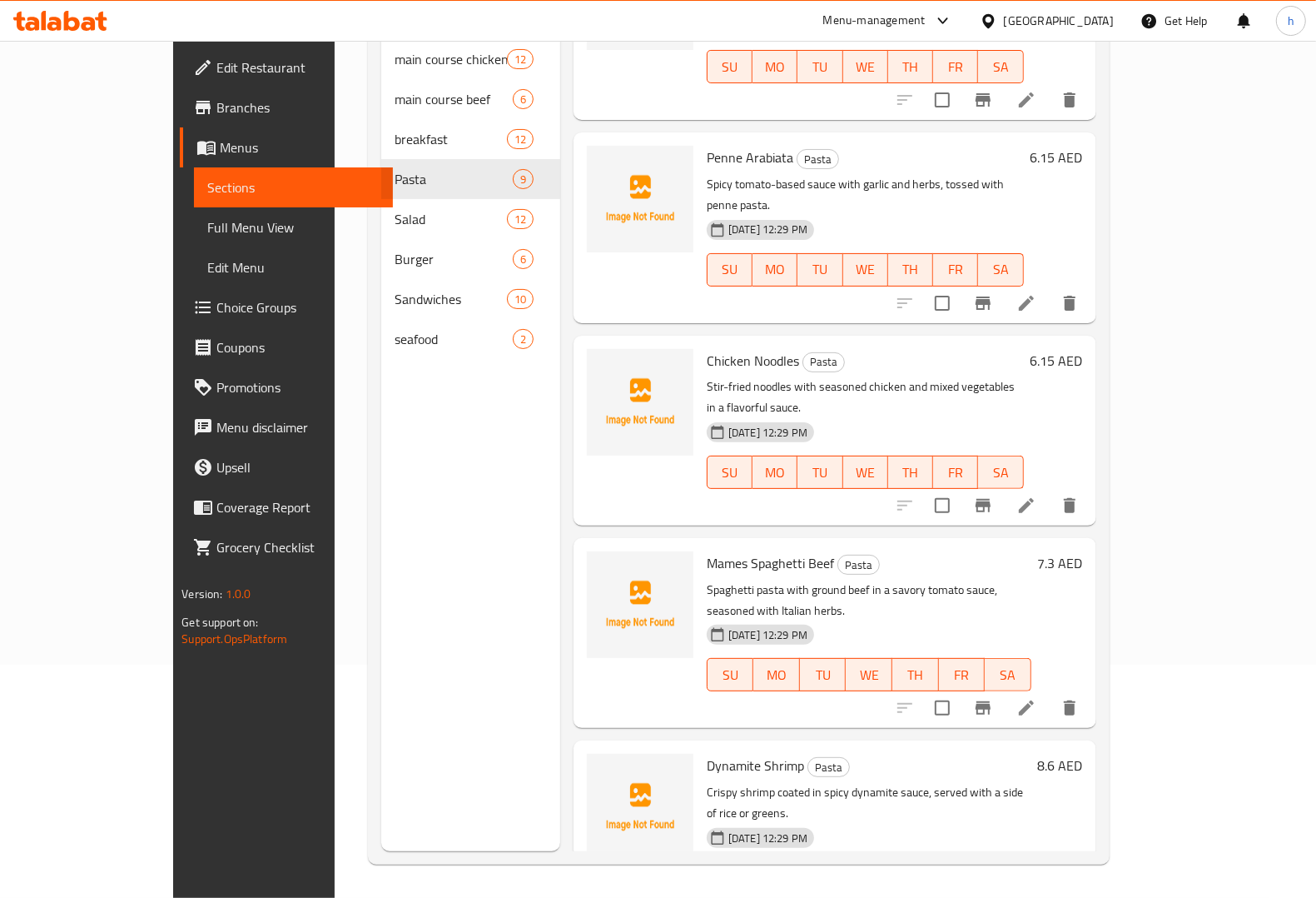
scroll to position [922, 0]
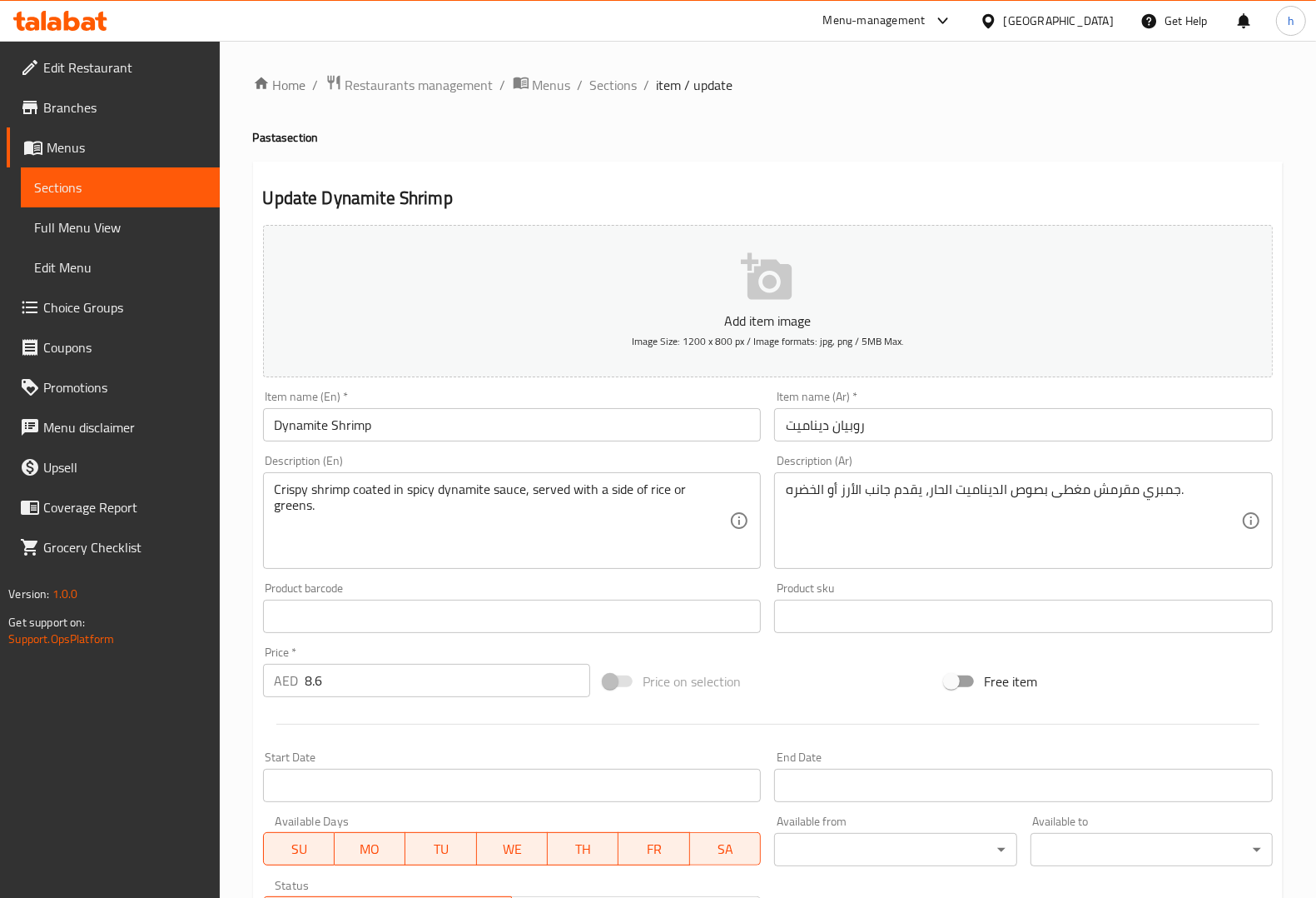
scroll to position [304, 0]
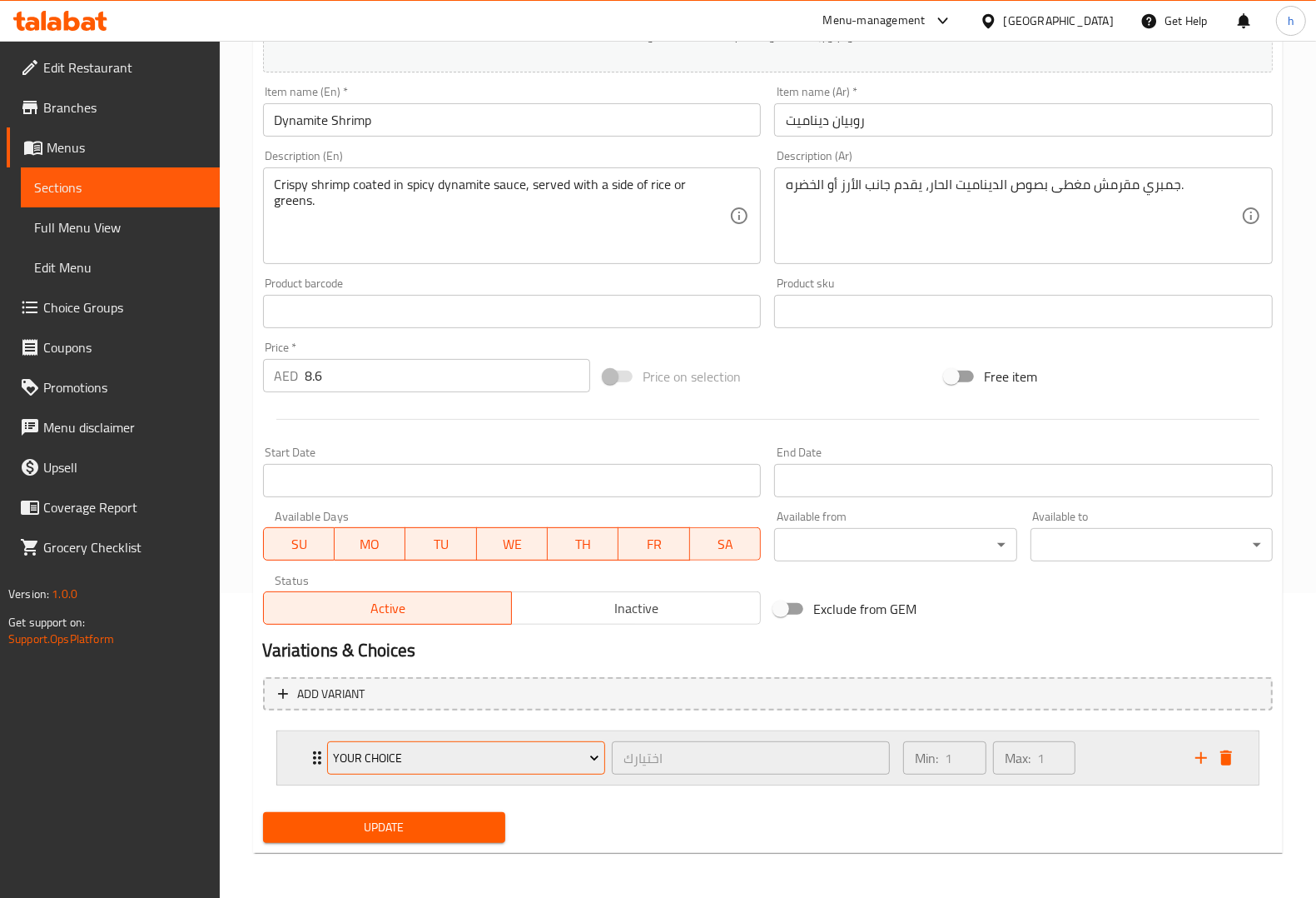
click at [545, 758] on span "your Choice" at bounding box center [466, 758] width 266 height 21
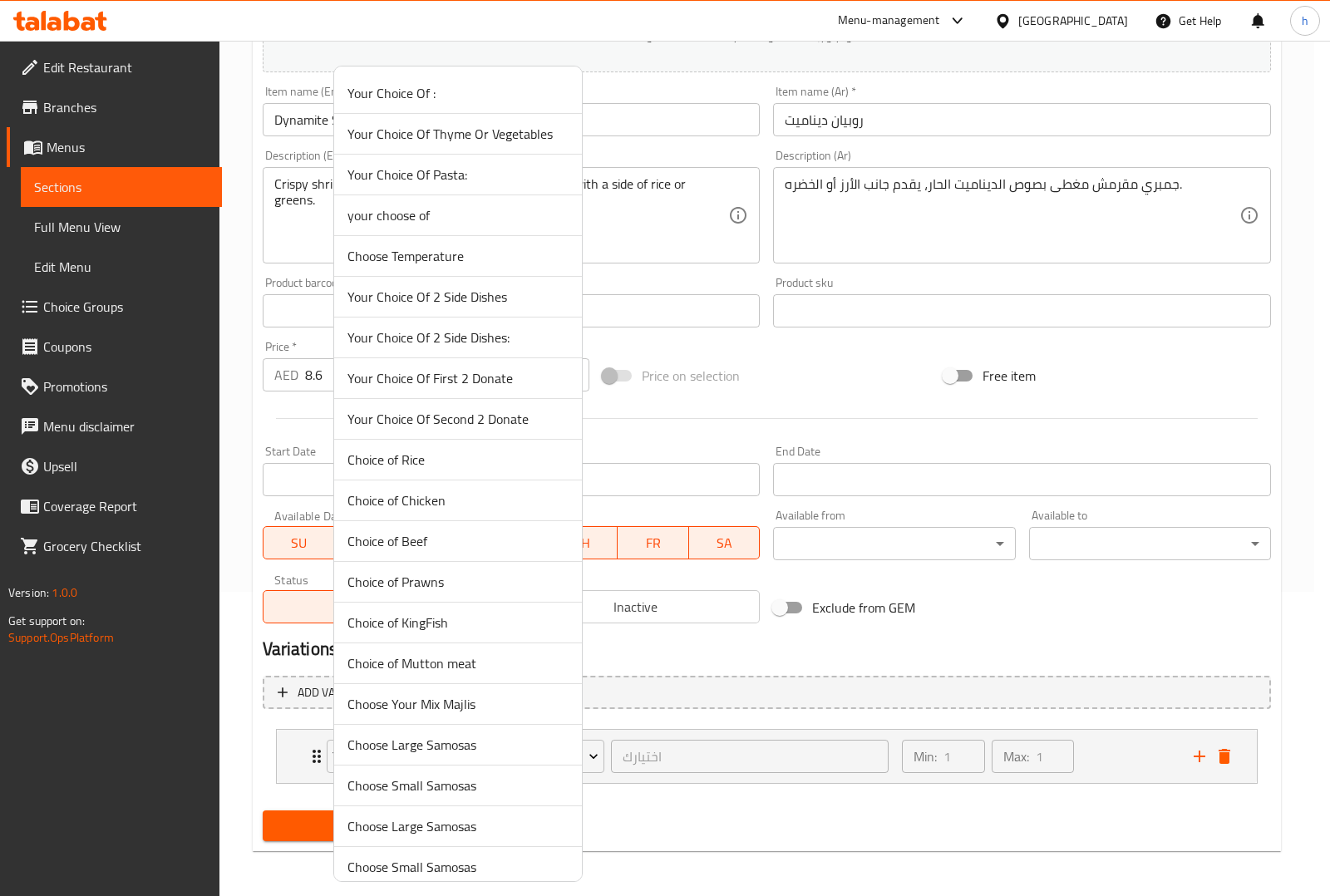
click at [750, 810] on div at bounding box center [665, 448] width 1330 height 896
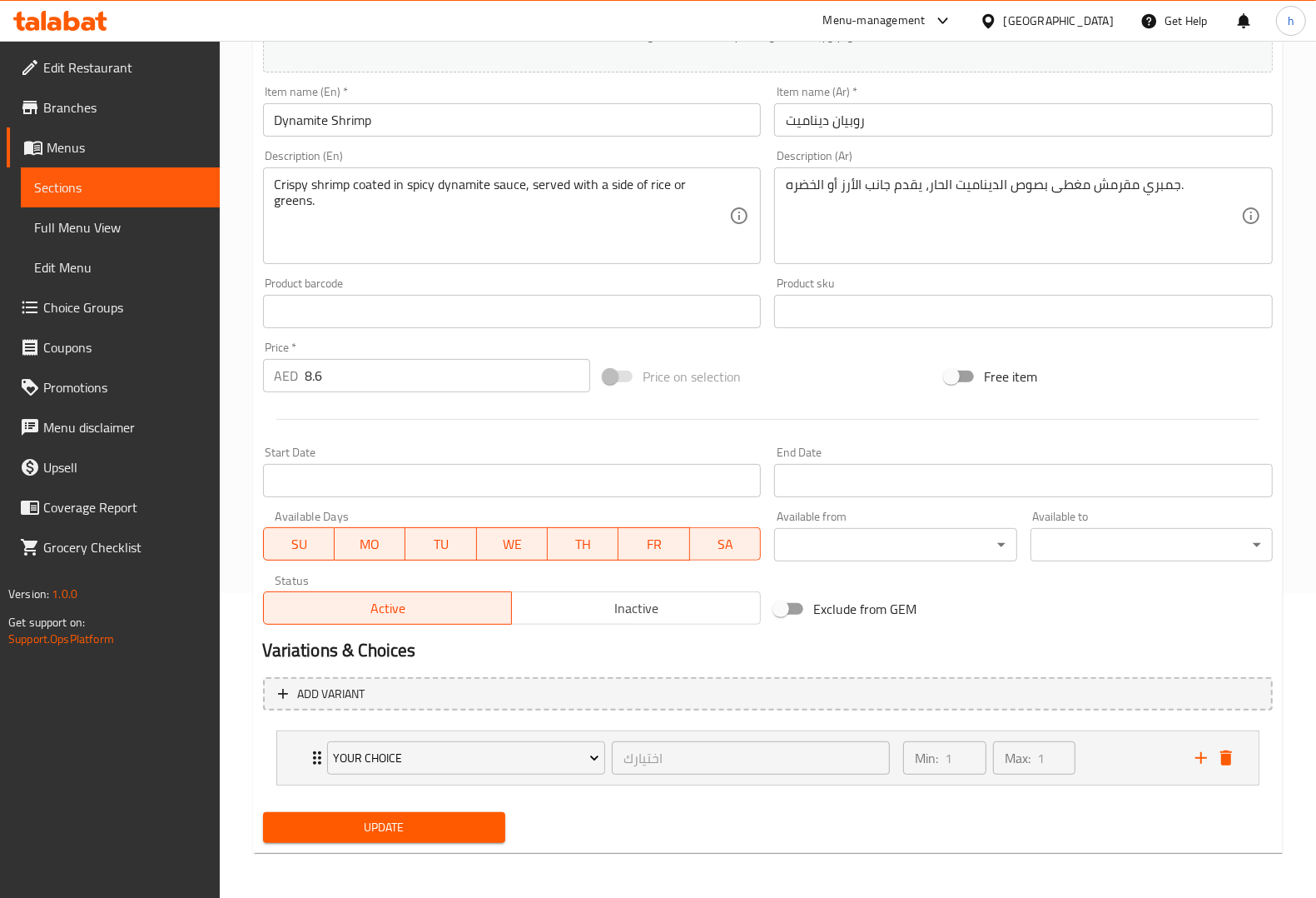
click at [708, 805] on div "Update" at bounding box center [767, 827] width 1023 height 44
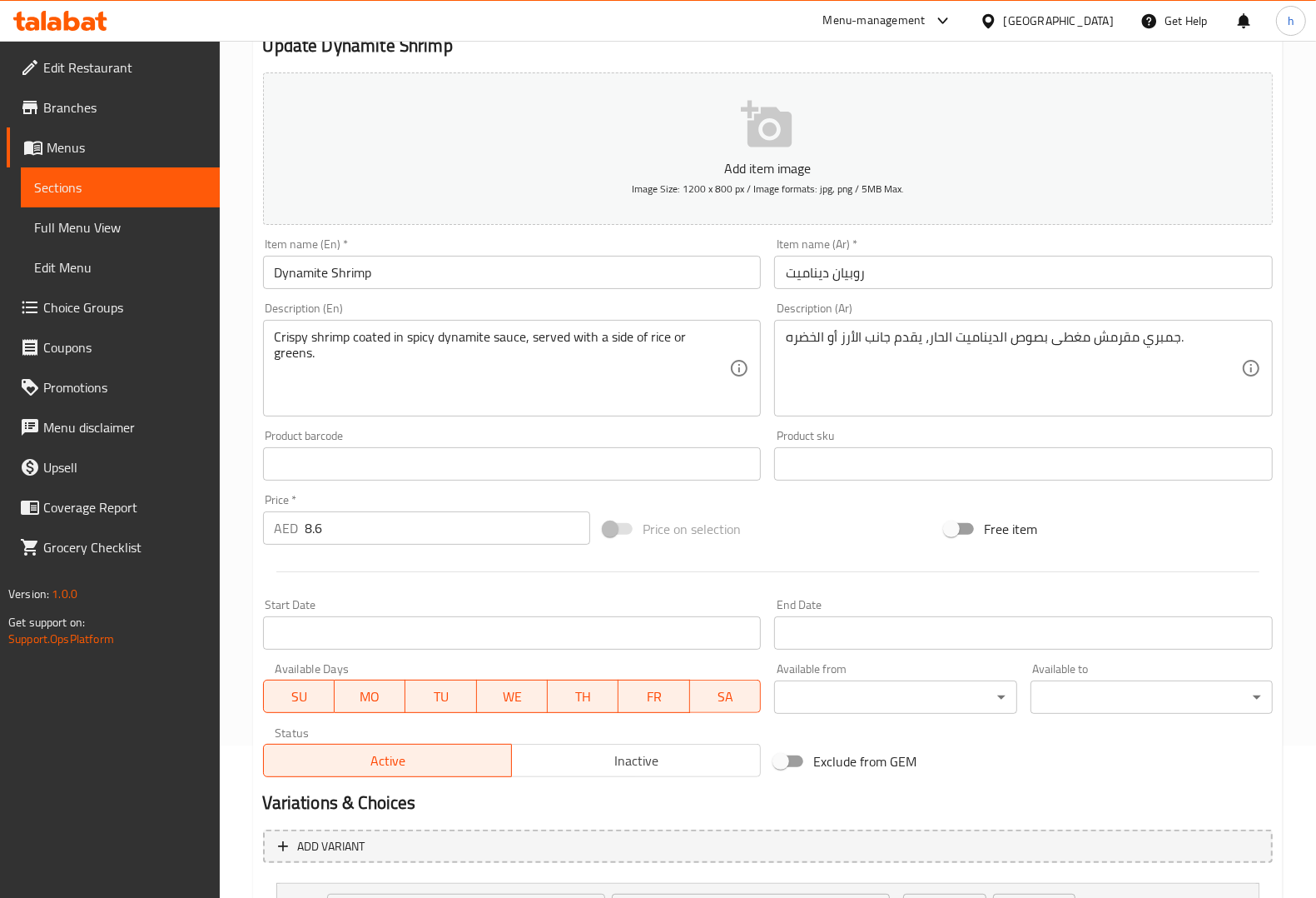
scroll to position [0, 0]
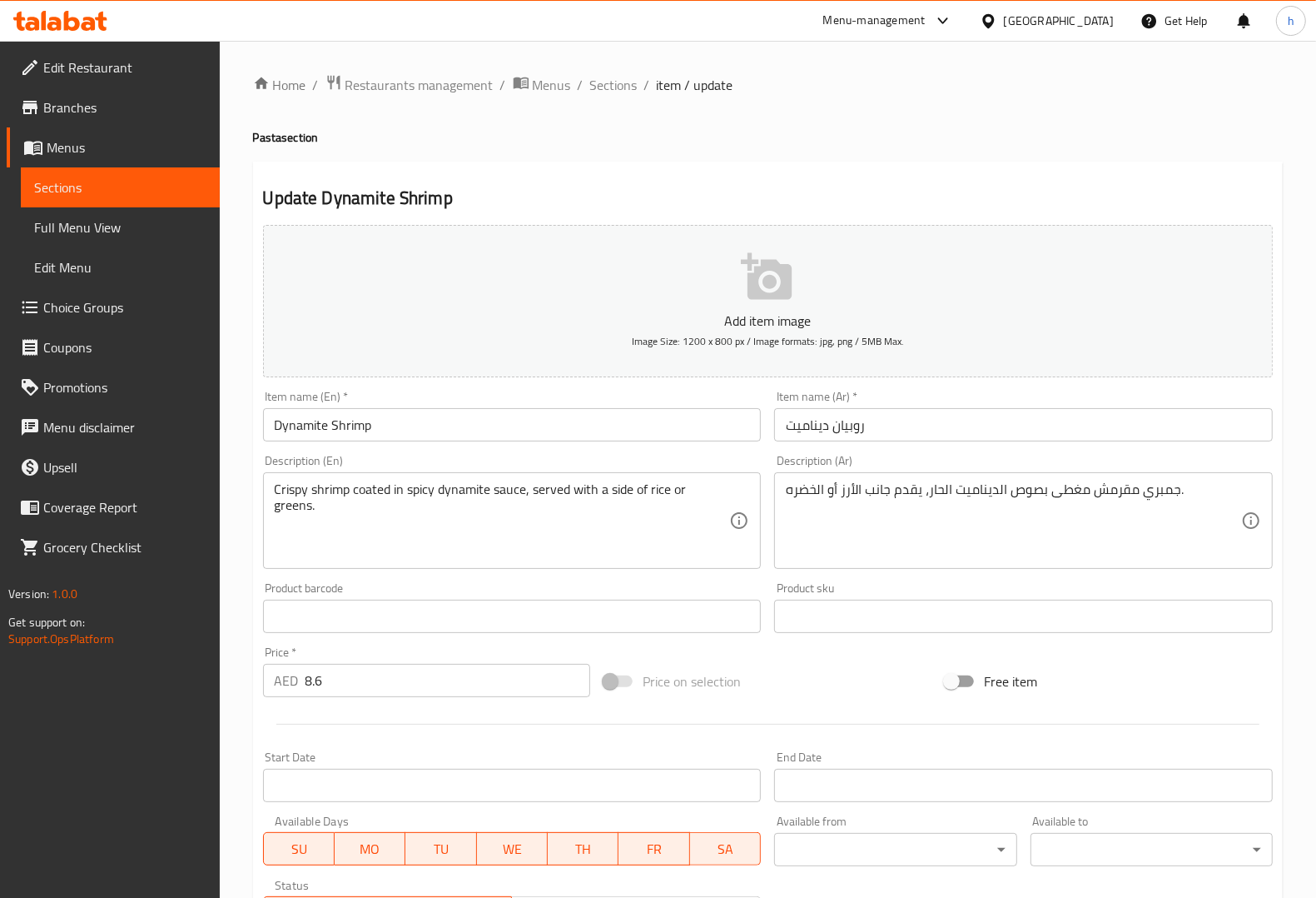
click at [83, 234] on span "Full Menu View" at bounding box center [120, 227] width 172 height 20
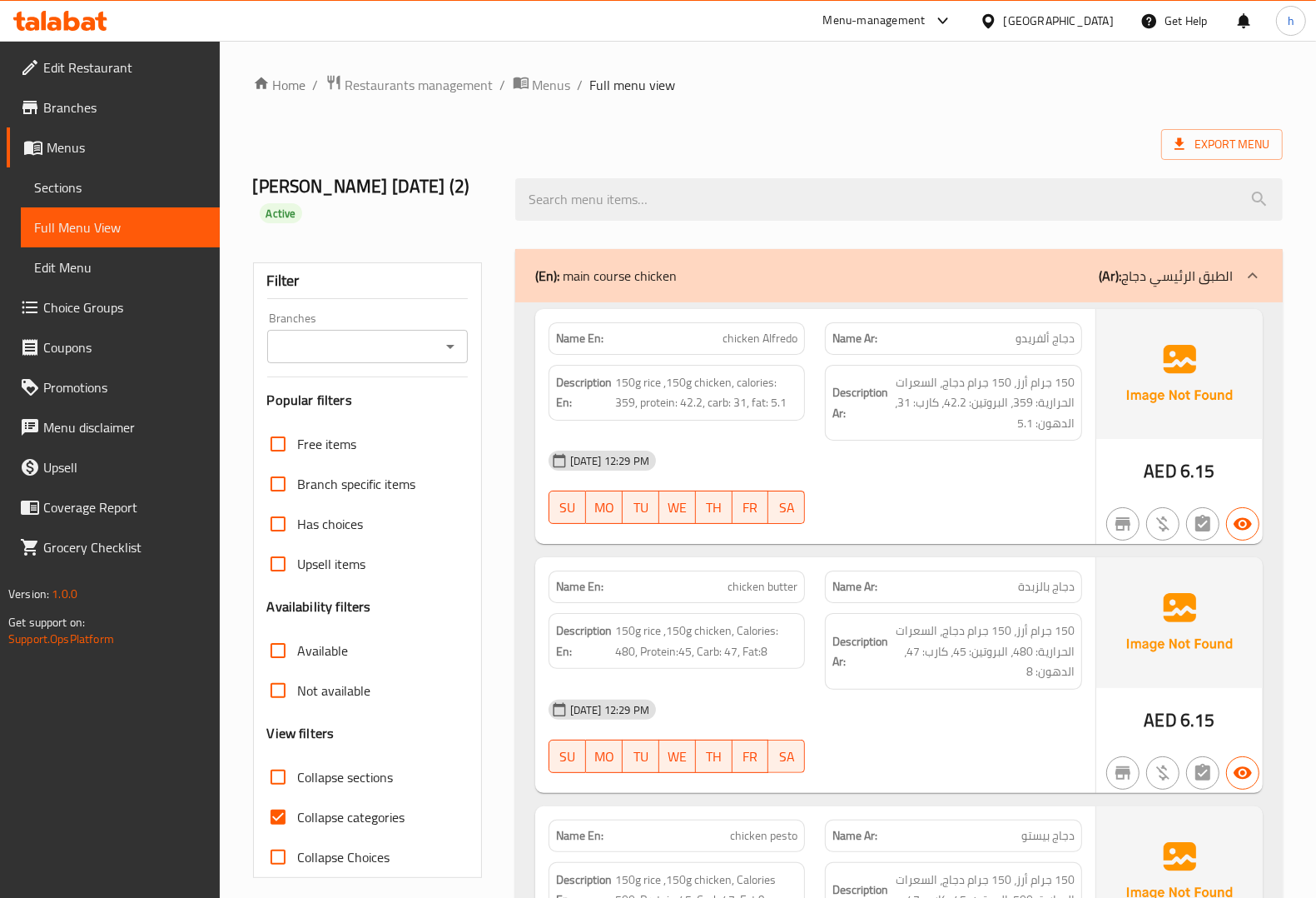
click at [984, 249] on div "(En): main course chicken (Ar): الطبق الرئيسي دجاج" at bounding box center [899, 275] width 767 height 53
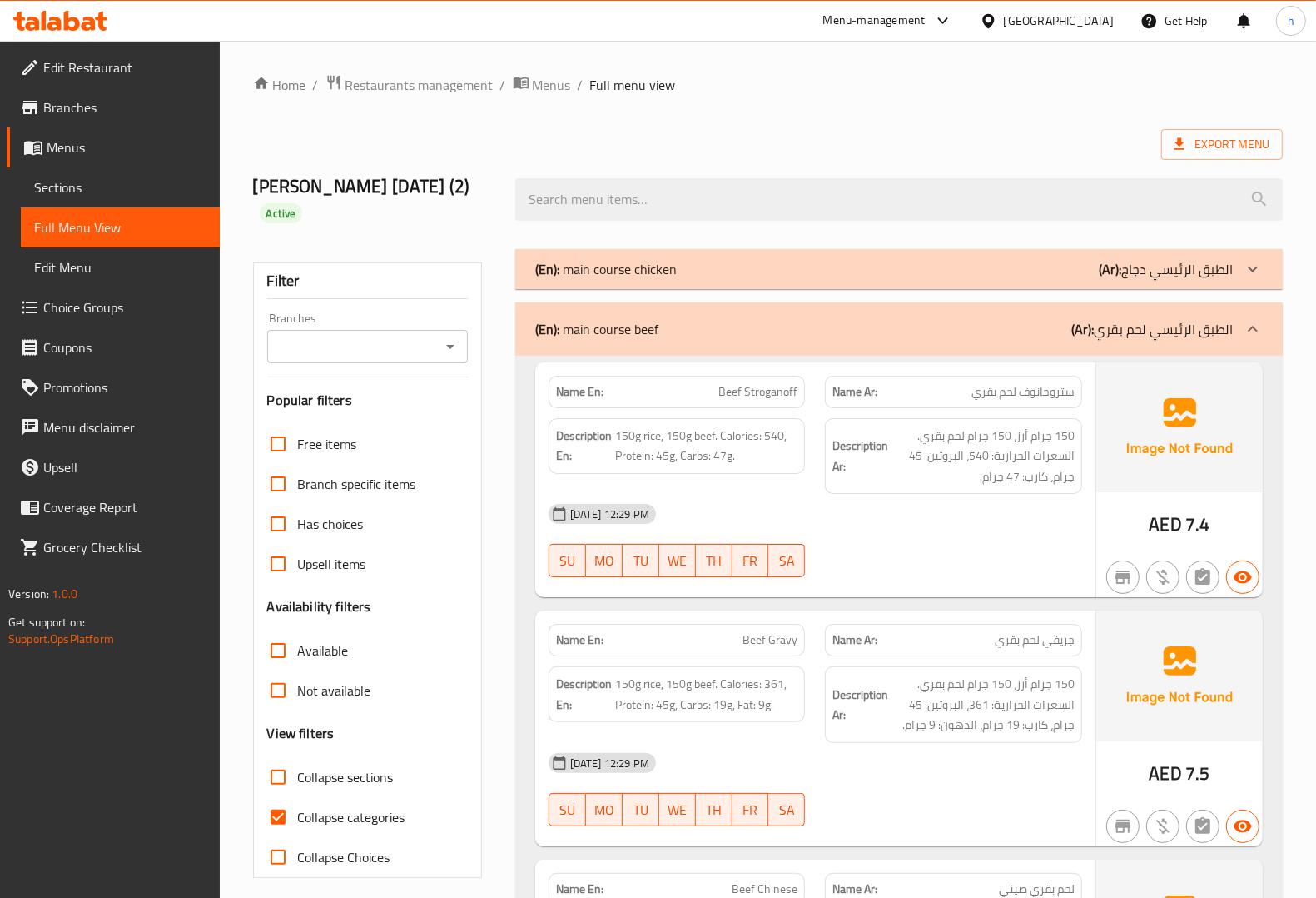
click at [811, 319] on div "(En): main course beef (Ar): الطبق الرئيسي لحم بقري" at bounding box center [883, 329] width 697 height 20
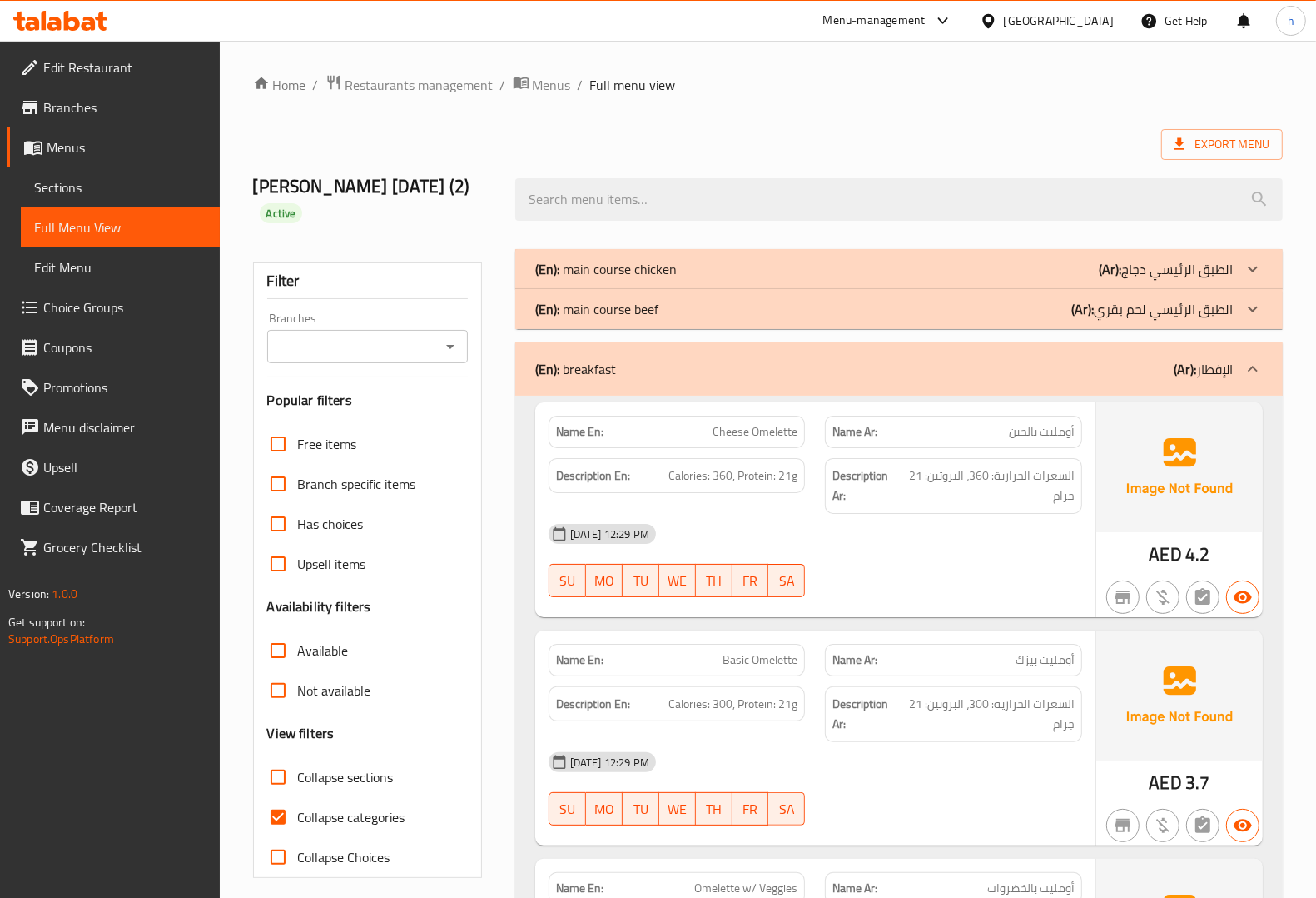
click at [792, 359] on div "(En): breakfast (Ar): الإفطار" at bounding box center [883, 369] width 697 height 20
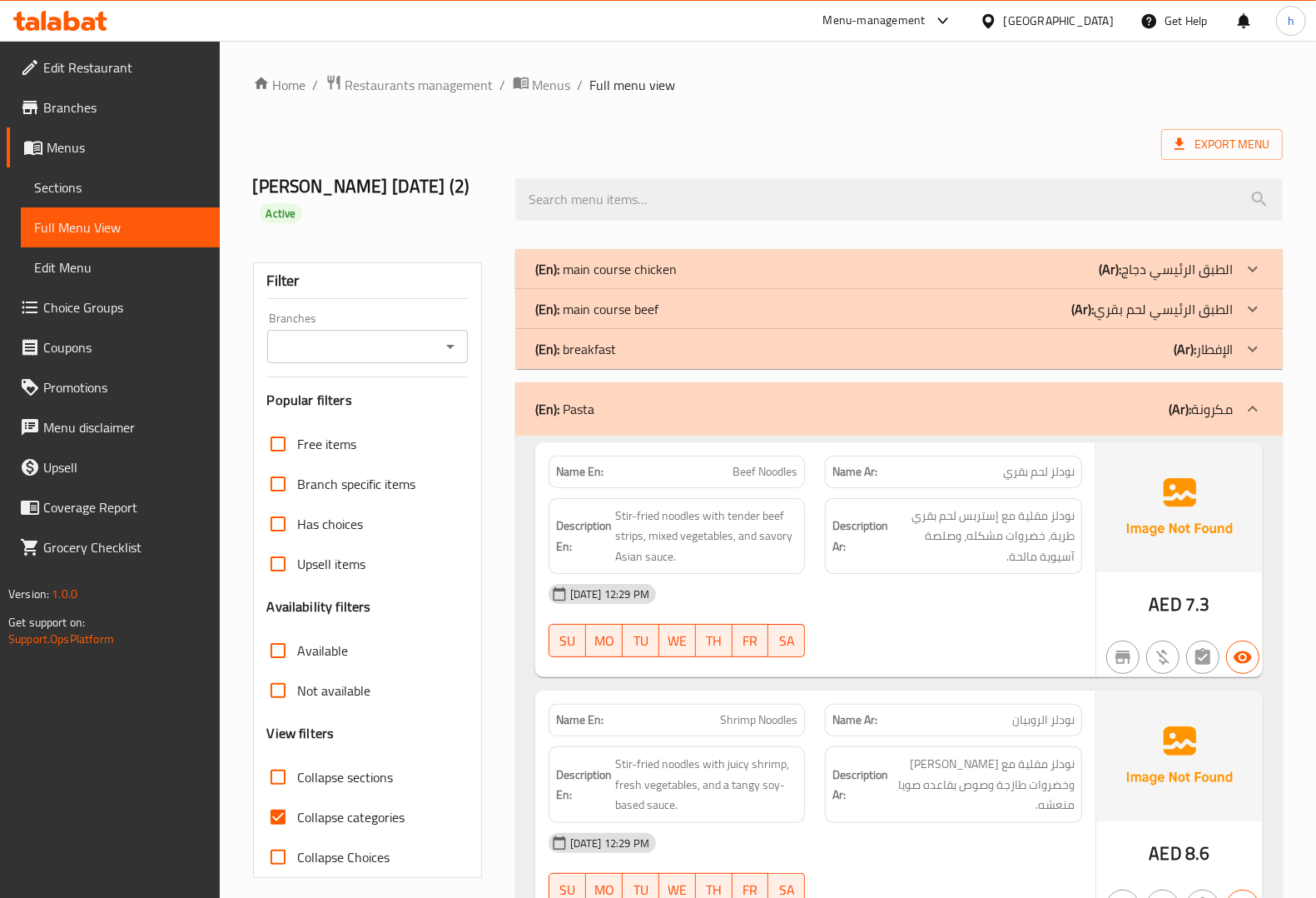
click at [900, 401] on div "(En): Pasta (Ar): مكرونة" at bounding box center [899, 408] width 767 height 53
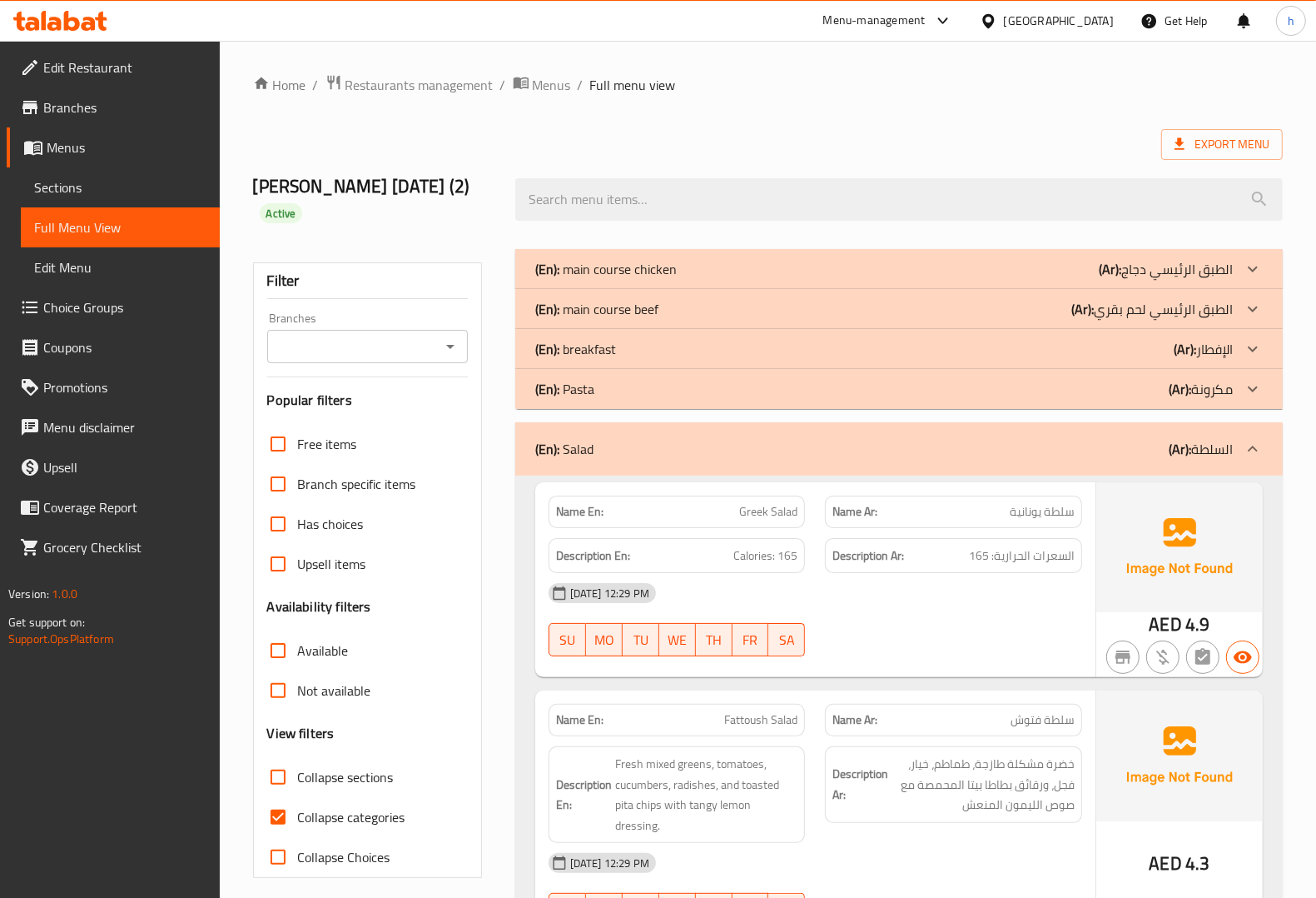
click at [931, 279] on div "(En): Pasta (Ar): مكرونة" at bounding box center [883, 269] width 697 height 20
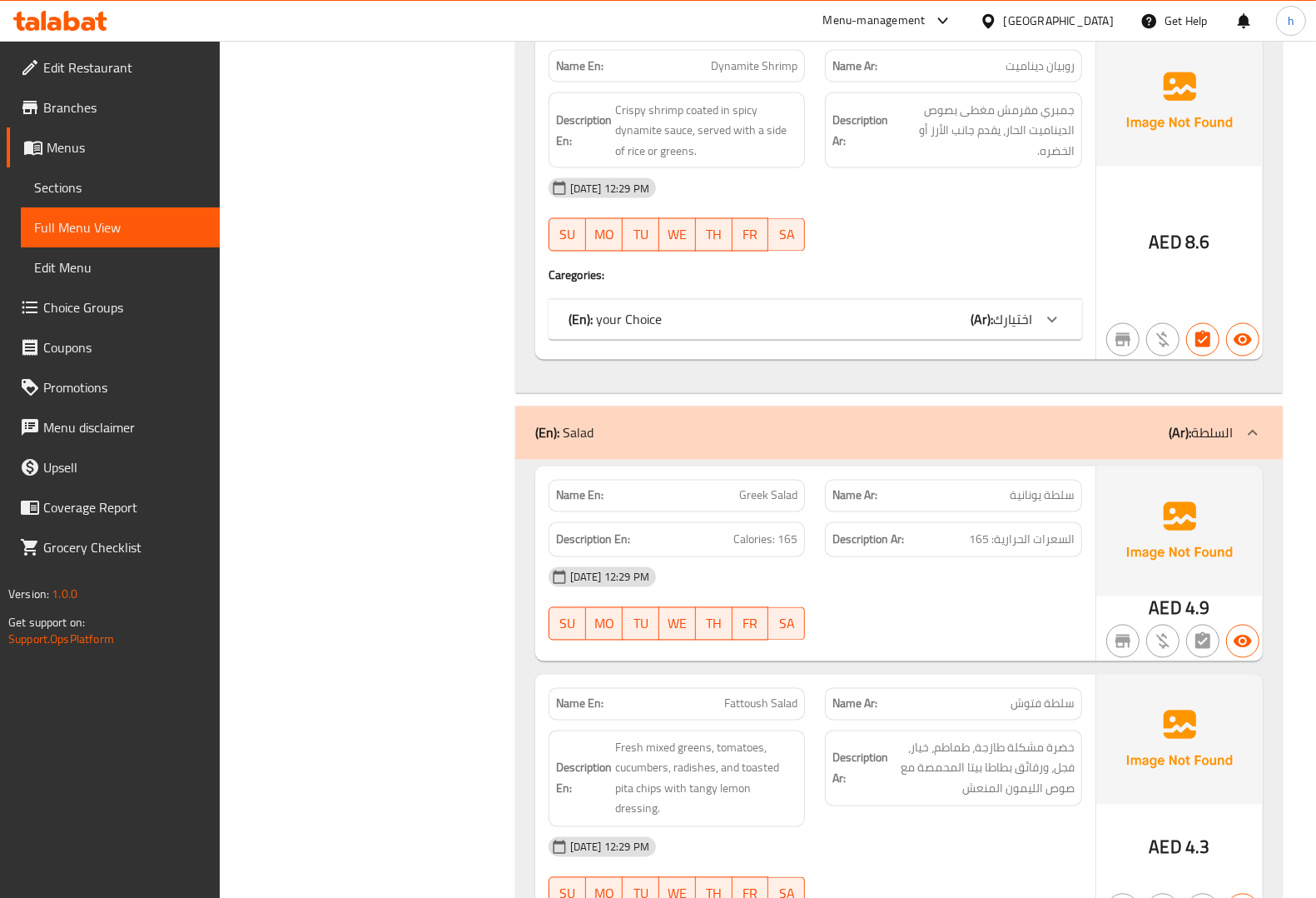
scroll to position [2290, 0]
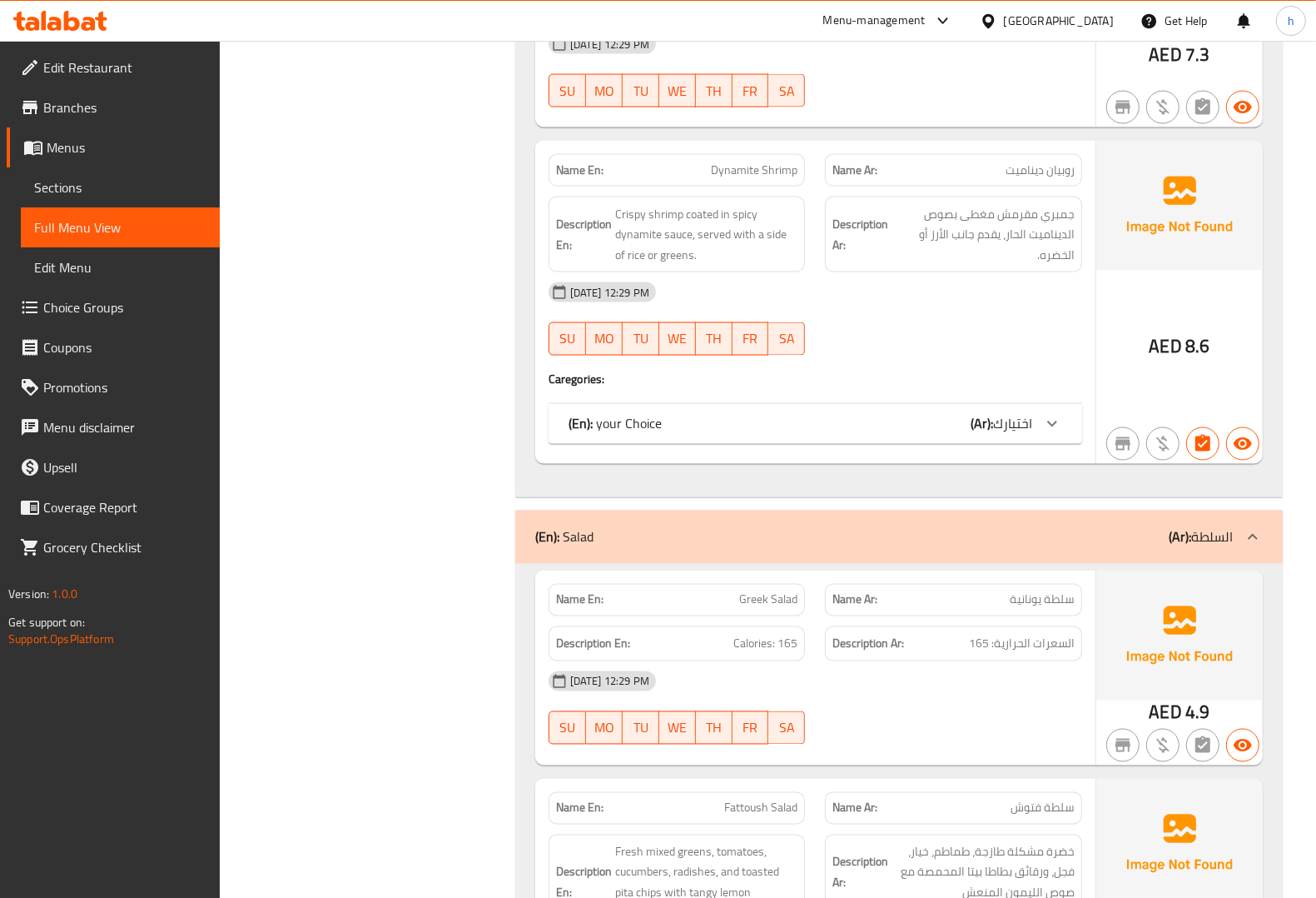
click at [1024, 411] on span "اختيارك" at bounding box center [1013, 424] width 39 height 25
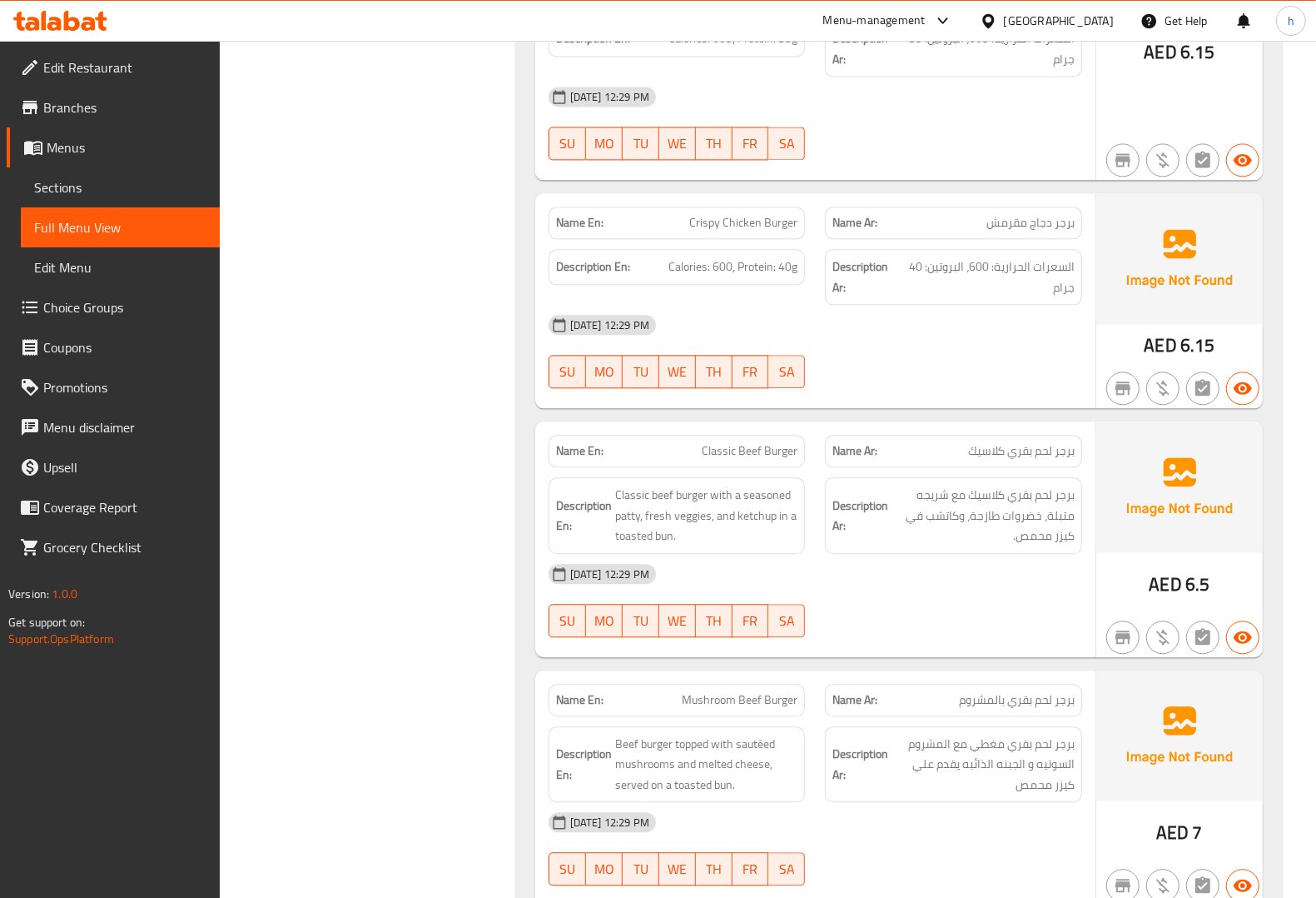
scroll to position [6749, 0]
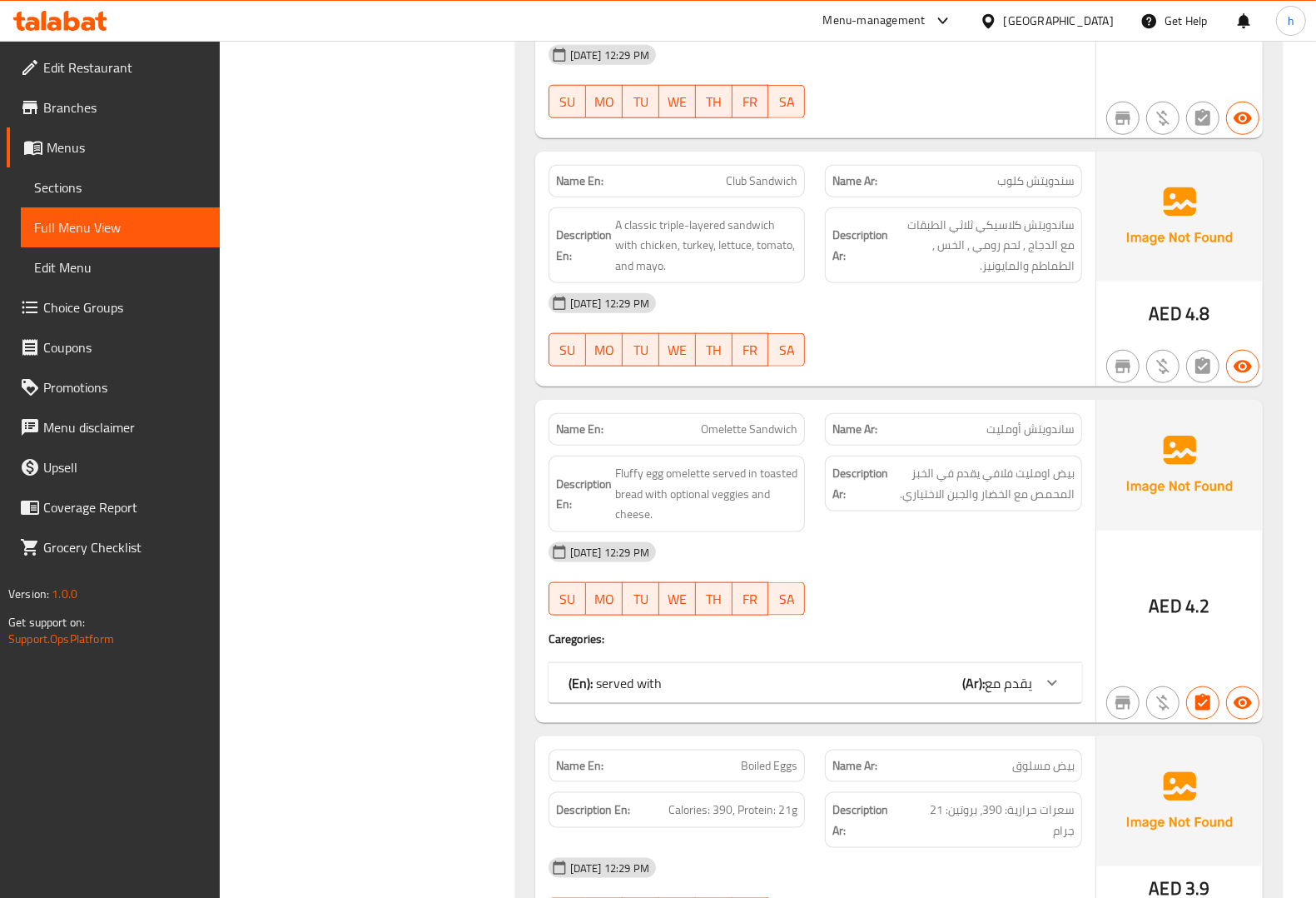
click at [101, 265] on span "Edit Menu" at bounding box center [120, 267] width 172 height 20
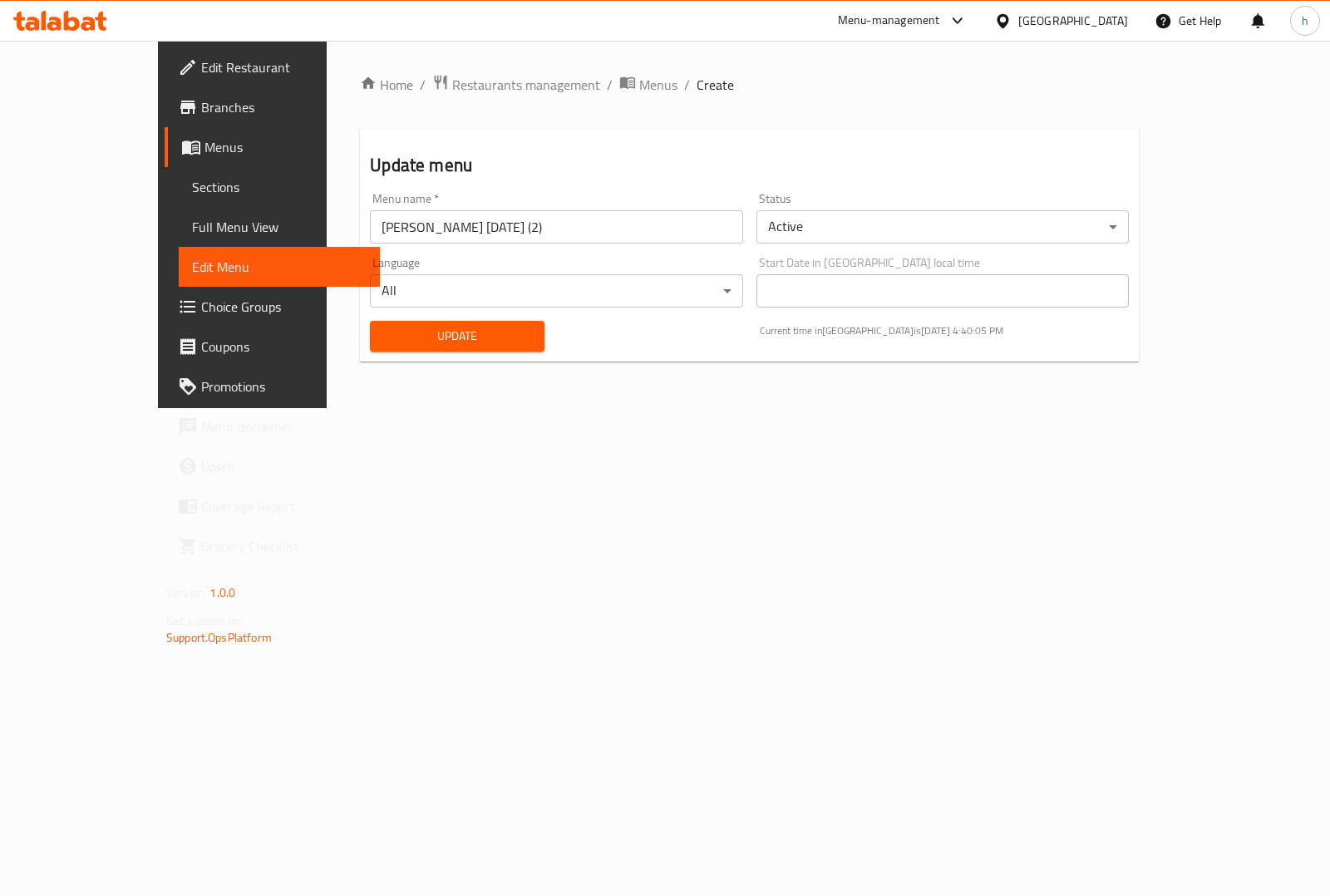
click at [192, 192] on span "Sections" at bounding box center [278, 187] width 175 height 20
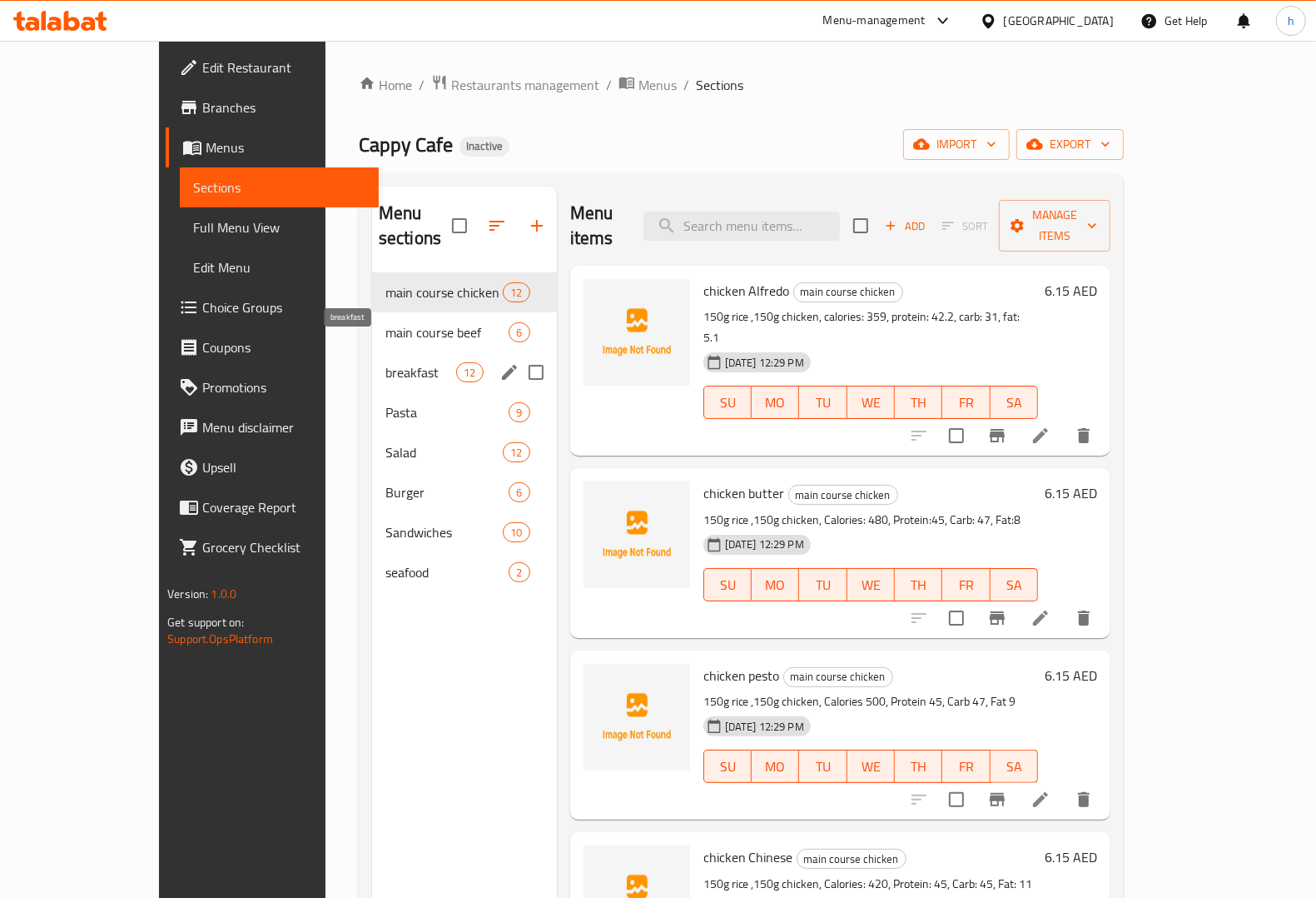
click at [385, 362] on span "breakfast" at bounding box center [421, 372] width 71 height 20
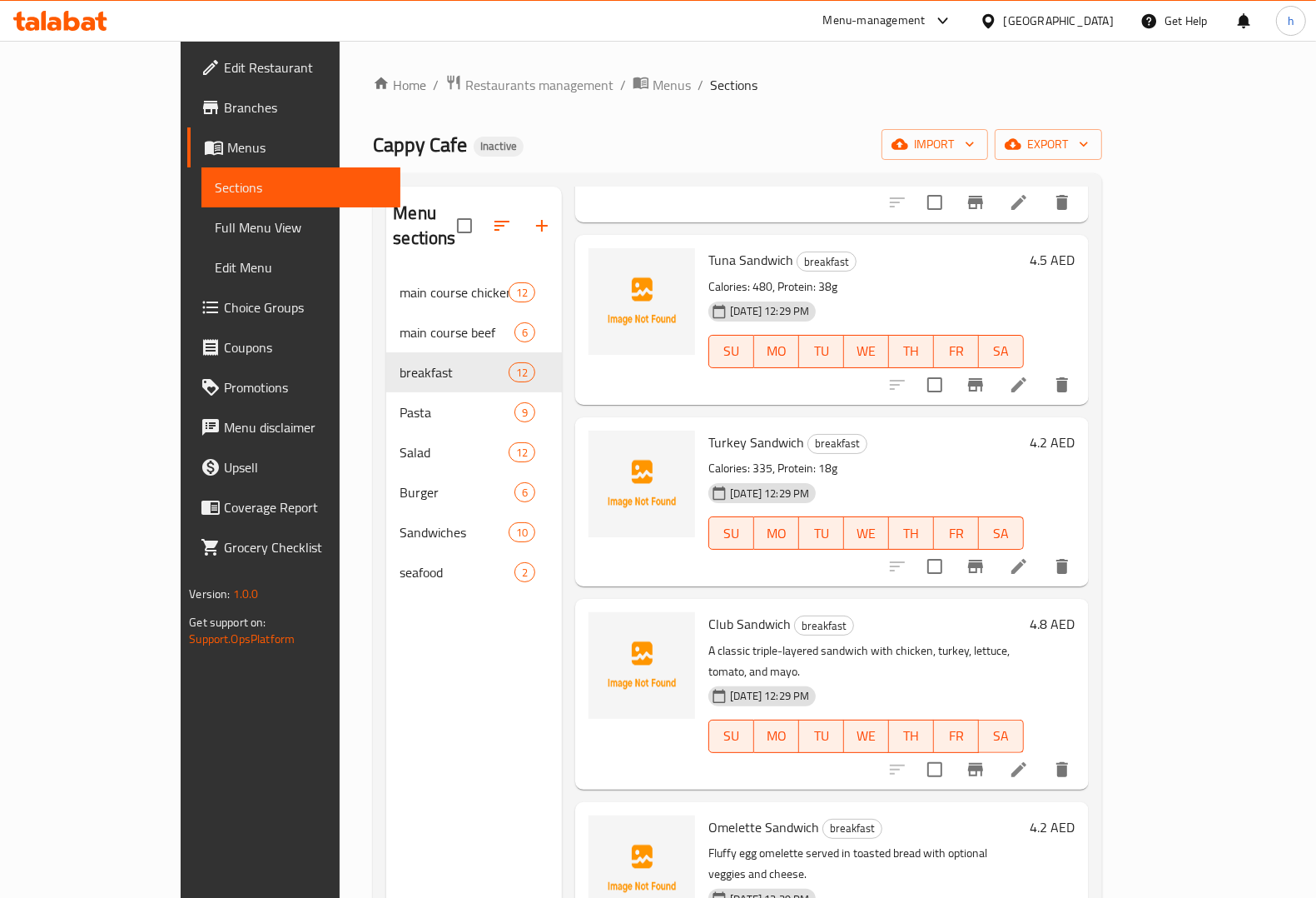
scroll to position [104, 0]
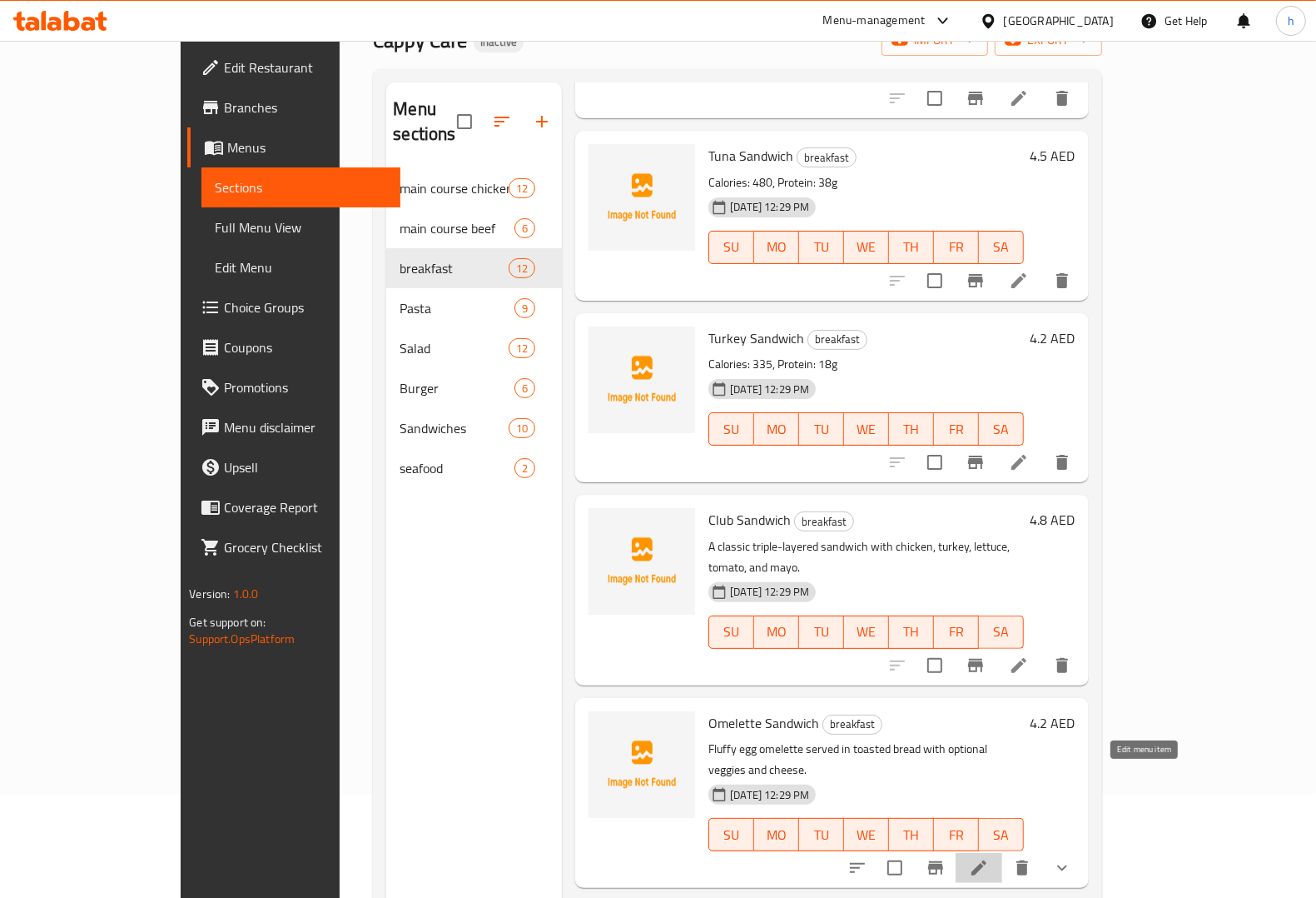
click at [986, 860] on icon at bounding box center [979, 868] width 15 height 15
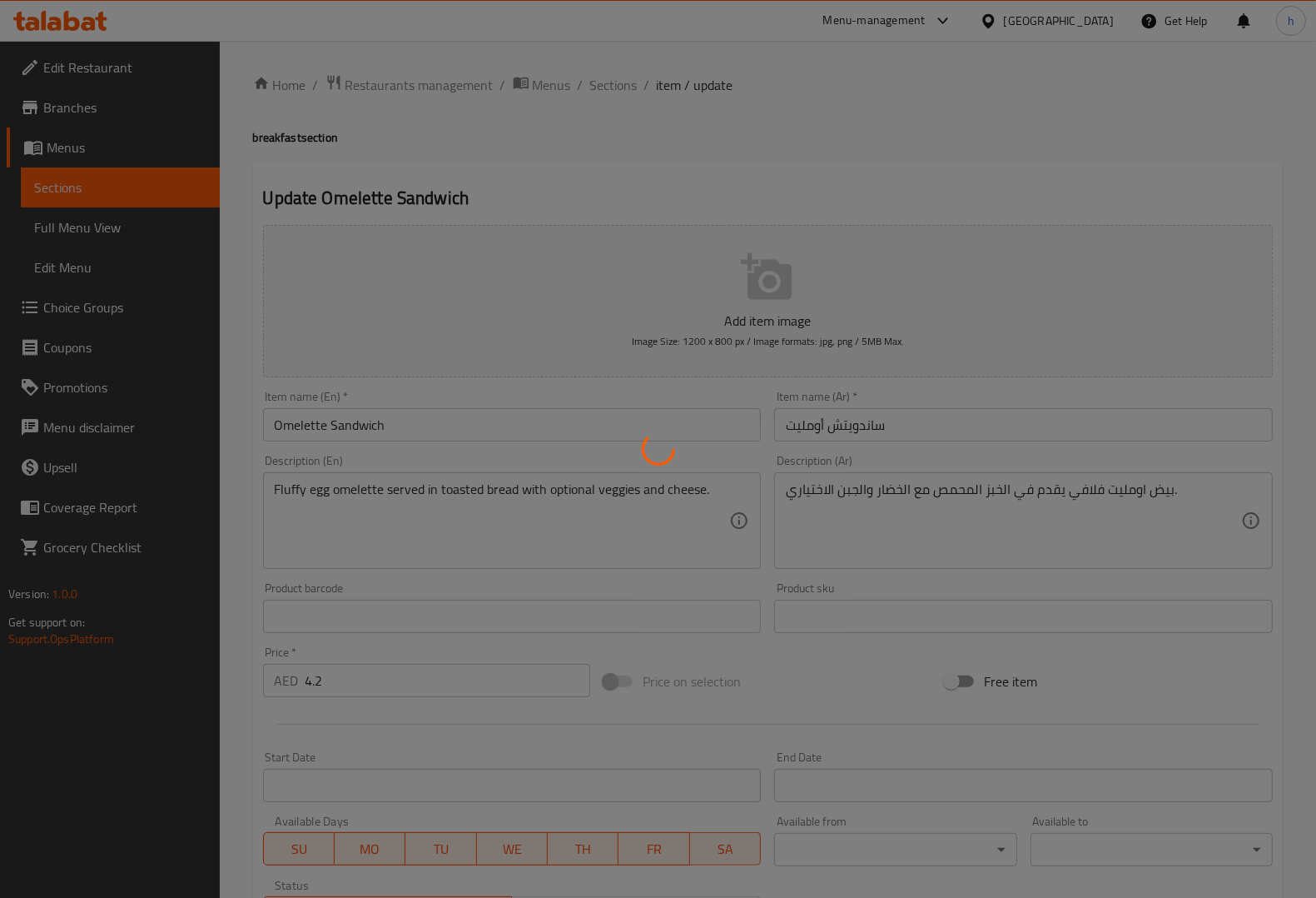
type input "يقدم مع"
type input "1"
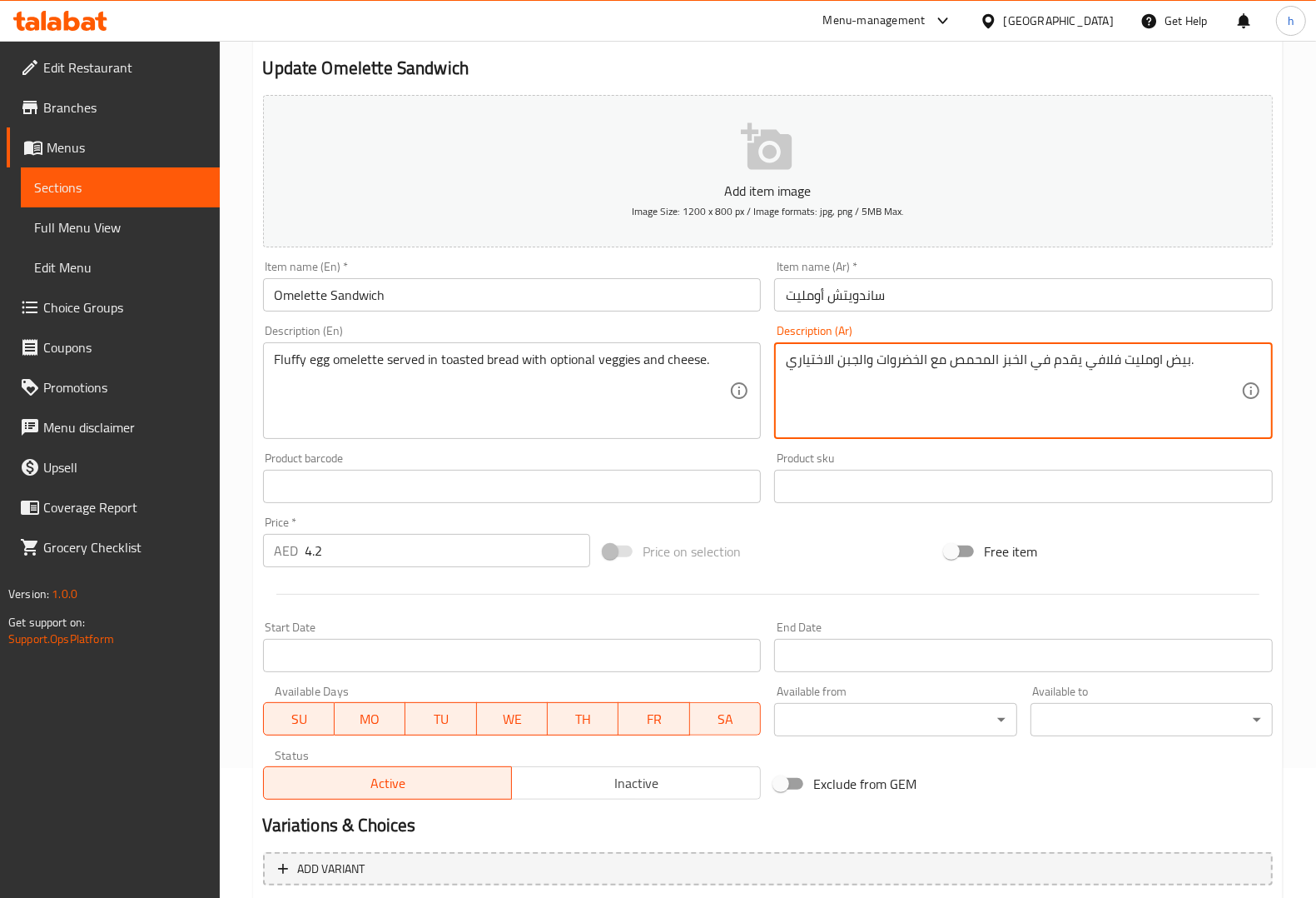
scroll to position [304, 0]
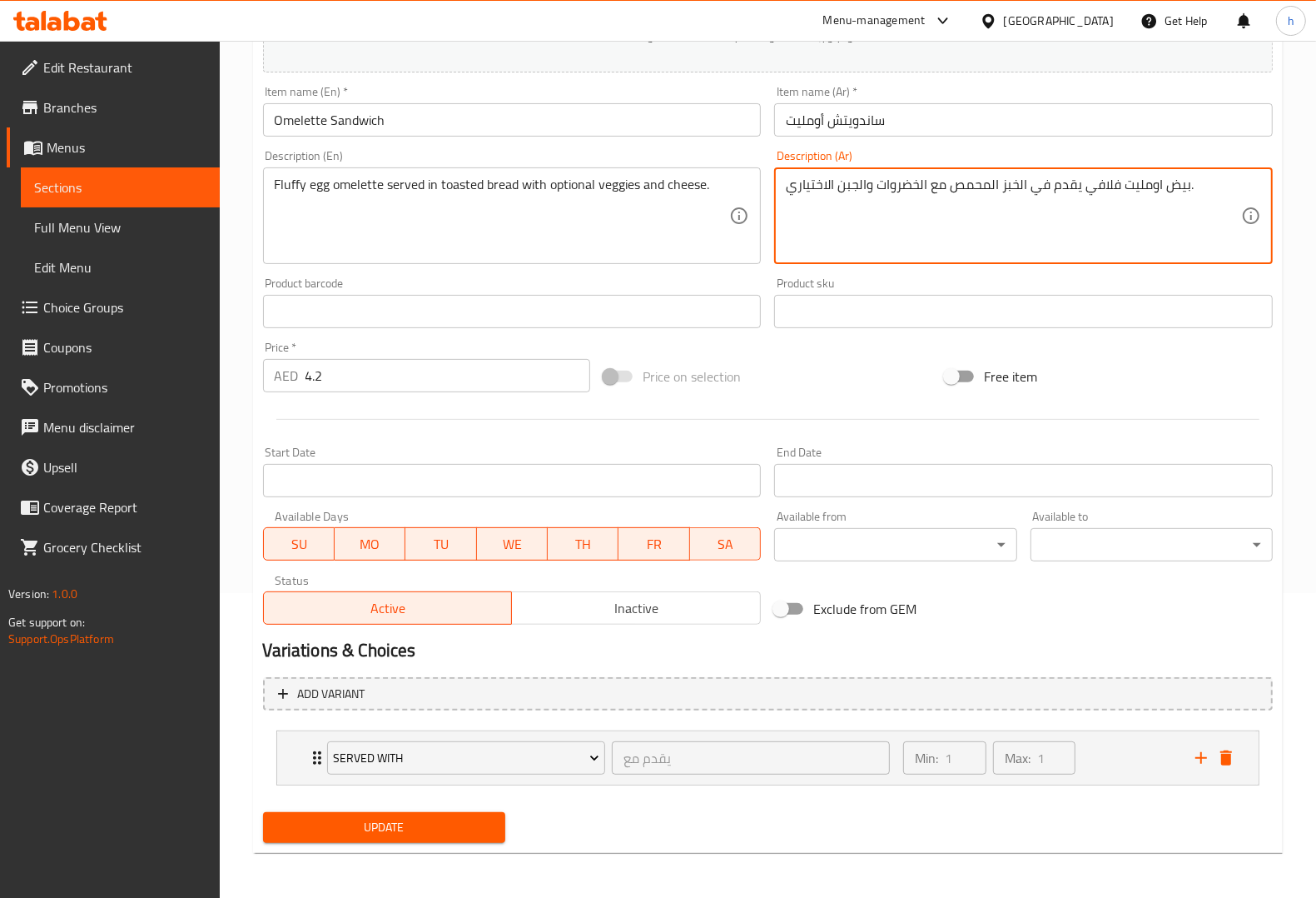
type textarea "بيض اومليت فلافي يقدم في الخبز المحمص مع الخضروات والجبن الاختياري."
click at [416, 819] on span "Update" at bounding box center [384, 827] width 216 height 21
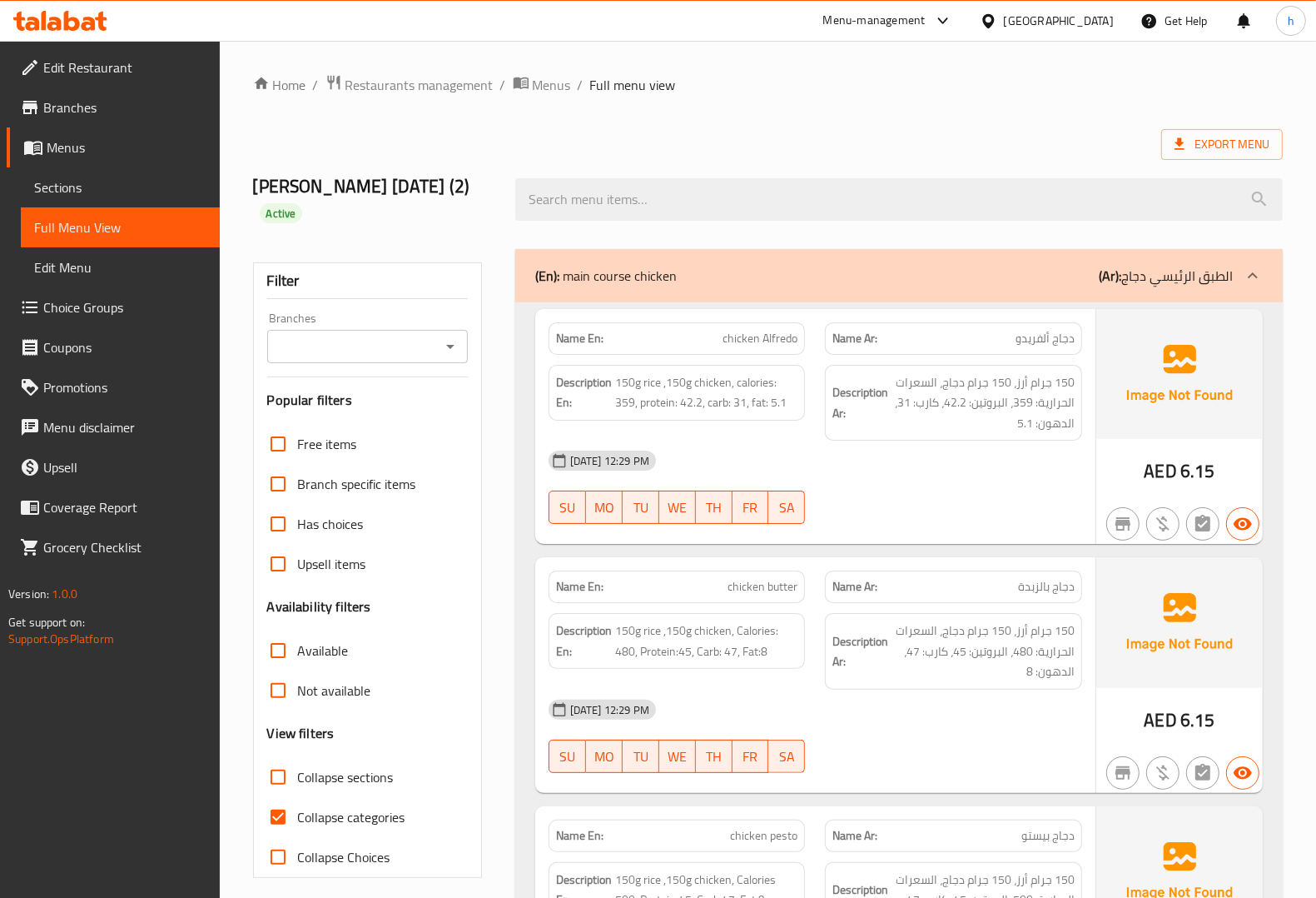
click at [61, 271] on span "Edit Menu" at bounding box center [120, 267] width 172 height 20
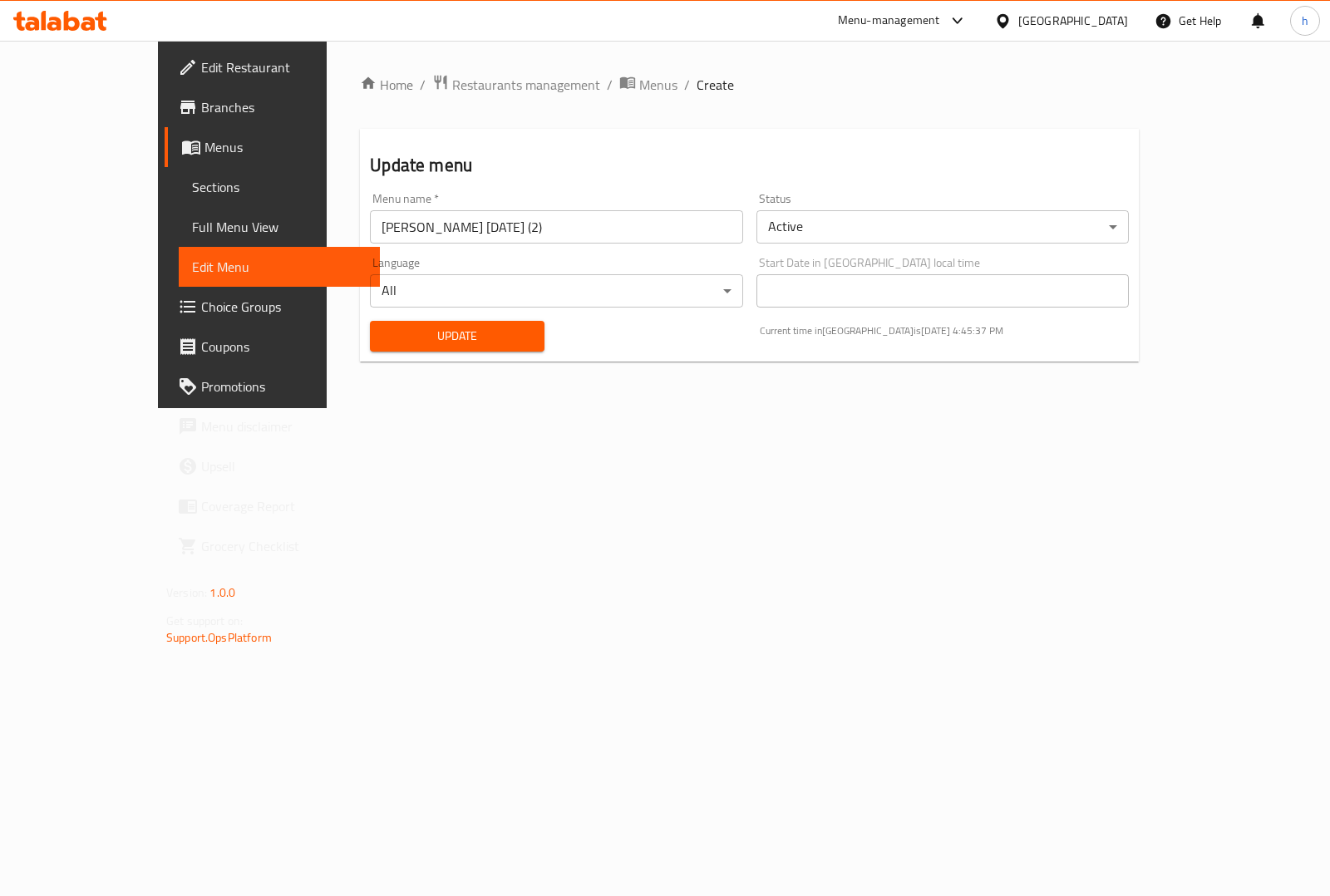
click at [192, 192] on span "Sections" at bounding box center [278, 187] width 175 height 20
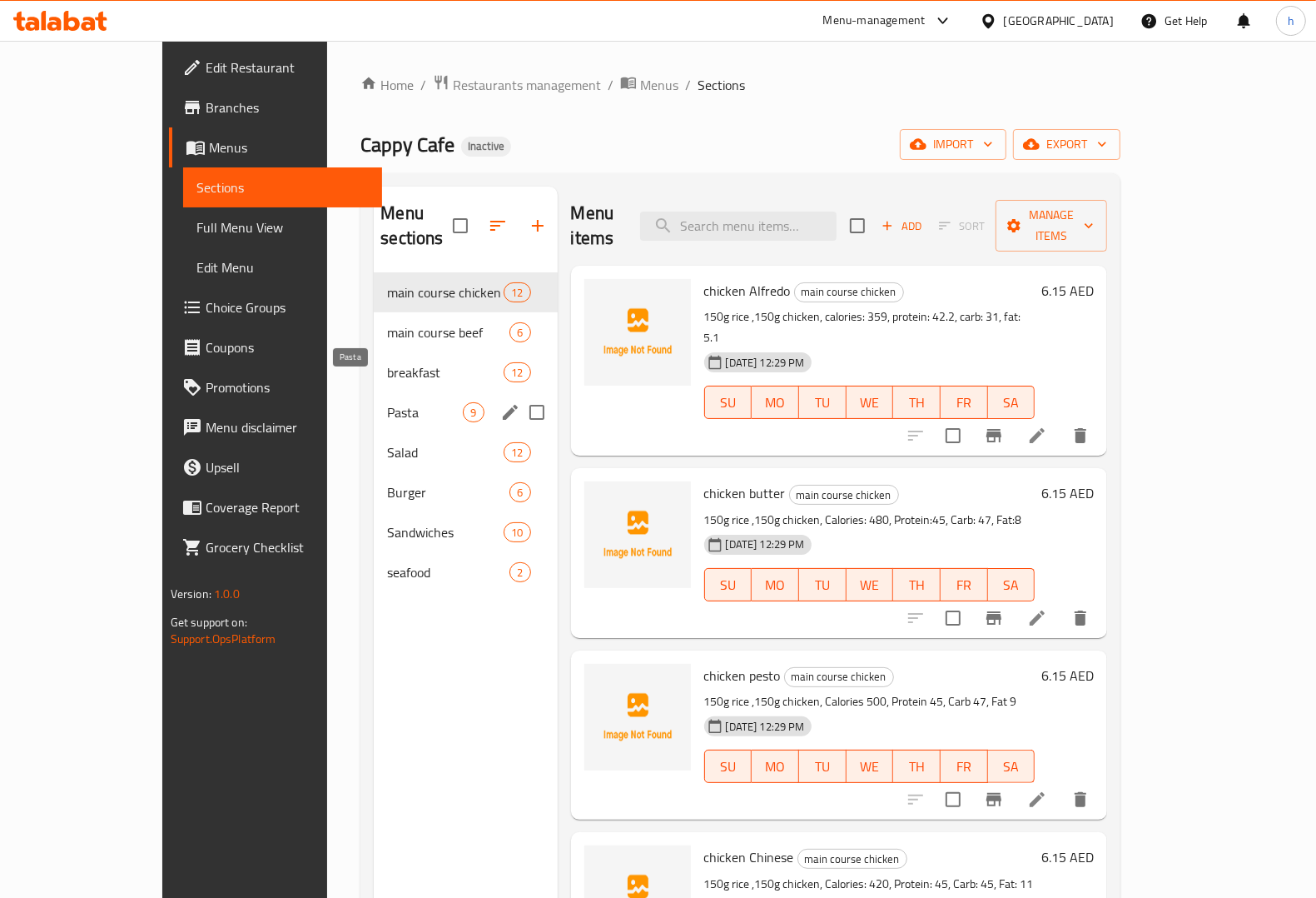
click at [387, 402] on span "Pasta" at bounding box center [425, 413] width 76 height 20
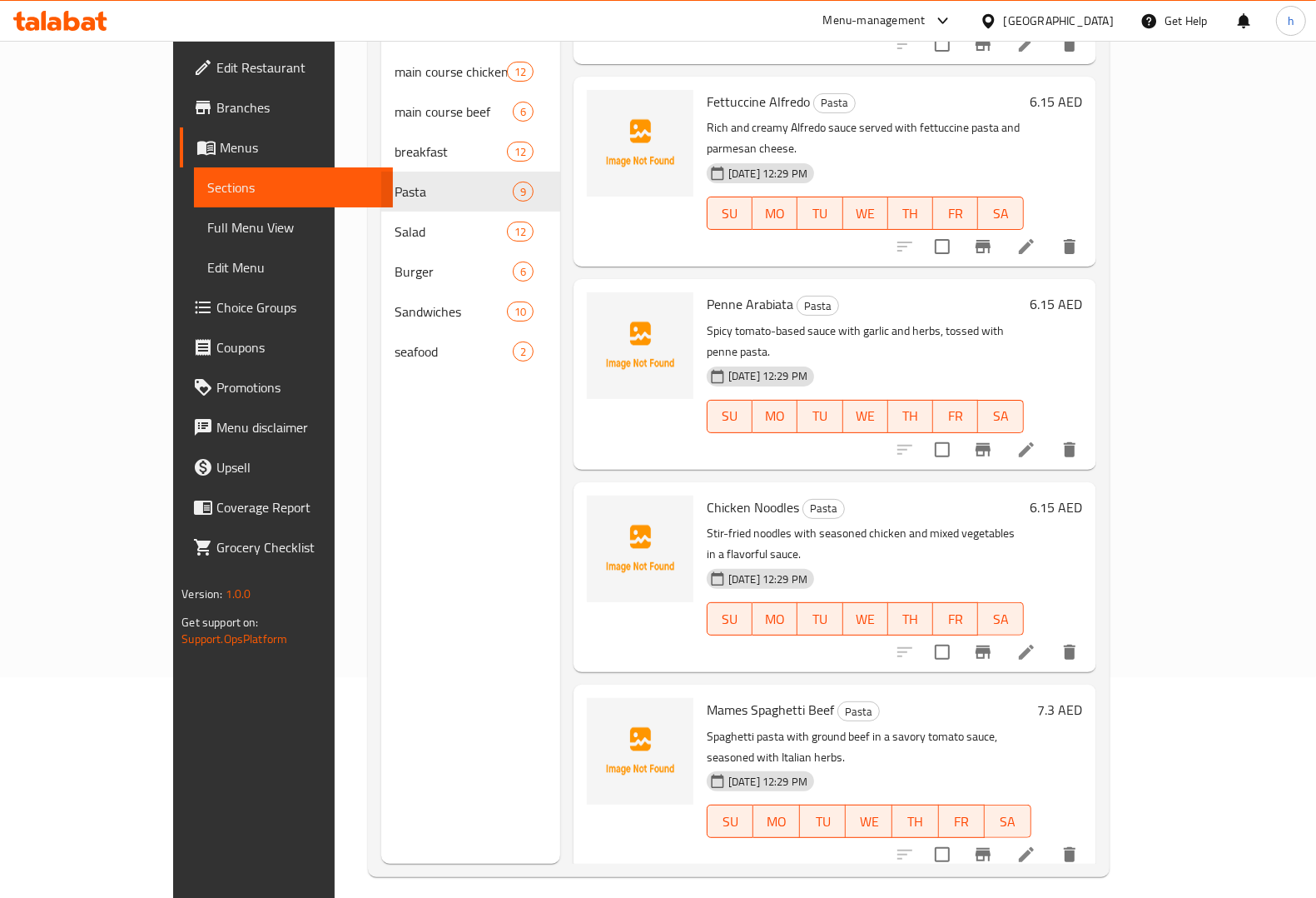
scroll to position [234, 0]
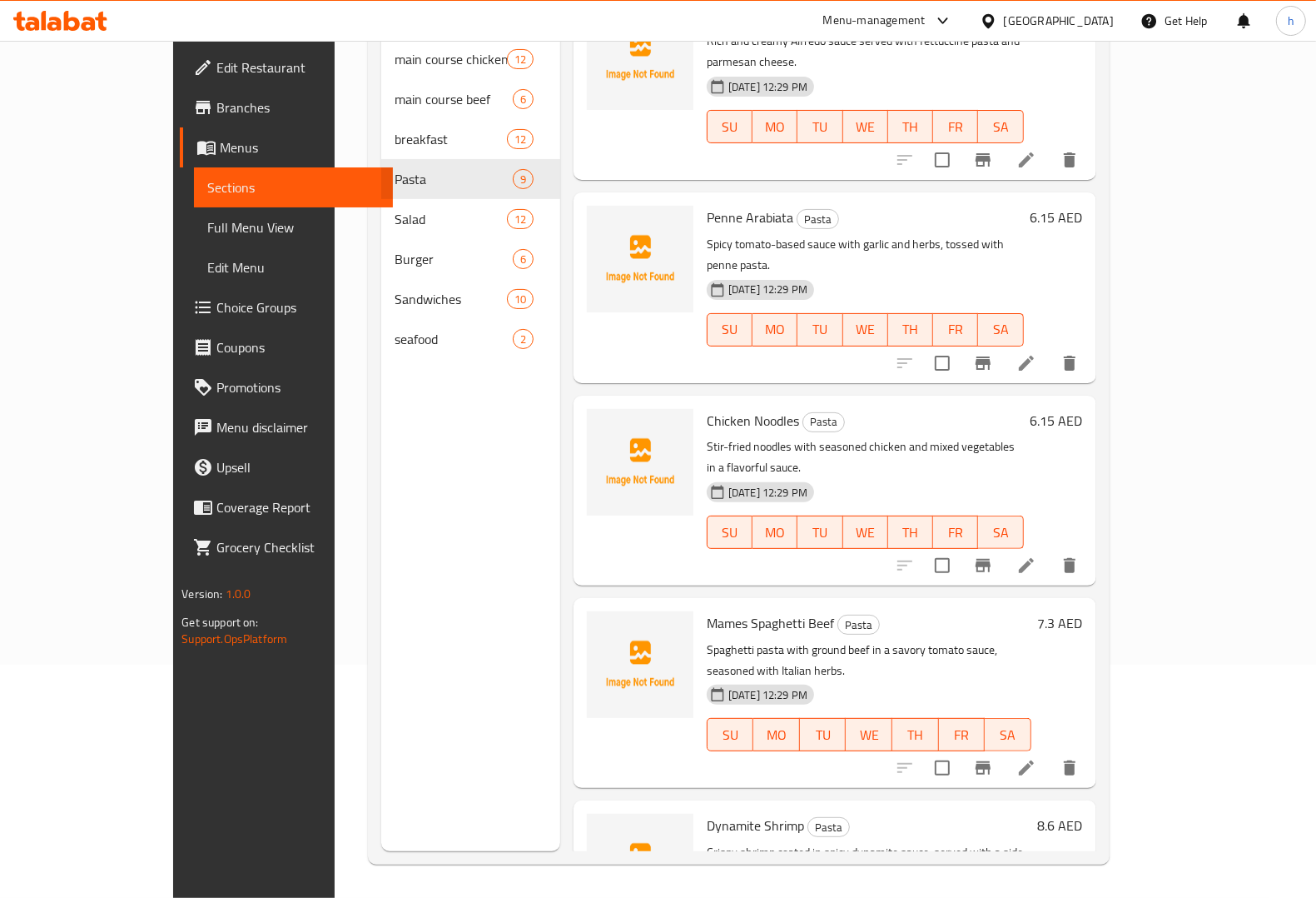
scroll to position [922, 0]
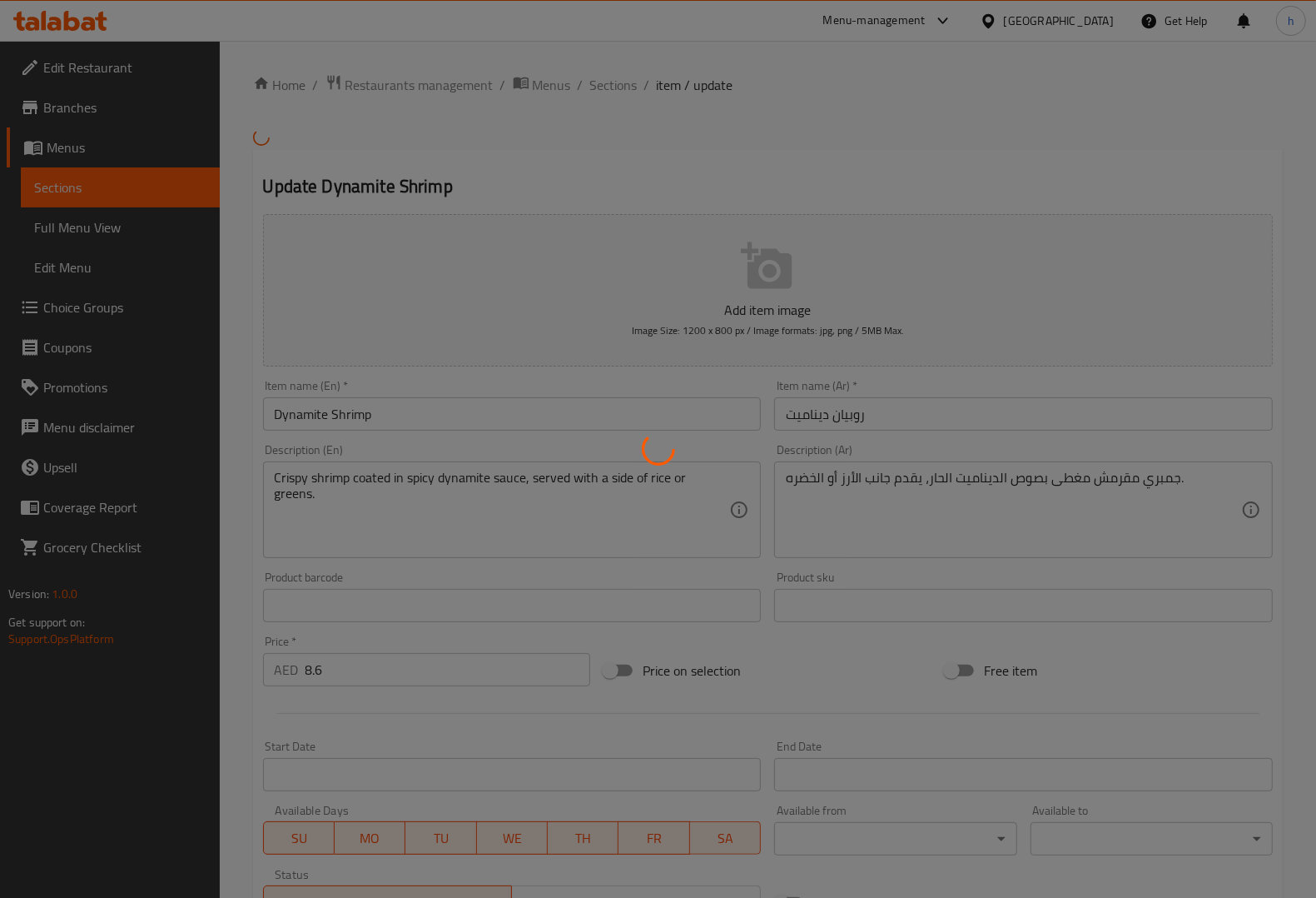
scroll to position [293, 0]
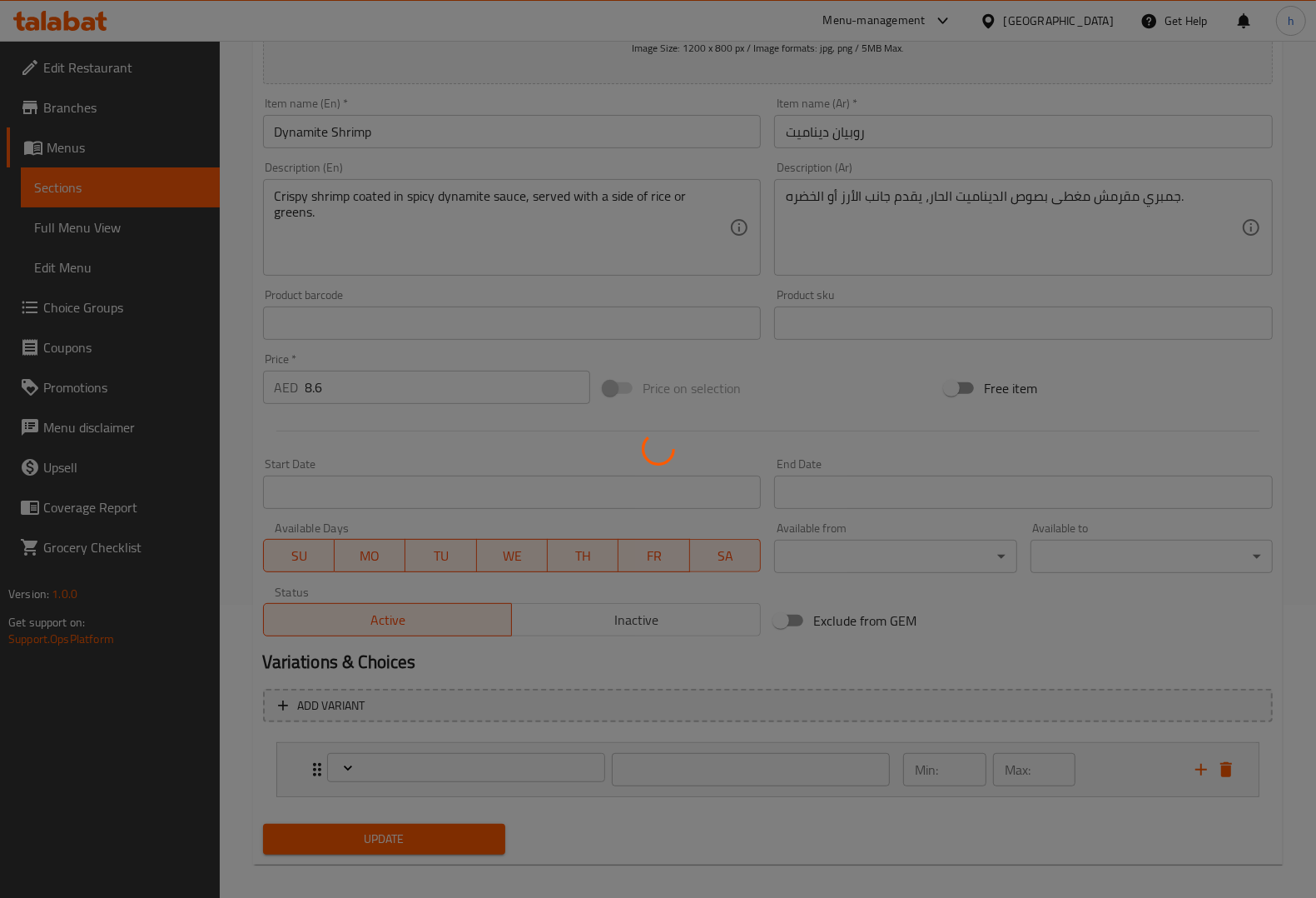
type input "اختيارك"
type input "1"
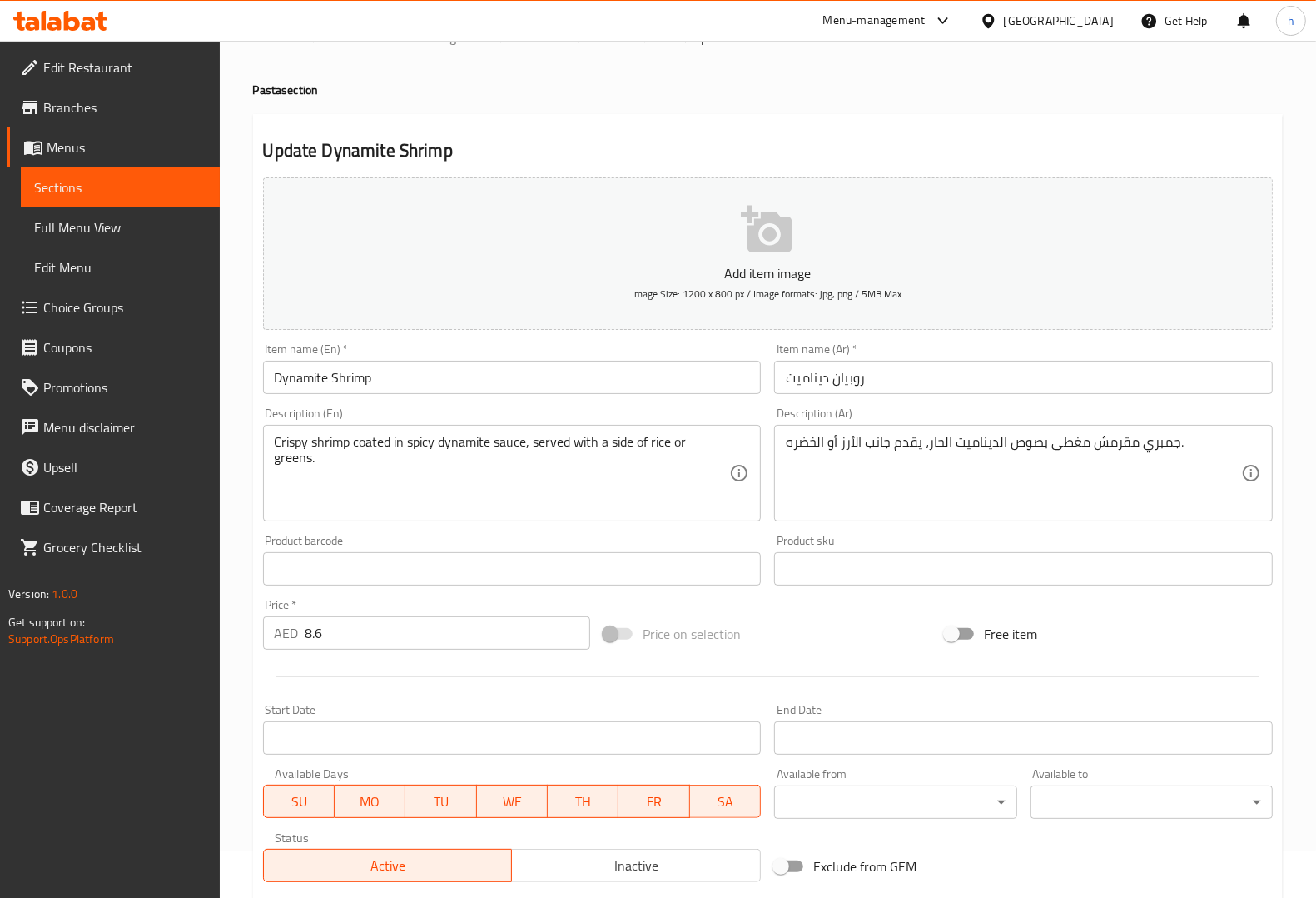
scroll to position [0, 0]
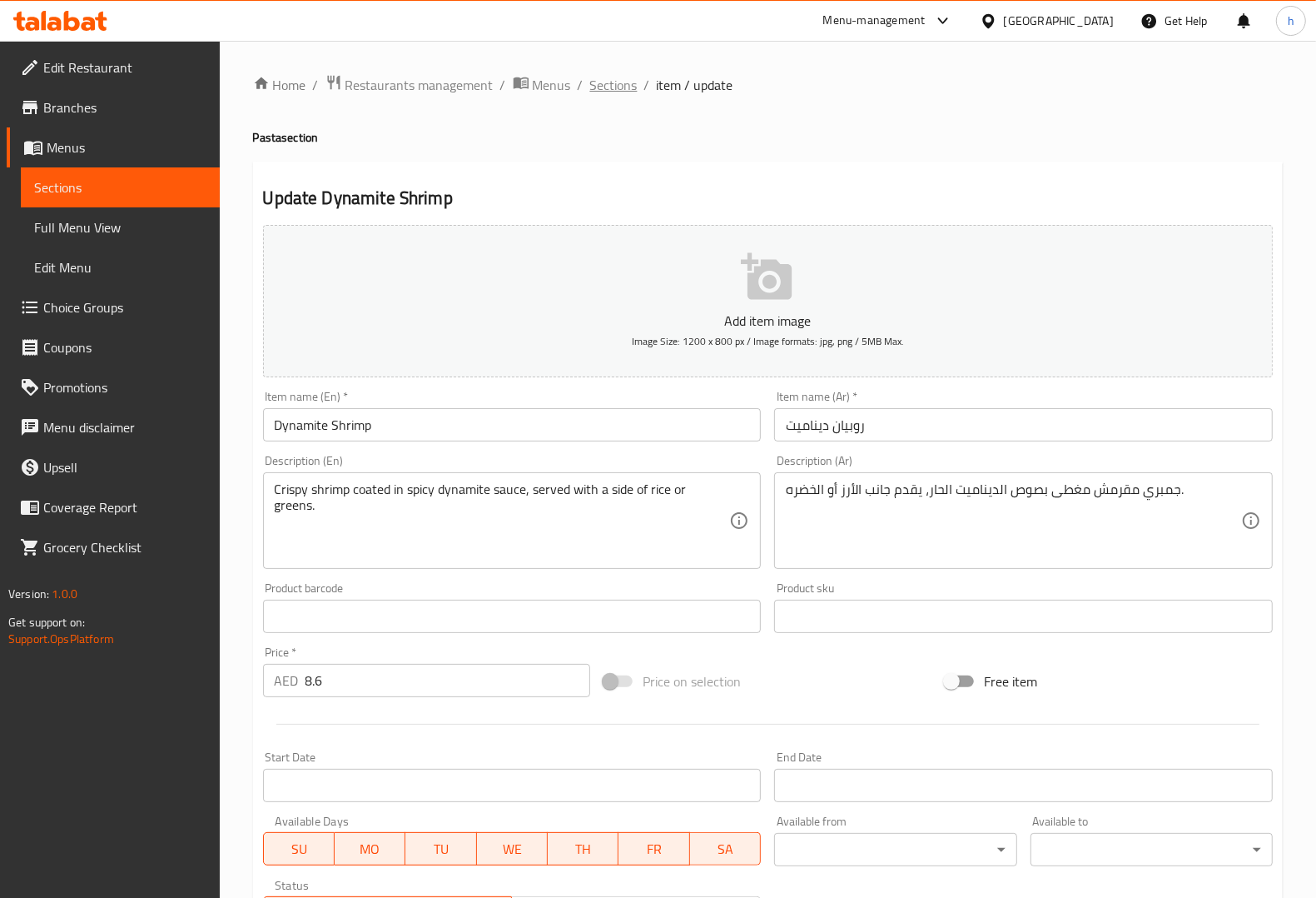
click at [627, 90] on span "Sections" at bounding box center [614, 85] width 47 height 20
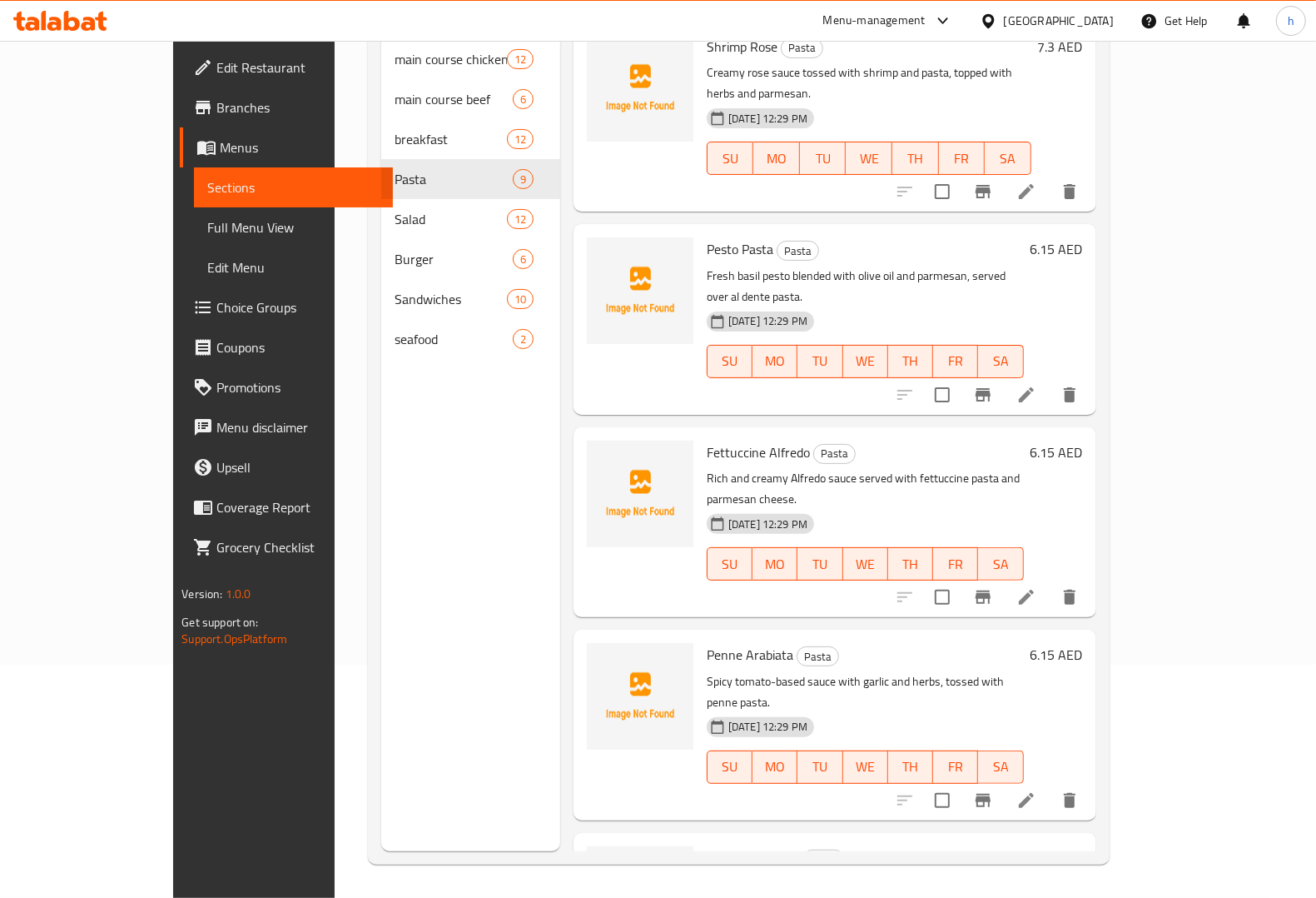
scroll to position [780, 0]
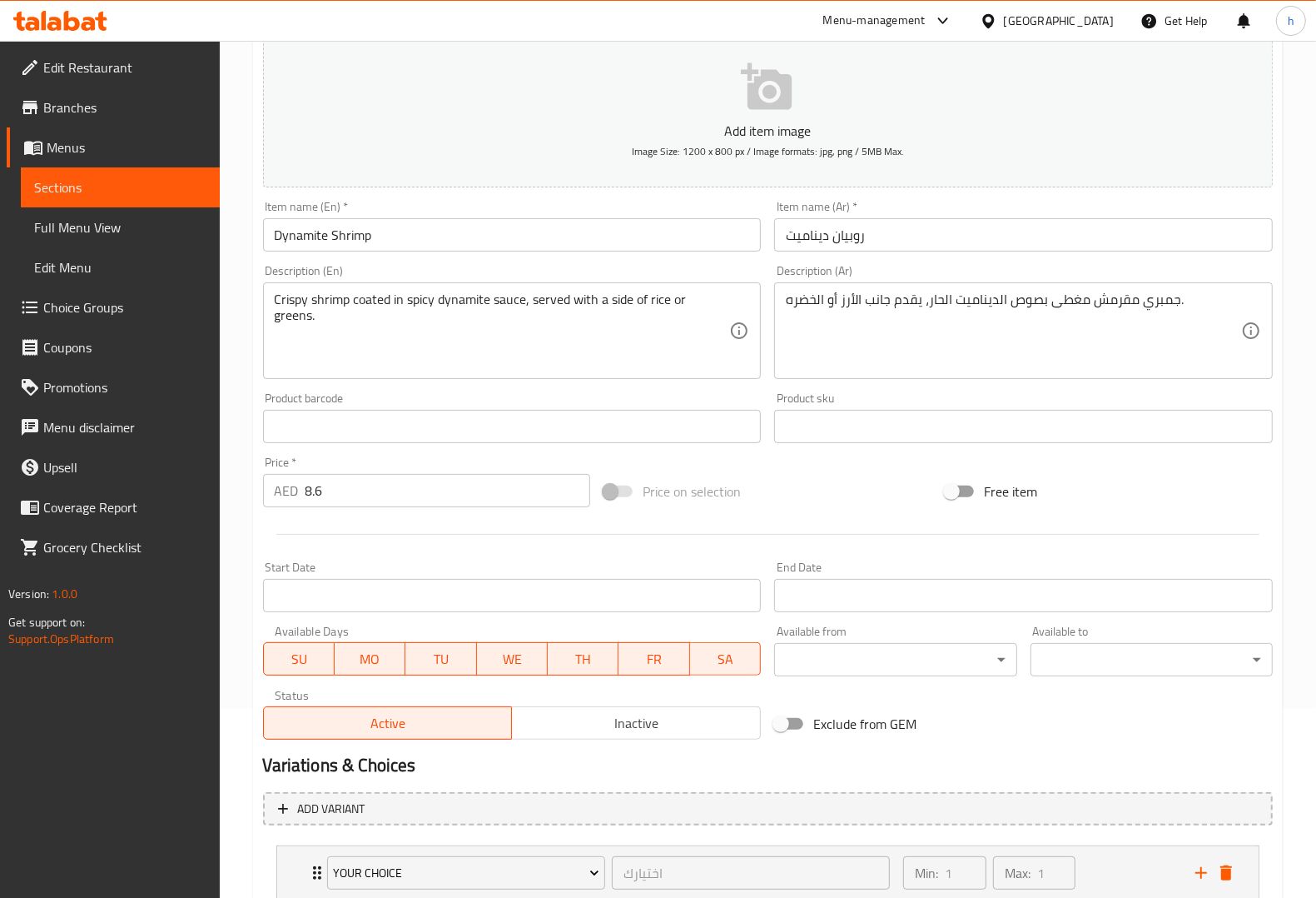
scroll to position [304, 0]
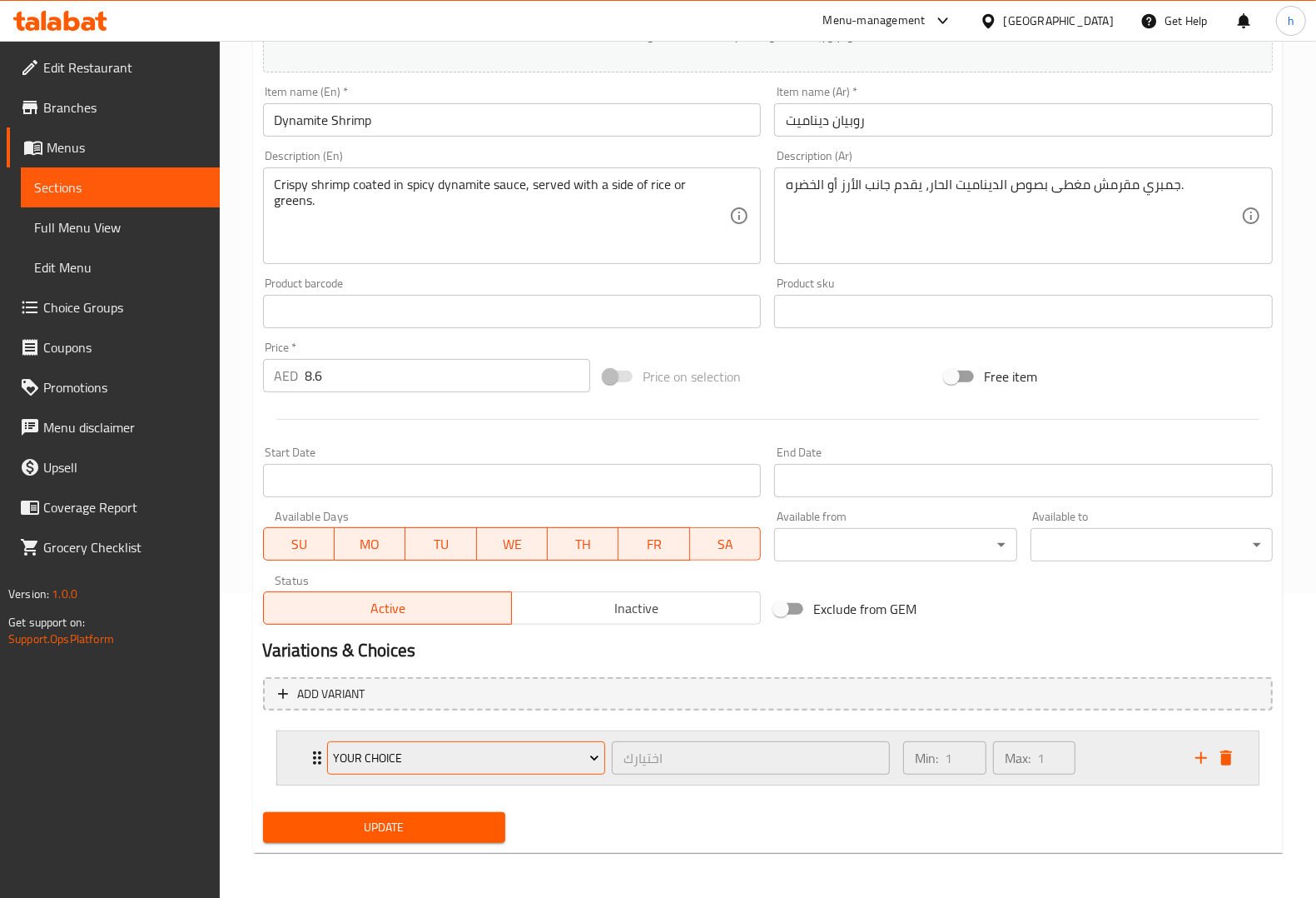
click at [390, 755] on span "your Choice" at bounding box center [466, 758] width 266 height 21
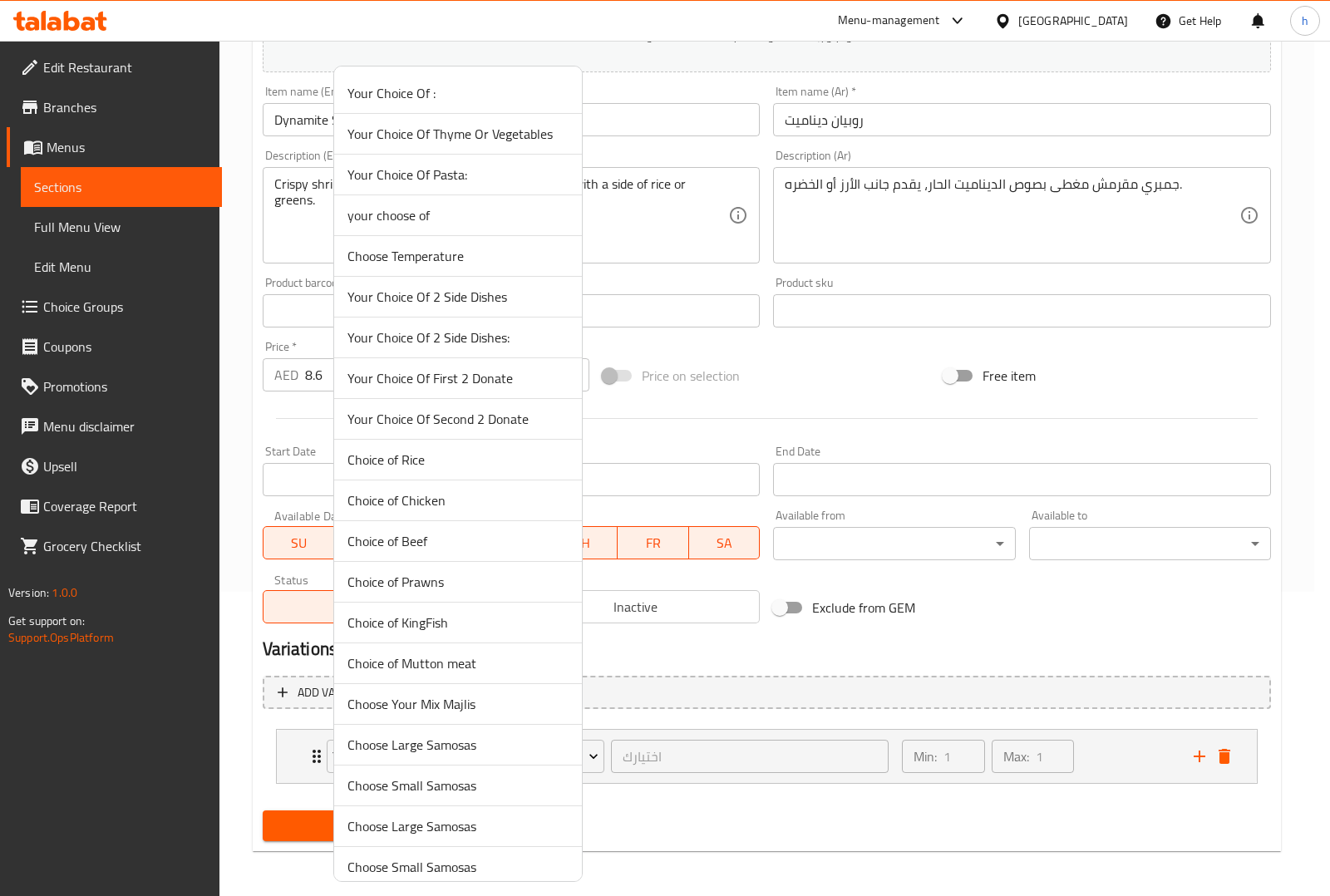
click at [733, 807] on div at bounding box center [665, 448] width 1330 height 896
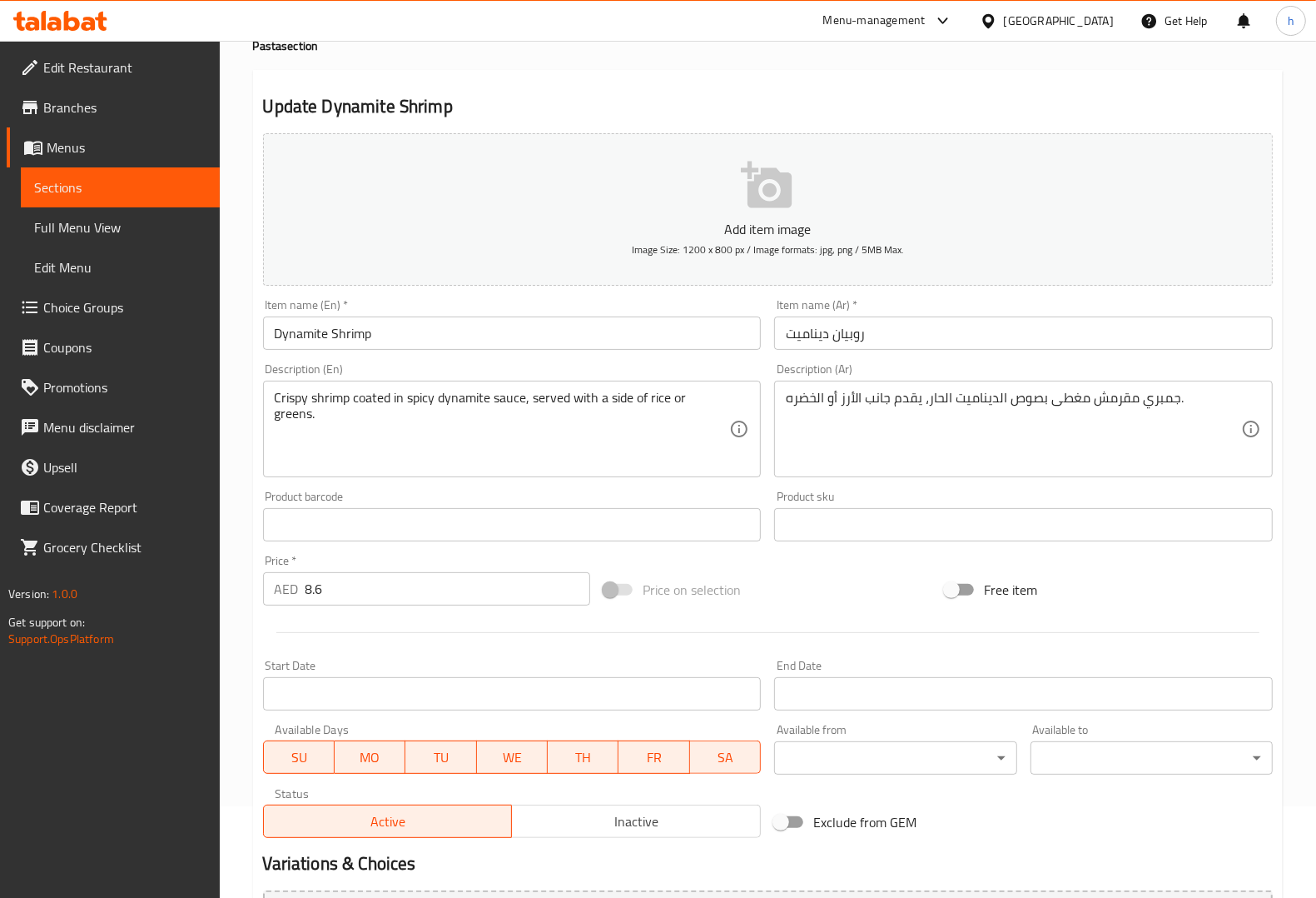
scroll to position [0, 0]
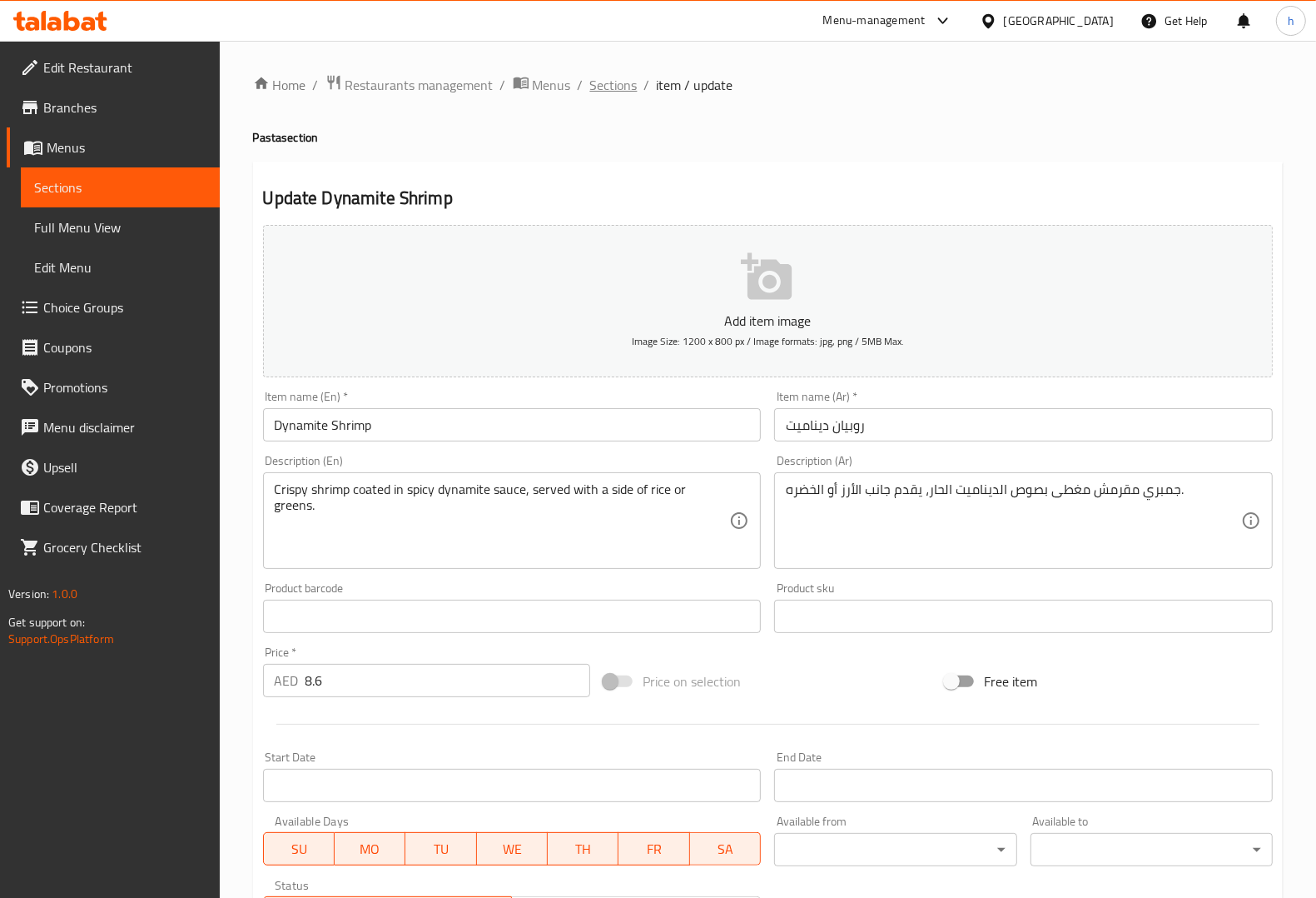
click at [613, 80] on span "Sections" at bounding box center [614, 85] width 47 height 20
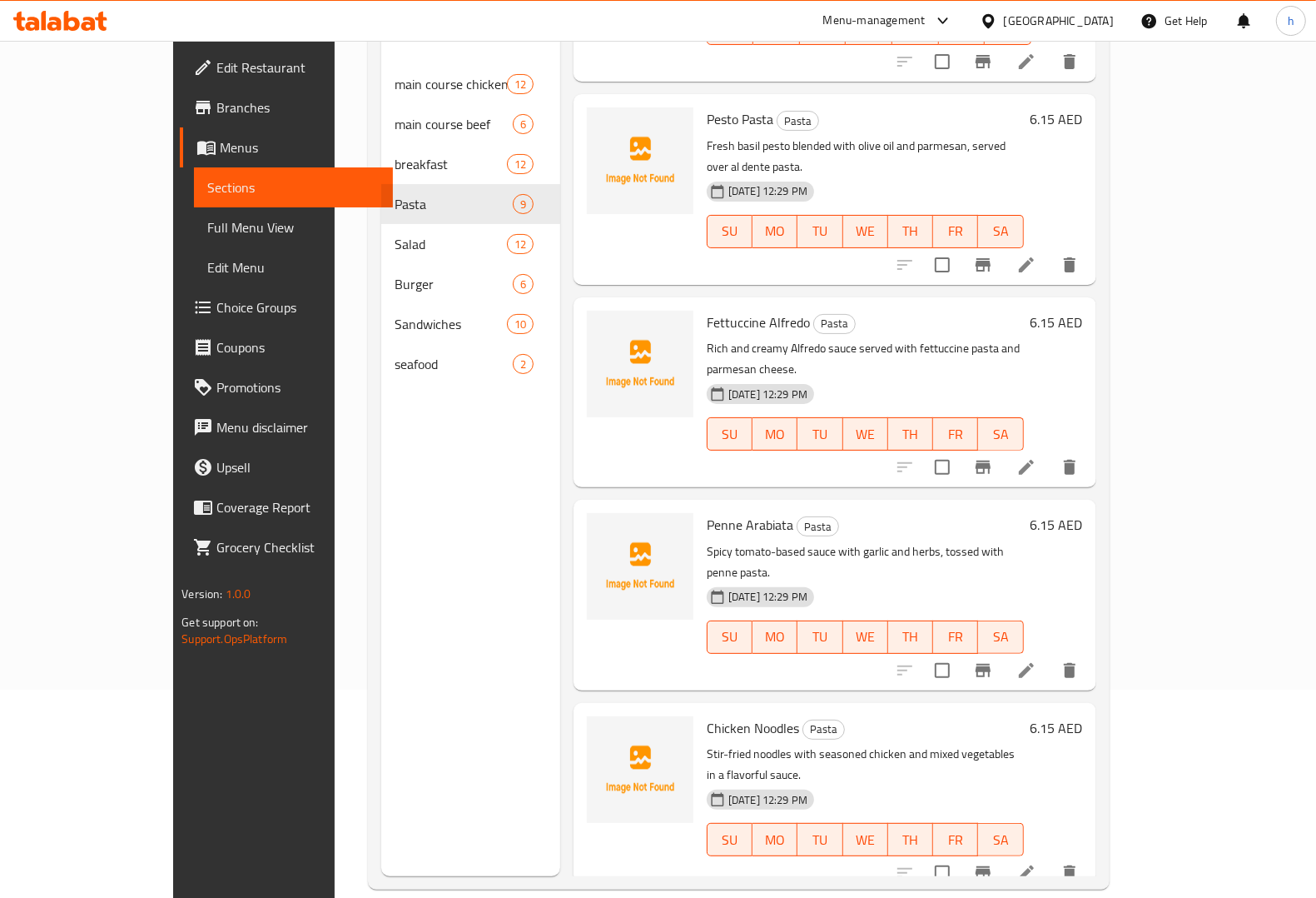
scroll to position [780, 0]
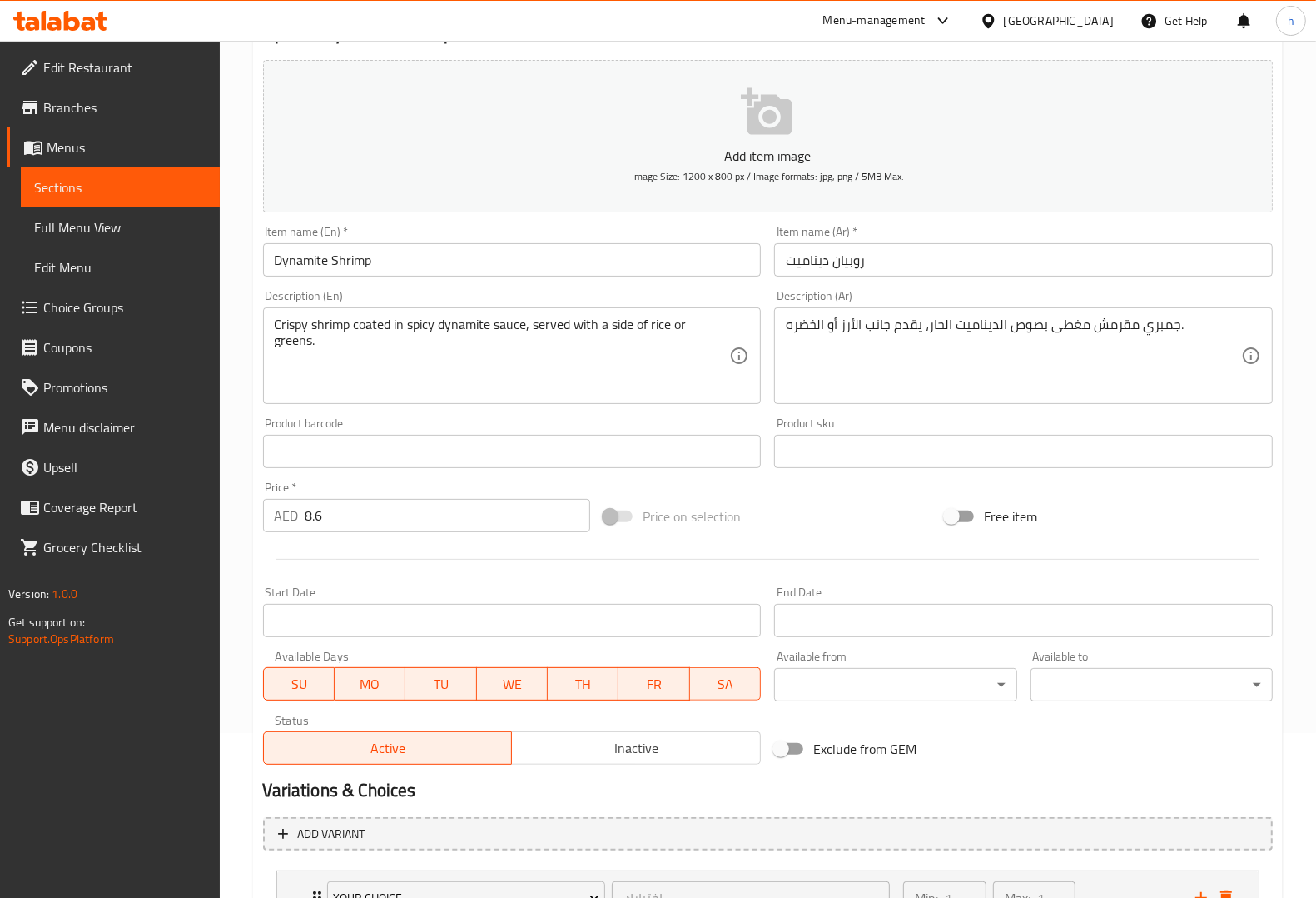
scroll to position [304, 0]
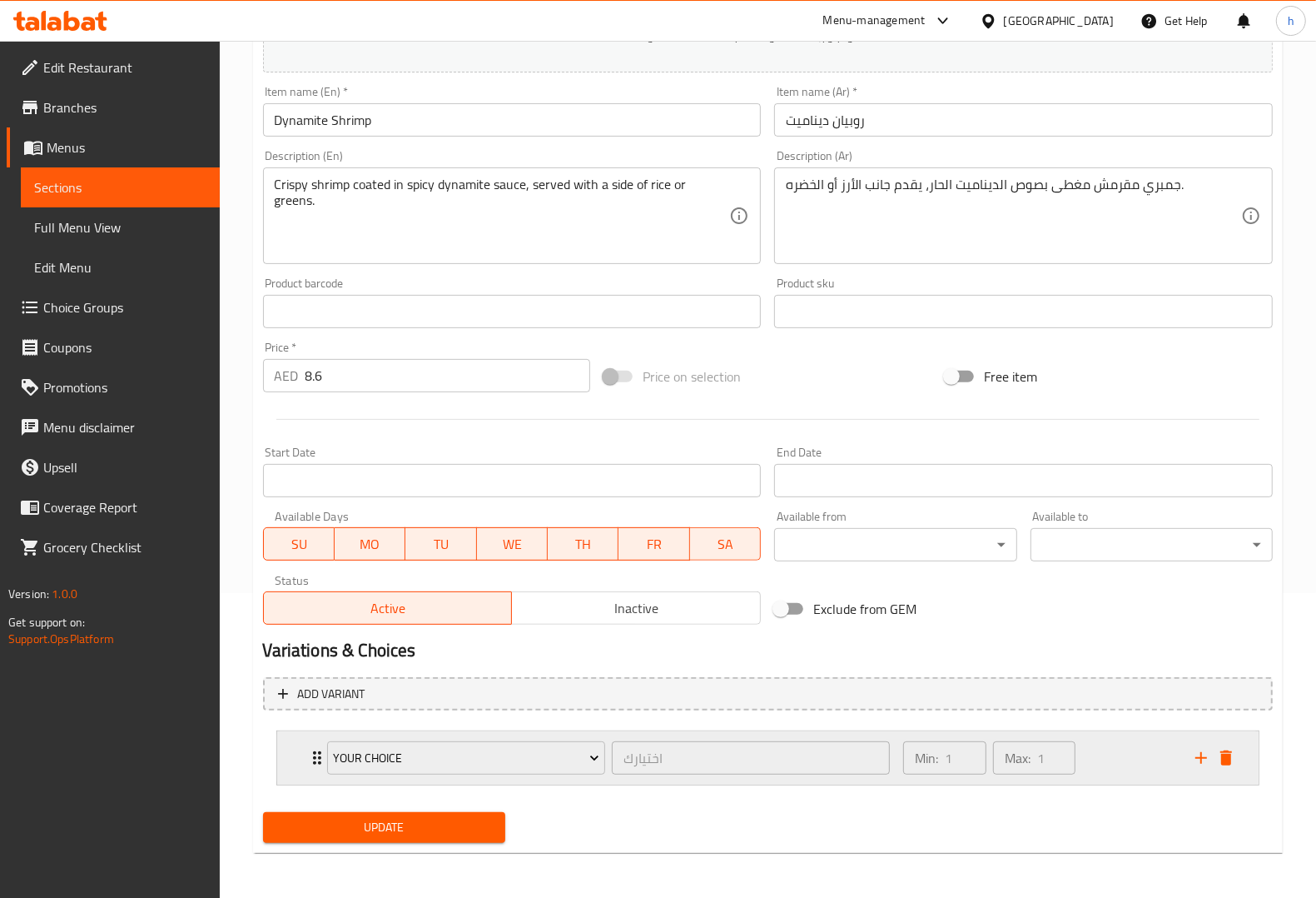
click at [314, 767] on div "your Choice اختيارك ​ Min: 1 ​ Max: 1 ​" at bounding box center [773, 758] width 931 height 53
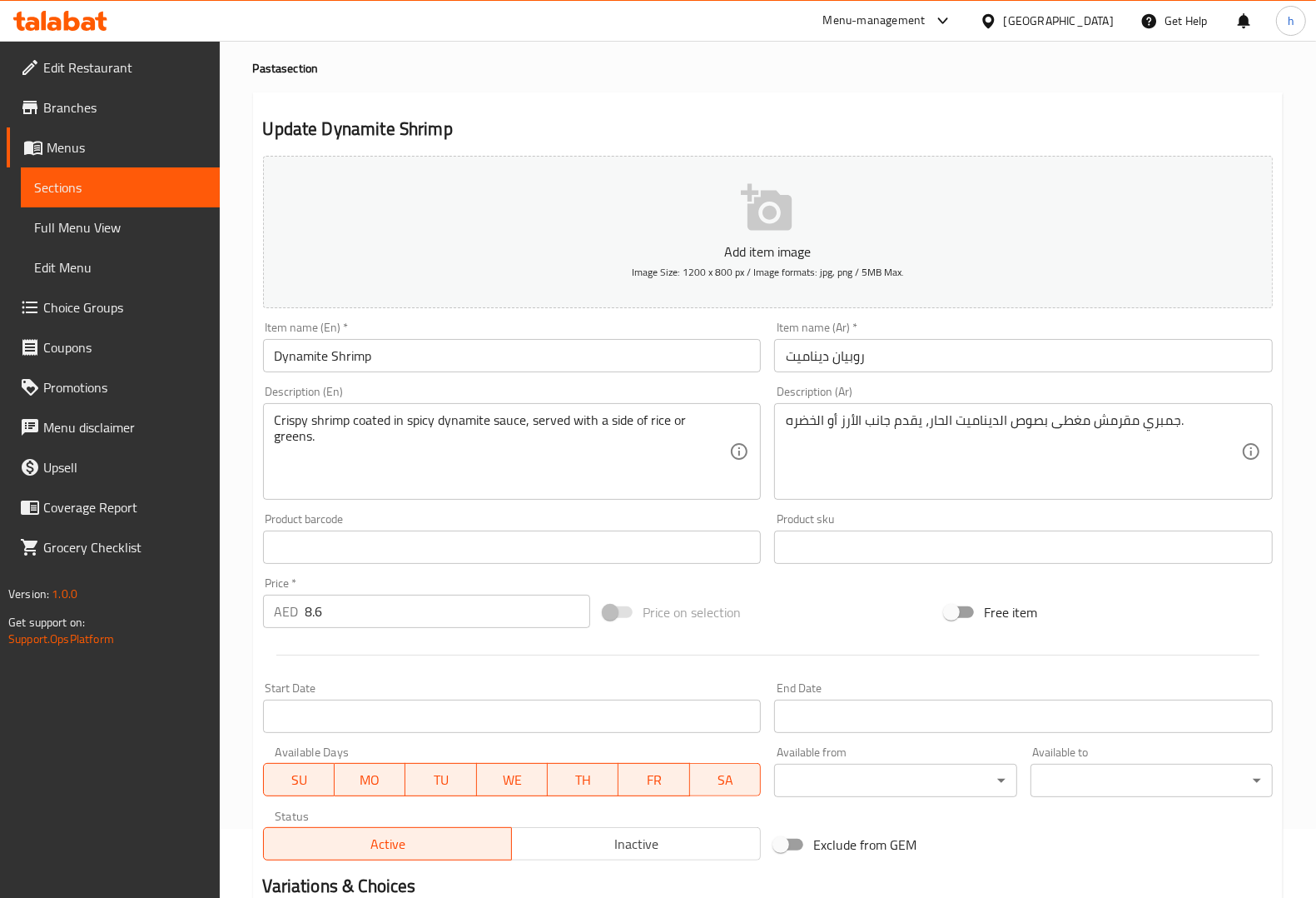
scroll to position [37, 0]
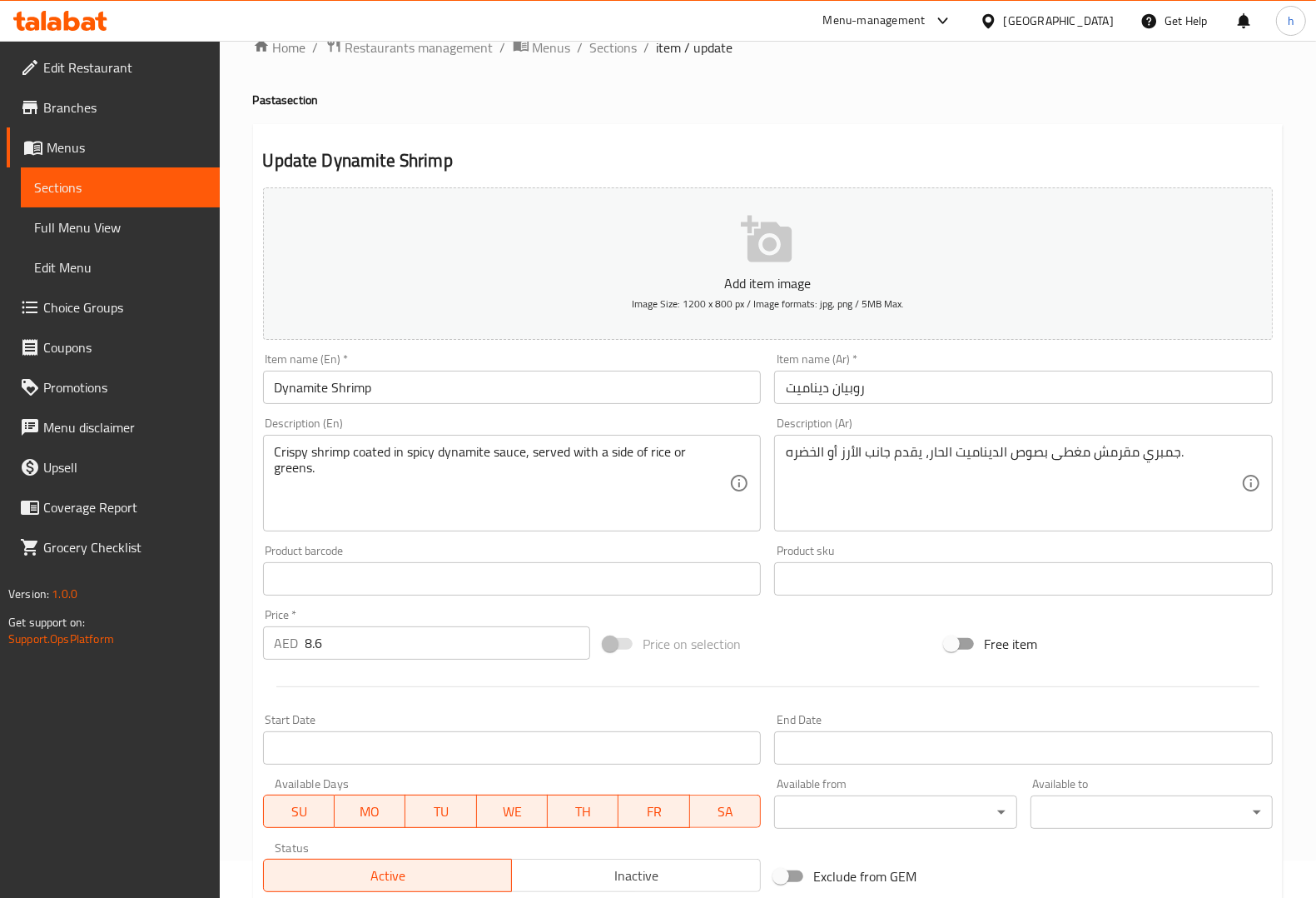
click at [84, 268] on span "Edit Menu" at bounding box center [120, 267] width 172 height 20
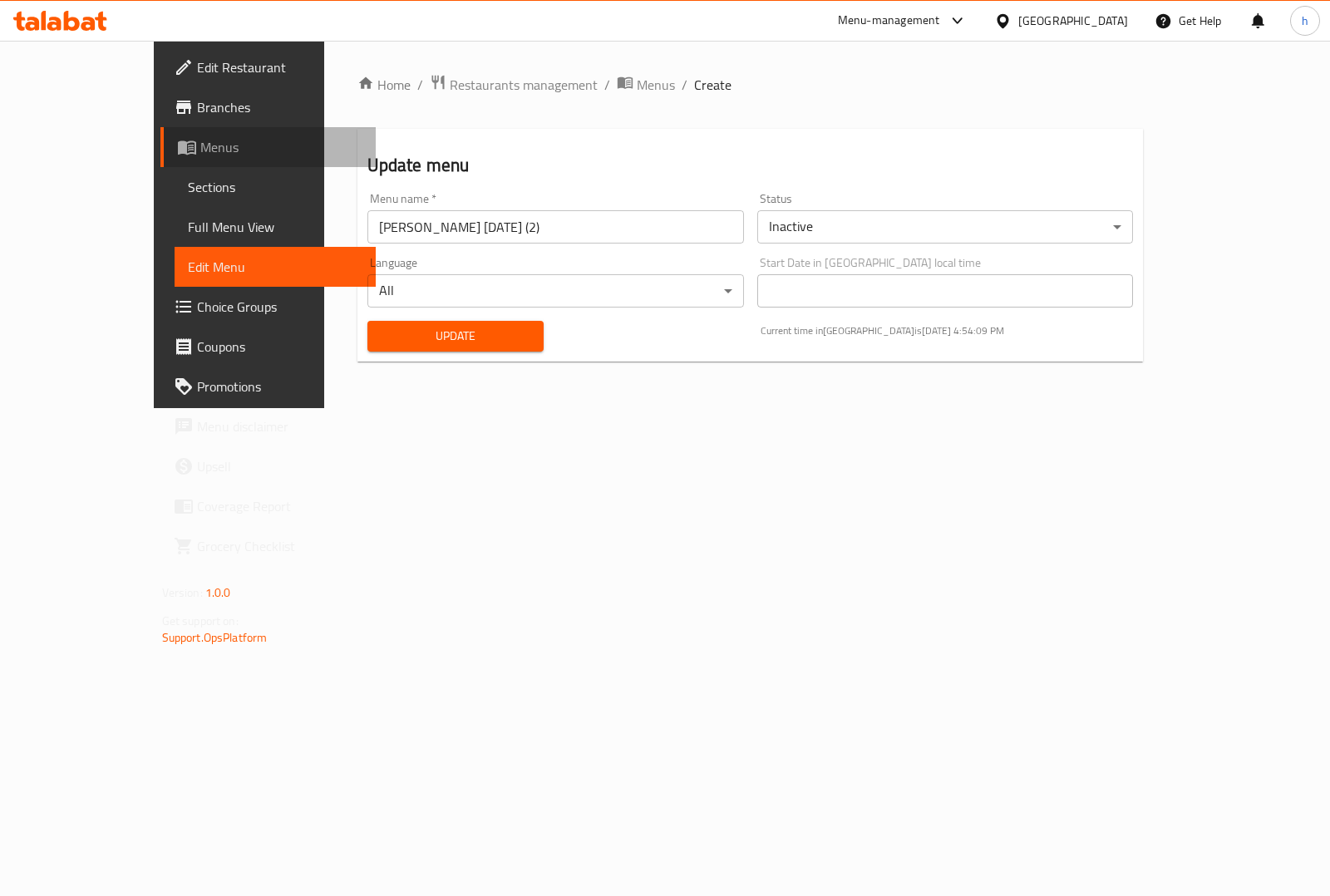
click at [200, 139] on span "Menus" at bounding box center [281, 147] width 162 height 20
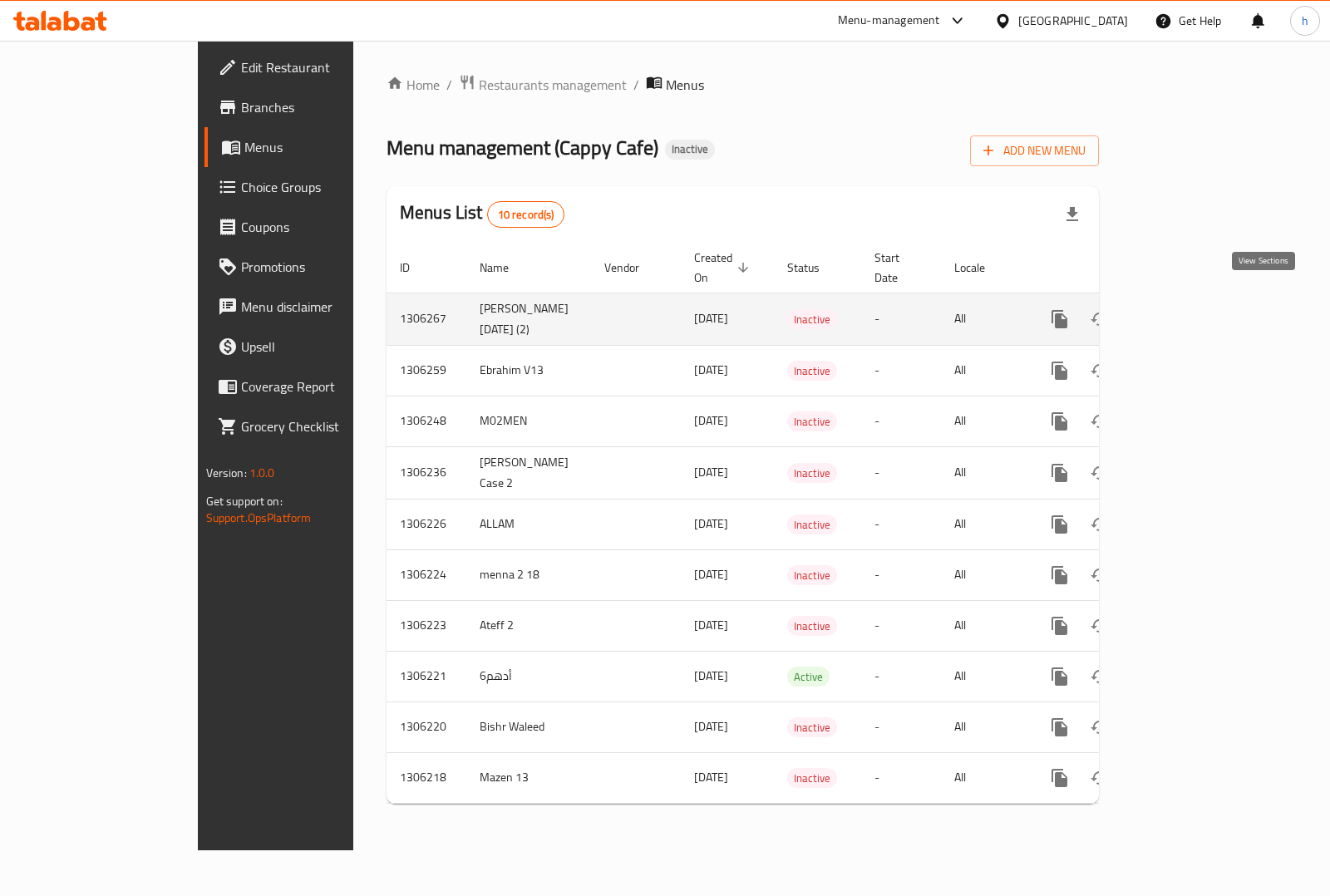
click at [1189, 309] on icon "enhanced table" at bounding box center [1180, 319] width 20 height 20
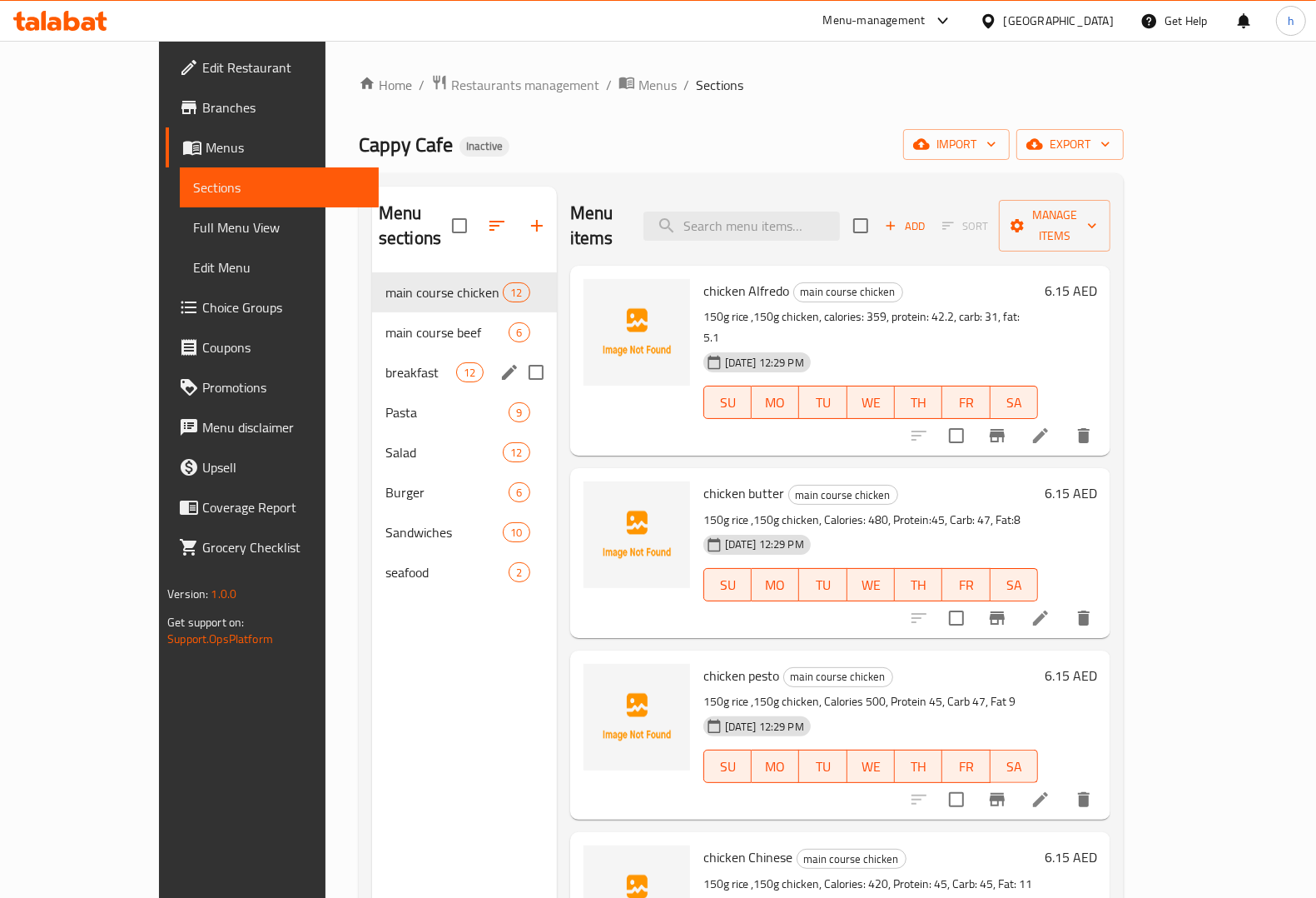
click at [385, 362] on span "breakfast" at bounding box center [421, 372] width 71 height 20
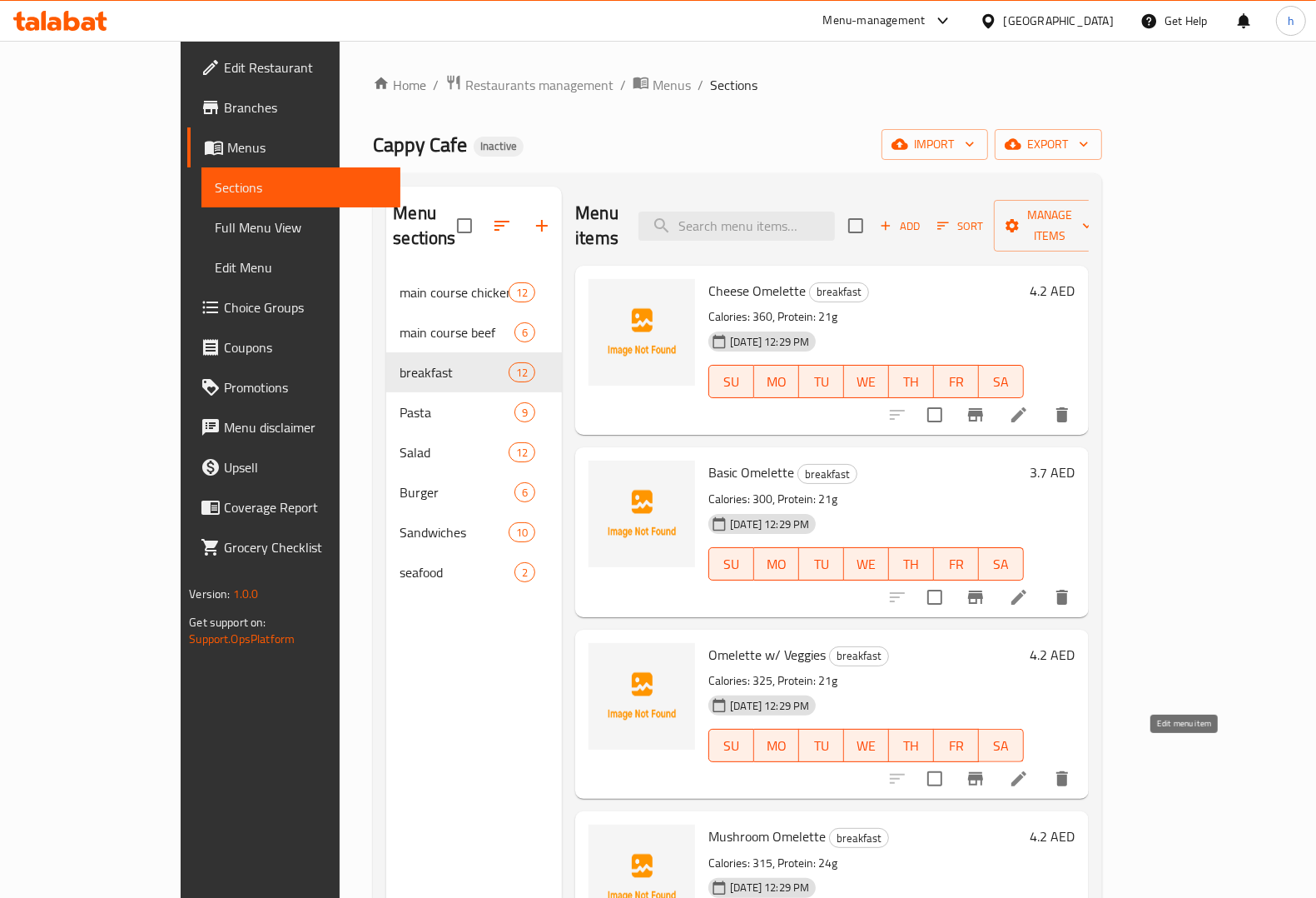
click at [1026, 771] on icon at bounding box center [1019, 779] width 15 height 15
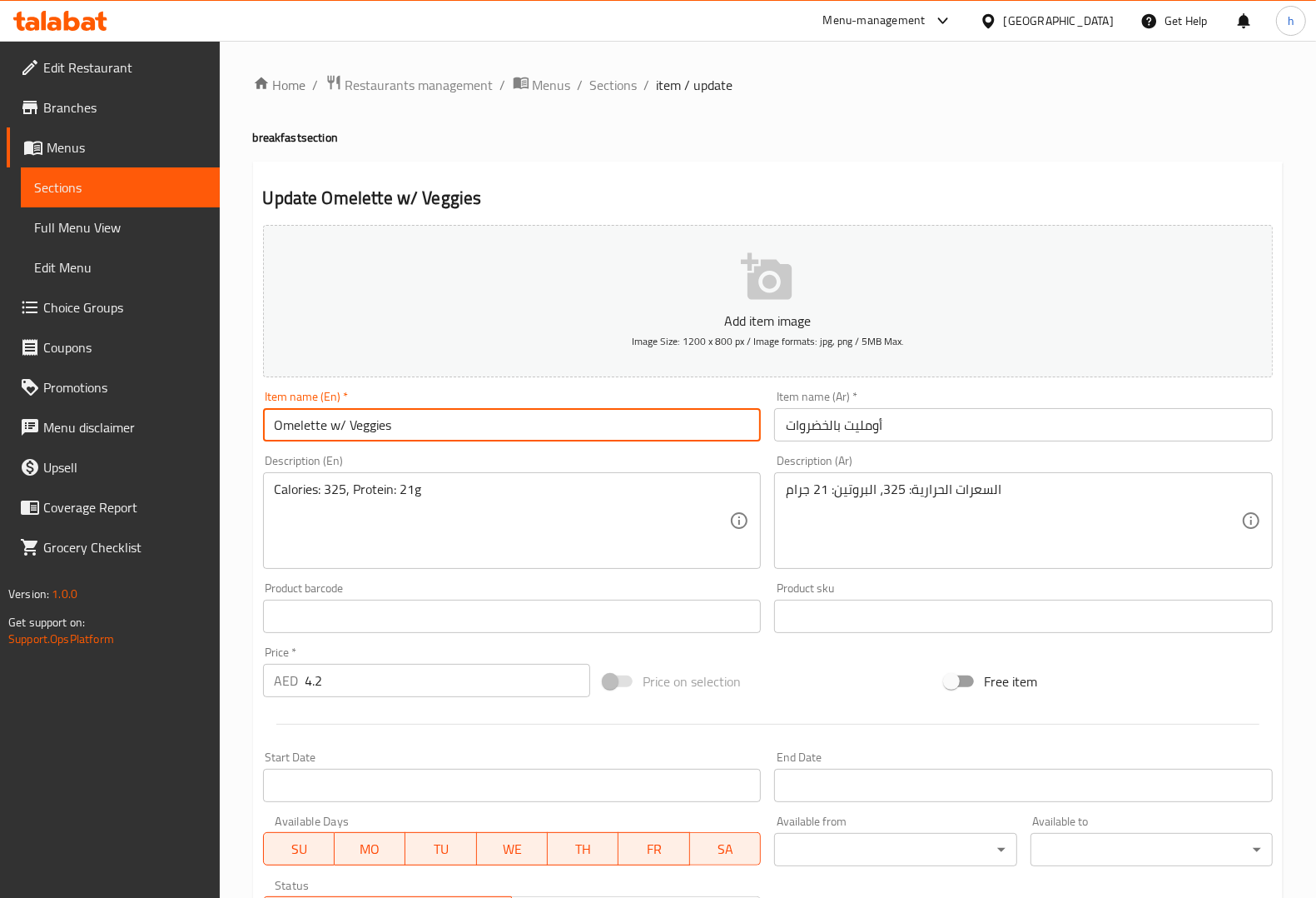
drag, startPoint x: 343, startPoint y: 427, endPoint x: 334, endPoint y: 426, distance: 9.1
click at [334, 426] on input "Omelette w/ Veggies" at bounding box center [512, 424] width 499 height 33
type input "Omelette with Veggies"
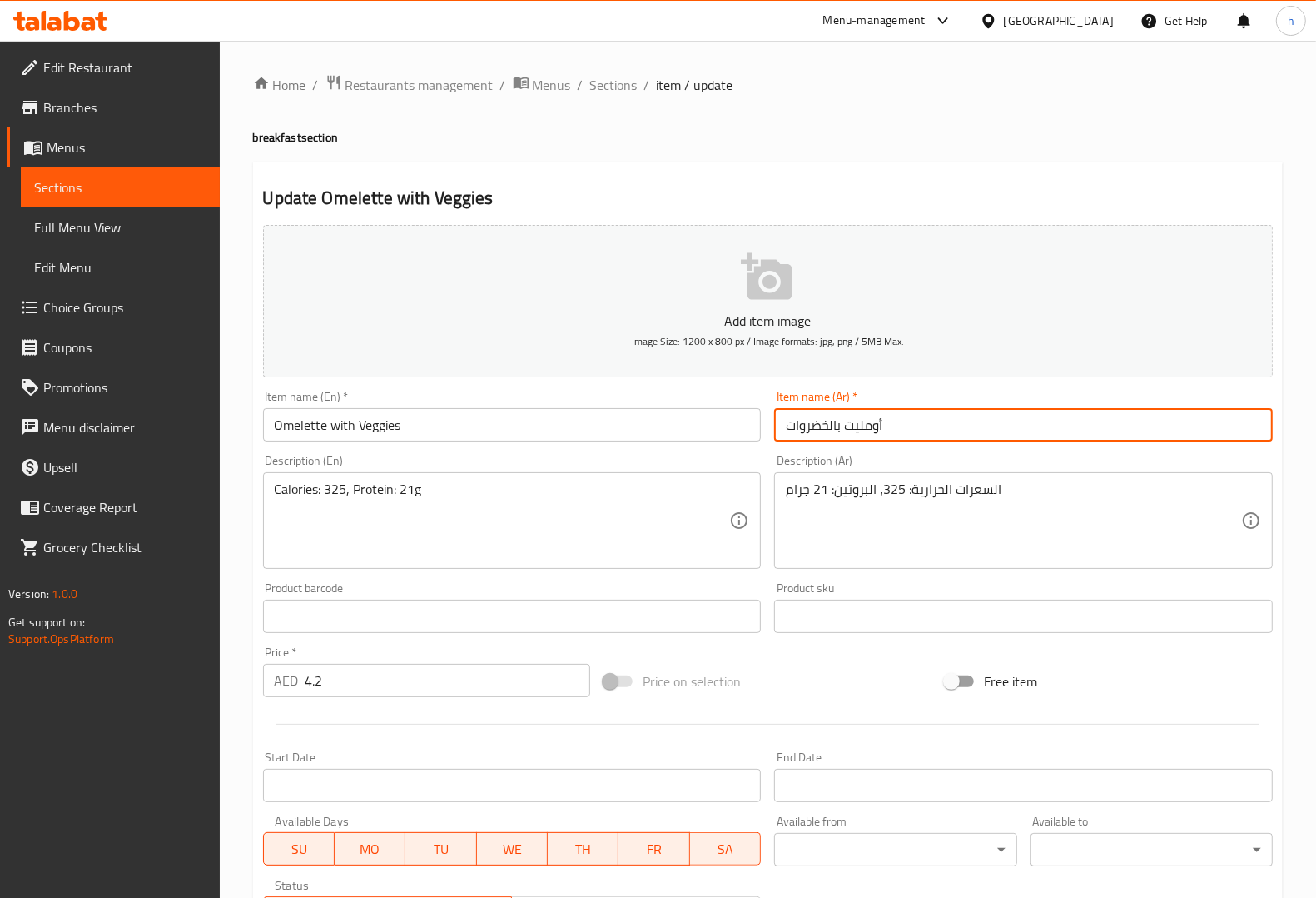
drag, startPoint x: 829, startPoint y: 429, endPoint x: 841, endPoint y: 435, distance: 13.4
click at [841, 435] on input "أومليت بالخضروات" at bounding box center [1024, 424] width 499 height 33
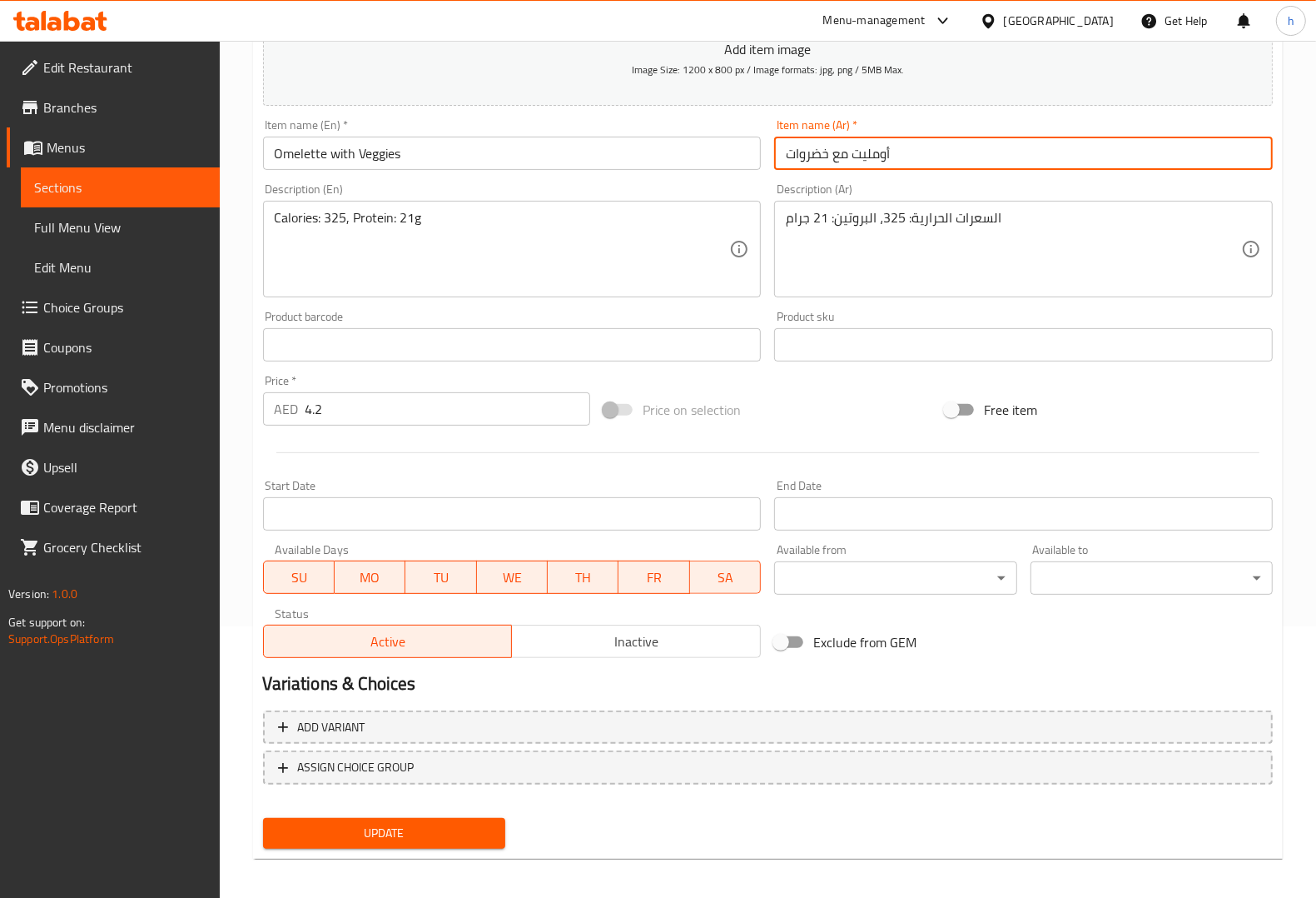
scroll to position [276, 0]
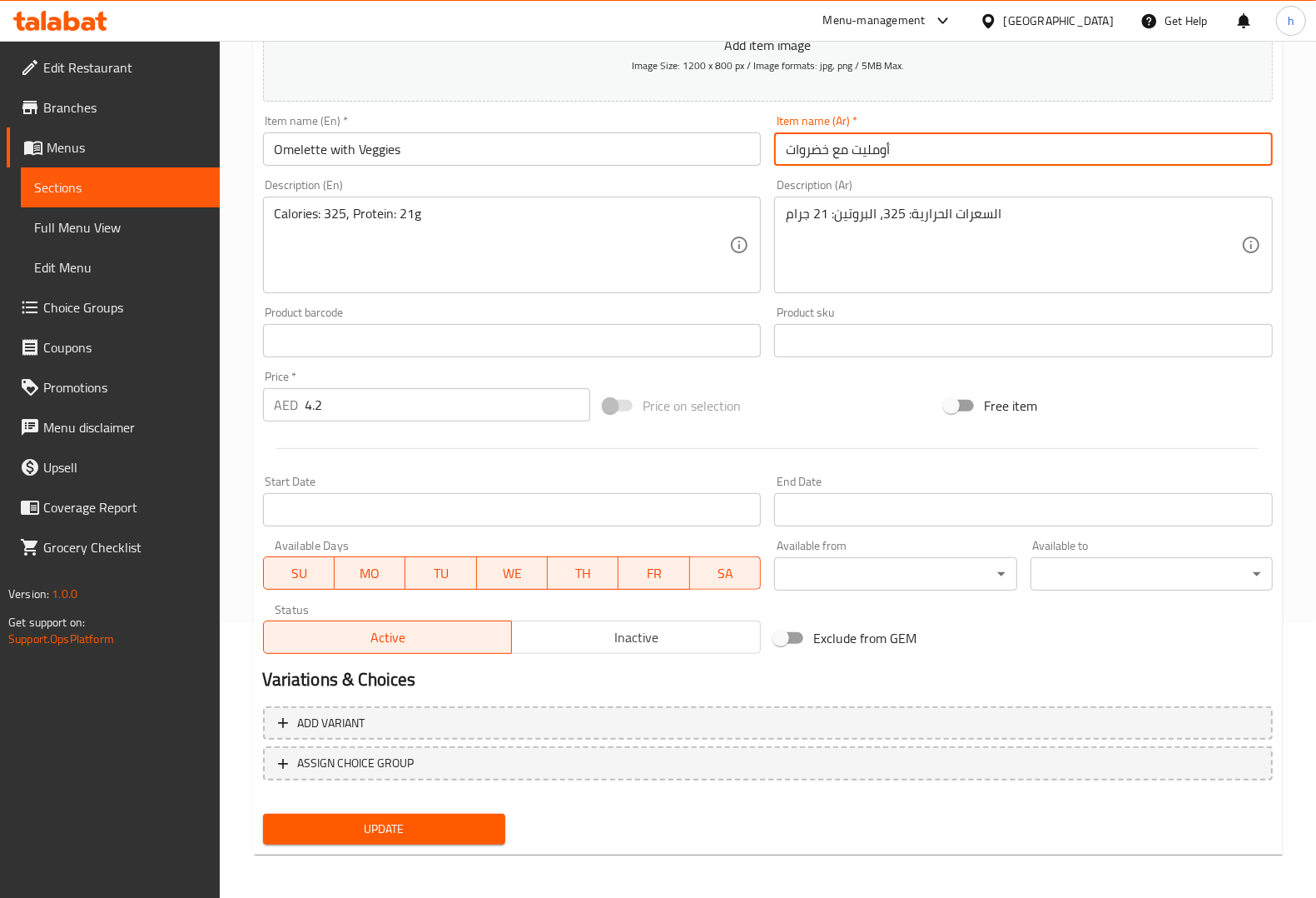
type input "أومليت مع خضروات"
click at [458, 822] on span "Update" at bounding box center [384, 829] width 216 height 21
